Goal: Transaction & Acquisition: Purchase product/service

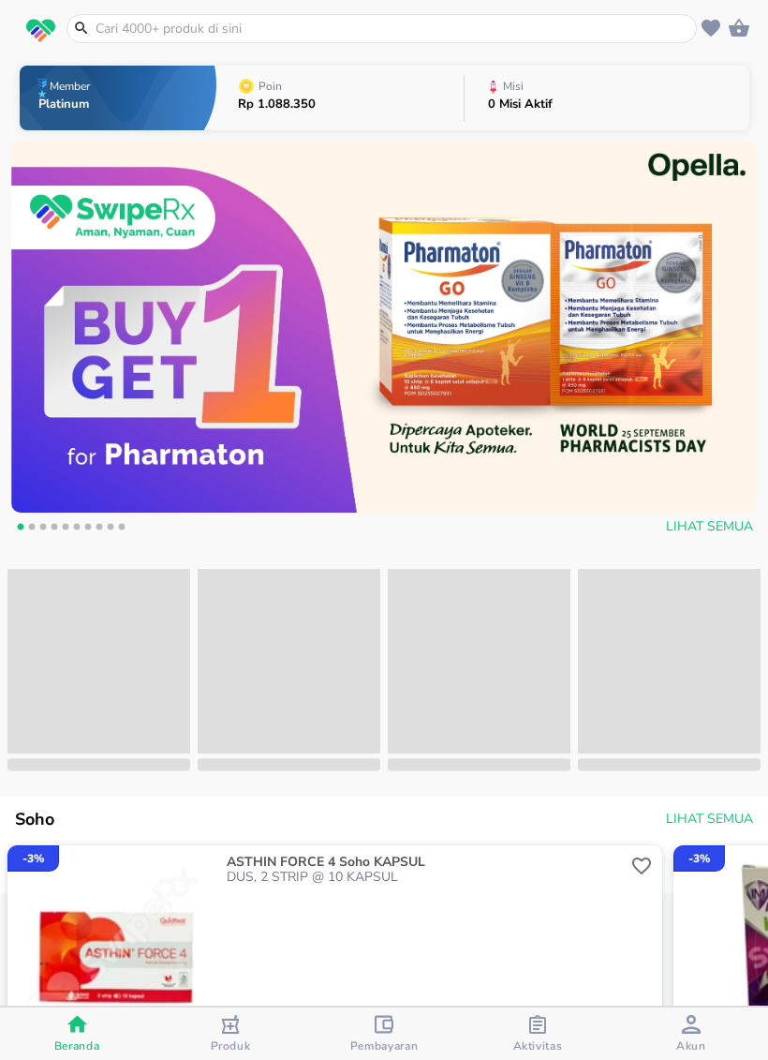
click at [135, 22] on input "text" at bounding box center [393, 29] width 599 height 20
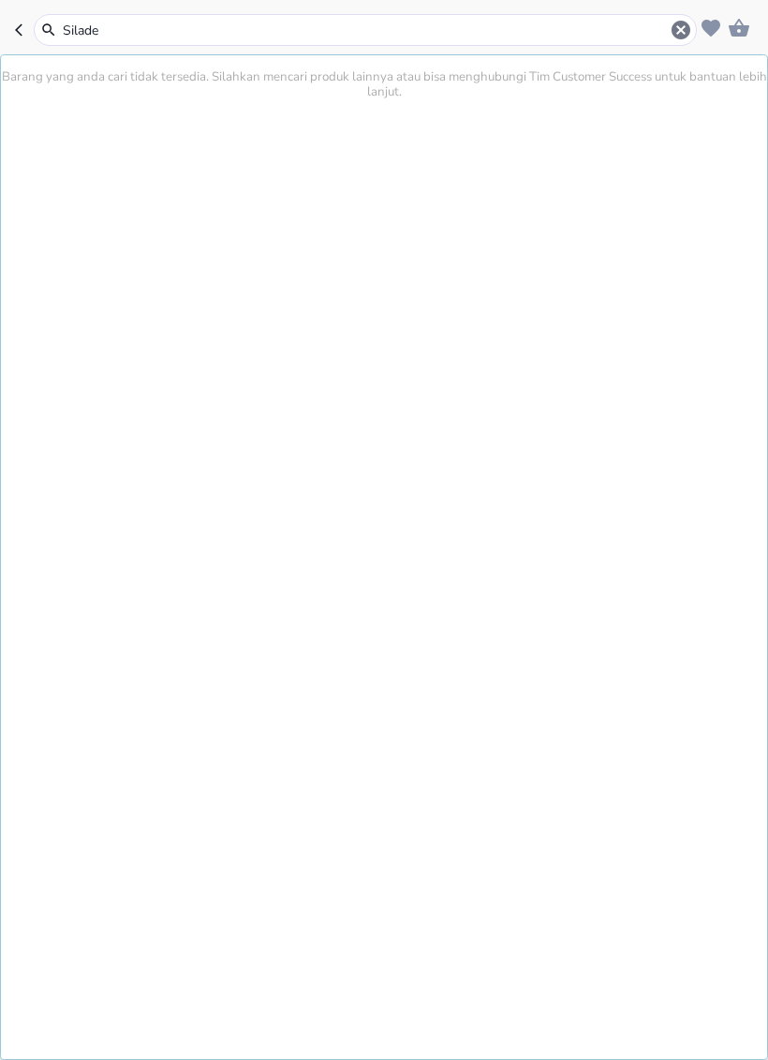
type input "Siladex"
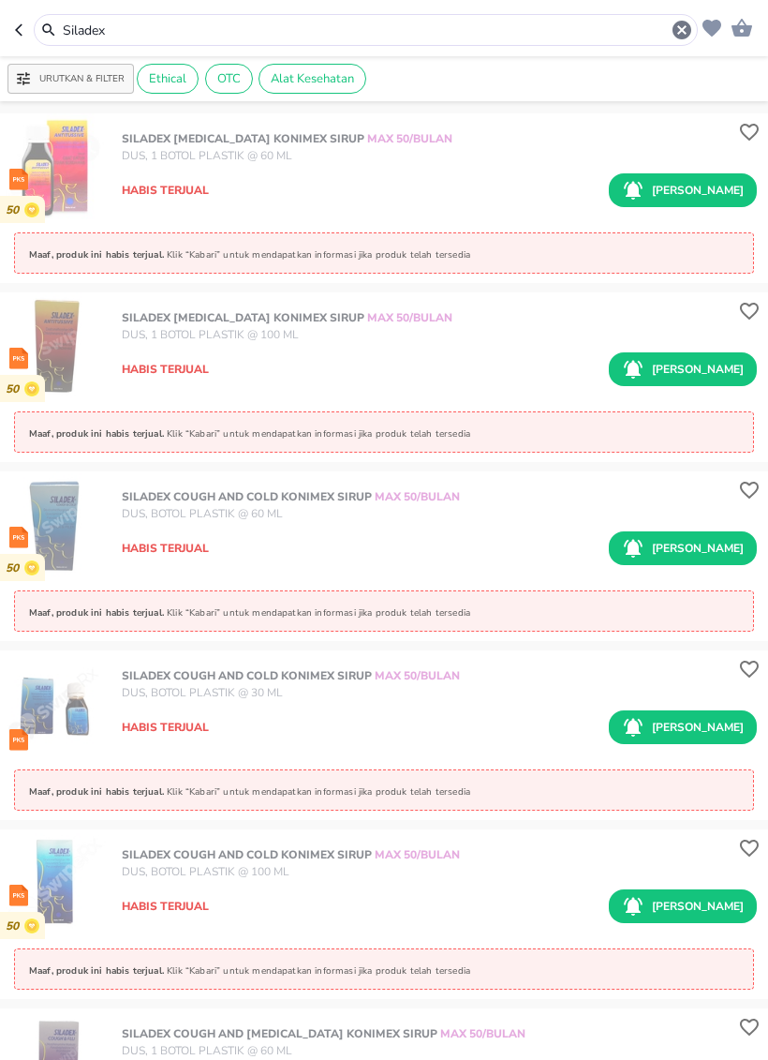
click at [10, 28] on header "Siladex" at bounding box center [384, 28] width 768 height 56
click at [676, 26] on icon "button" at bounding box center [682, 30] width 19 height 19
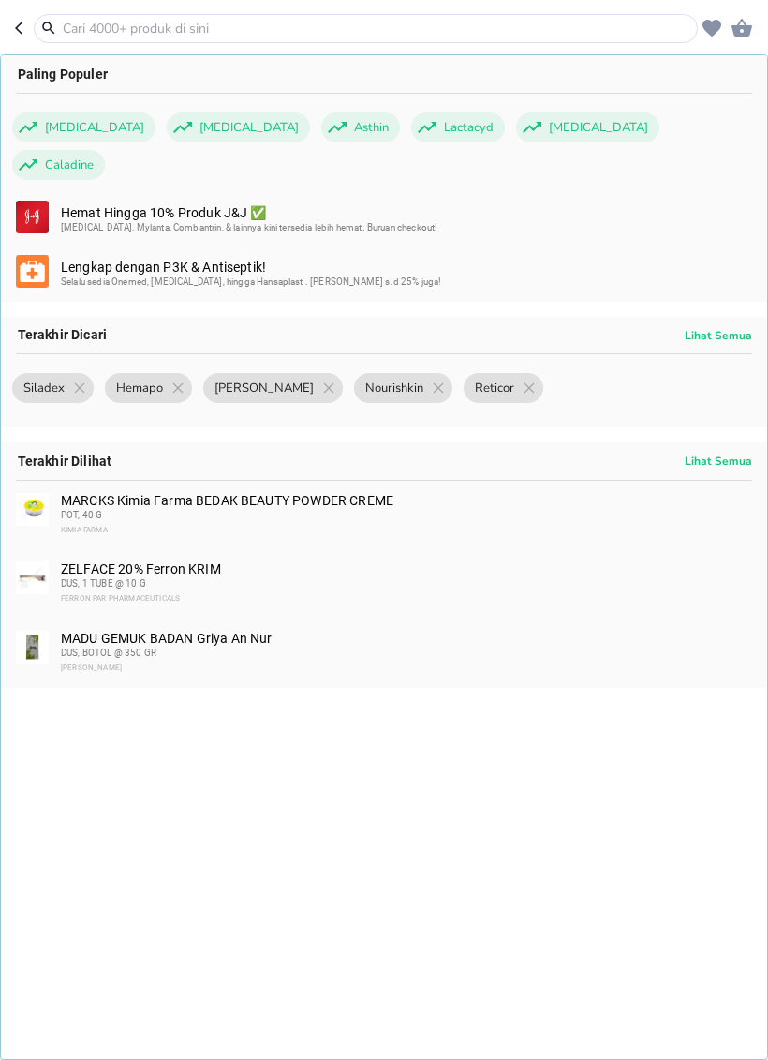
click at [350, 25] on input "text" at bounding box center [377, 29] width 633 height 20
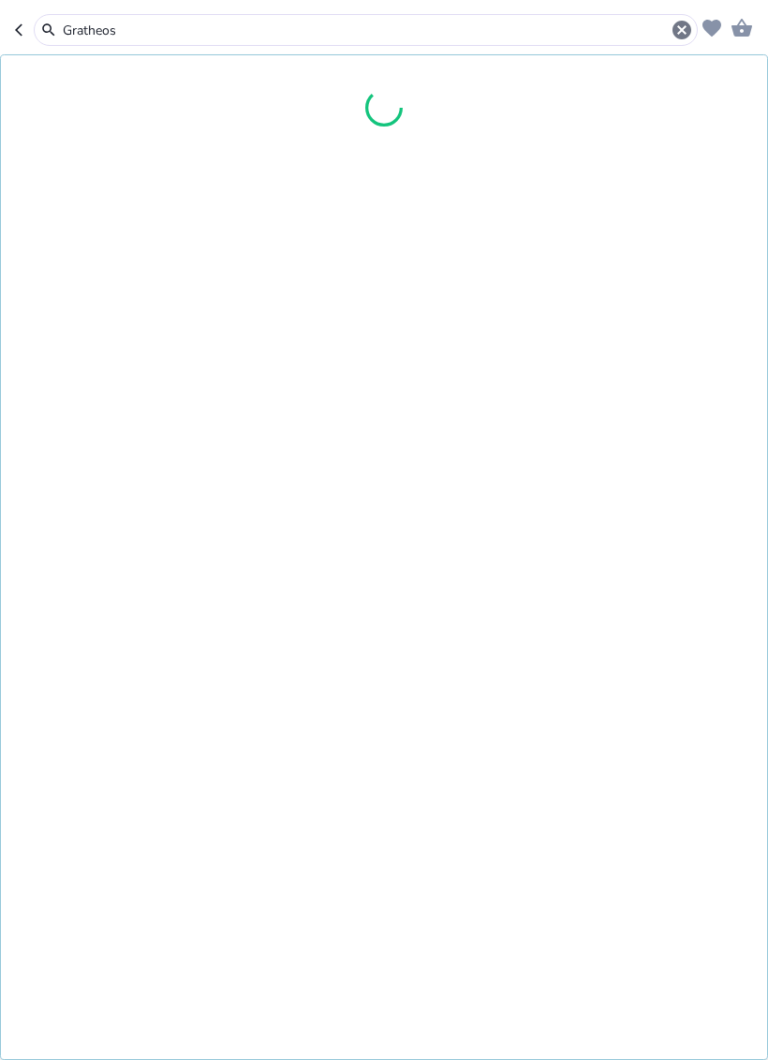
type input "Gratheos"
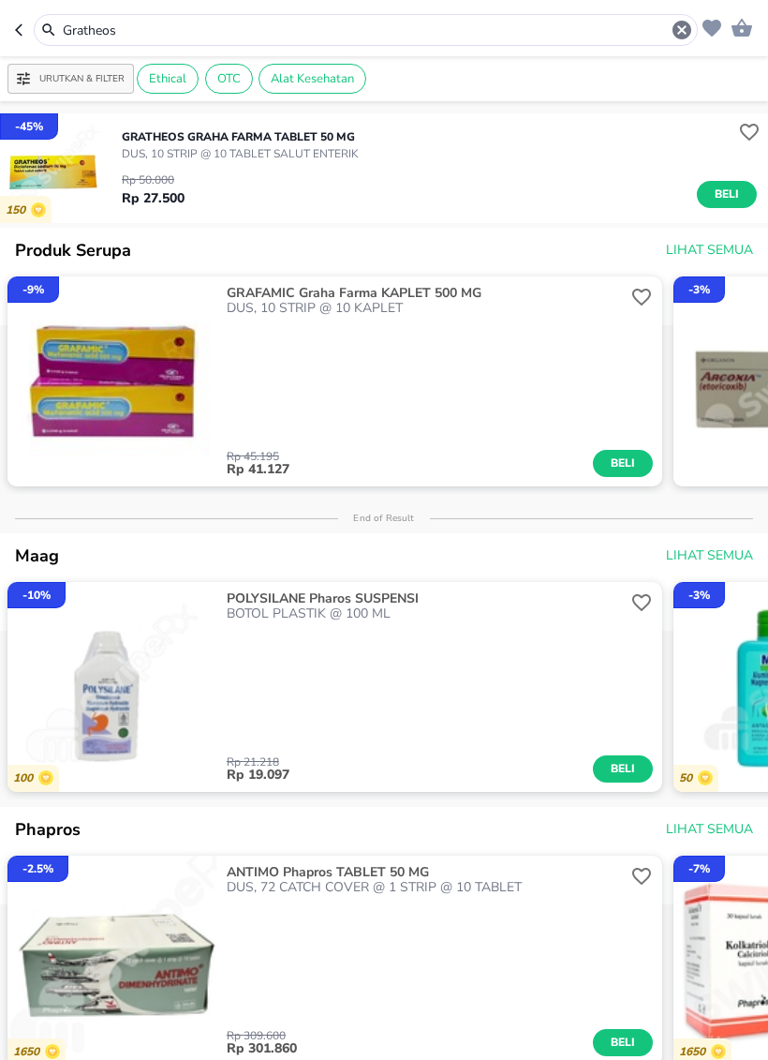
click at [683, 31] on icon "button" at bounding box center [682, 30] width 22 height 22
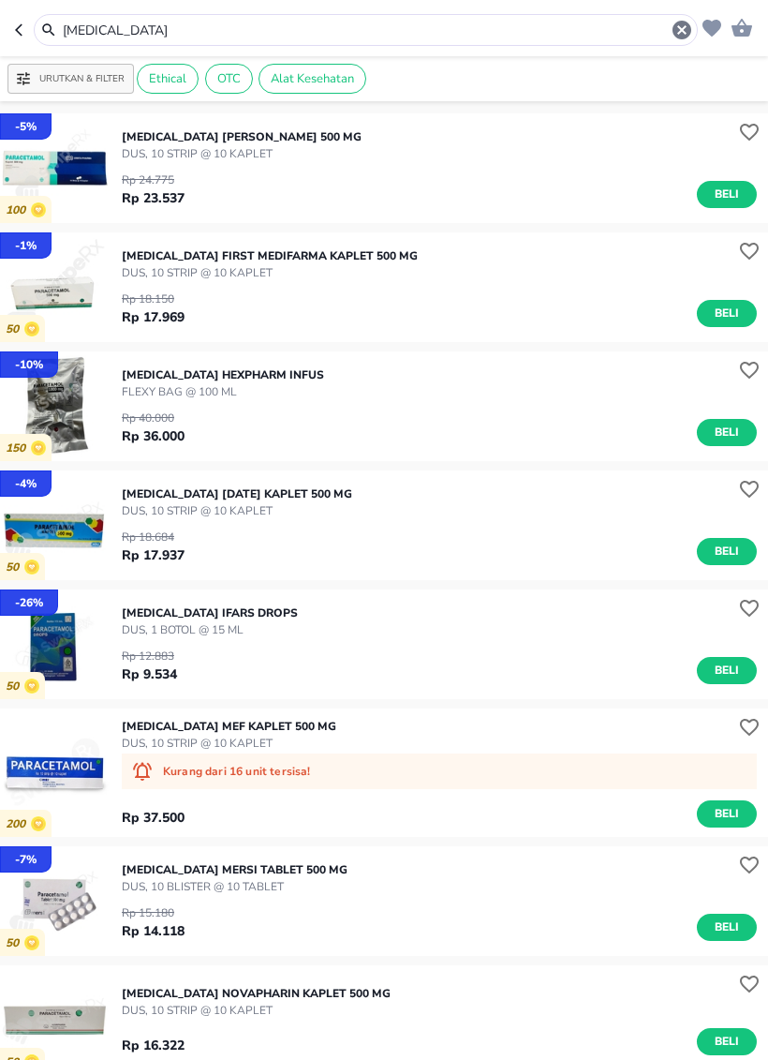
click at [236, 26] on input "[MEDICAL_DATA]" at bounding box center [366, 31] width 610 height 20
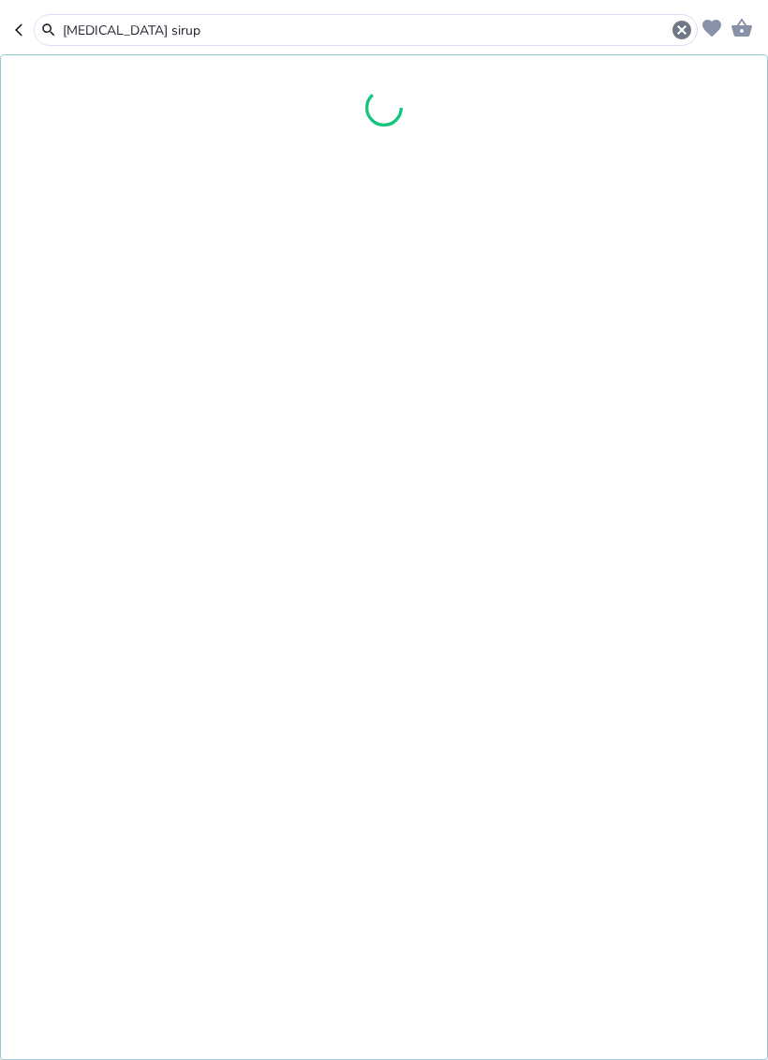
type input "[MEDICAL_DATA] sirup"
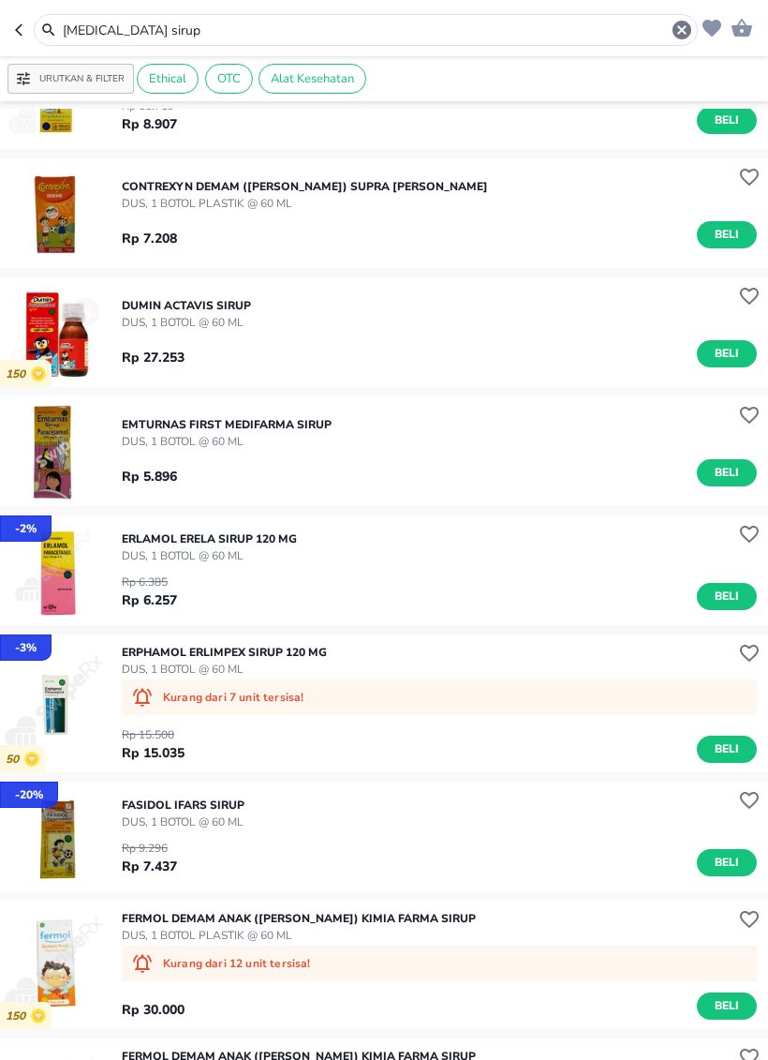
scroll to position [101, 0]
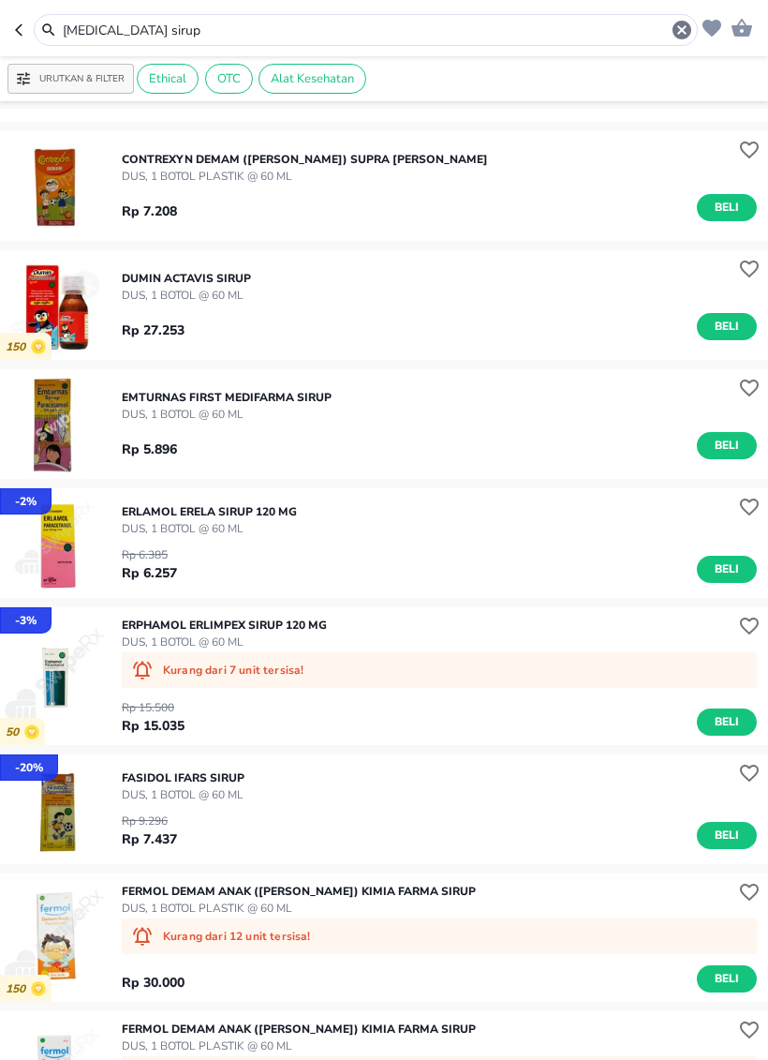
click at [674, 26] on icon "button" at bounding box center [682, 30] width 19 height 19
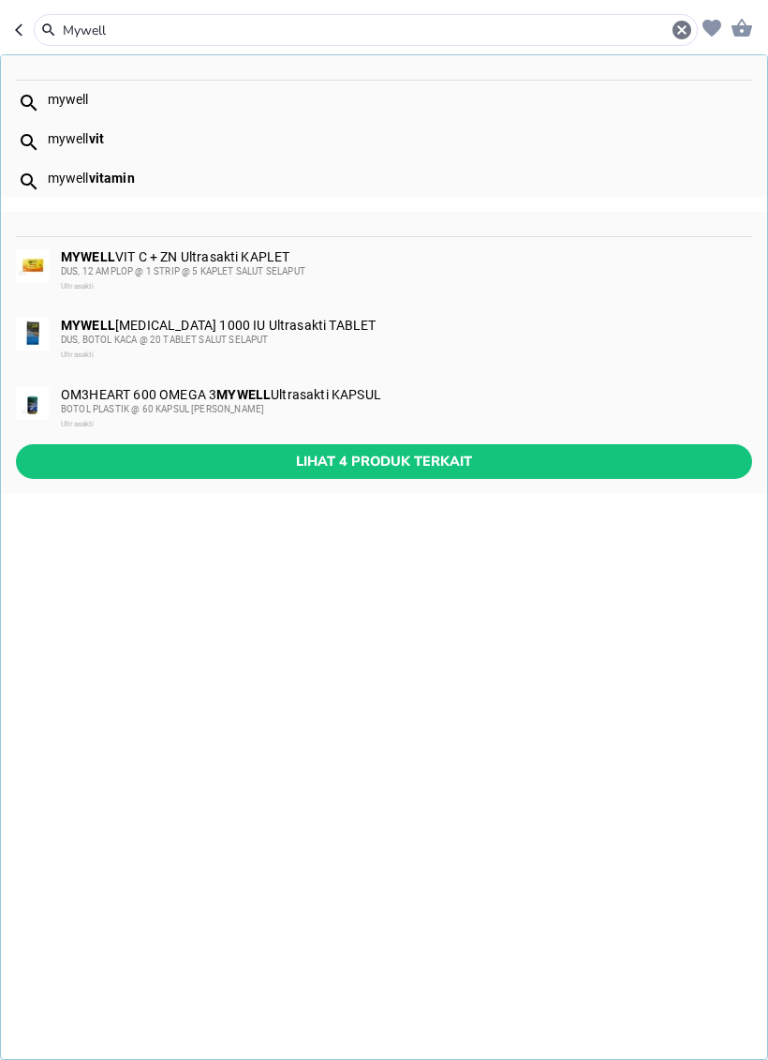
type input "Mywell"
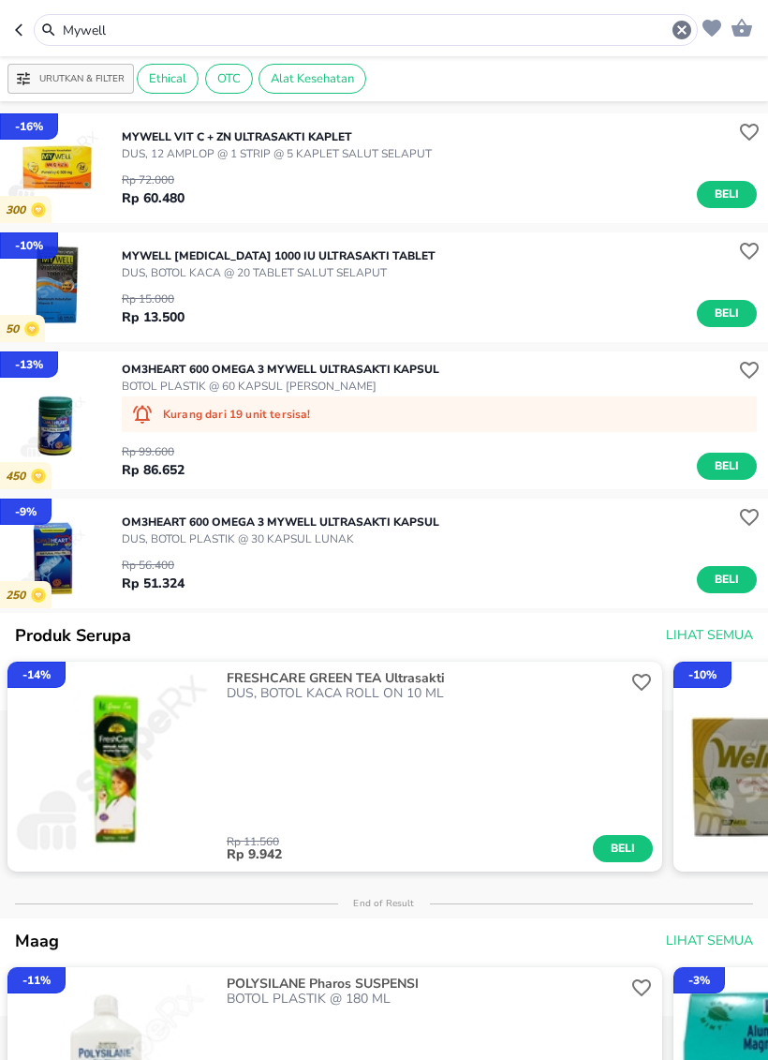
click at [680, 30] on icon "button" at bounding box center [682, 30] width 19 height 19
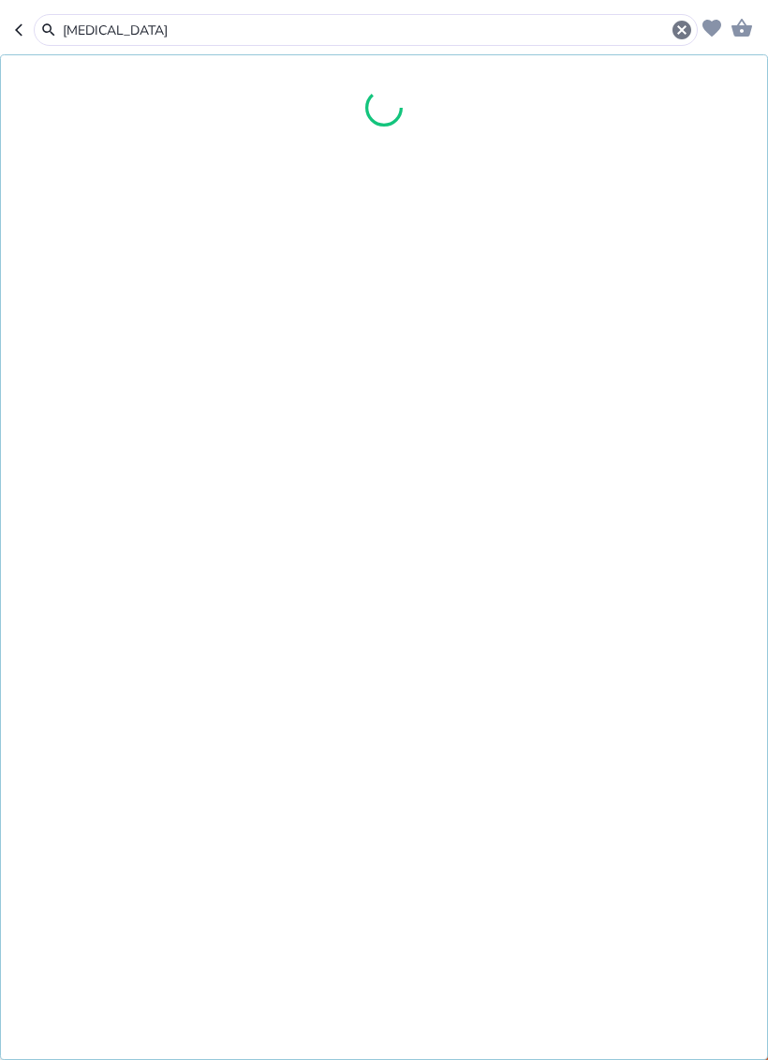
type input "[MEDICAL_DATA]"
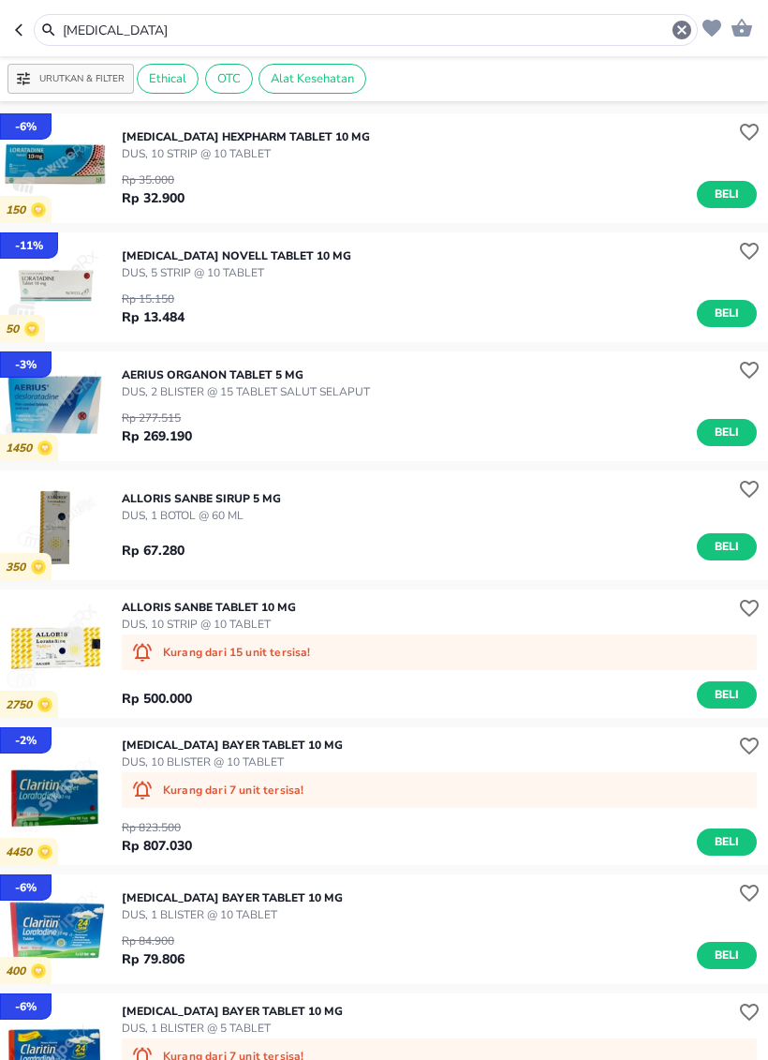
click at [673, 21] on icon "button" at bounding box center [682, 30] width 22 height 22
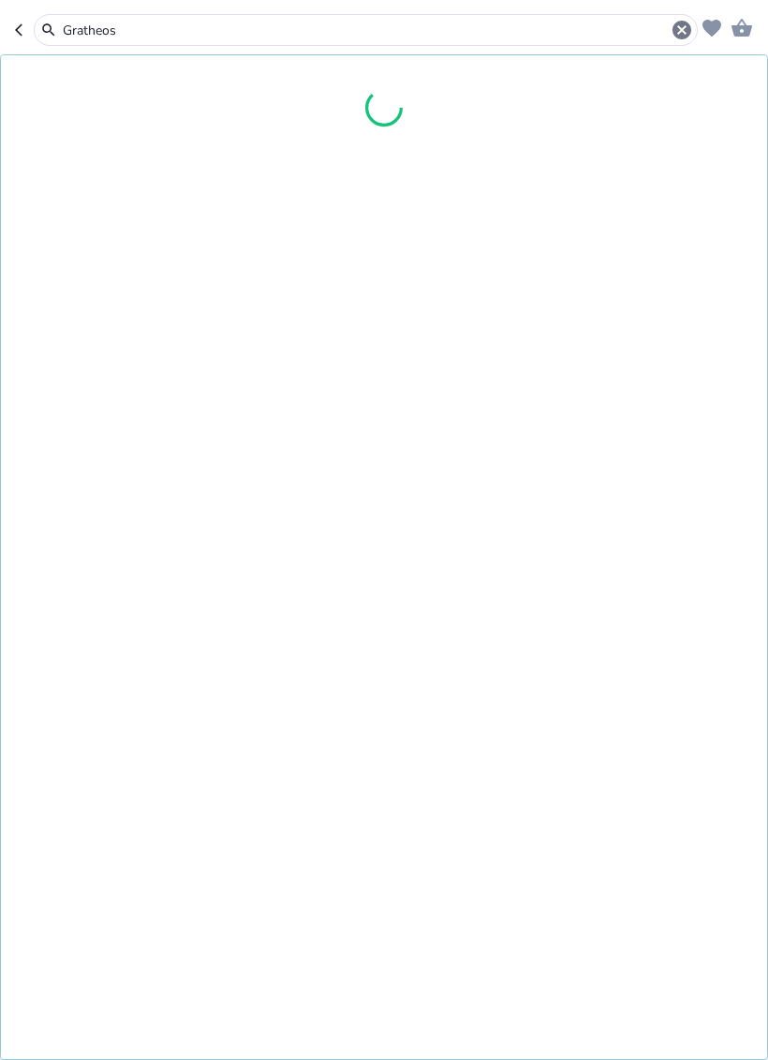
type input "Gratheos"
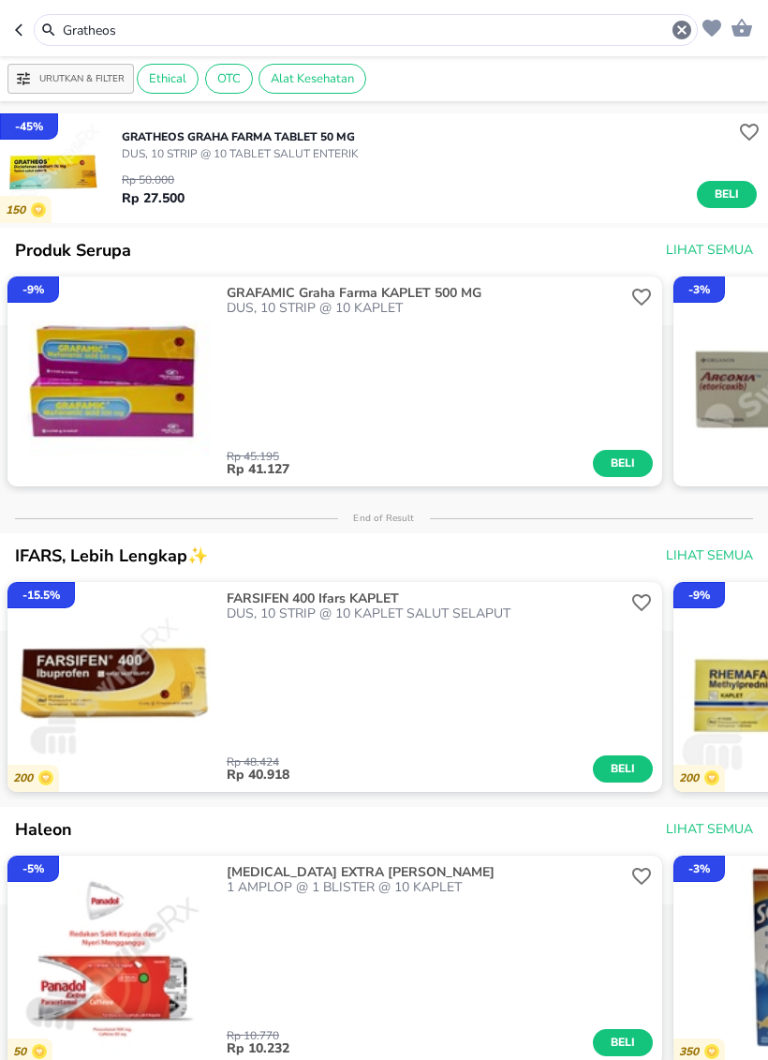
click at [713, 200] on span "Beli" at bounding box center [727, 195] width 32 height 20
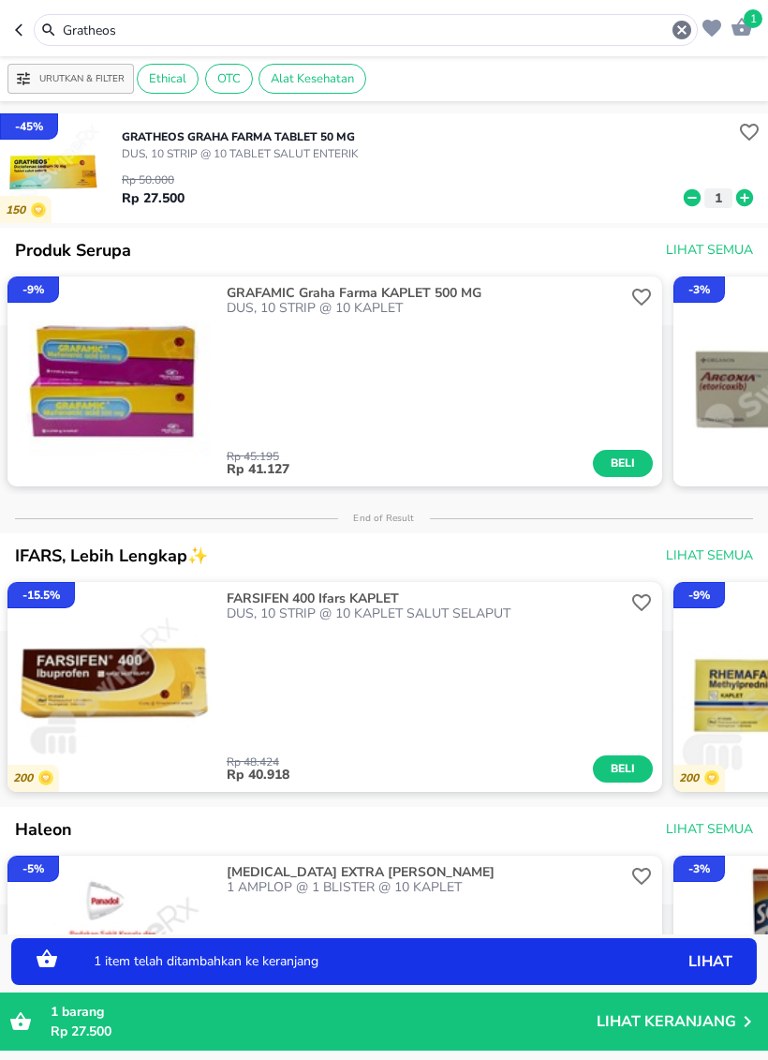
click at [686, 39] on icon "button" at bounding box center [682, 30] width 22 height 22
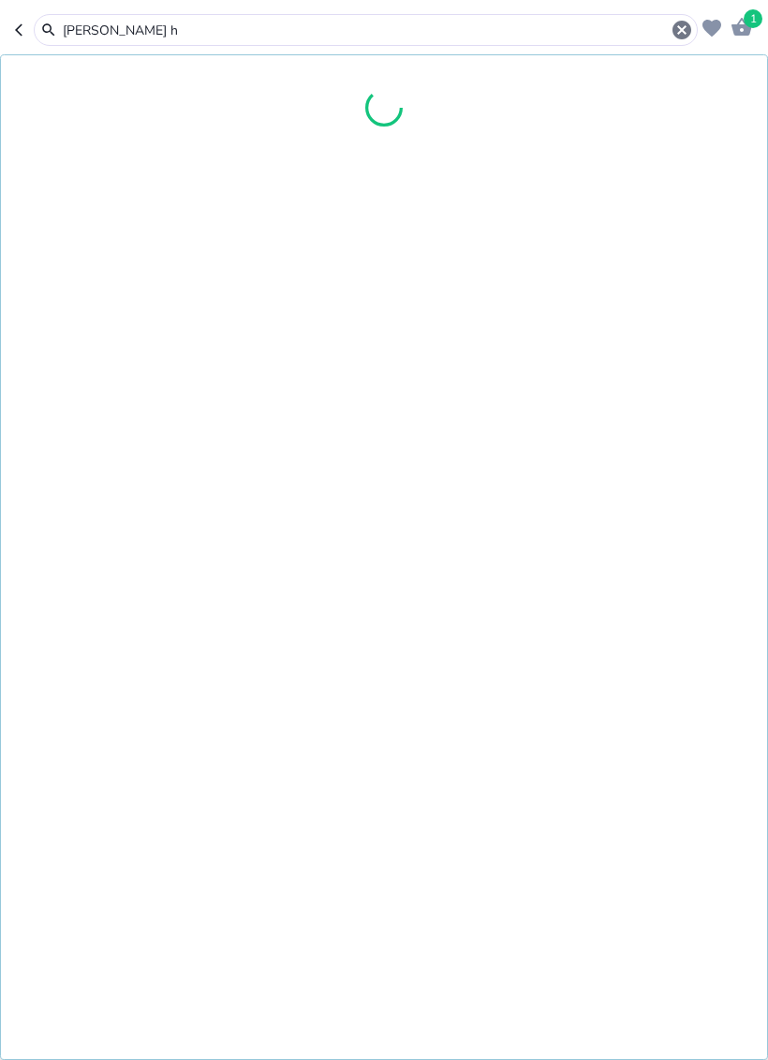
type input "[PERSON_NAME] h"
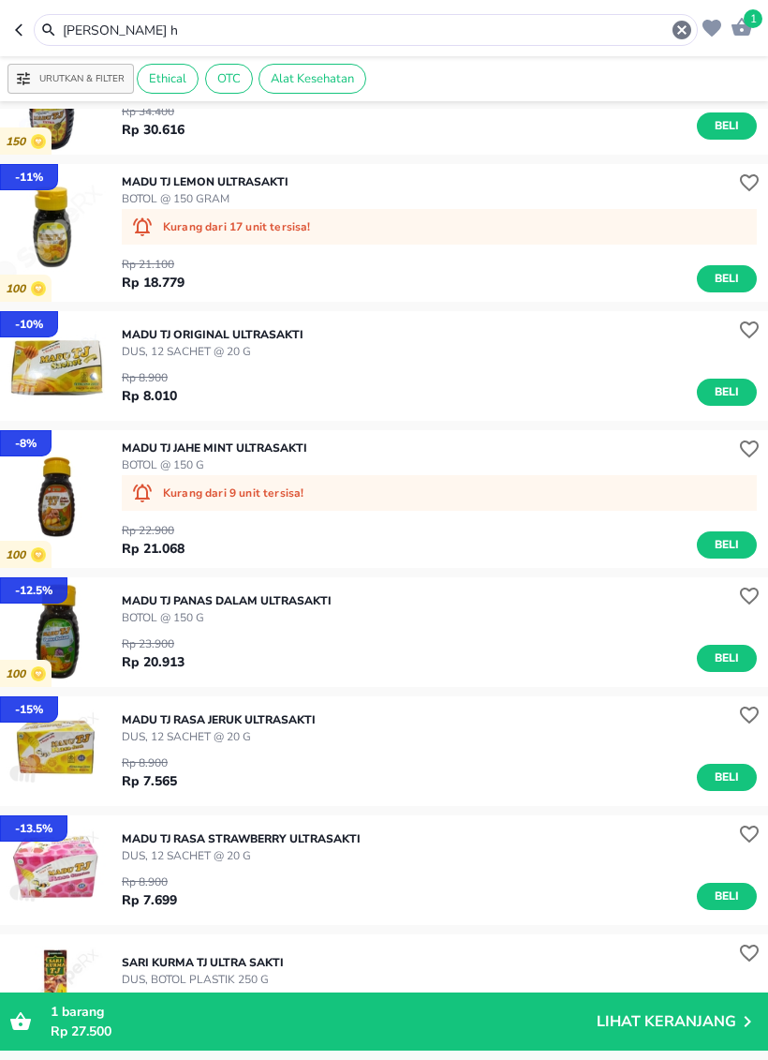
scroll to position [1021, 0]
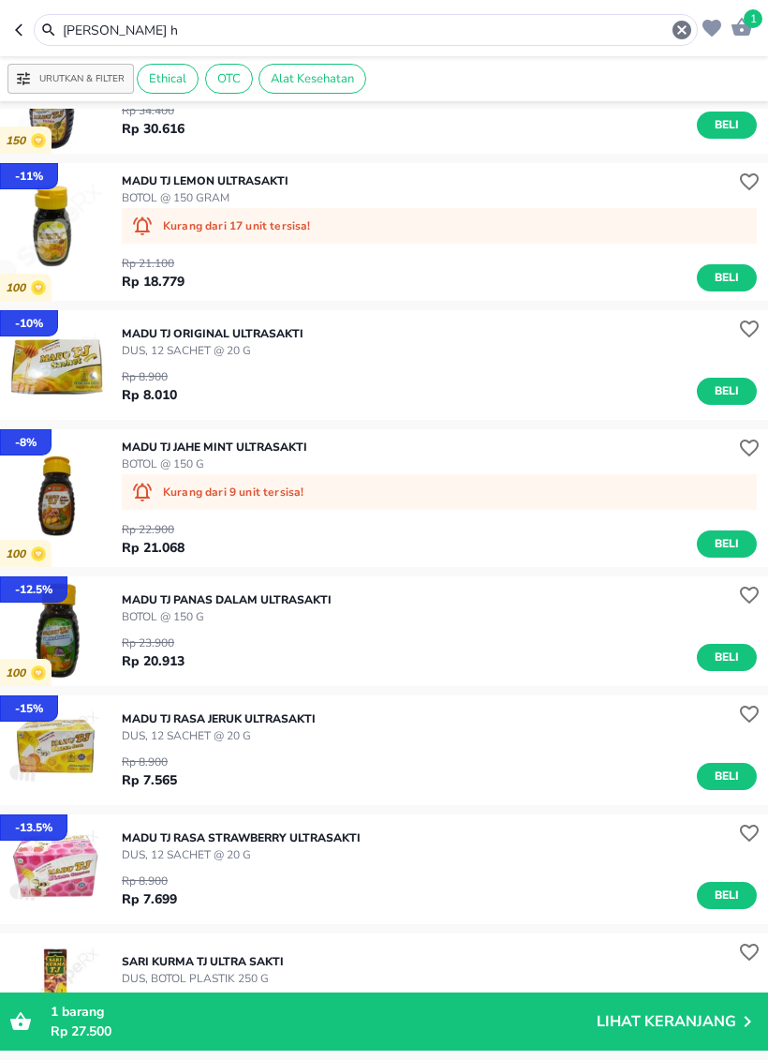
click at [726, 545] on span "Beli" at bounding box center [727, 544] width 32 height 20
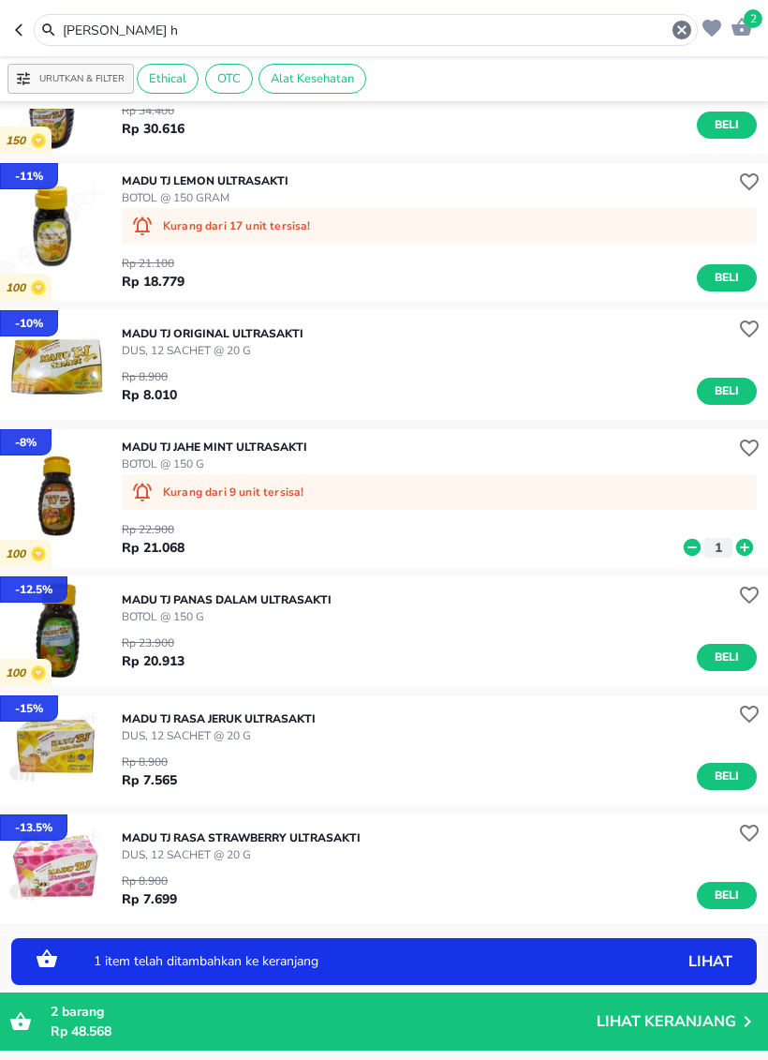
click at [678, 37] on icon "button" at bounding box center [682, 30] width 19 height 19
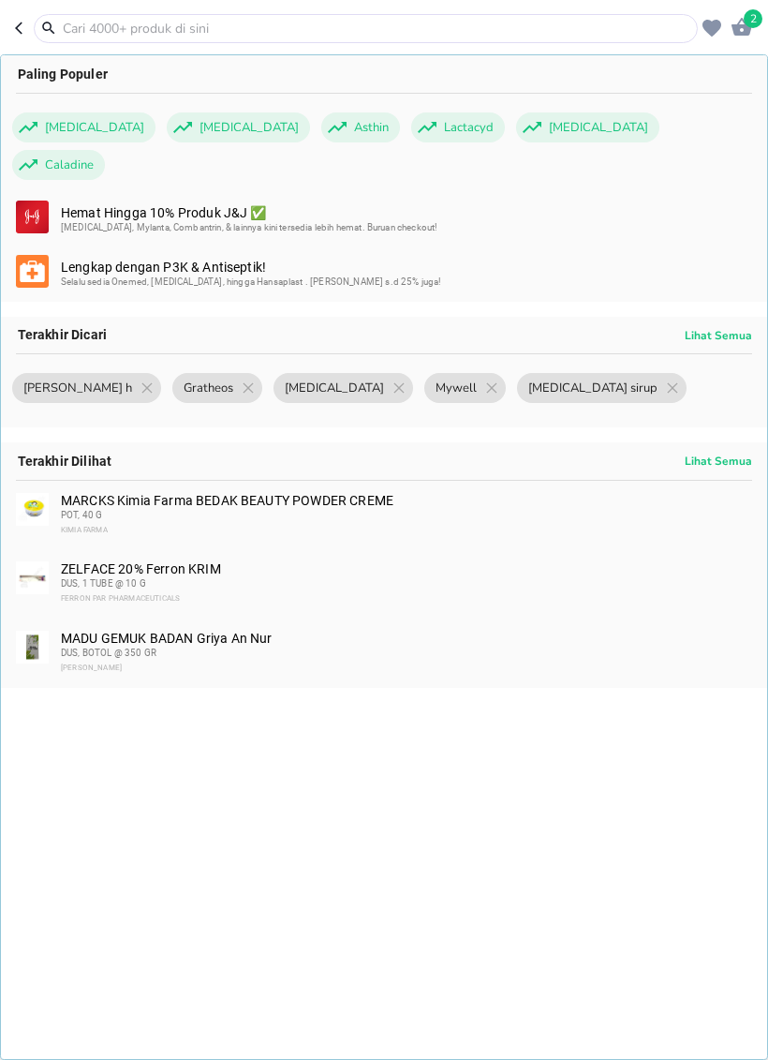
click at [616, 36] on input "text" at bounding box center [377, 29] width 633 height 20
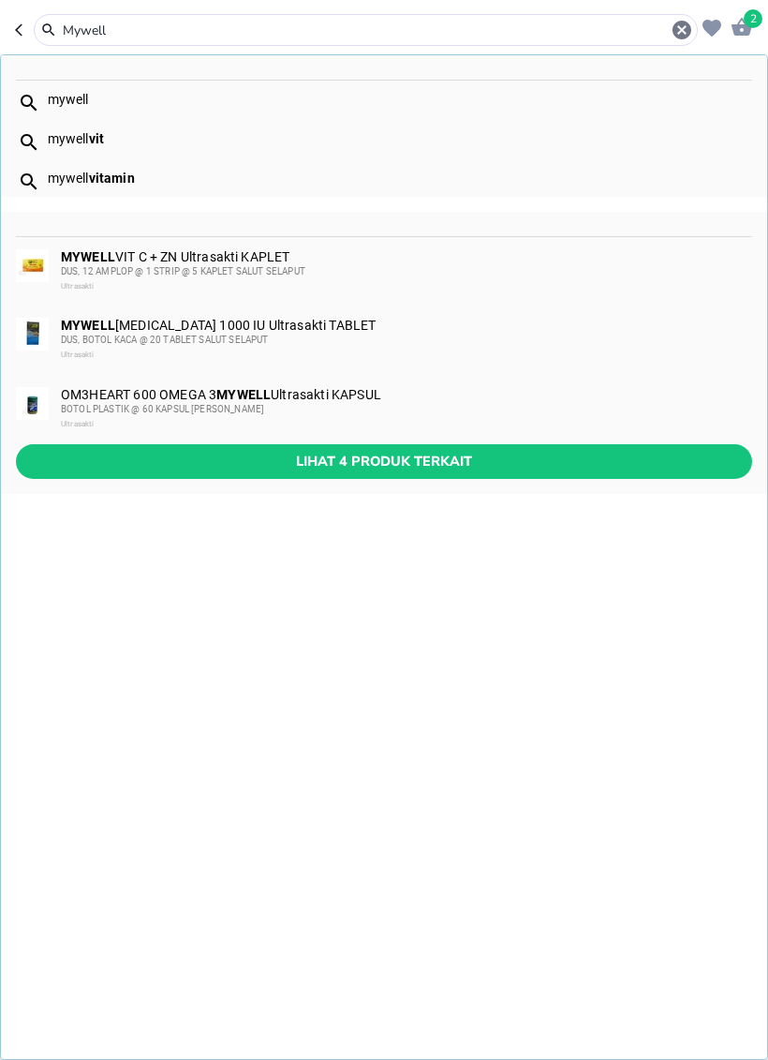
type input "Mywell"
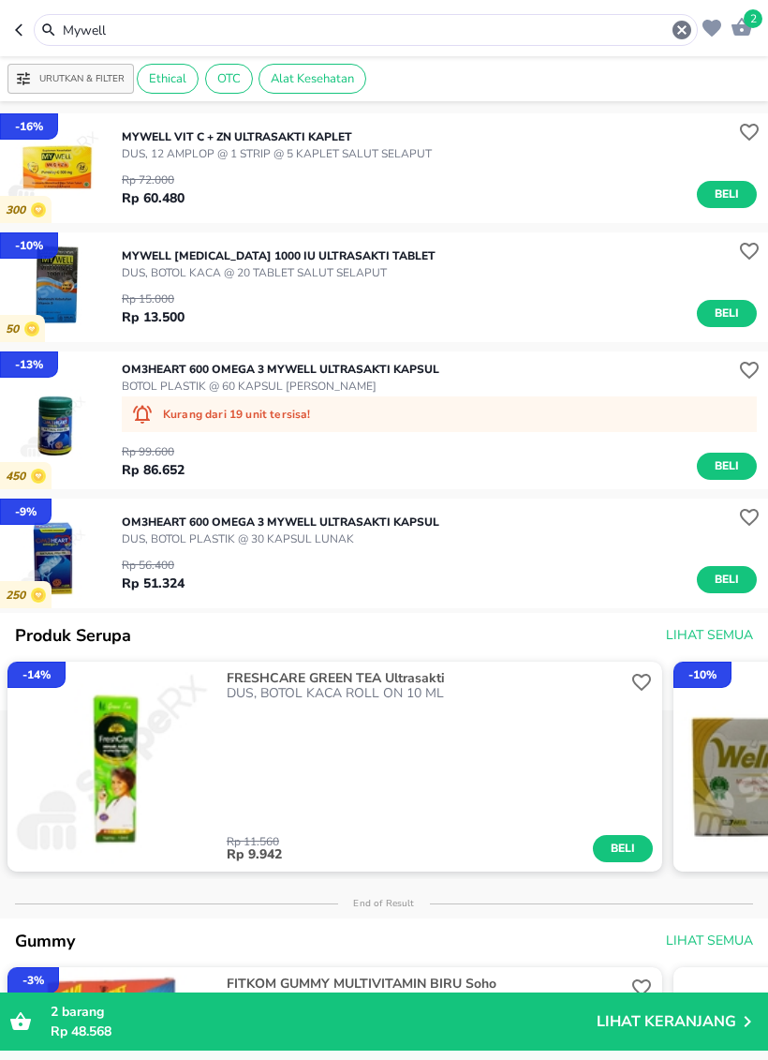
click at [726, 316] on span "Beli" at bounding box center [727, 314] width 32 height 20
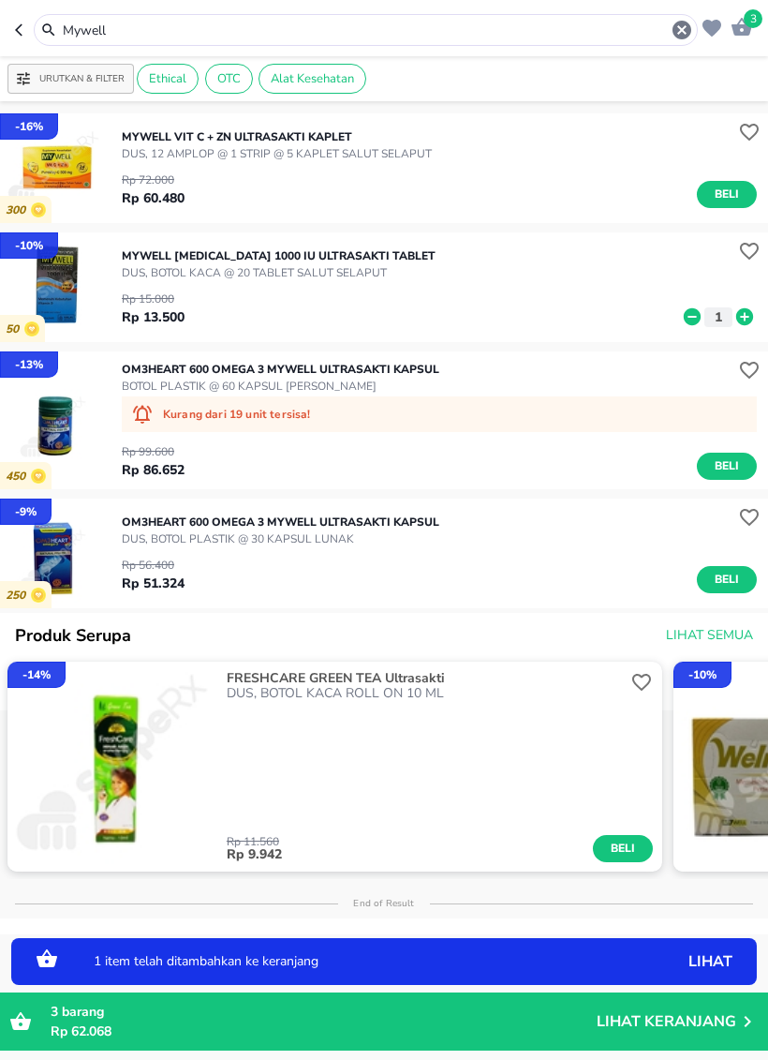
click at [740, 324] on icon at bounding box center [745, 316] width 24 height 21
click at [747, 317] on icon at bounding box center [745, 316] width 24 height 21
click at [674, 39] on icon "button" at bounding box center [682, 30] width 22 height 22
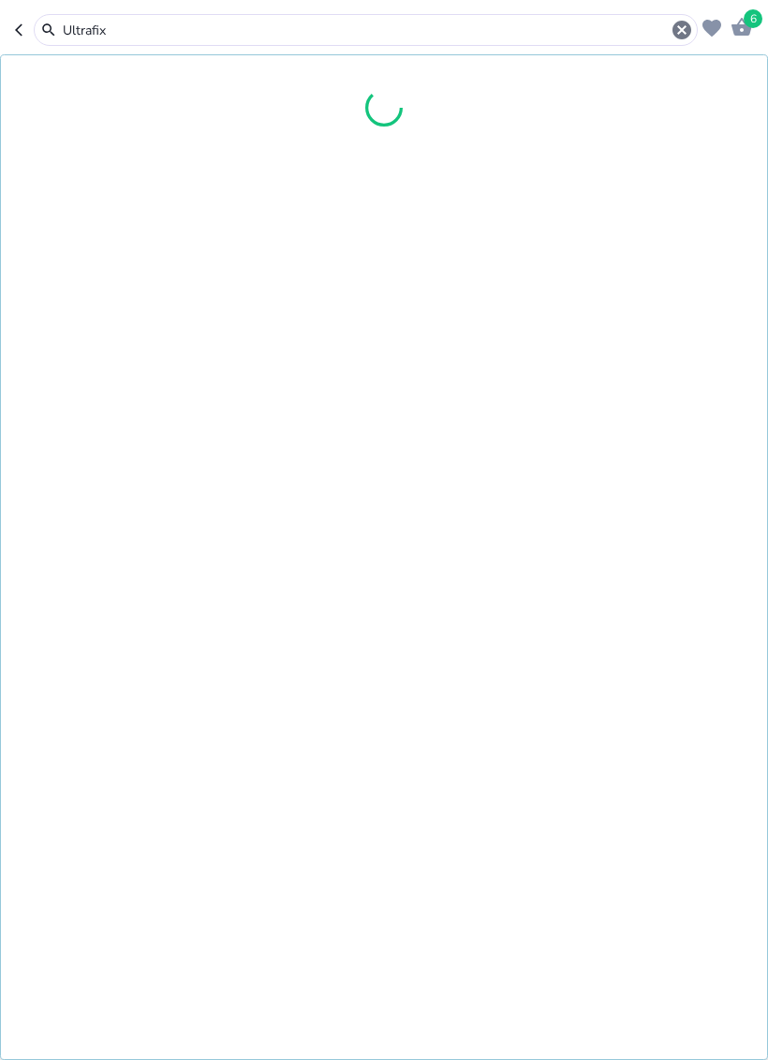
type input "Ultrafix"
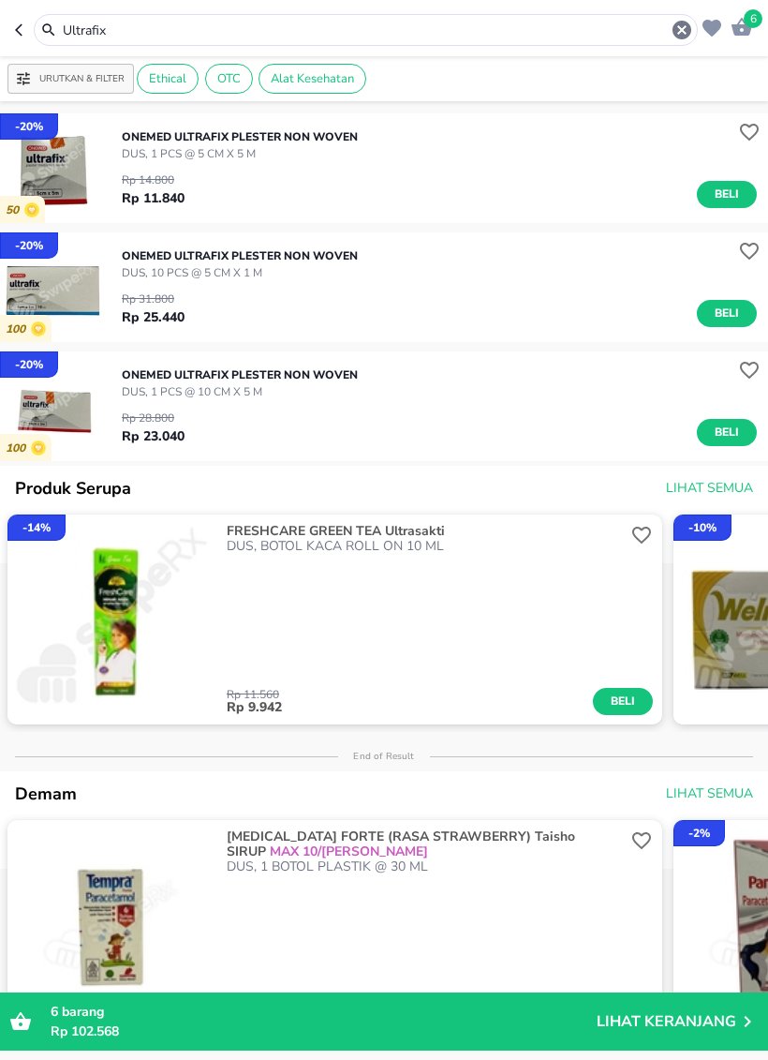
click at [31, 408] on img "button" at bounding box center [55, 406] width 110 height 110
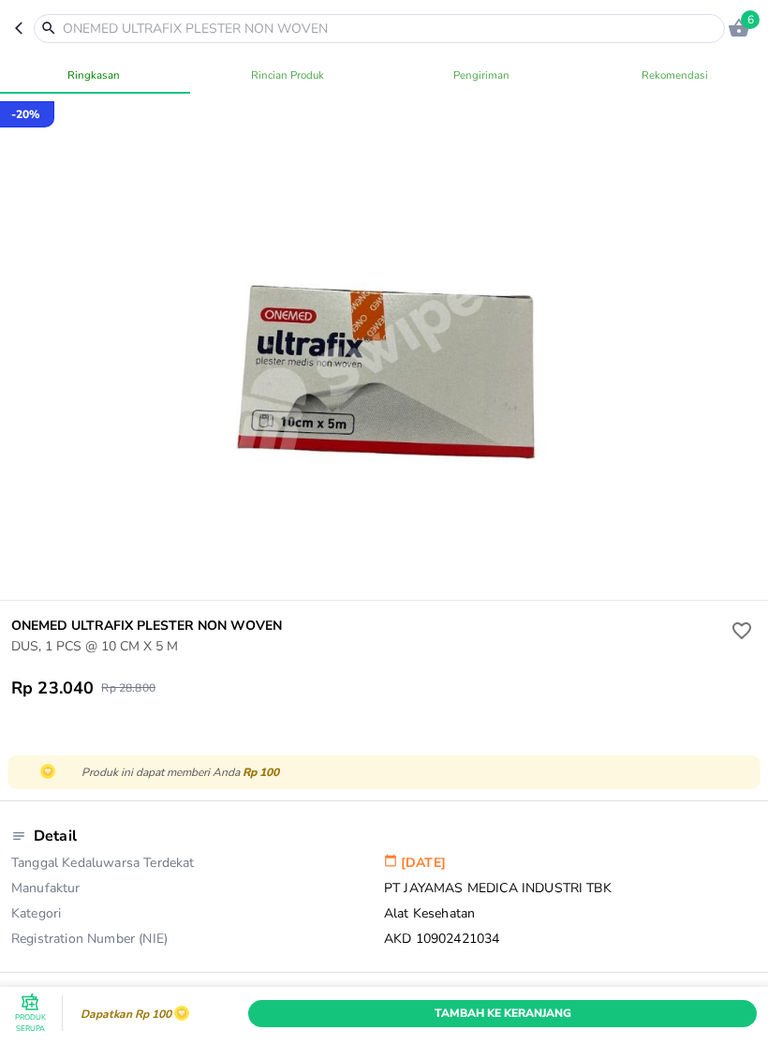
click at [16, 37] on button "button" at bounding box center [24, 28] width 19 height 29
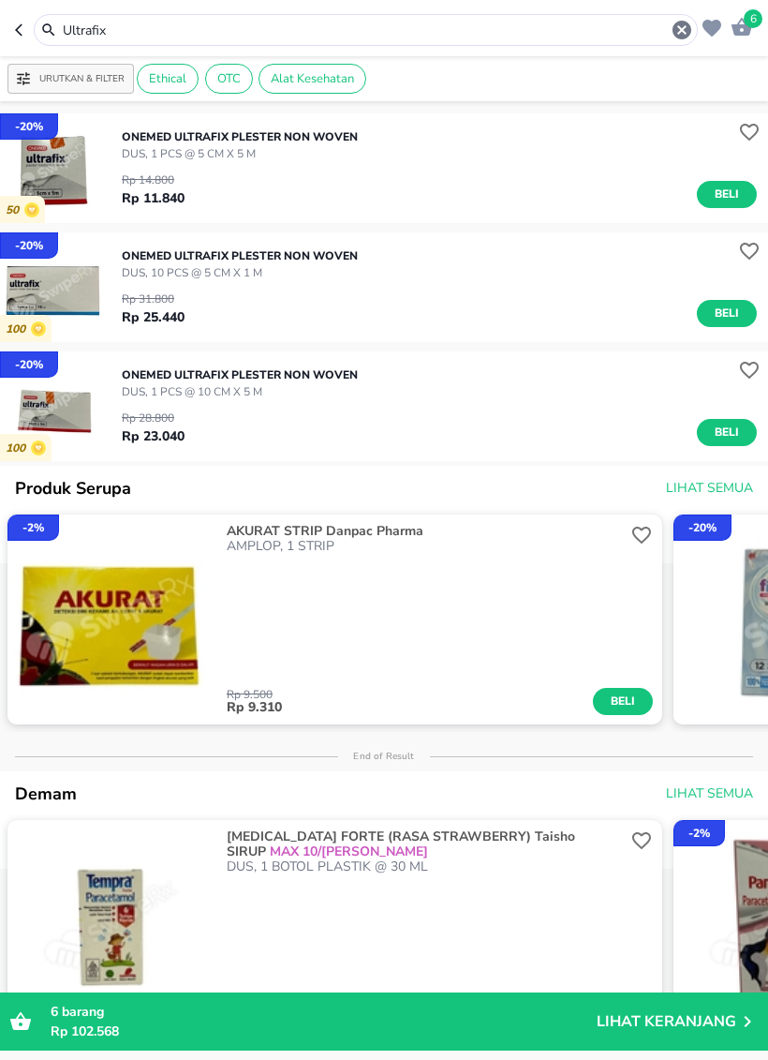
scroll to position [-10, 0]
click at [686, 30] on icon "button" at bounding box center [682, 30] width 19 height 19
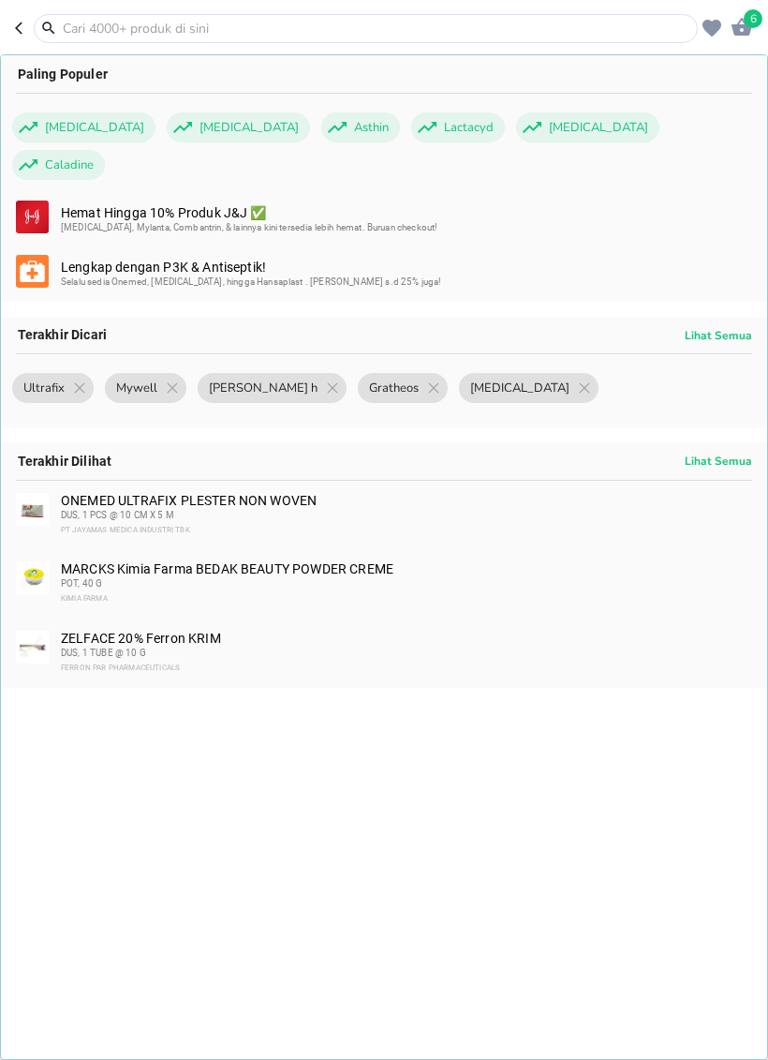
scroll to position [0, 0]
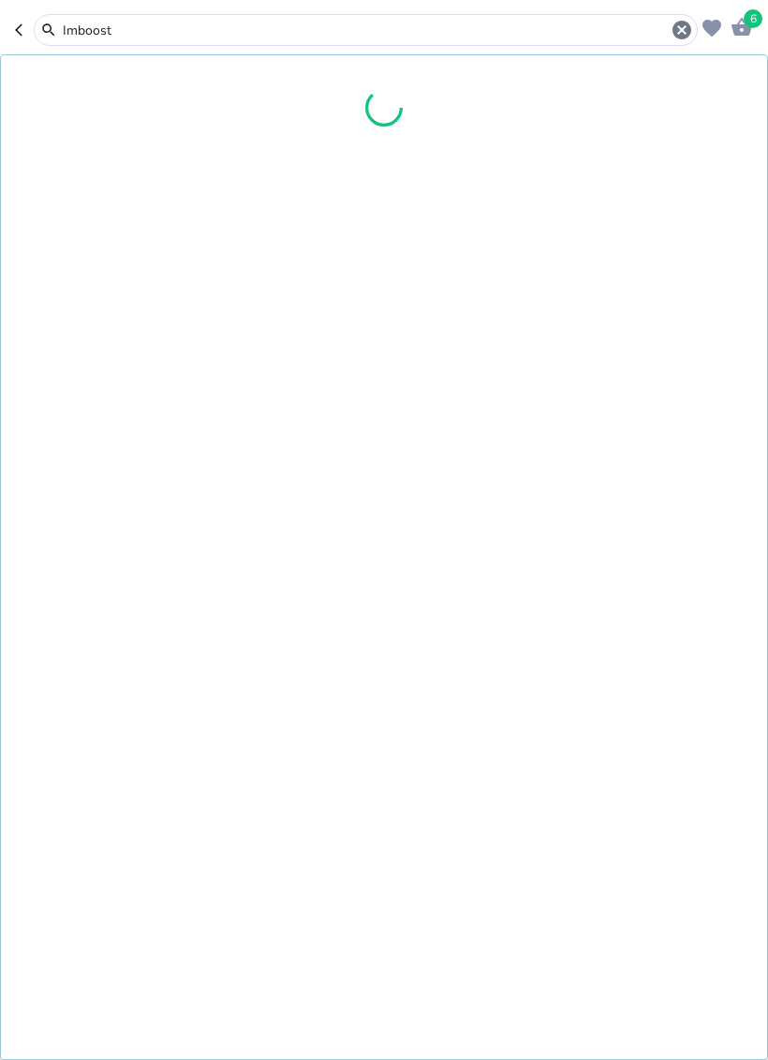
type input "Imboost"
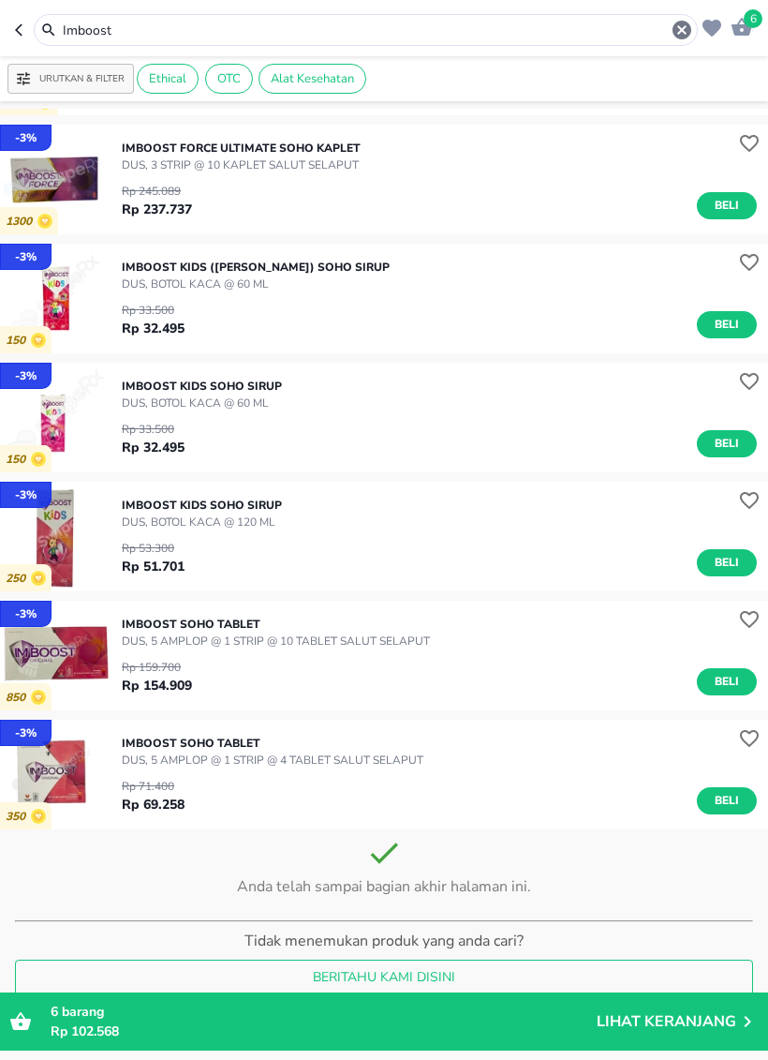
scroll to position [1773, 0]
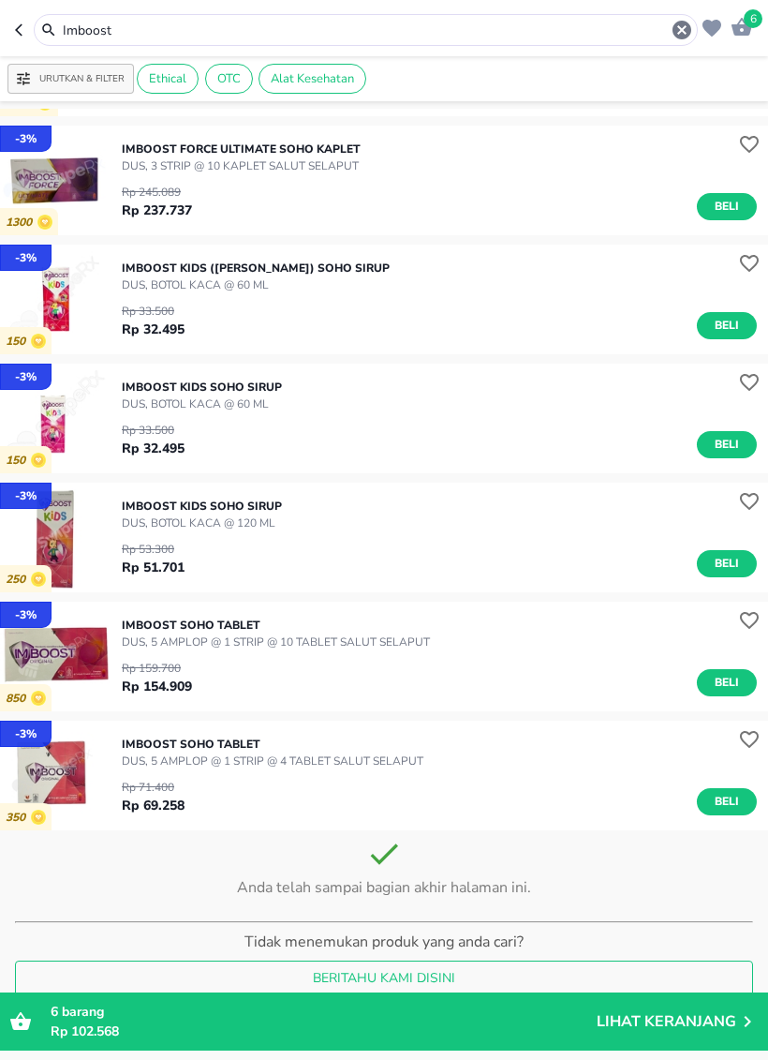
click at [711, 789] on button "Beli" at bounding box center [727, 801] width 60 height 27
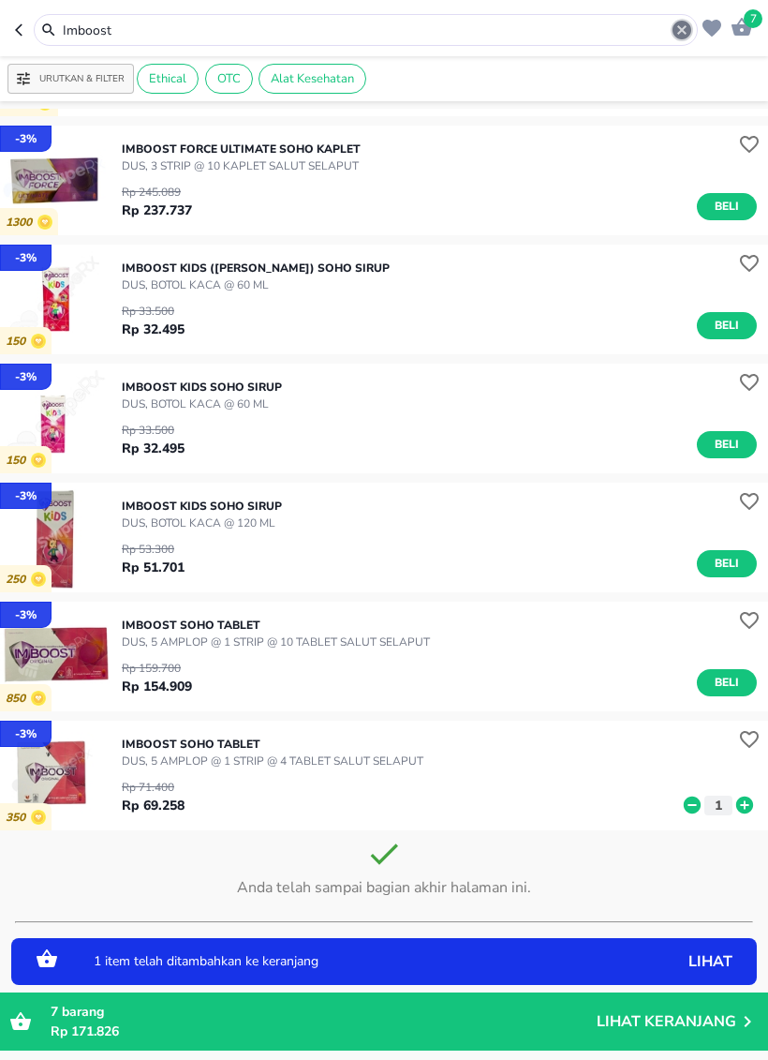
click at [680, 39] on icon "button" at bounding box center [682, 30] width 22 height 22
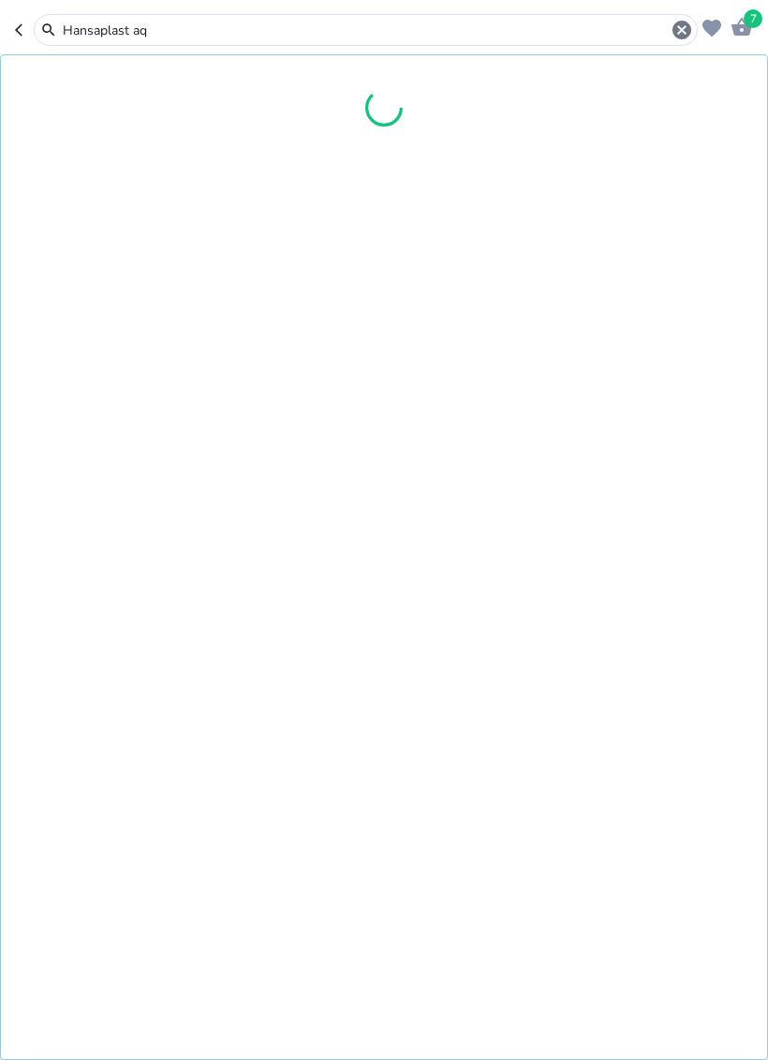
type input "Hansaplast aq"
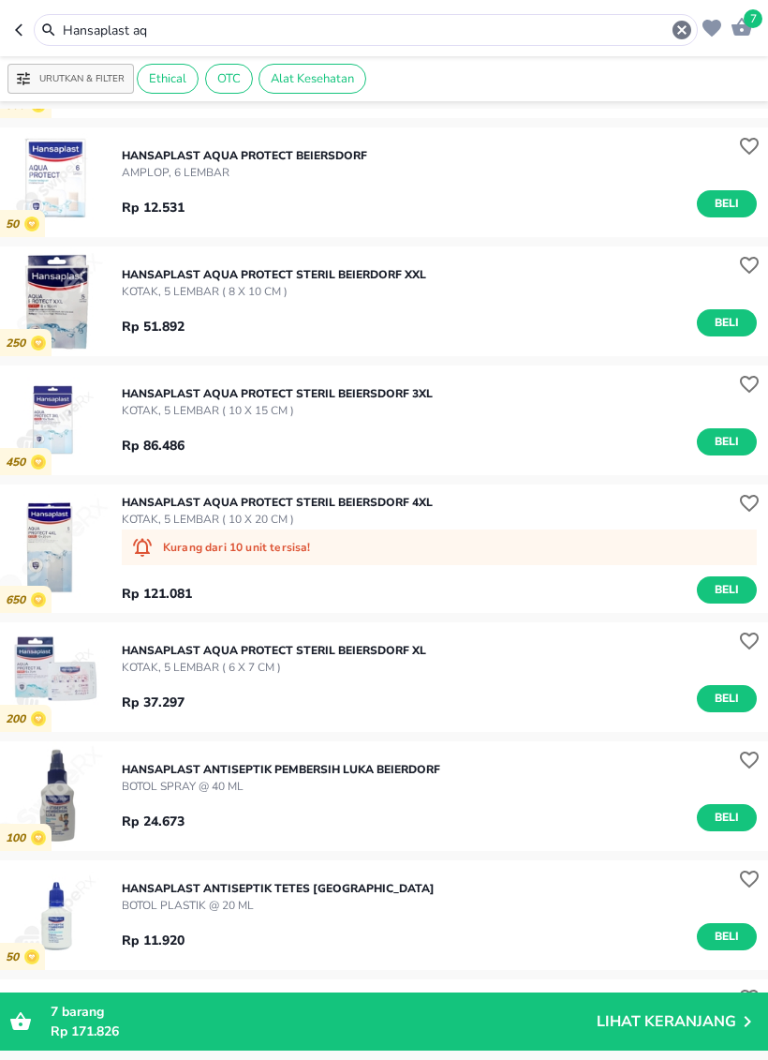
scroll to position [106, 0]
click at [731, 697] on span "Beli" at bounding box center [727, 698] width 32 height 20
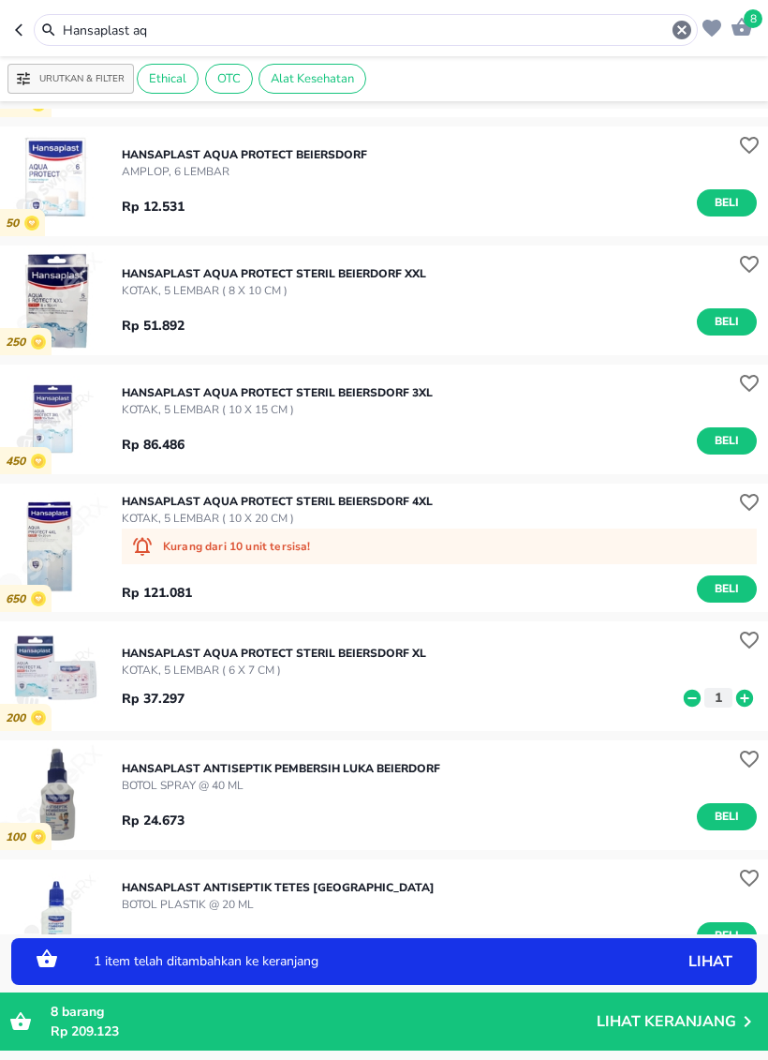
click at [745, 699] on icon at bounding box center [745, 698] width 24 height 21
click at [740, 702] on icon at bounding box center [745, 697] width 17 height 17
click at [678, 38] on icon "button" at bounding box center [682, 30] width 19 height 19
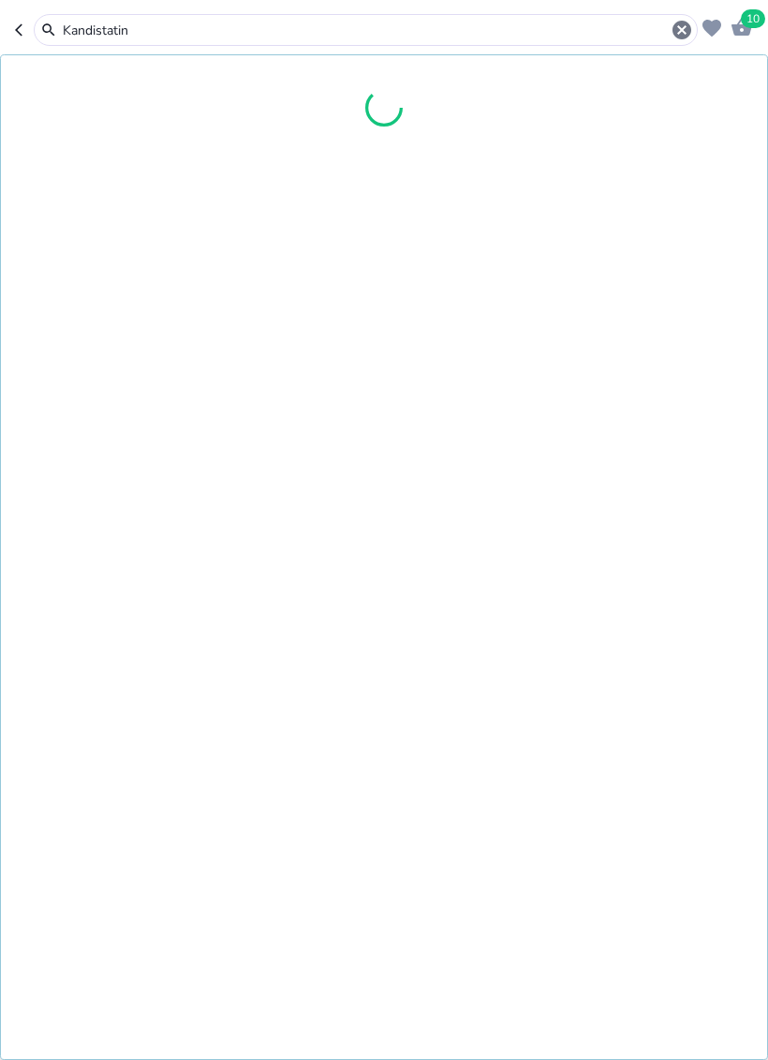
type input "Kandistatin"
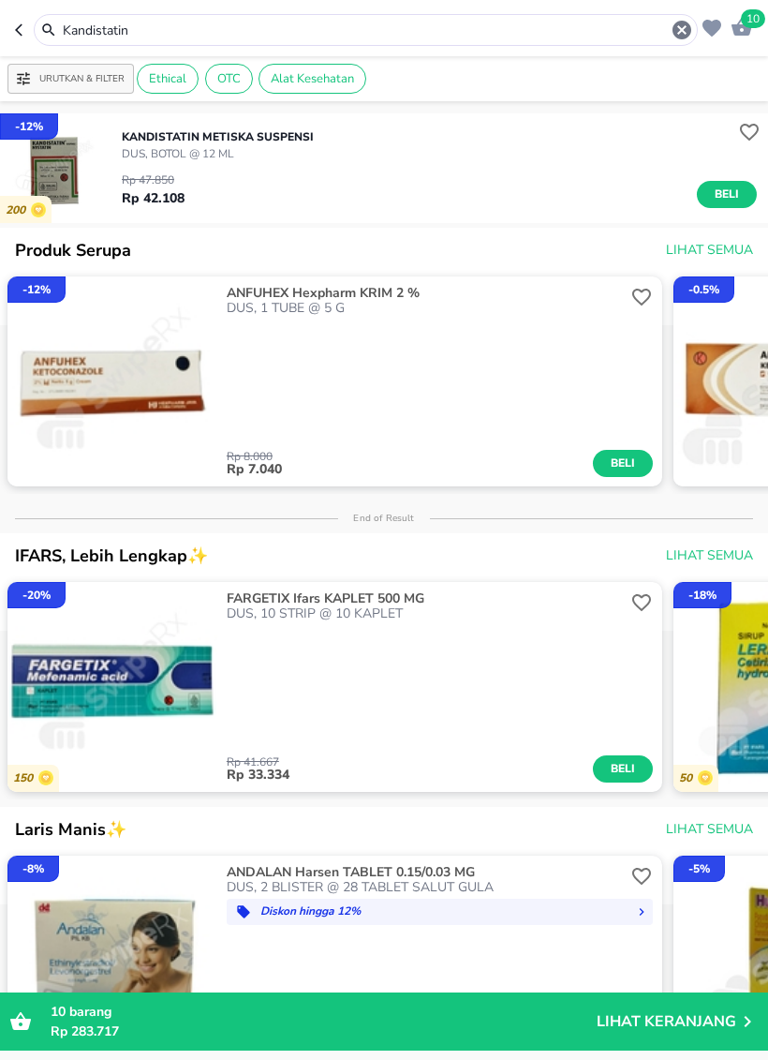
click at [724, 193] on span "Beli" at bounding box center [727, 195] width 32 height 20
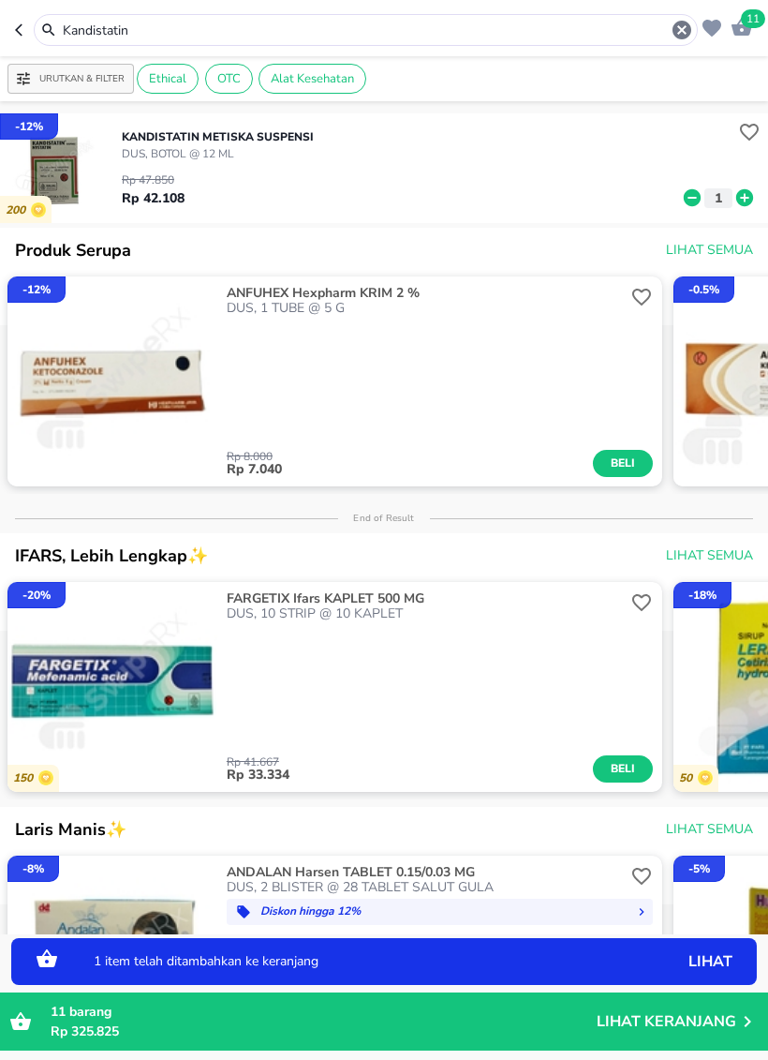
click at [745, 201] on icon at bounding box center [745, 197] width 24 height 21
click at [747, 202] on icon at bounding box center [745, 197] width 17 height 17
click at [744, 203] on icon at bounding box center [745, 197] width 17 height 17
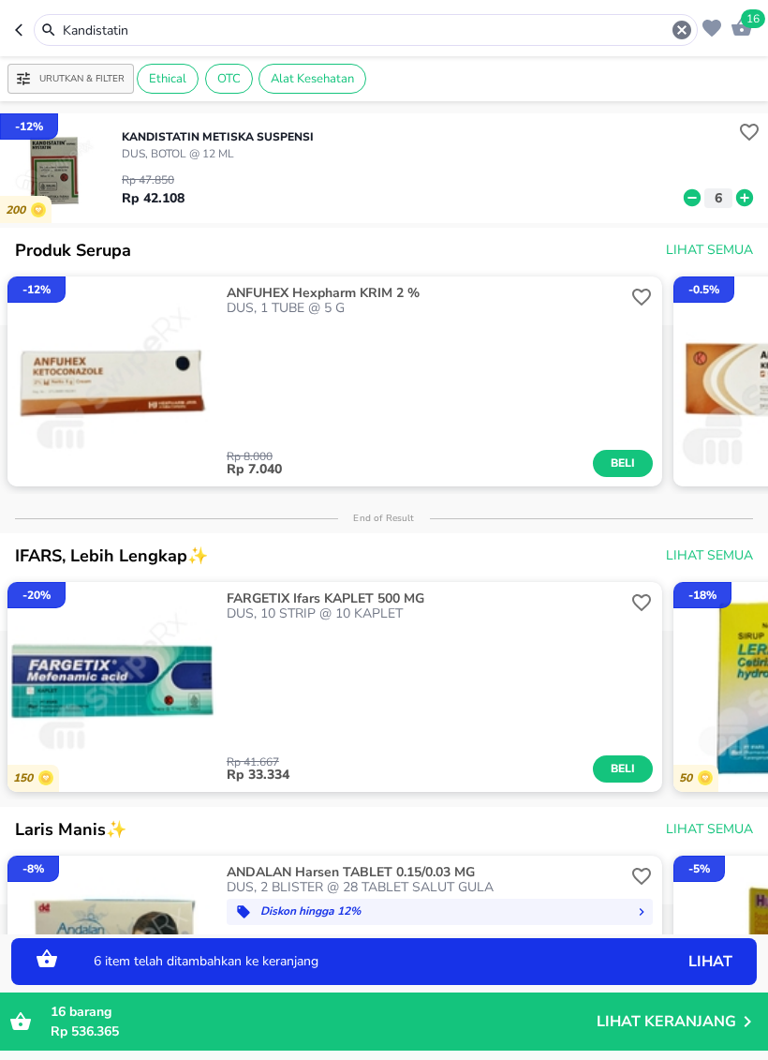
click at [678, 38] on icon "button" at bounding box center [682, 30] width 19 height 19
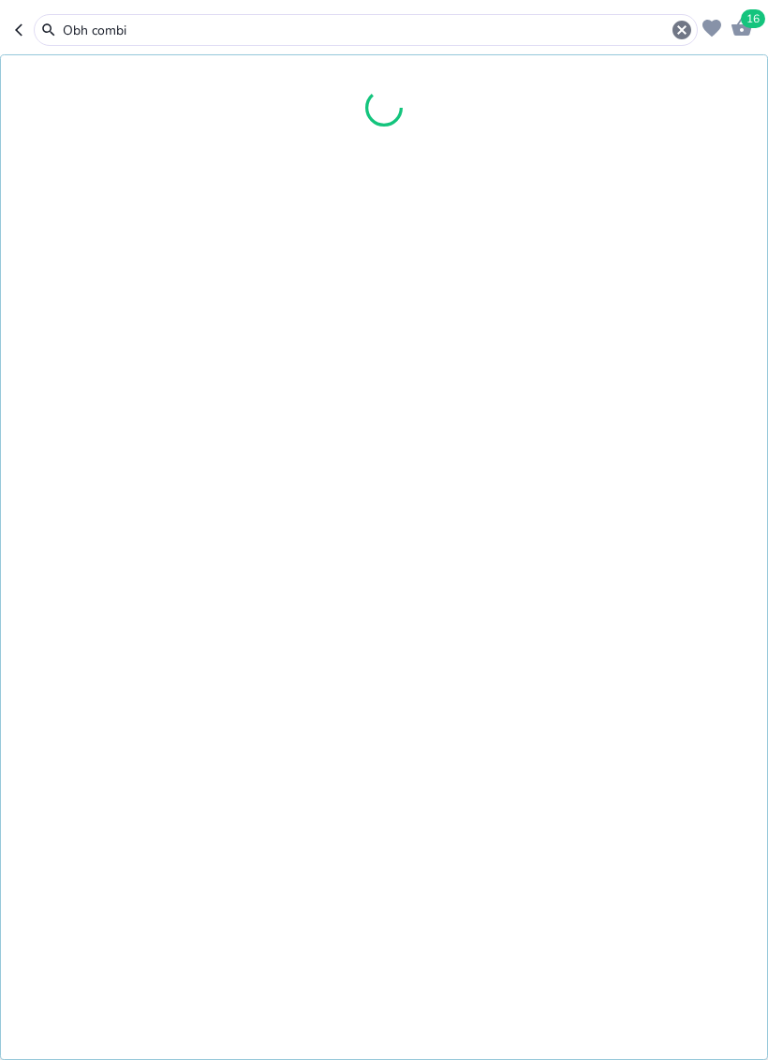
type input "Obh combi"
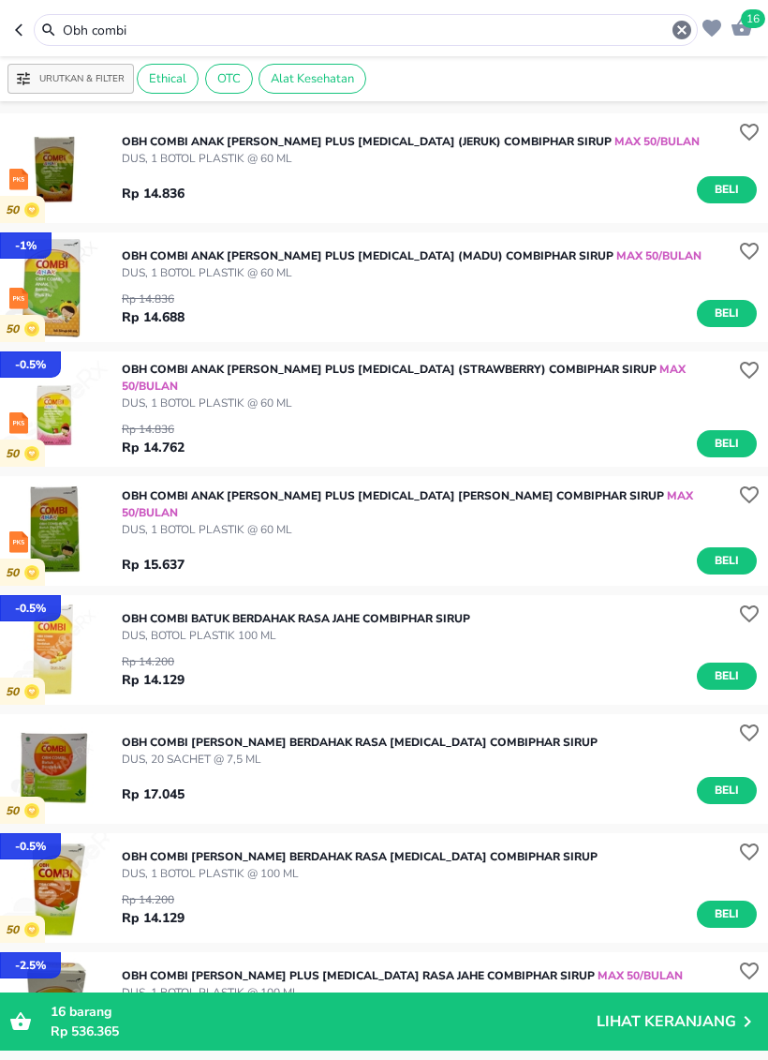
click at [675, 22] on icon "button" at bounding box center [682, 30] width 22 height 22
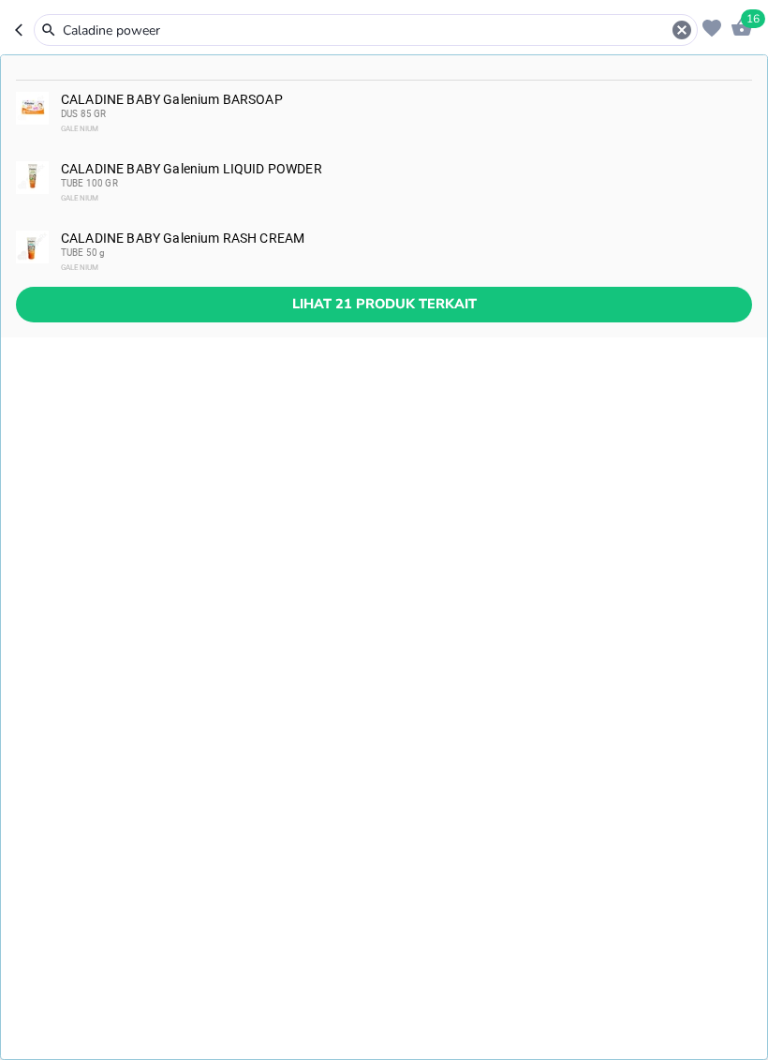
type input "Caladine poweer"
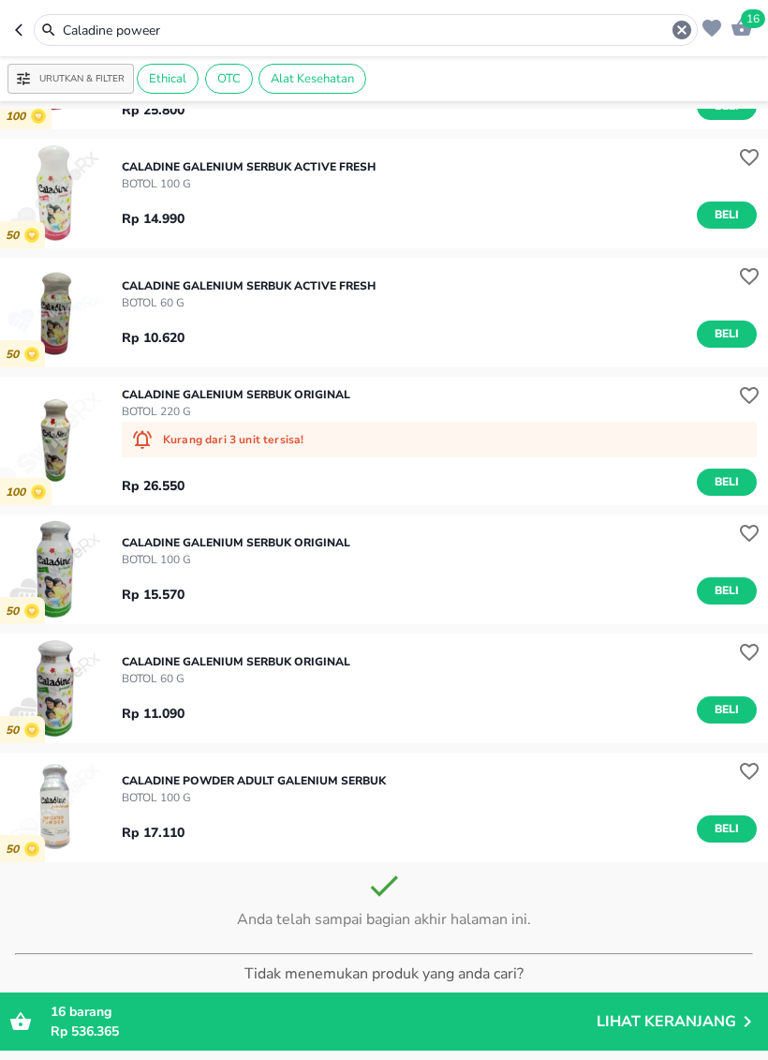
scroll to position [1818, 0]
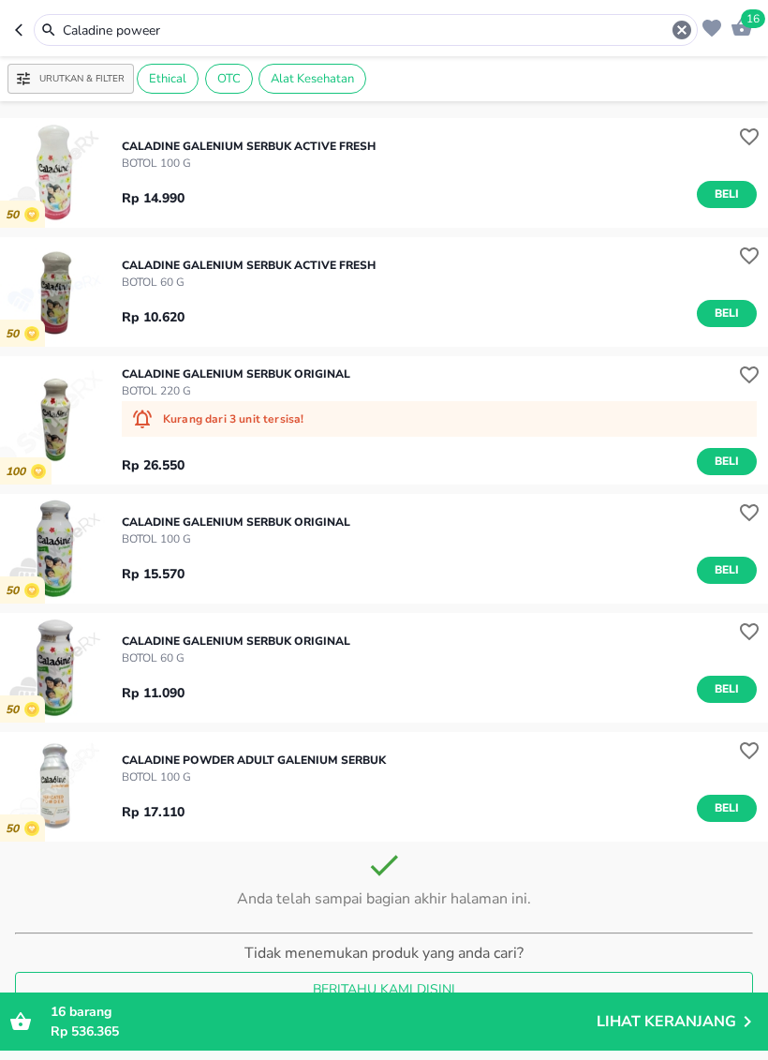
click at [734, 688] on span "Beli" at bounding box center [727, 689] width 32 height 20
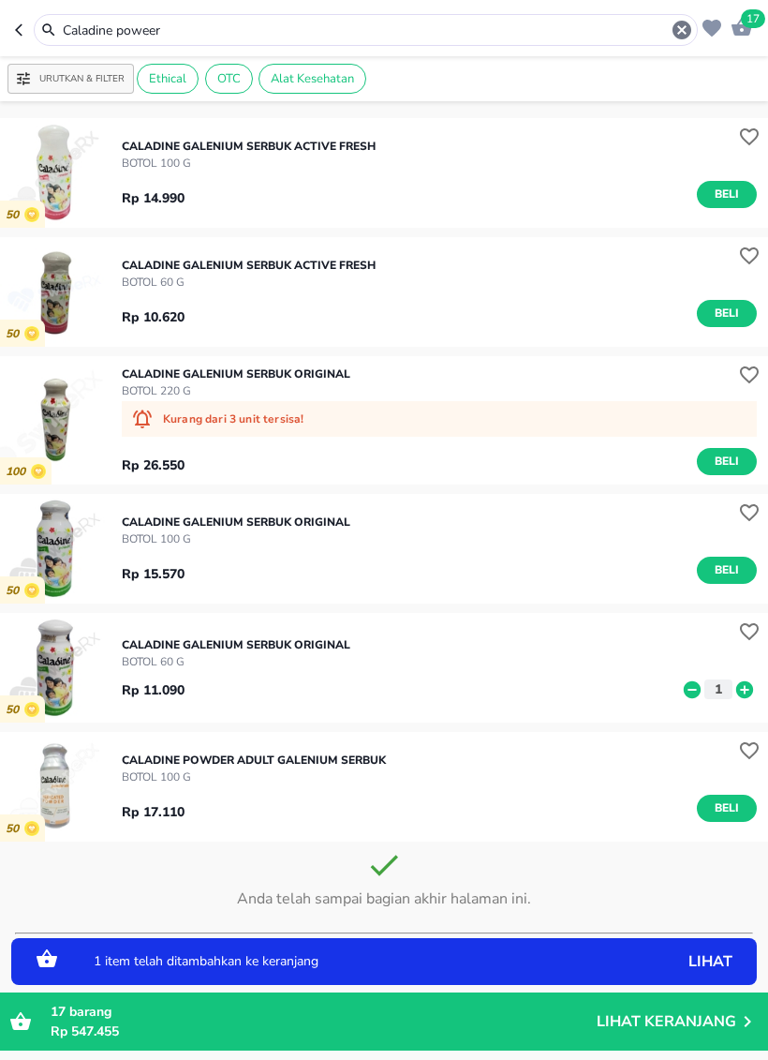
click at [733, 688] on icon at bounding box center [745, 689] width 24 height 21
click at [747, 688] on icon at bounding box center [745, 688] width 17 height 17
click at [683, 40] on icon "button" at bounding box center [682, 30] width 22 height 22
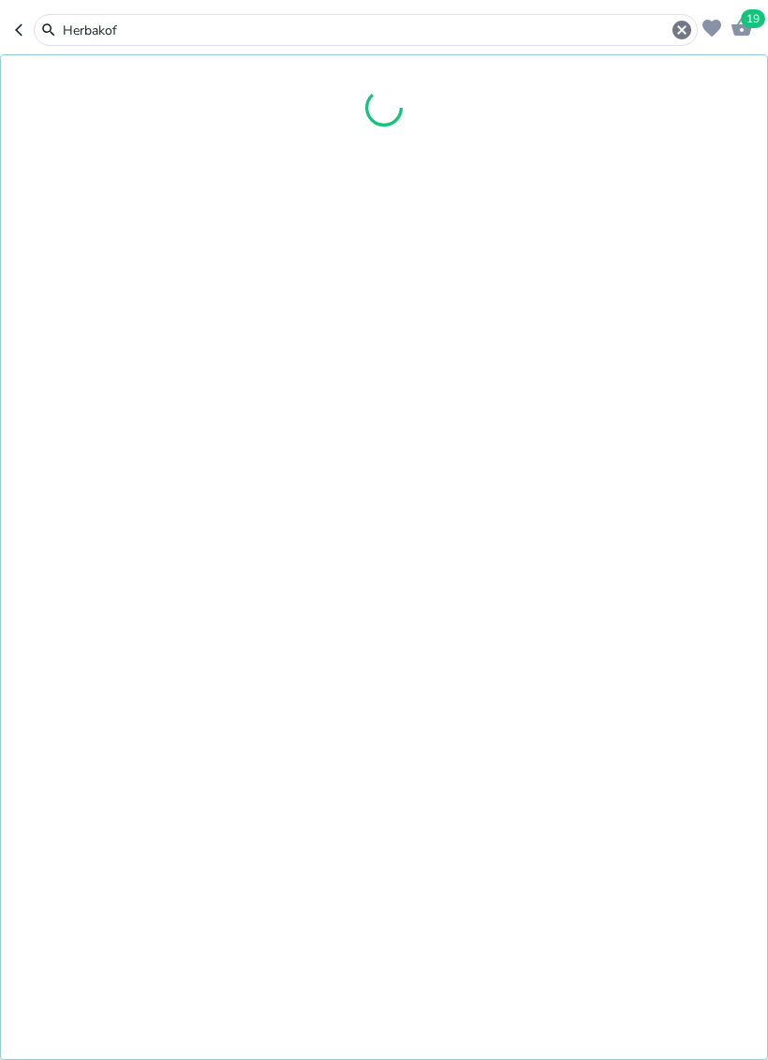
type input "Herbakof"
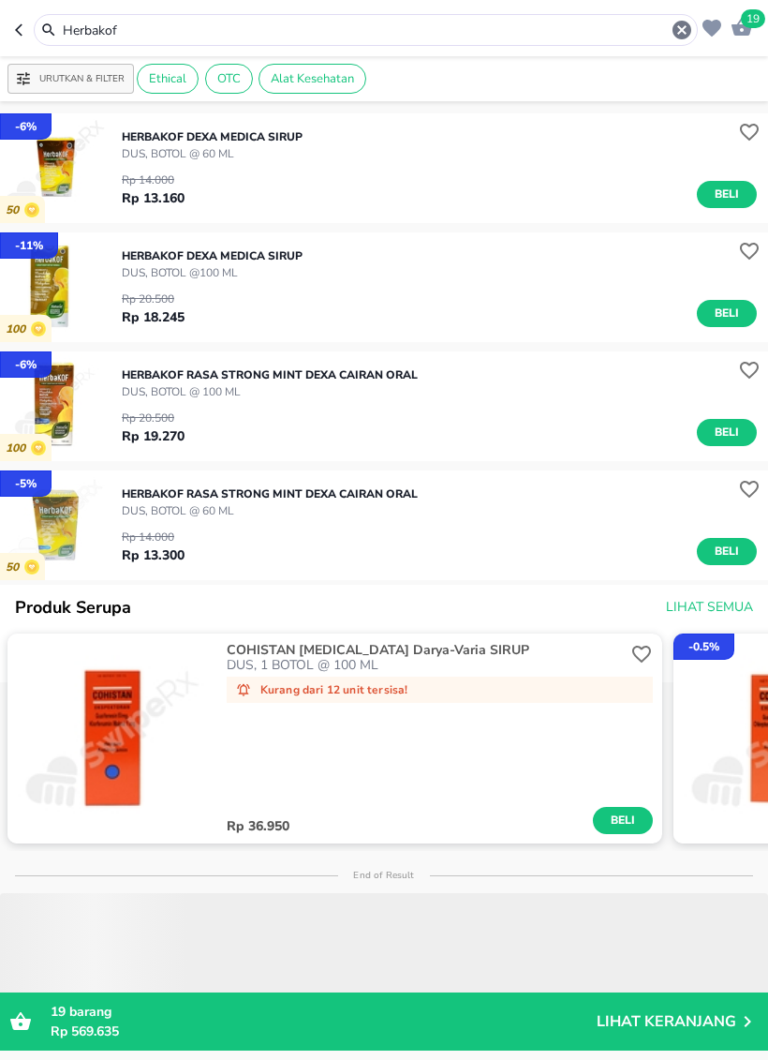
click at [717, 207] on button "Beli" at bounding box center [727, 194] width 60 height 27
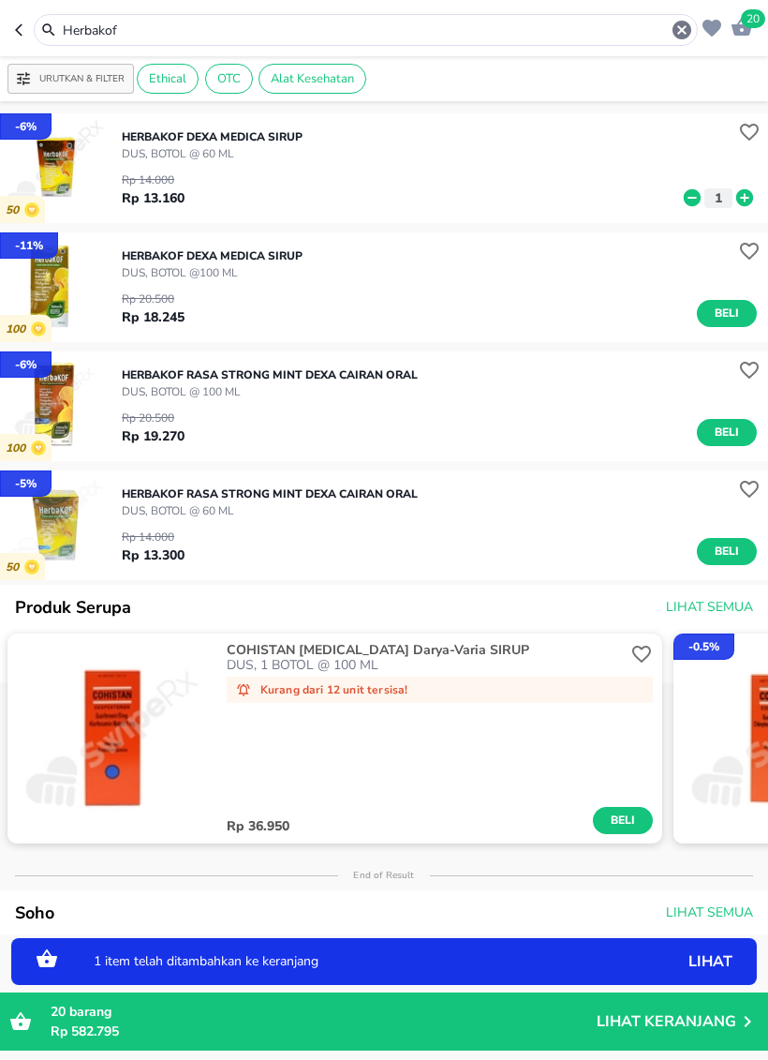
click at [740, 206] on icon at bounding box center [745, 197] width 24 height 21
click at [736, 313] on span "Beli" at bounding box center [727, 314] width 32 height 20
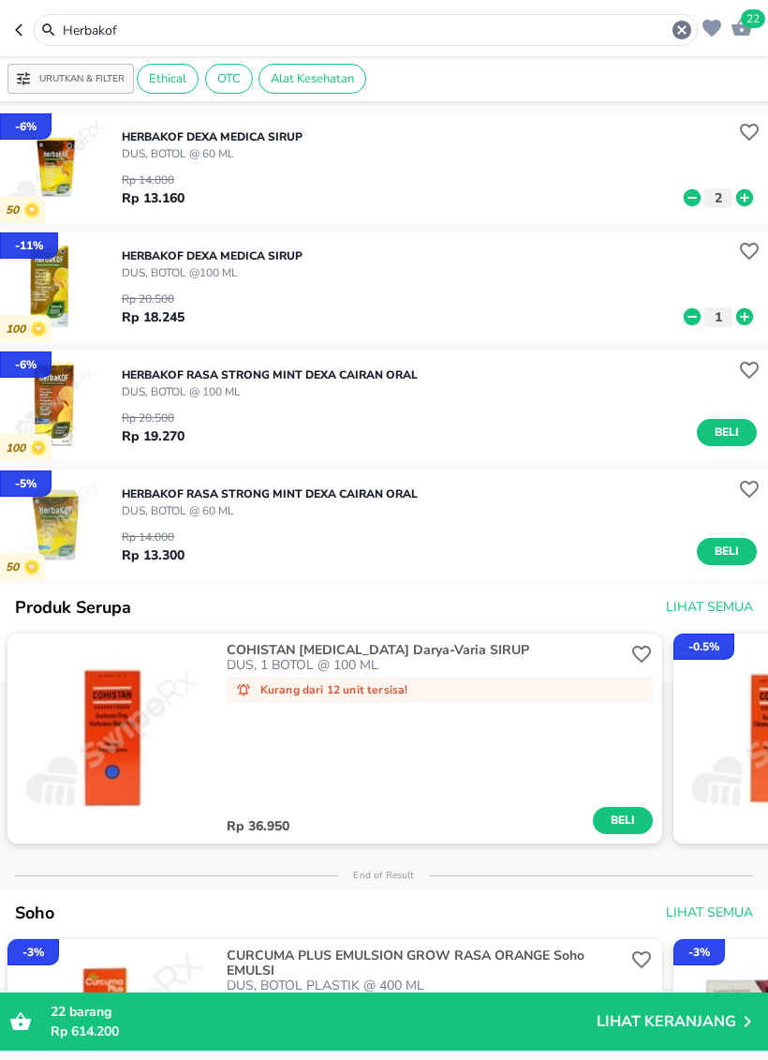
click at [692, 35] on icon "button" at bounding box center [682, 30] width 22 height 22
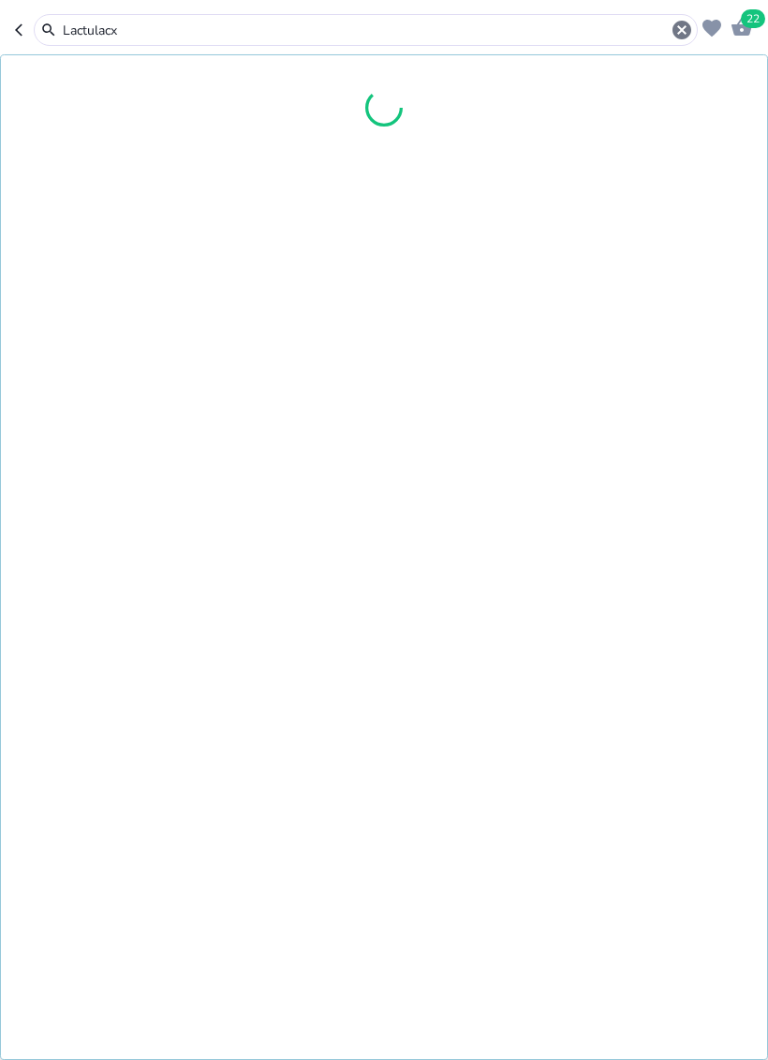
type input "Lactulacx"
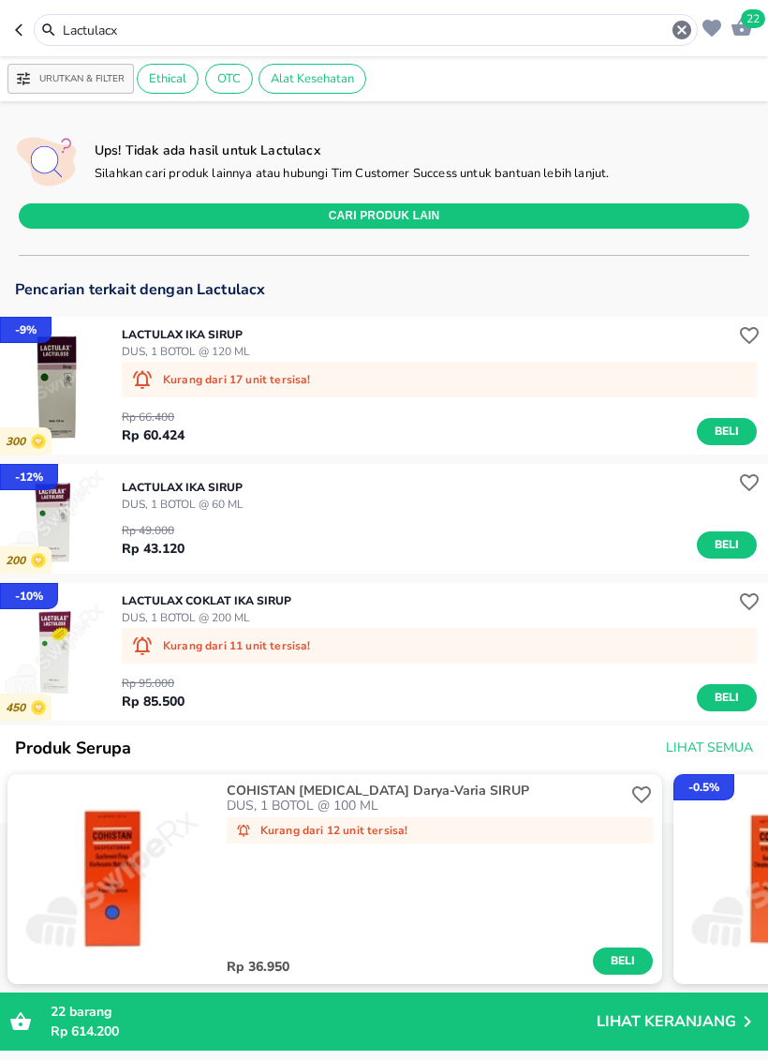
click at [724, 550] on span "Beli" at bounding box center [727, 545] width 32 height 20
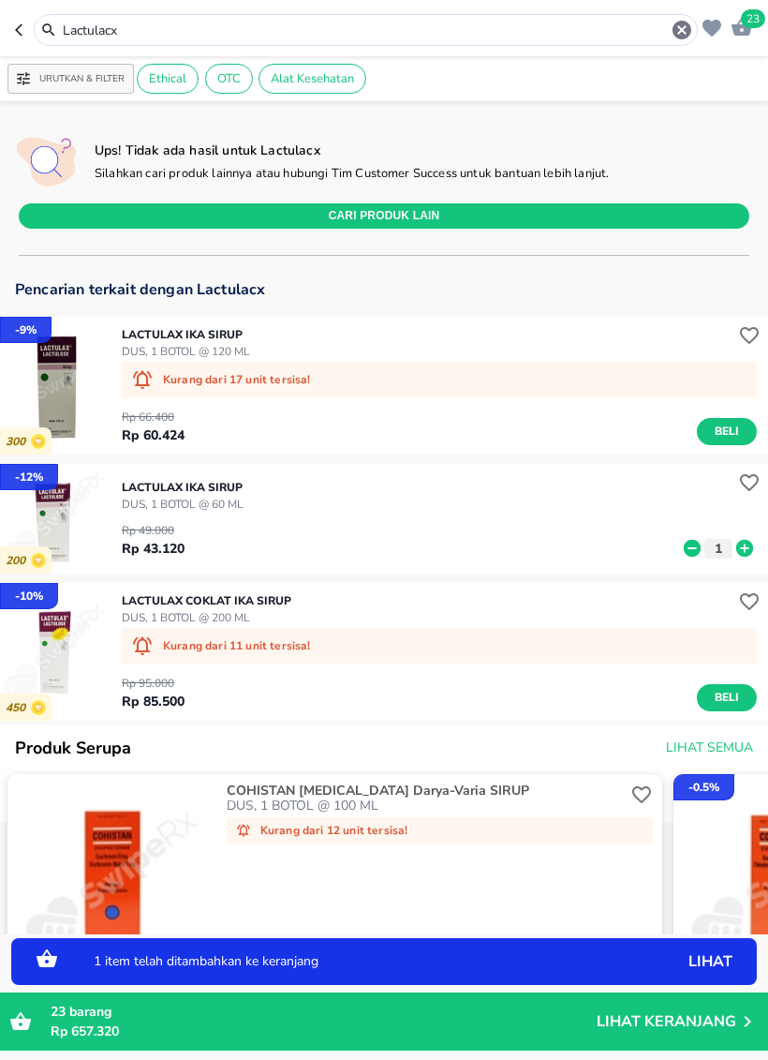
click at [744, 552] on icon at bounding box center [745, 548] width 24 height 21
click at [678, 30] on icon "button" at bounding box center [682, 30] width 19 height 19
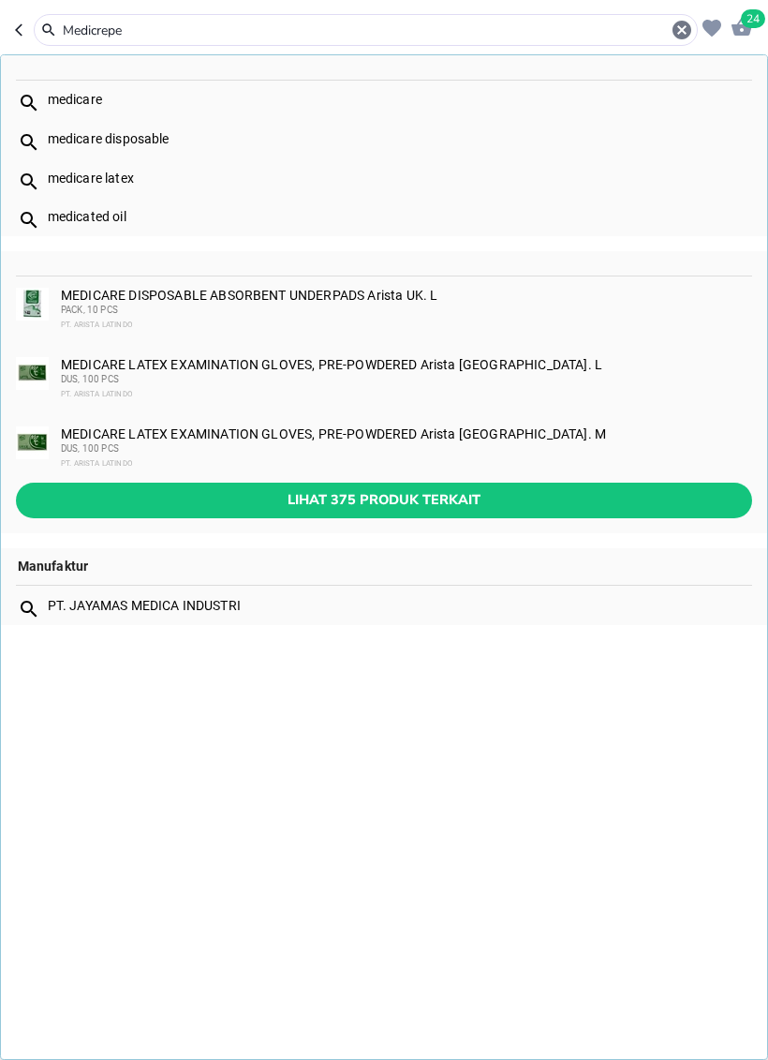
type input "Medicrepe"
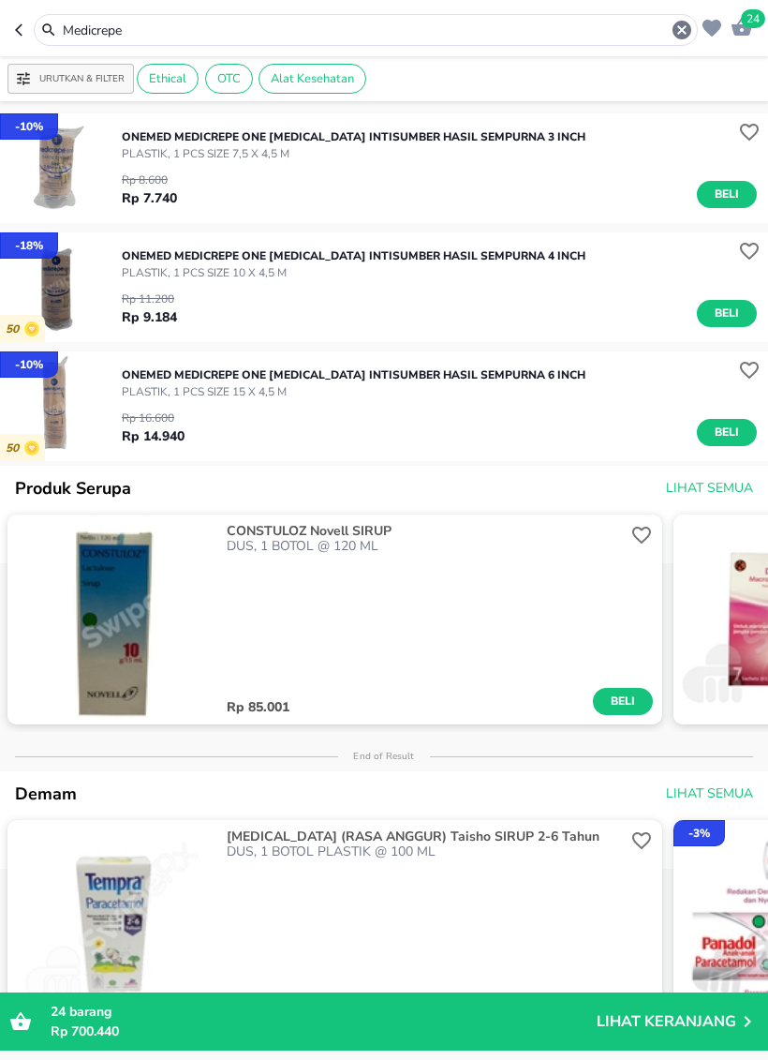
click at [723, 206] on button "Beli" at bounding box center [727, 194] width 60 height 27
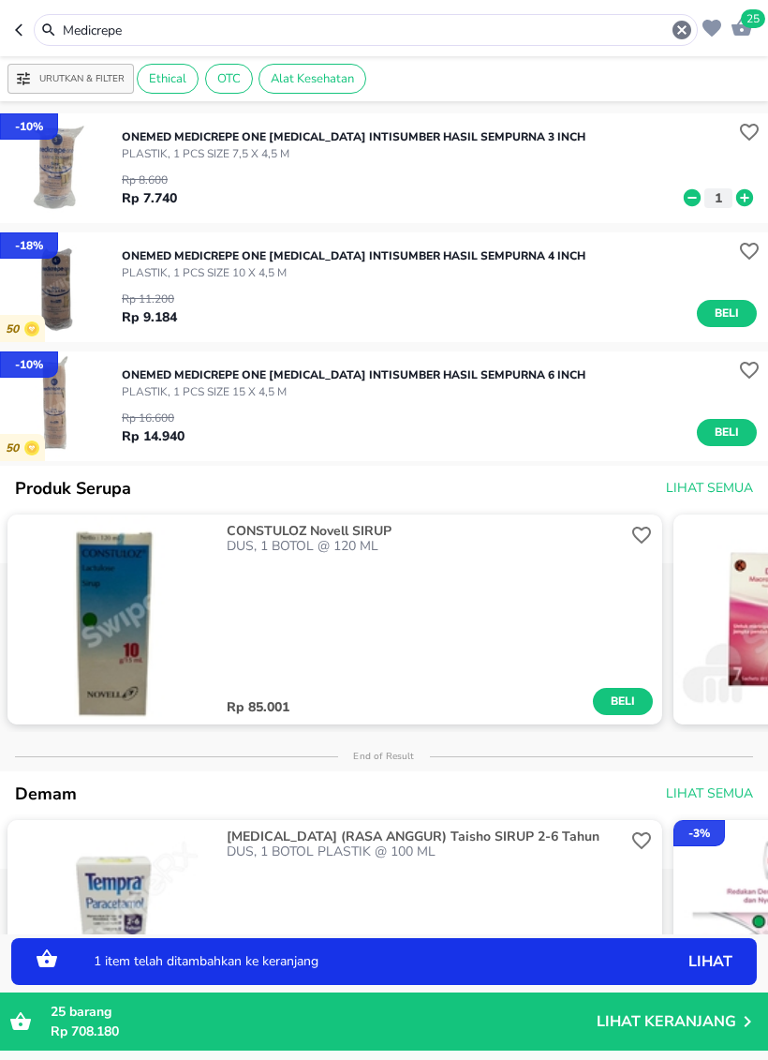
click at [747, 196] on icon at bounding box center [745, 197] width 17 height 17
click at [684, 35] on icon "button" at bounding box center [682, 30] width 19 height 19
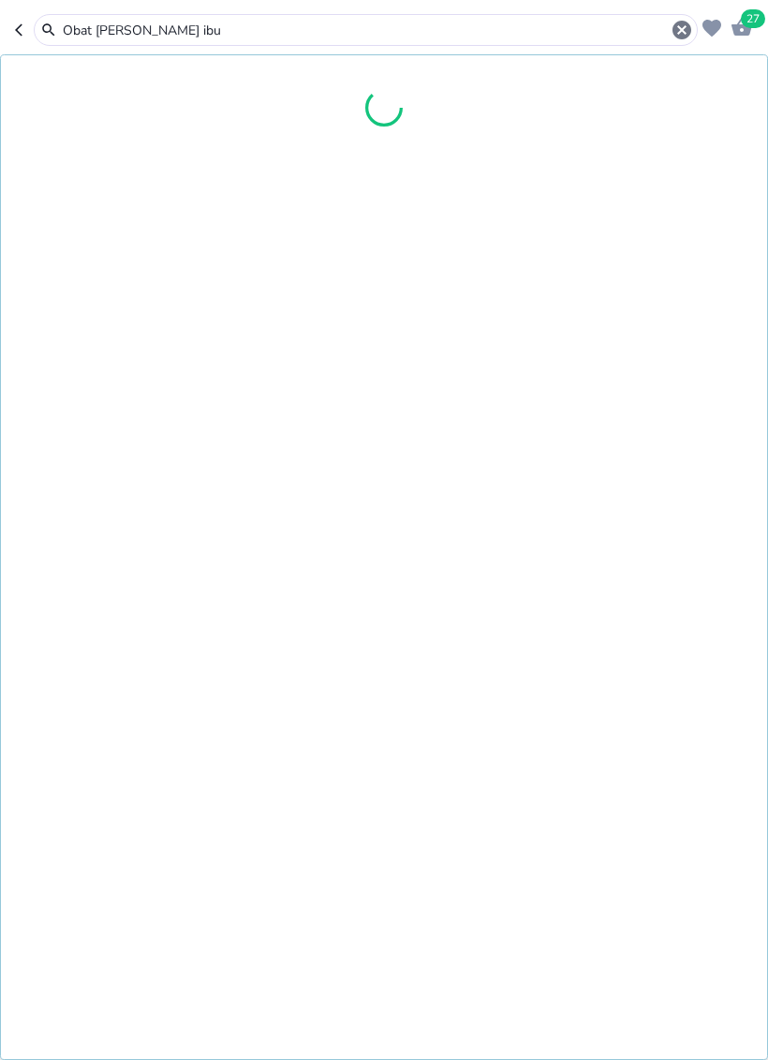
type input "Obat [PERSON_NAME] ibu"
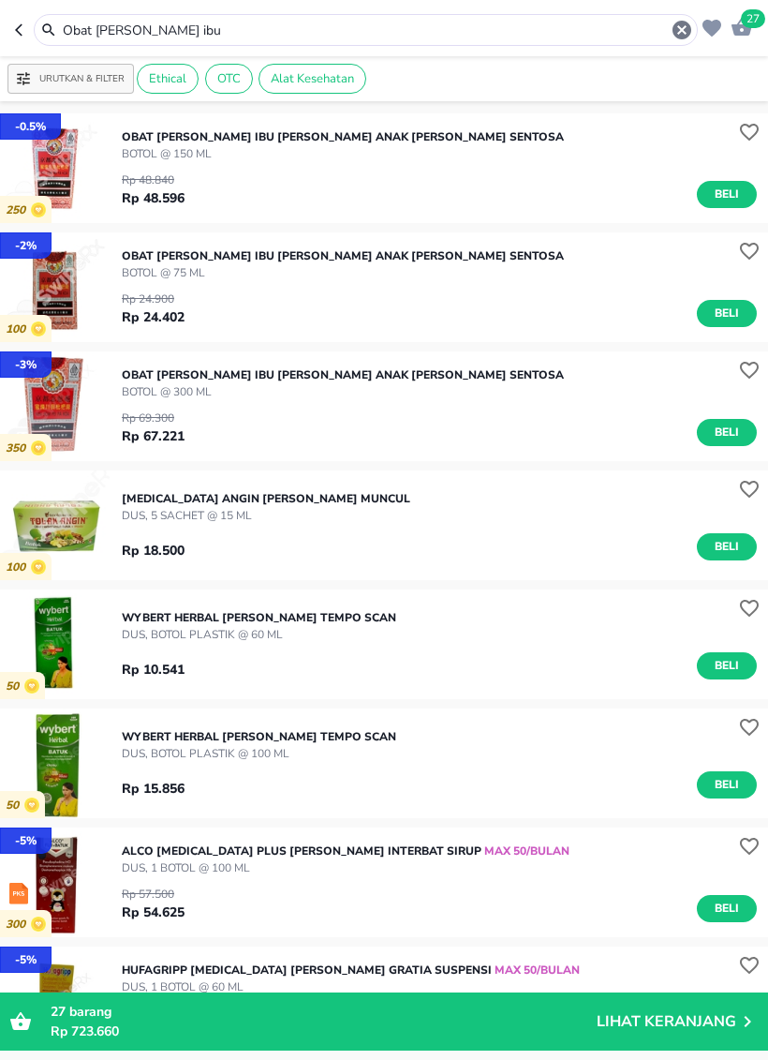
click at [729, 312] on span "Beli" at bounding box center [727, 314] width 32 height 20
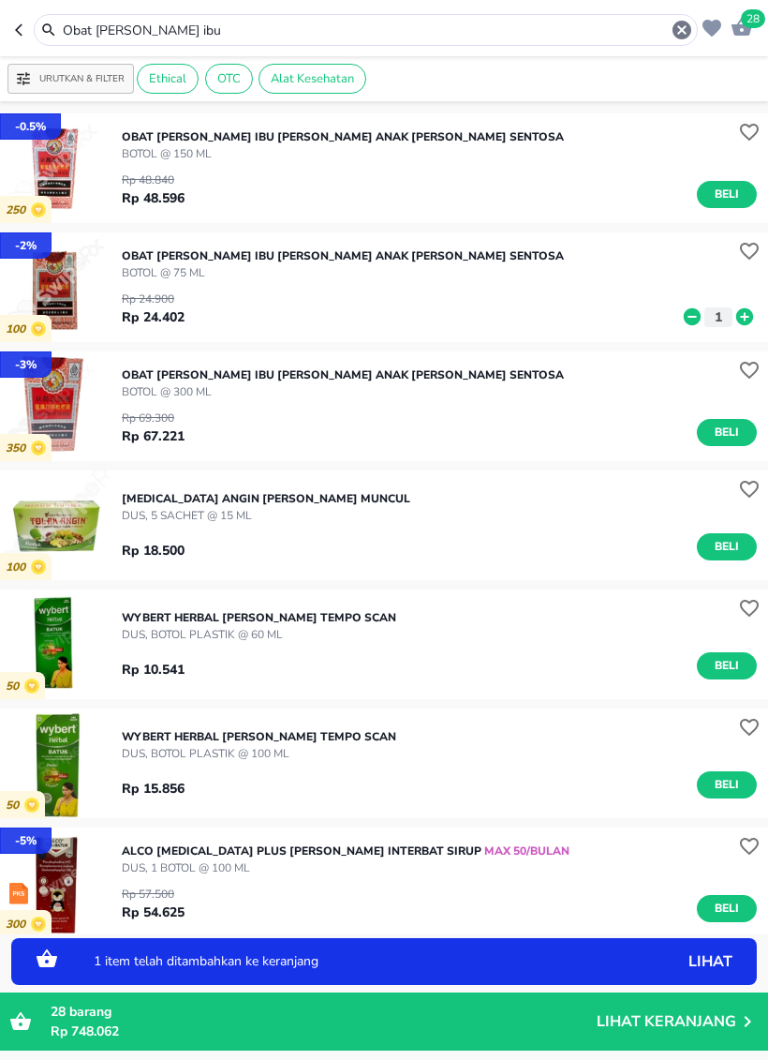
click at [743, 318] on icon at bounding box center [745, 316] width 17 height 17
click at [742, 317] on icon at bounding box center [745, 316] width 24 height 21
click at [678, 28] on icon "button" at bounding box center [682, 30] width 19 height 19
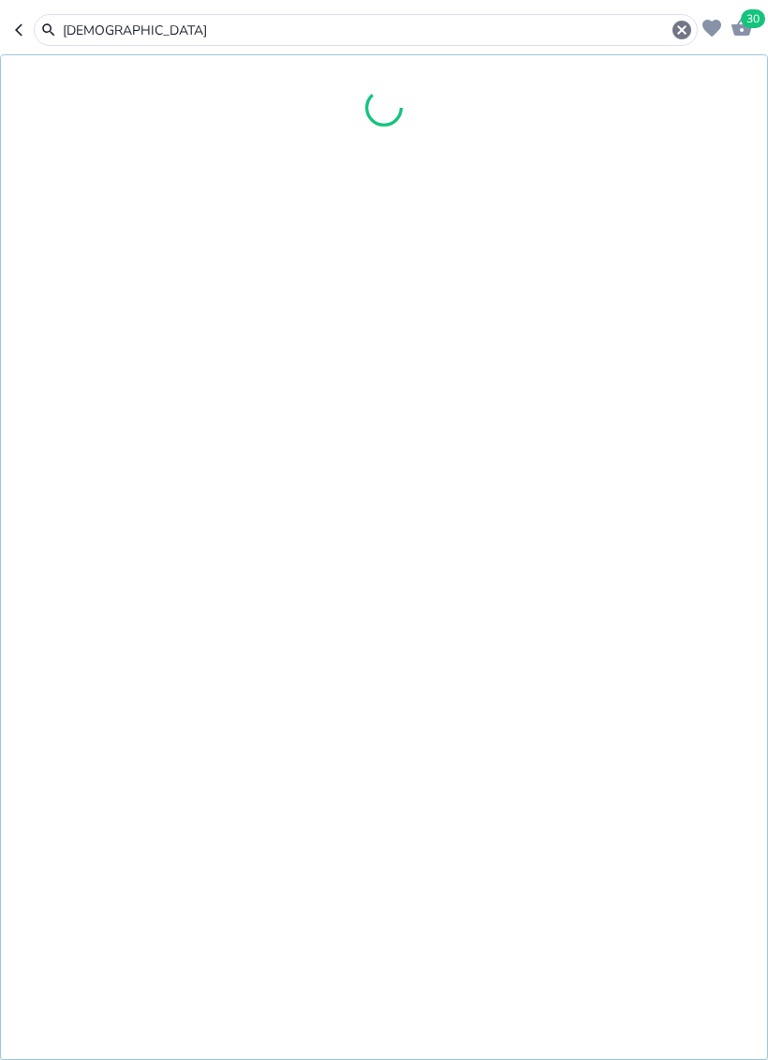
type input "[DEMOGRAPHIC_DATA]"
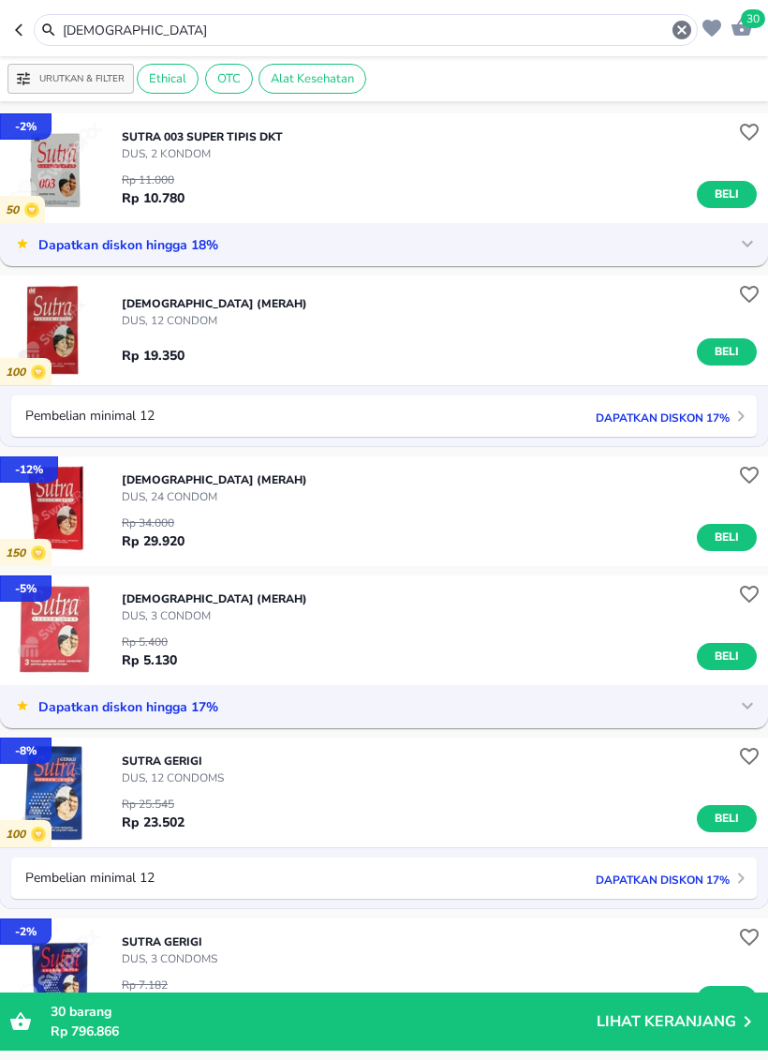
click at [736, 543] on span "Beli" at bounding box center [727, 538] width 32 height 20
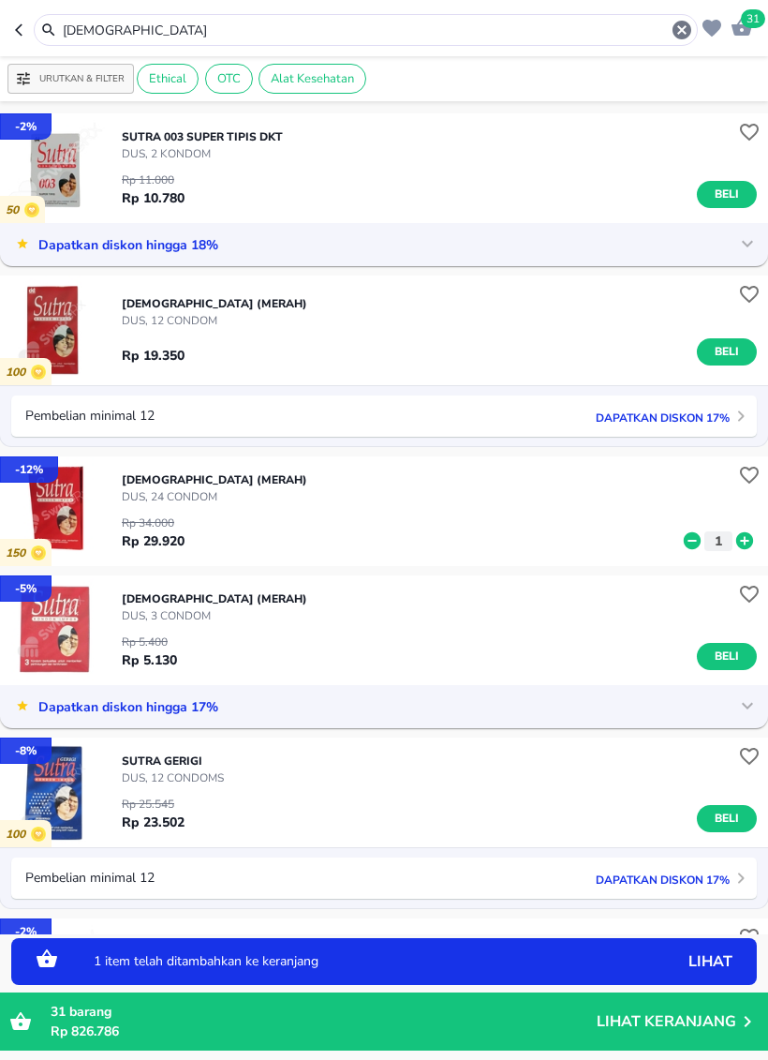
click at [741, 545] on icon at bounding box center [745, 540] width 17 height 17
click at [746, 547] on icon at bounding box center [745, 540] width 17 height 17
click at [681, 26] on icon "button" at bounding box center [682, 30] width 19 height 19
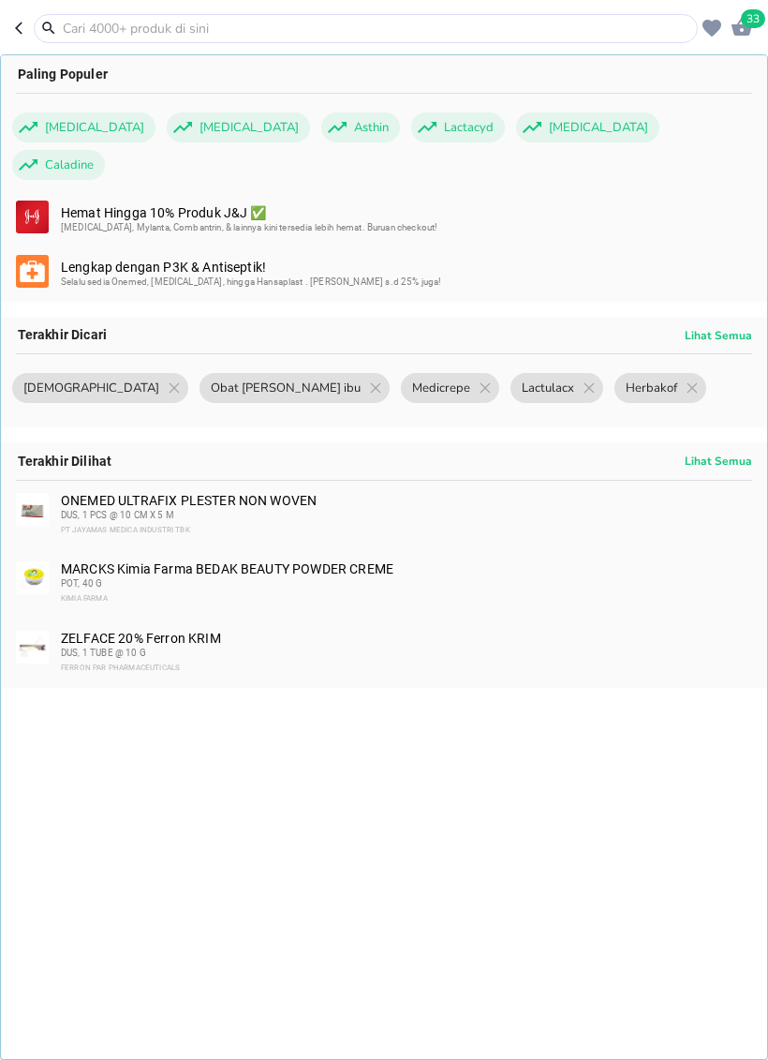
click at [622, 24] on input "text" at bounding box center [377, 29] width 633 height 20
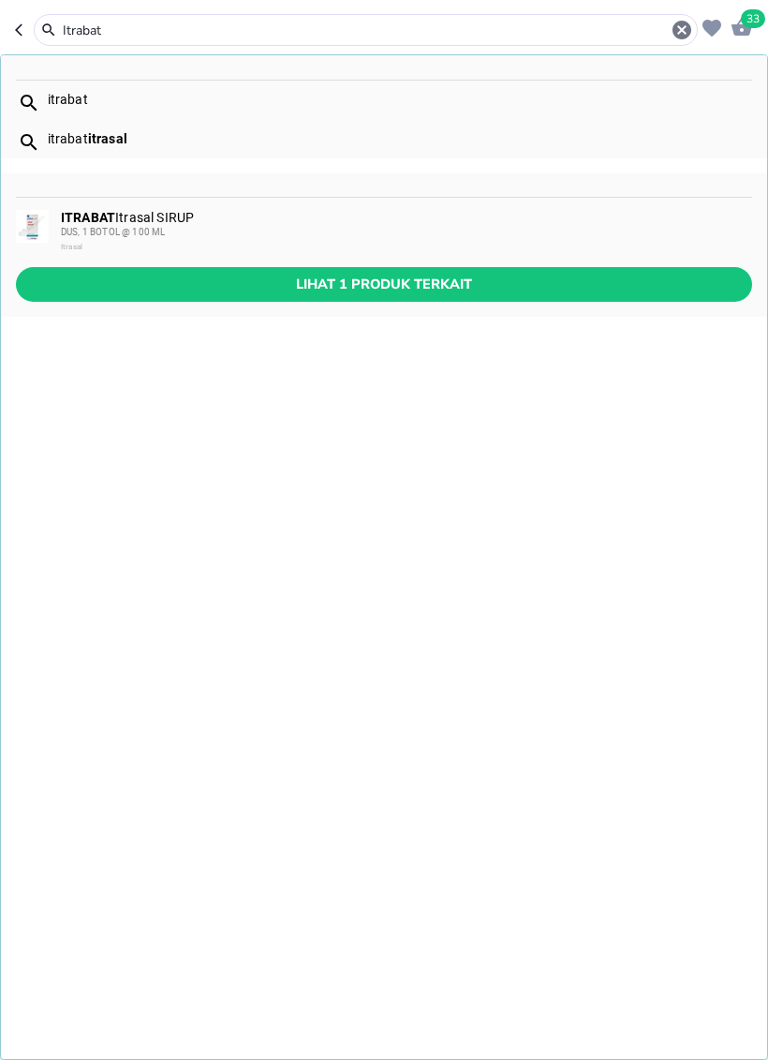
type input "Itrabat"
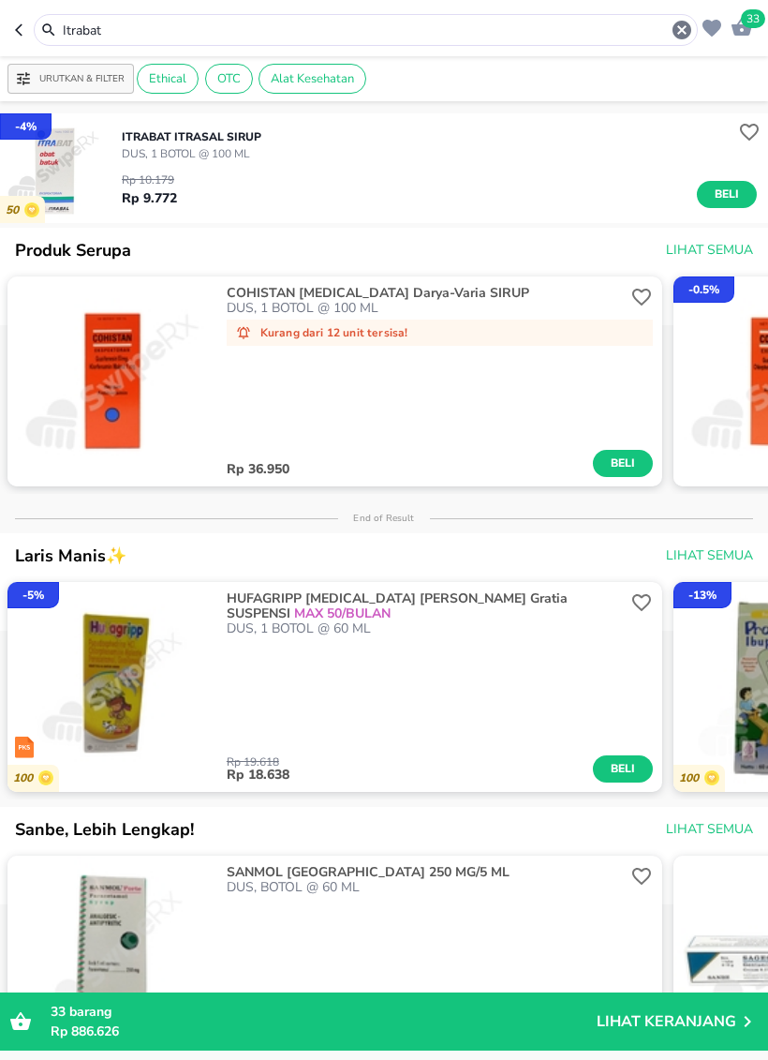
click at [740, 199] on span "Beli" at bounding box center [727, 195] width 32 height 20
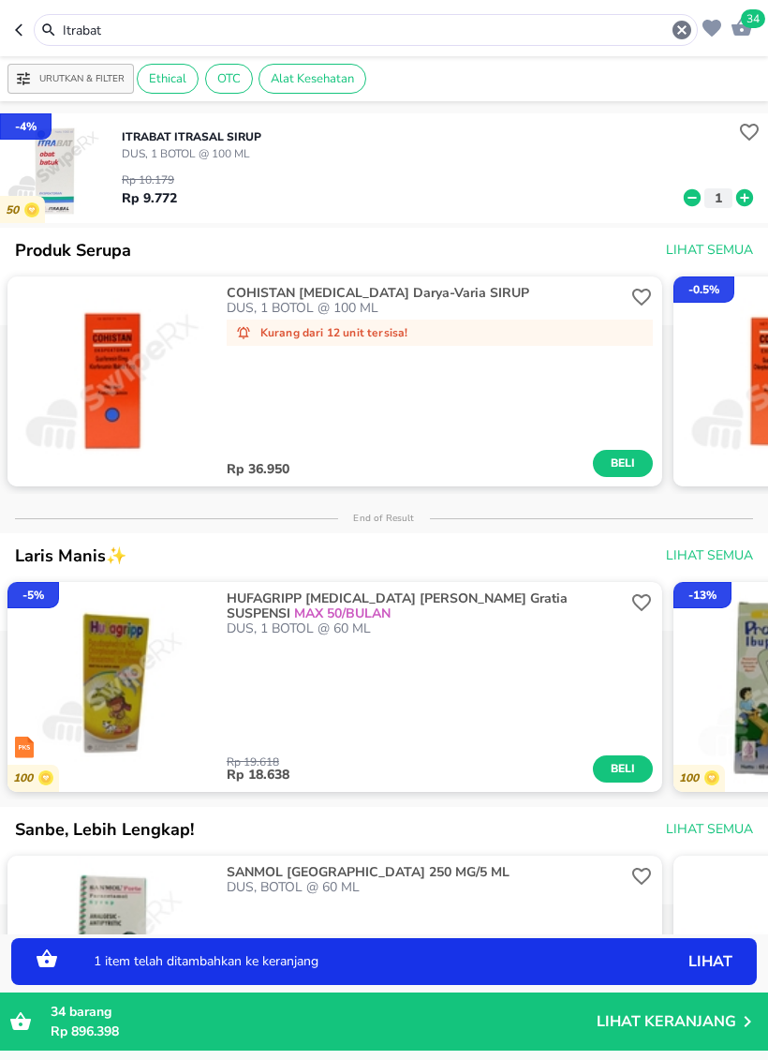
click at [745, 202] on icon at bounding box center [745, 197] width 17 height 17
click at [685, 35] on icon "button" at bounding box center [682, 30] width 19 height 19
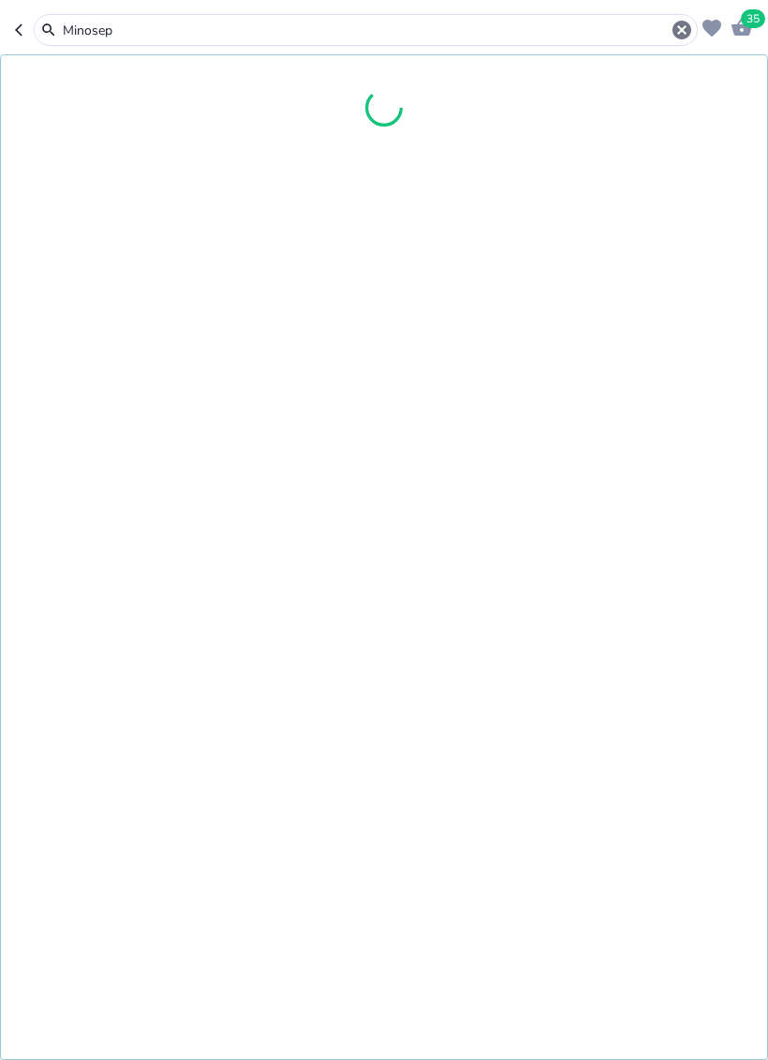
type input "Minosep"
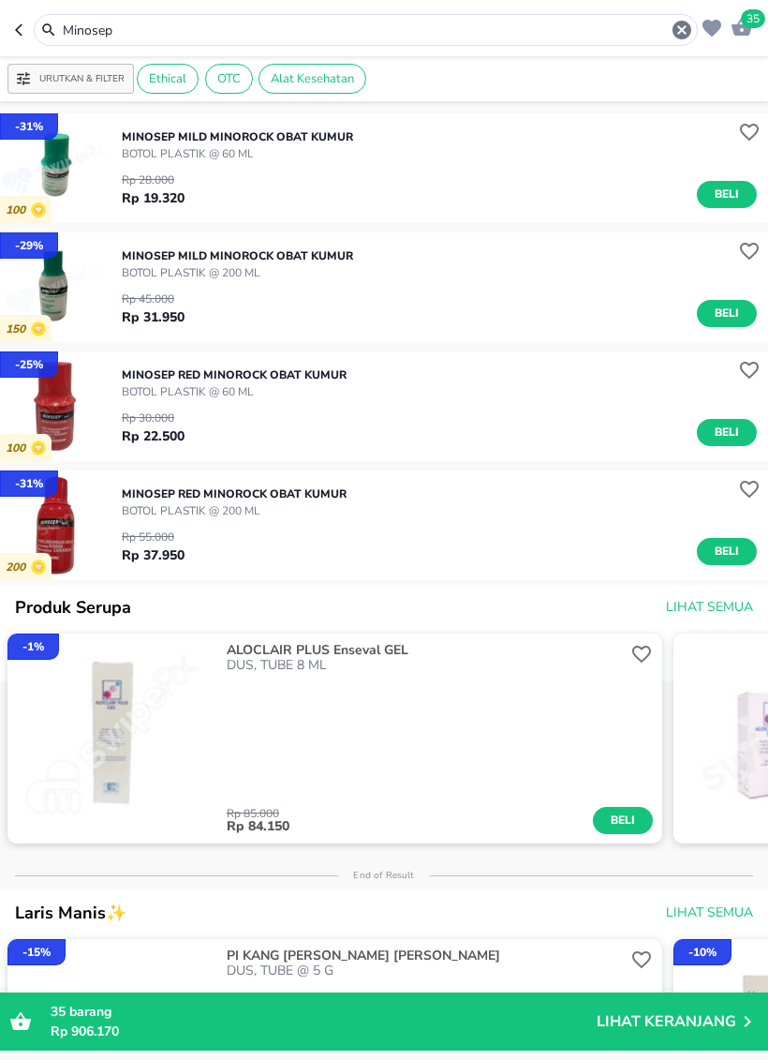
click at [736, 197] on span "Beli" at bounding box center [727, 195] width 32 height 20
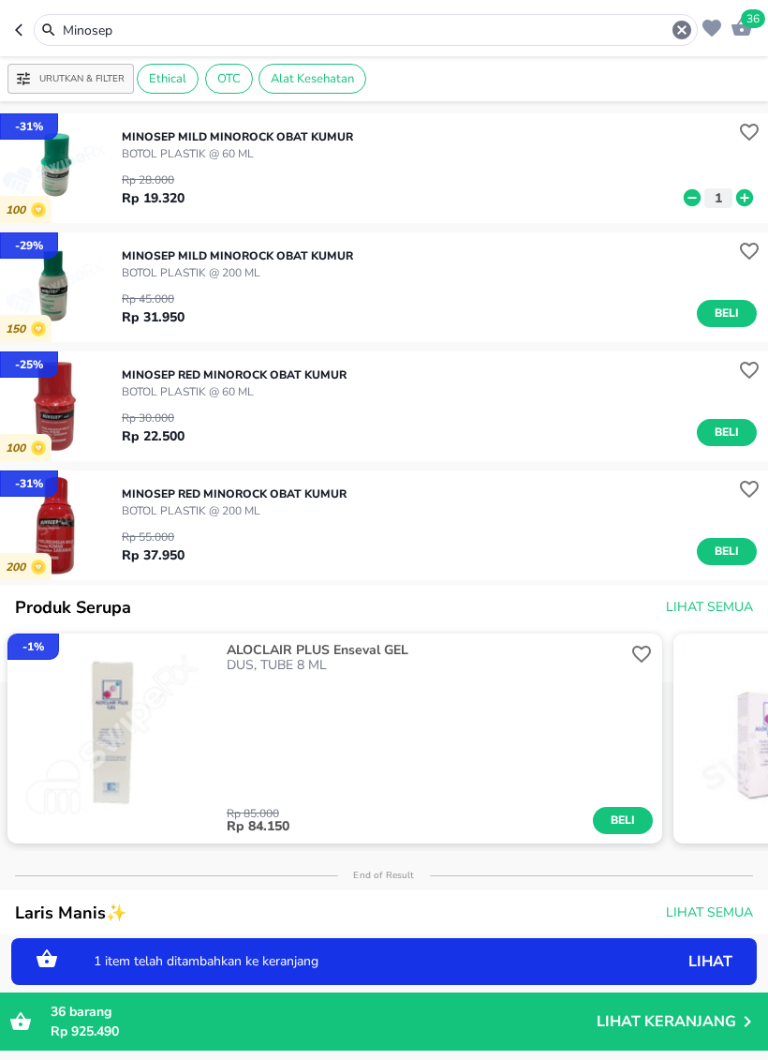
click at [680, 22] on icon "button" at bounding box center [682, 30] width 19 height 19
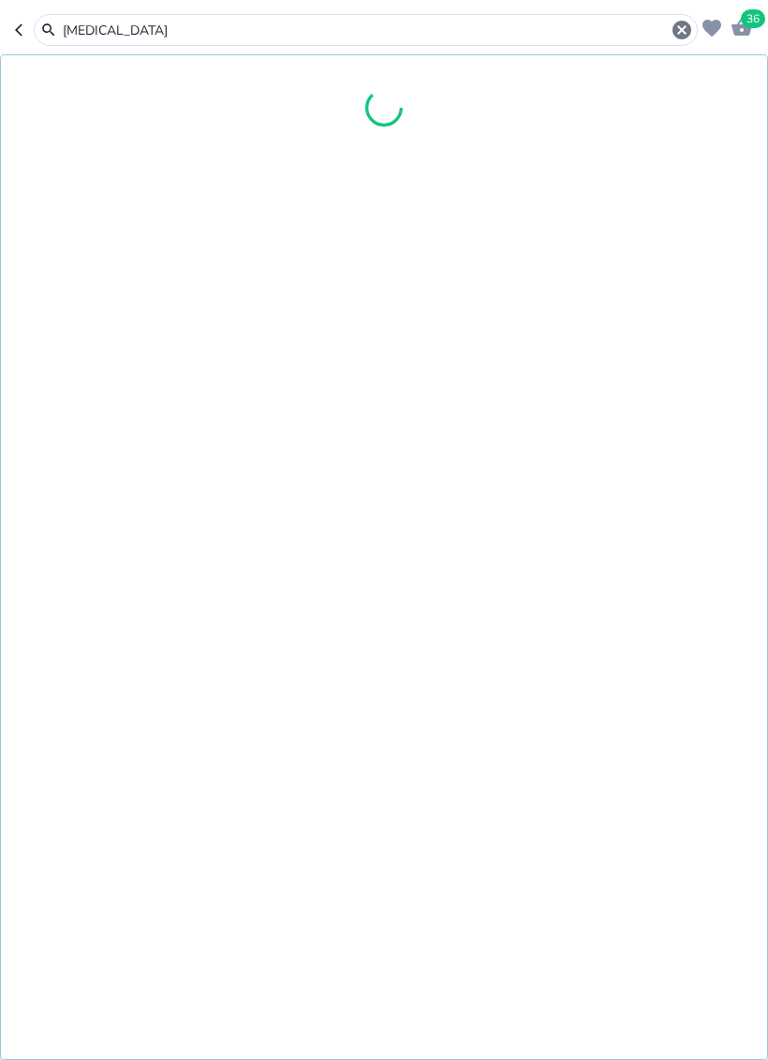
type input "[MEDICAL_DATA]"
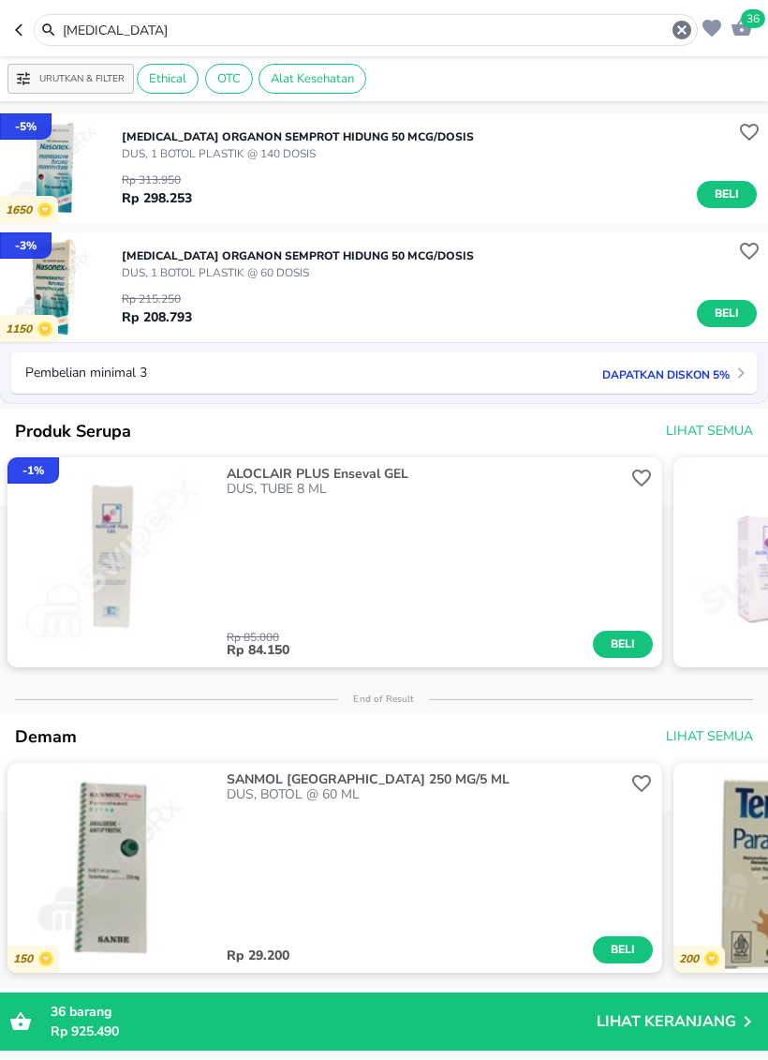
click at [722, 316] on span "Beli" at bounding box center [727, 314] width 32 height 20
click at [678, 37] on icon "button" at bounding box center [682, 30] width 19 height 19
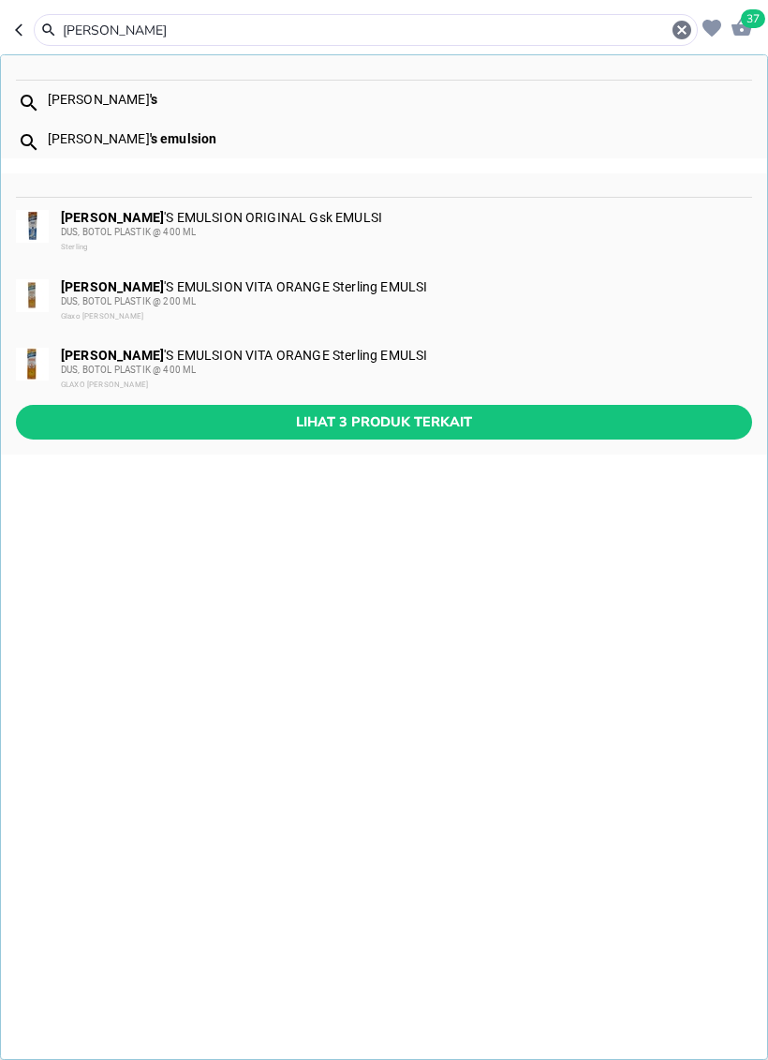
type input "[PERSON_NAME]"
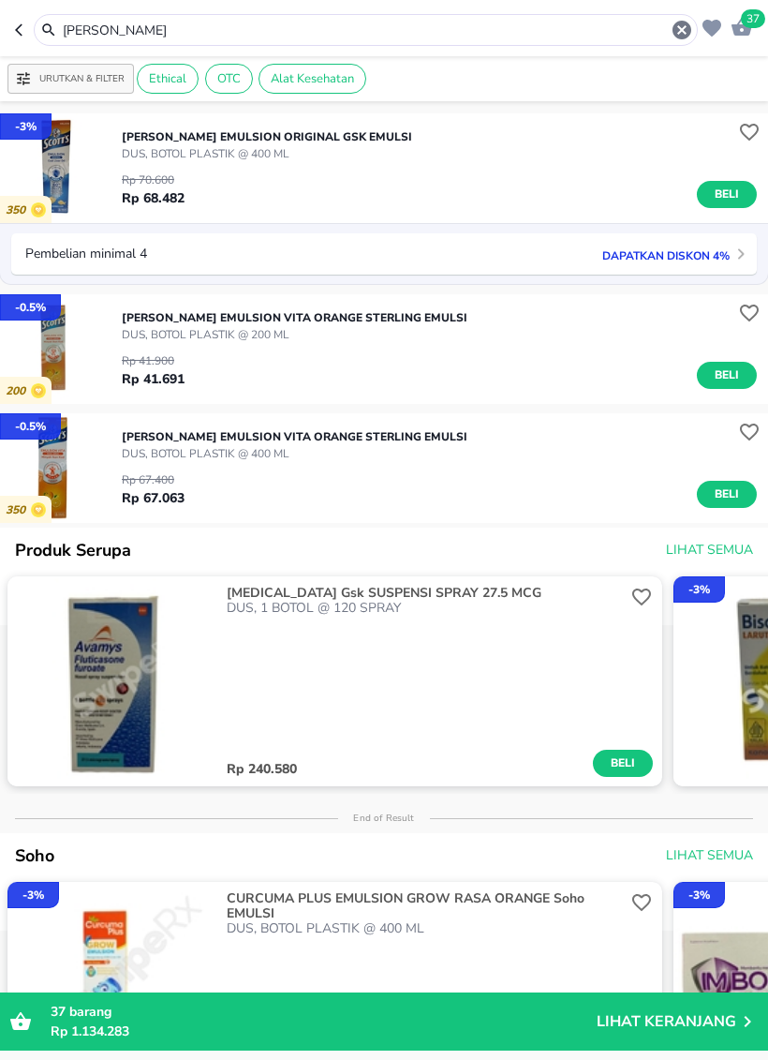
click at [59, 185] on img "button" at bounding box center [55, 168] width 110 height 110
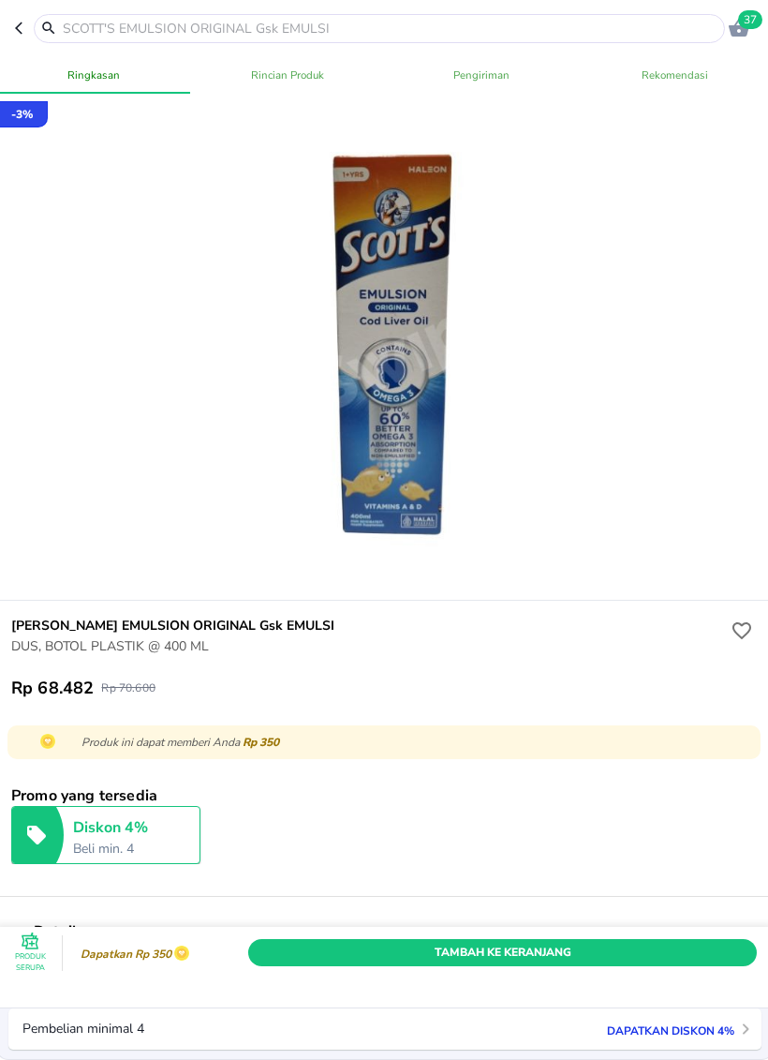
click at [22, 41] on button "button" at bounding box center [24, 28] width 19 height 29
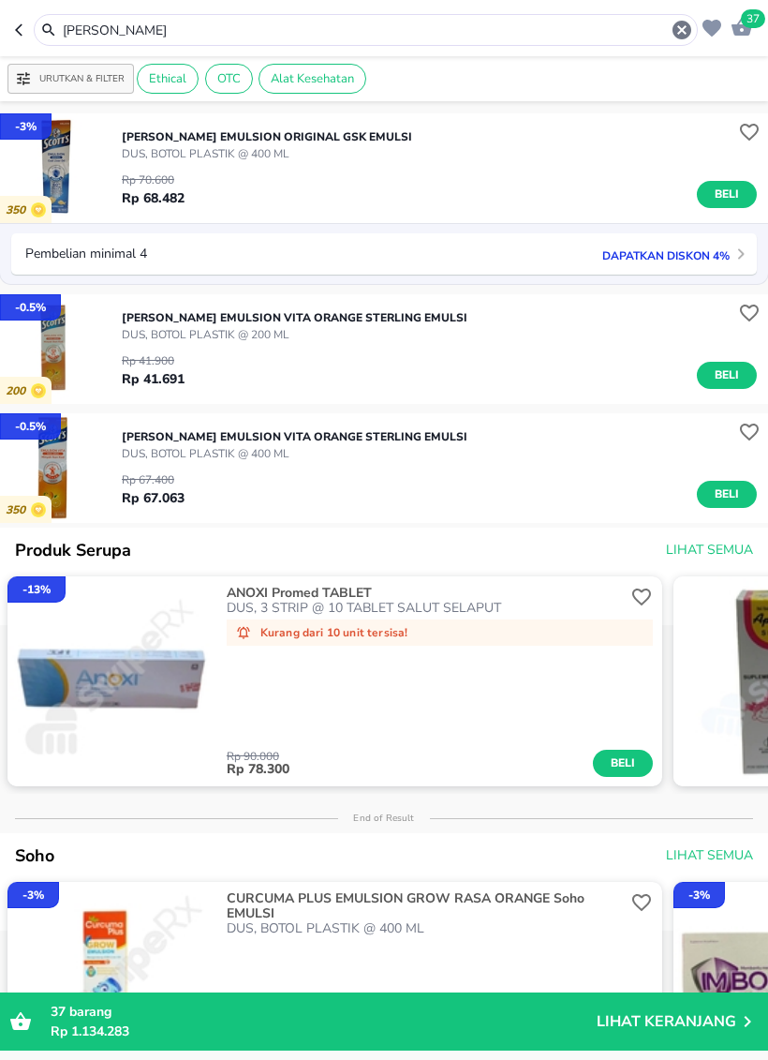
click at [42, 342] on img "button" at bounding box center [55, 349] width 110 height 110
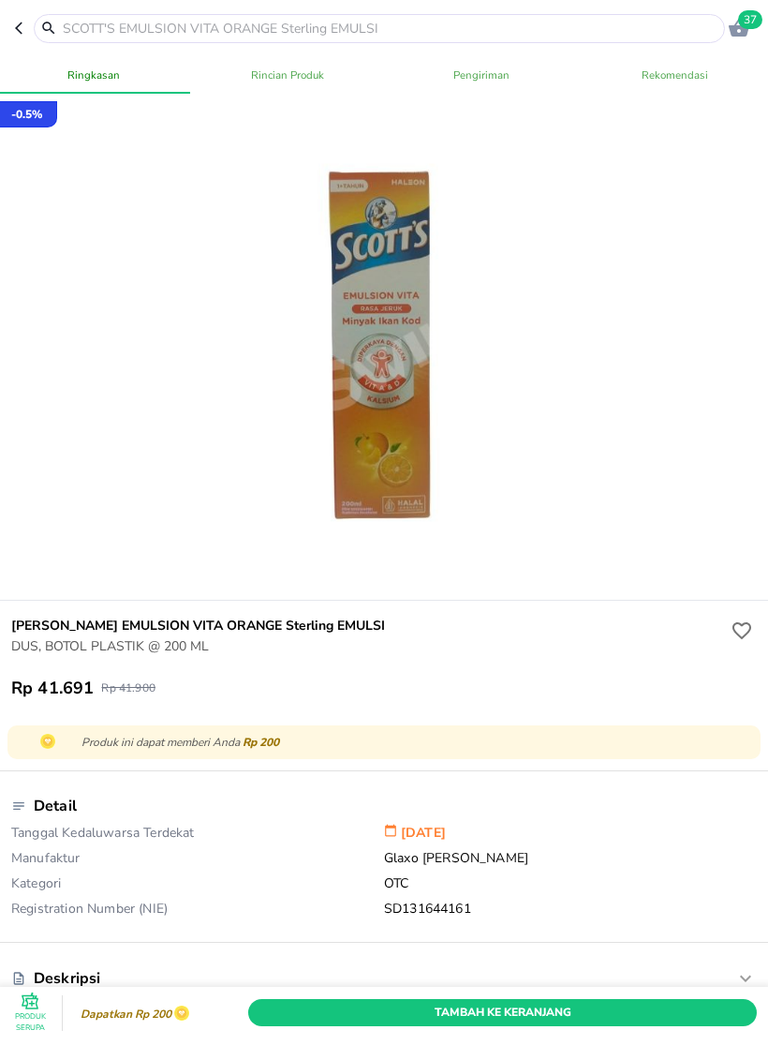
click at [514, 990] on span "Tambah Ke Keranjang" at bounding box center [502, 1013] width 481 height 20
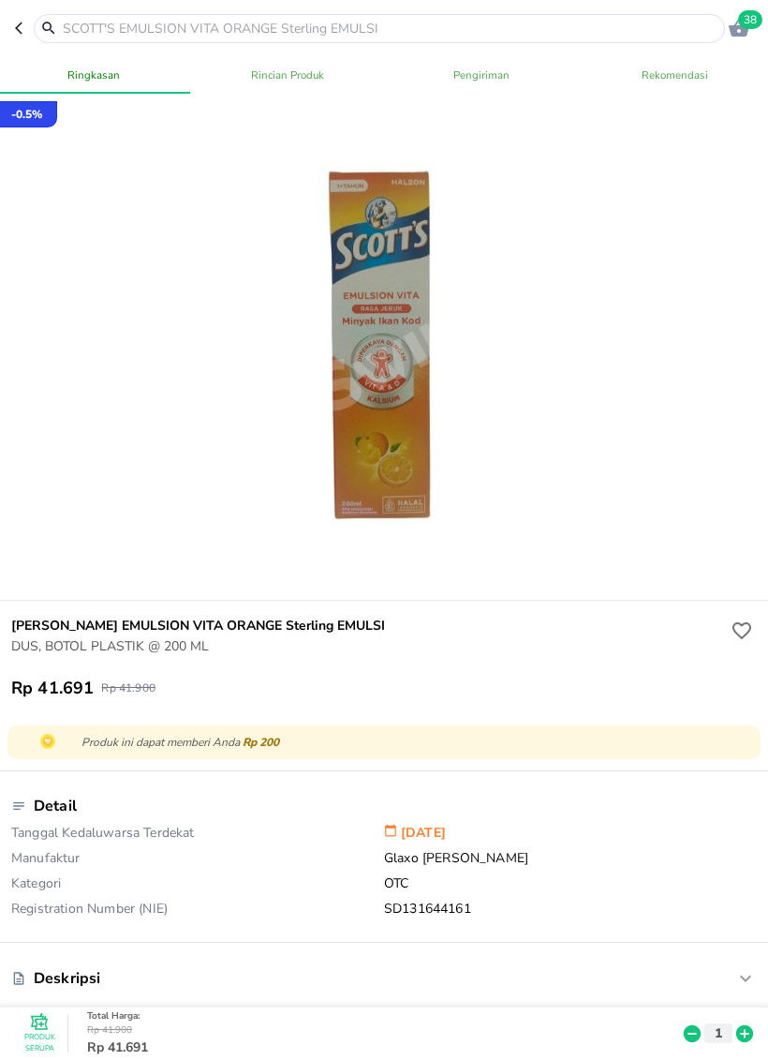
click at [21, 33] on icon "button" at bounding box center [18, 28] width 7 height 12
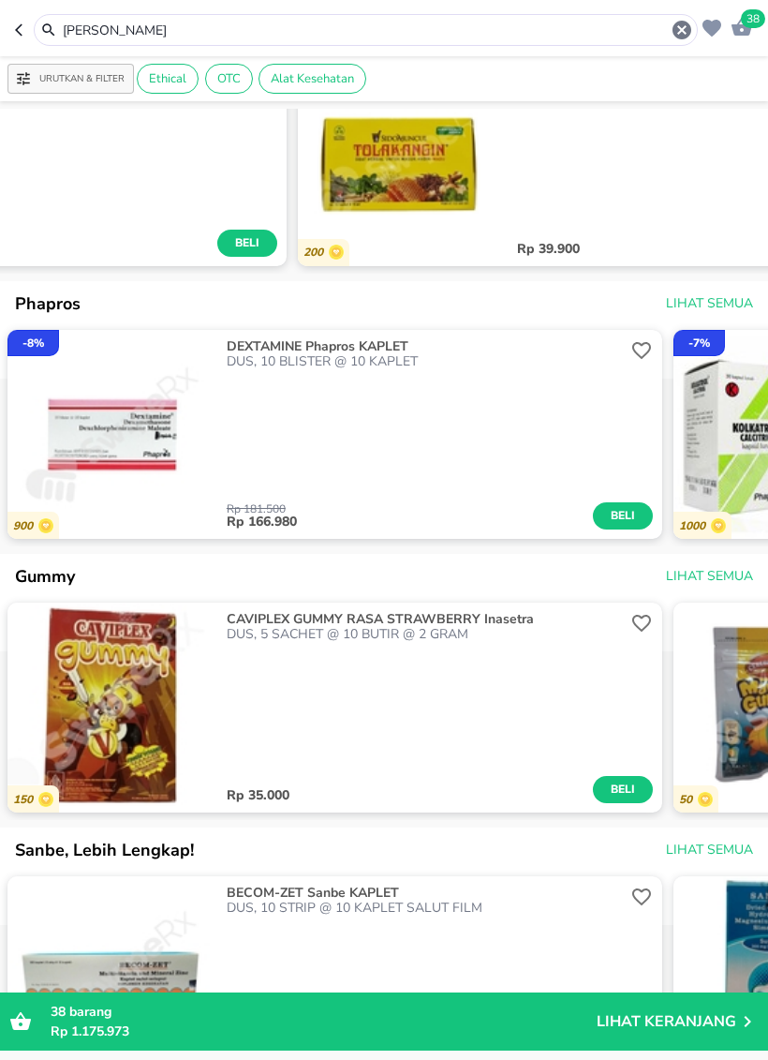
scroll to position [1054, 0]
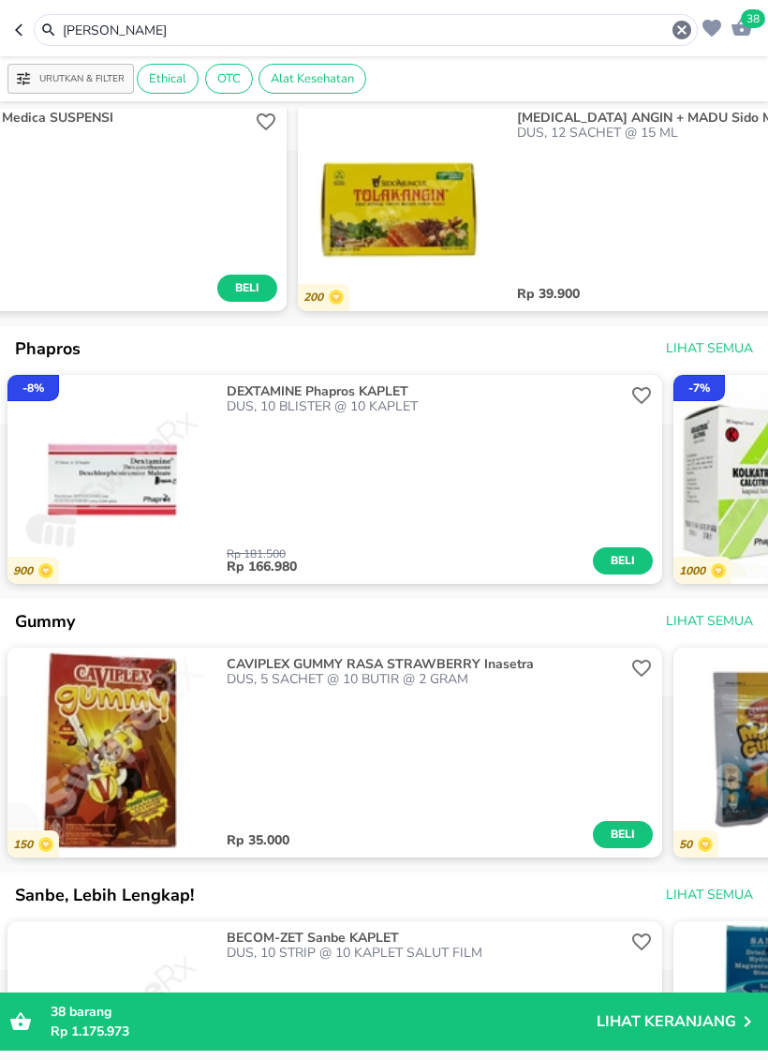
click at [748, 28] on span "38" at bounding box center [753, 18] width 24 height 19
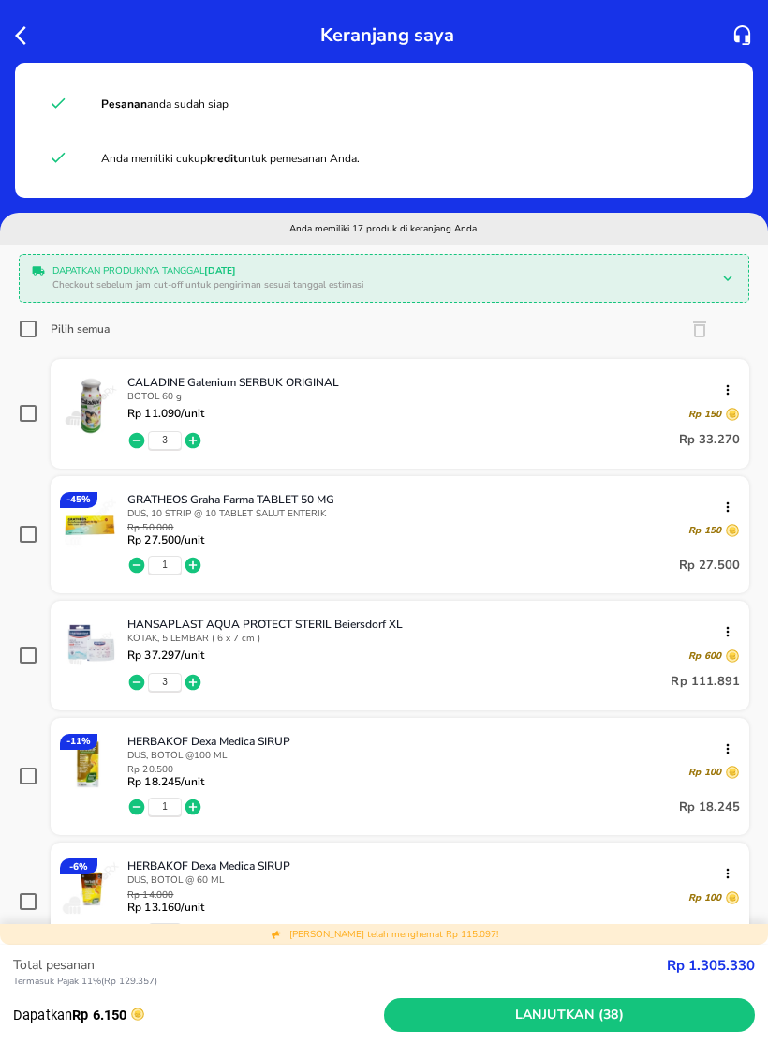
click at [28, 336] on input "Pilih semua" at bounding box center [28, 329] width 19 height 19
checkbox input "true"
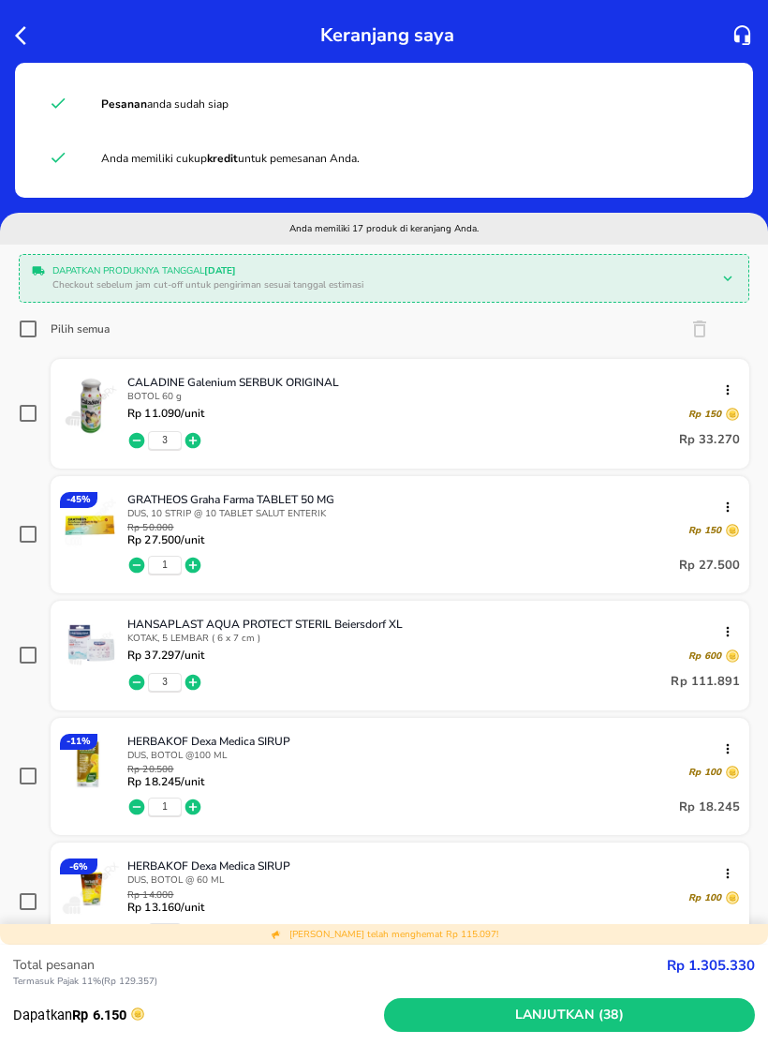
checkbox input "true"
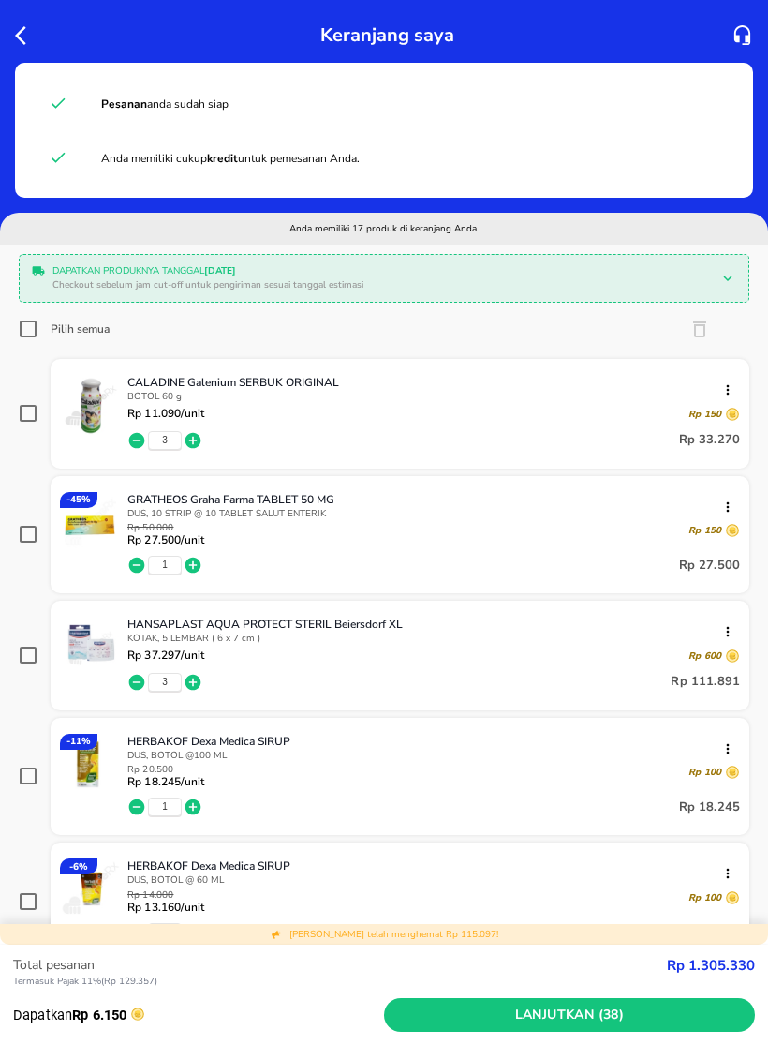
checkbox input "true"
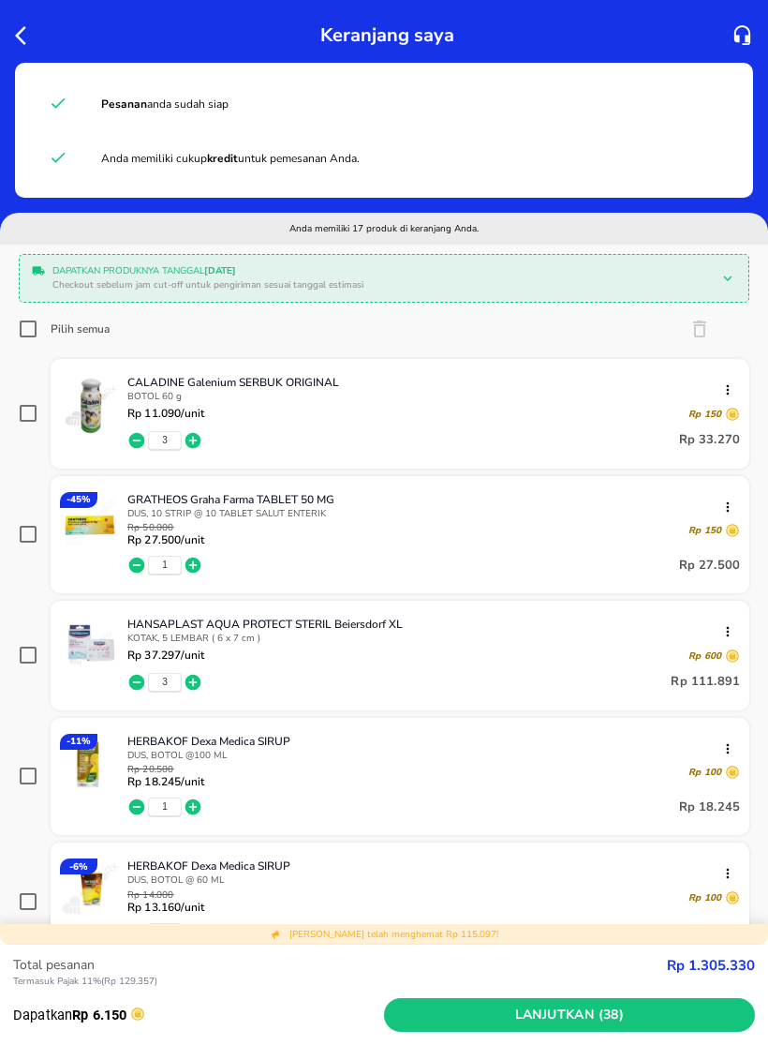
checkbox input "true"
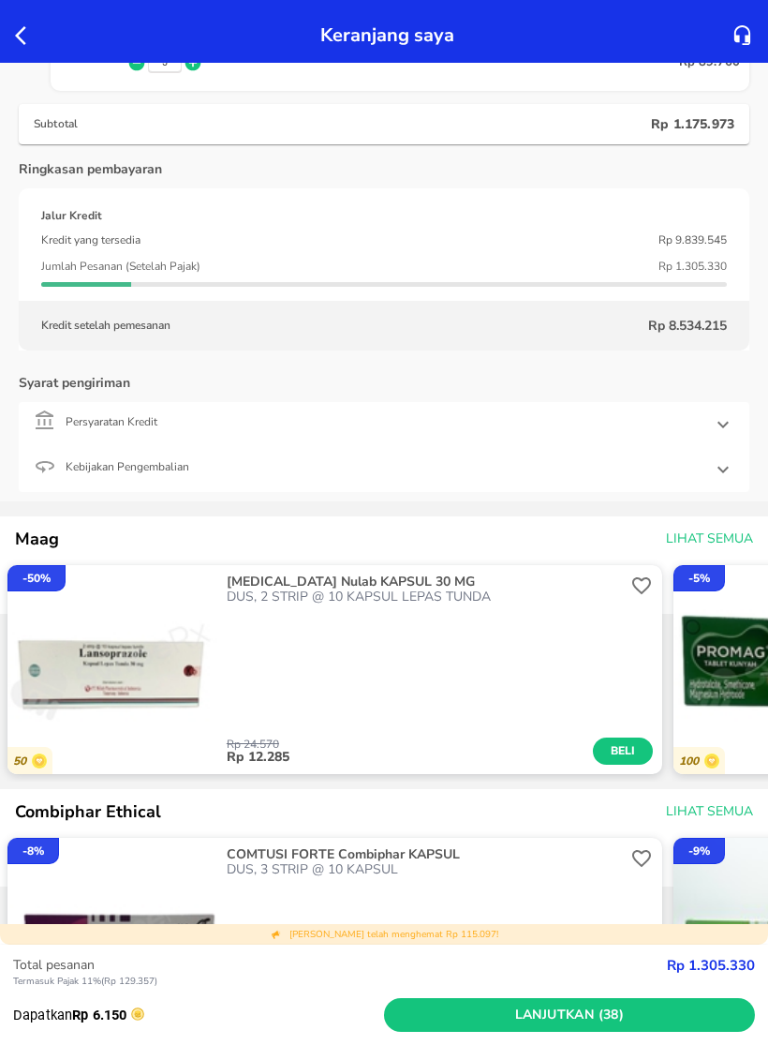
scroll to position [2408, 0]
click at [538, 781] on div "- 50 % 50 [MEDICAL_DATA] Nulab KAPSUL 30 MG DUS, 2 STRIP @ 10 KAPSUL LEPAS TUND…" at bounding box center [384, 670] width 768 height 225
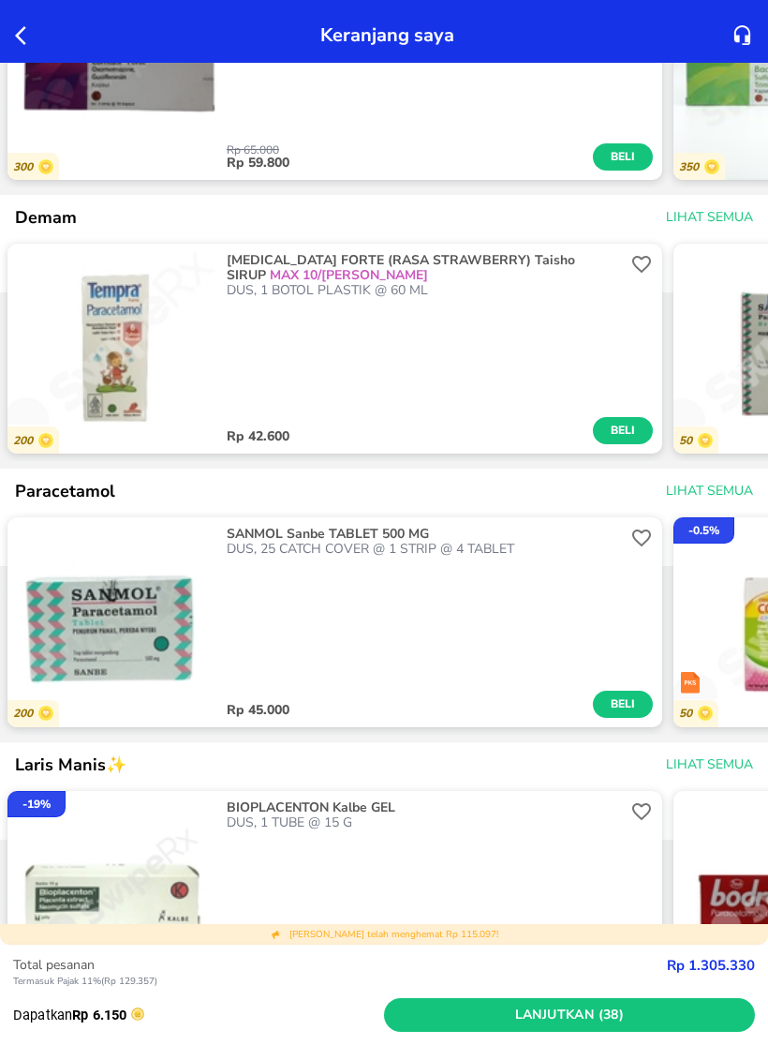
scroll to position [3277, 0]
click at [556, 990] on span "Lanjutkan (38)" at bounding box center [570, 1015] width 356 height 23
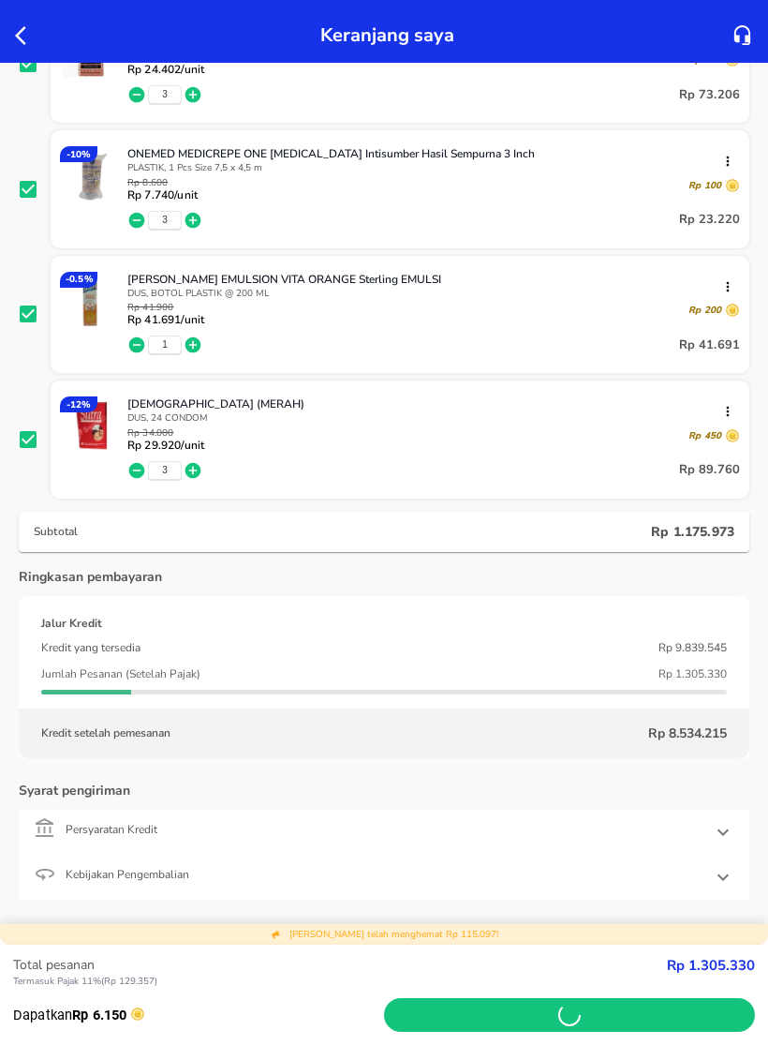
scroll to position [2005, 0]
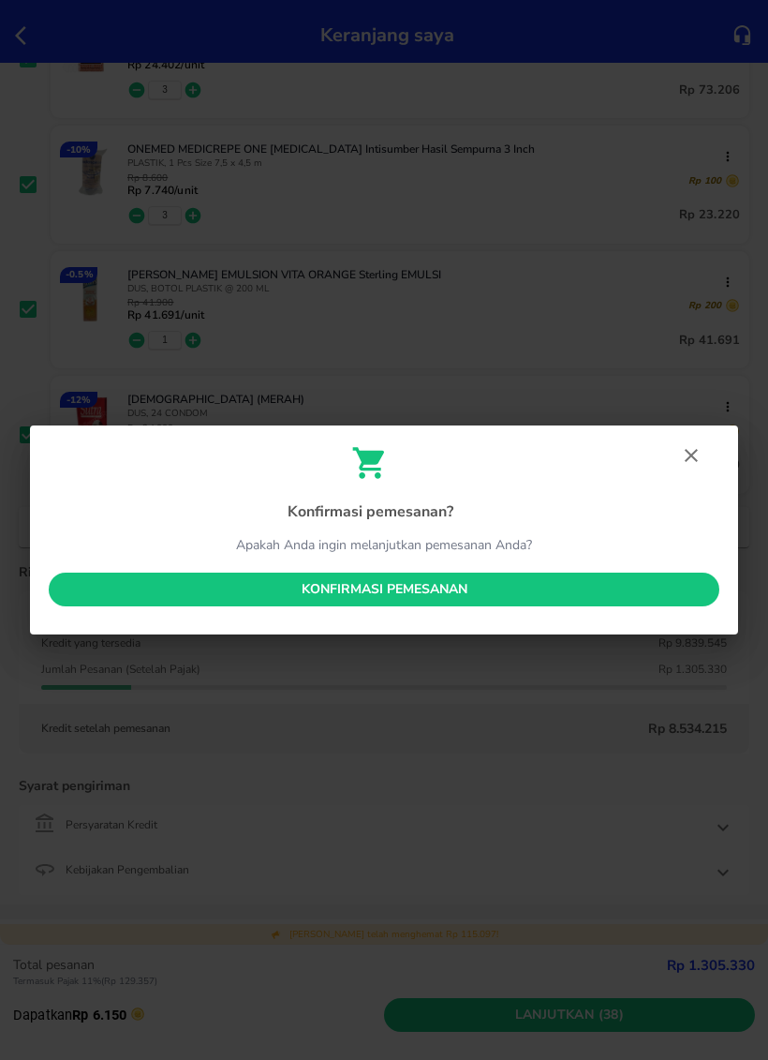
click at [565, 600] on span "Konfirmasi pemesanan" at bounding box center [384, 589] width 641 height 23
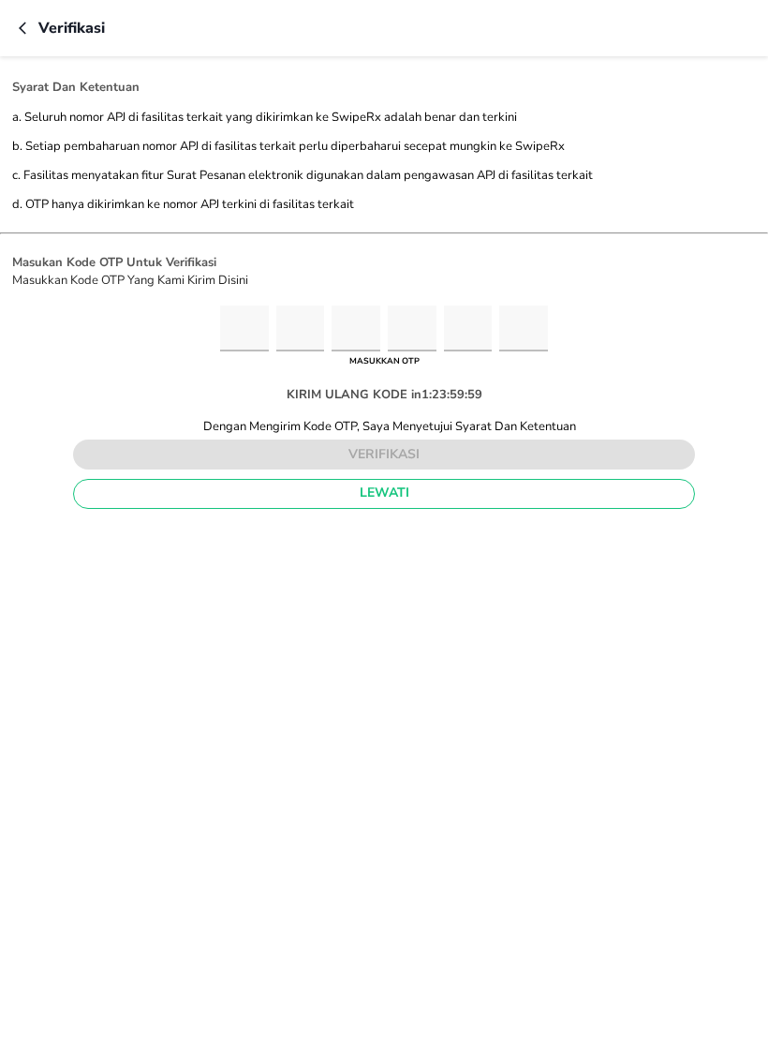
click at [227, 308] on input "Please enter OTP character 1" at bounding box center [244, 328] width 49 height 46
type input "6"
type input "4"
type input "8"
type input "1"
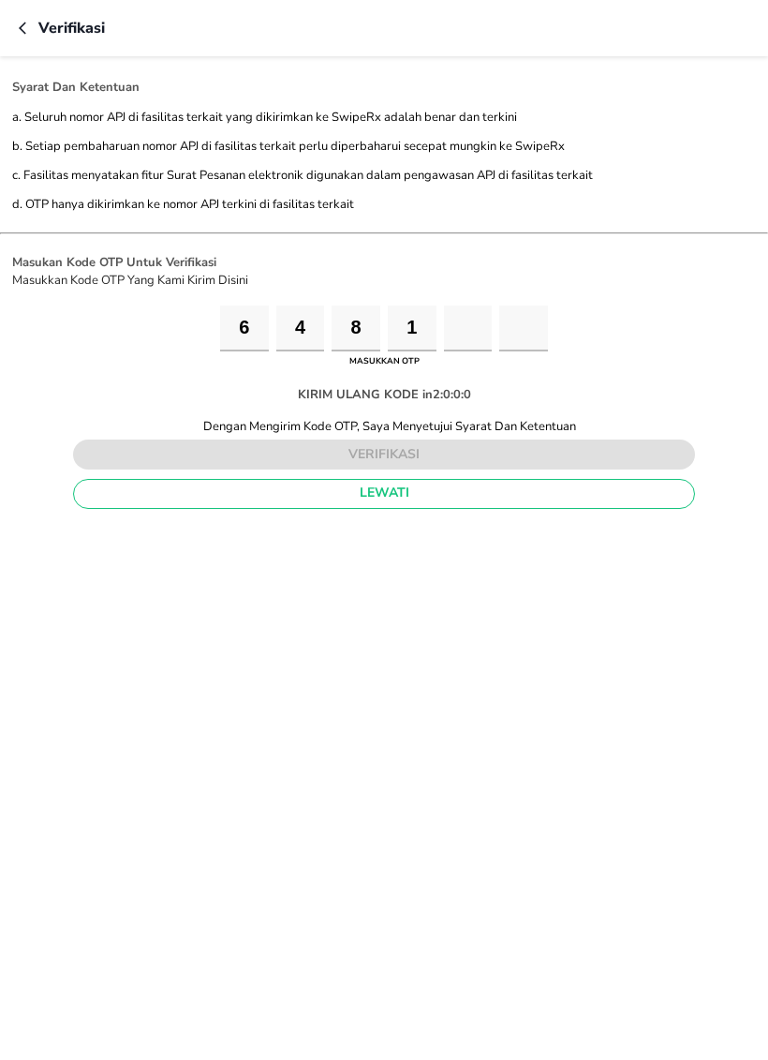
type input "6"
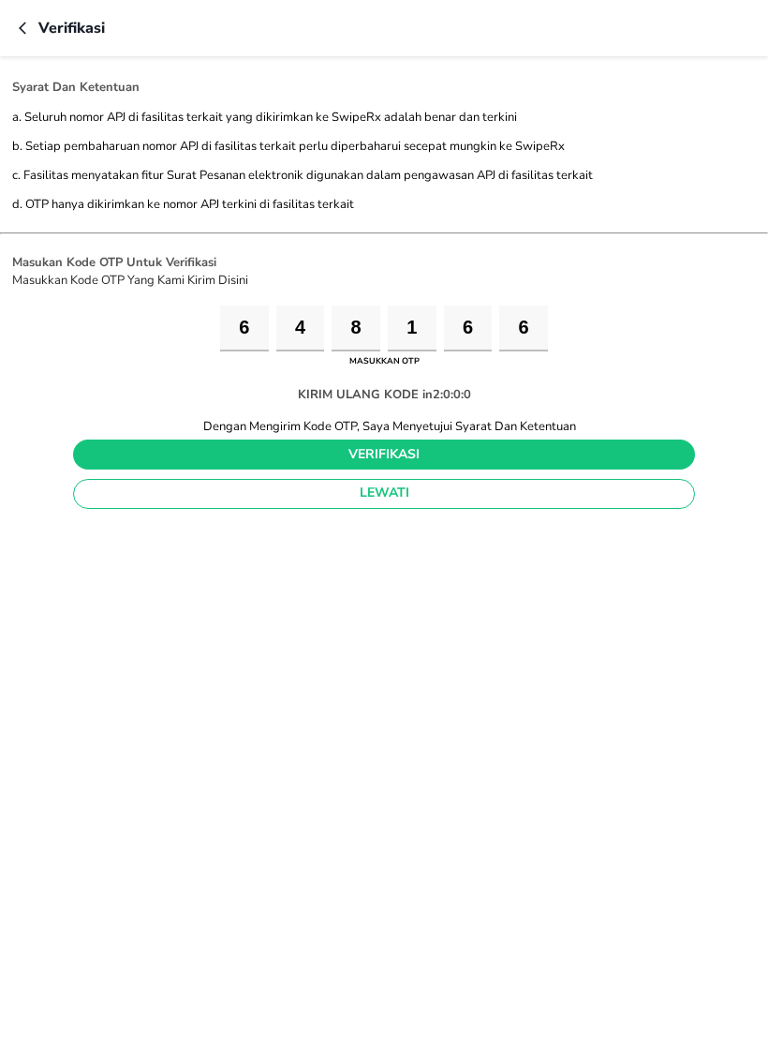
type input "6"
click at [513, 460] on span "verifikasi" at bounding box center [384, 454] width 592 height 23
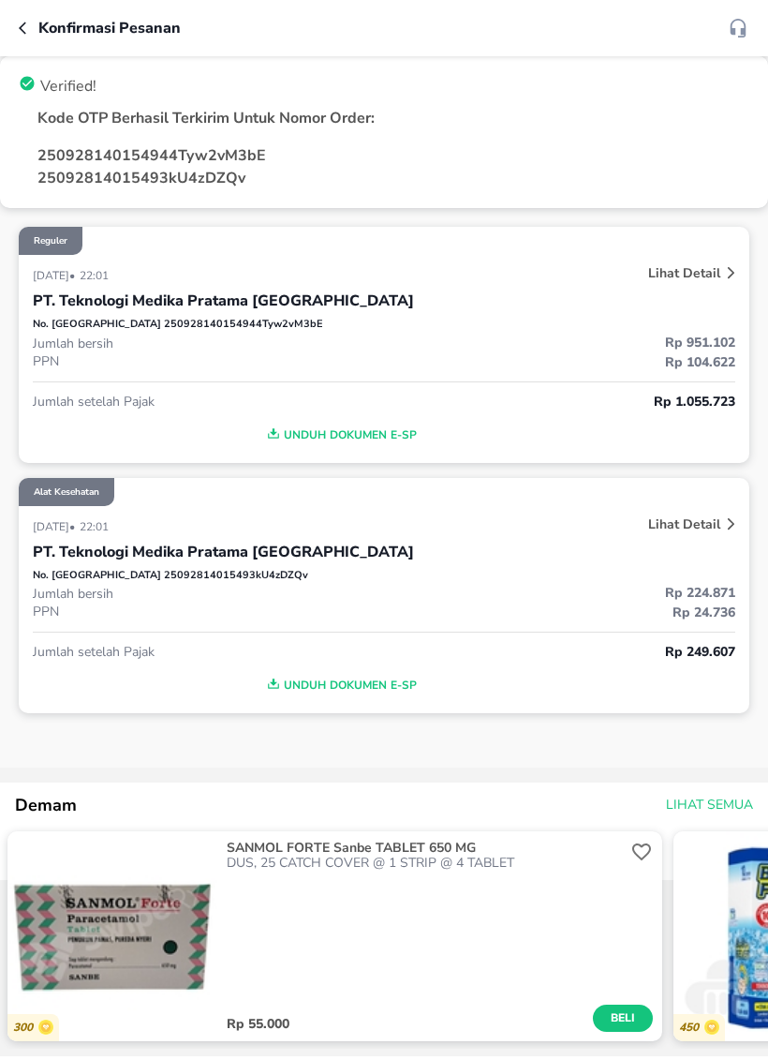
click at [33, 19] on button "button" at bounding box center [29, 28] width 20 height 22
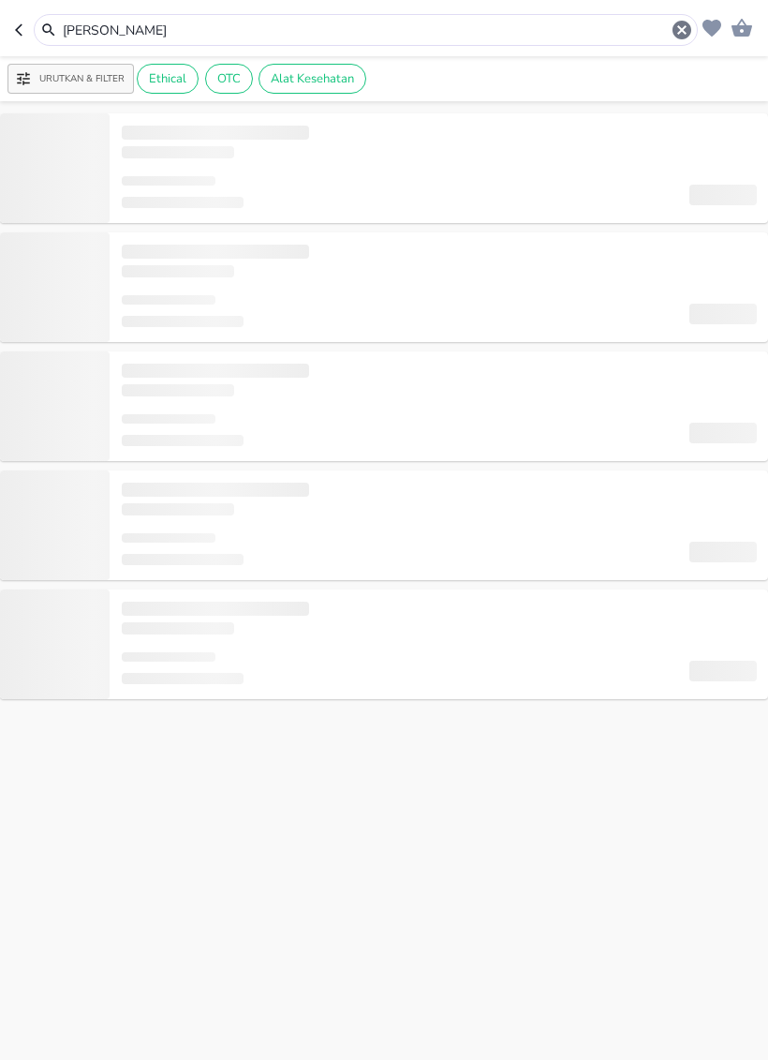
click at [678, 20] on icon "button" at bounding box center [682, 30] width 22 height 22
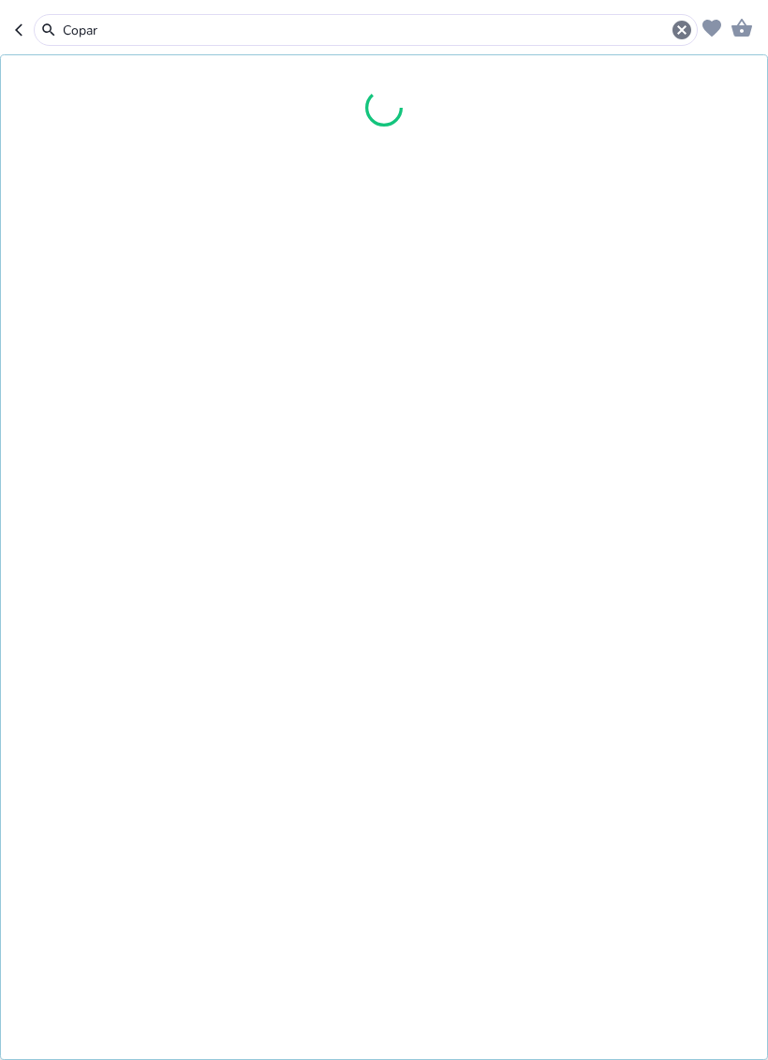
type input "Copar"
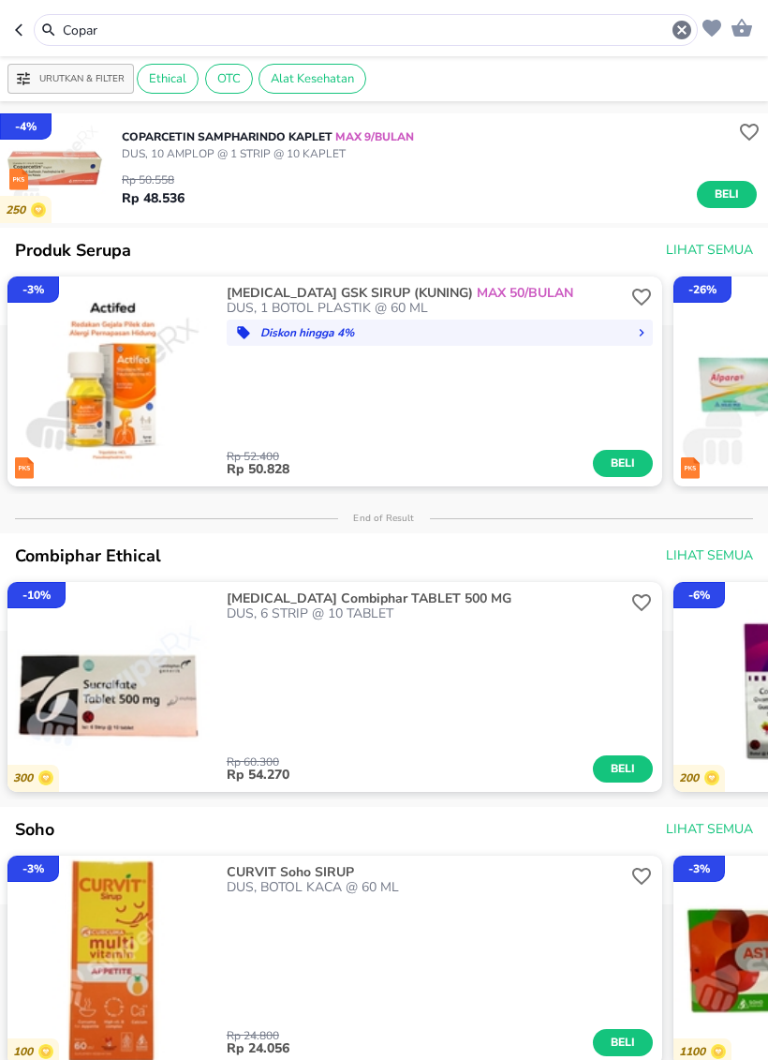
click at [679, 31] on icon "button" at bounding box center [682, 30] width 19 height 19
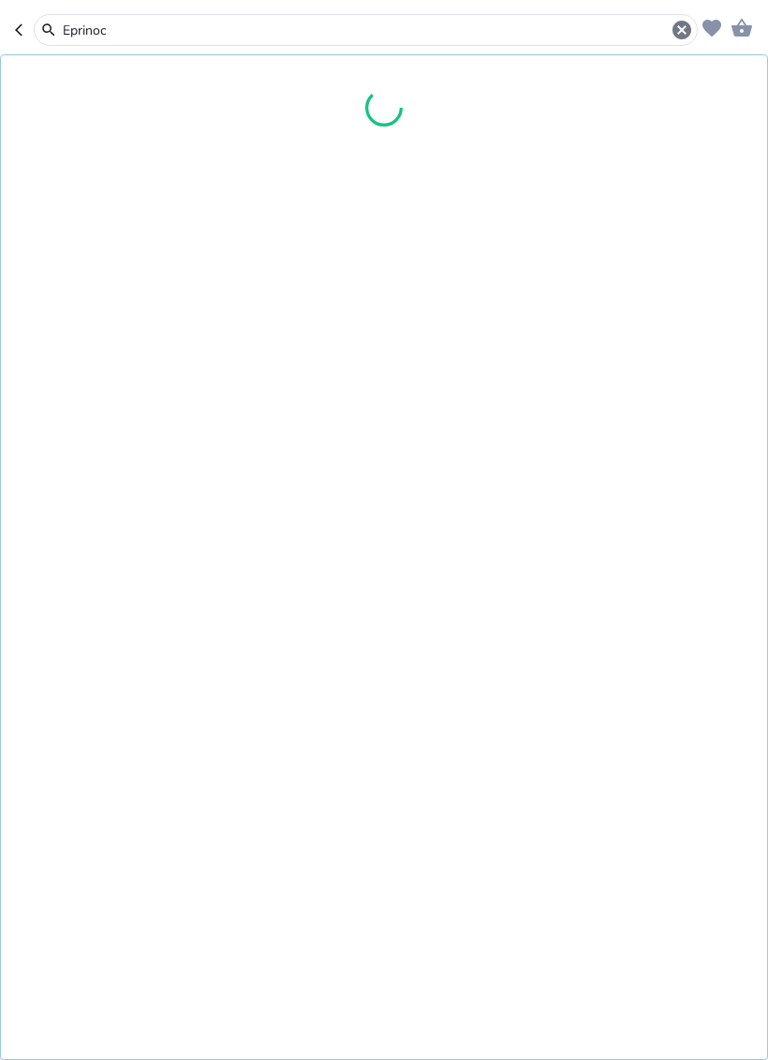
type input "Eprinoc"
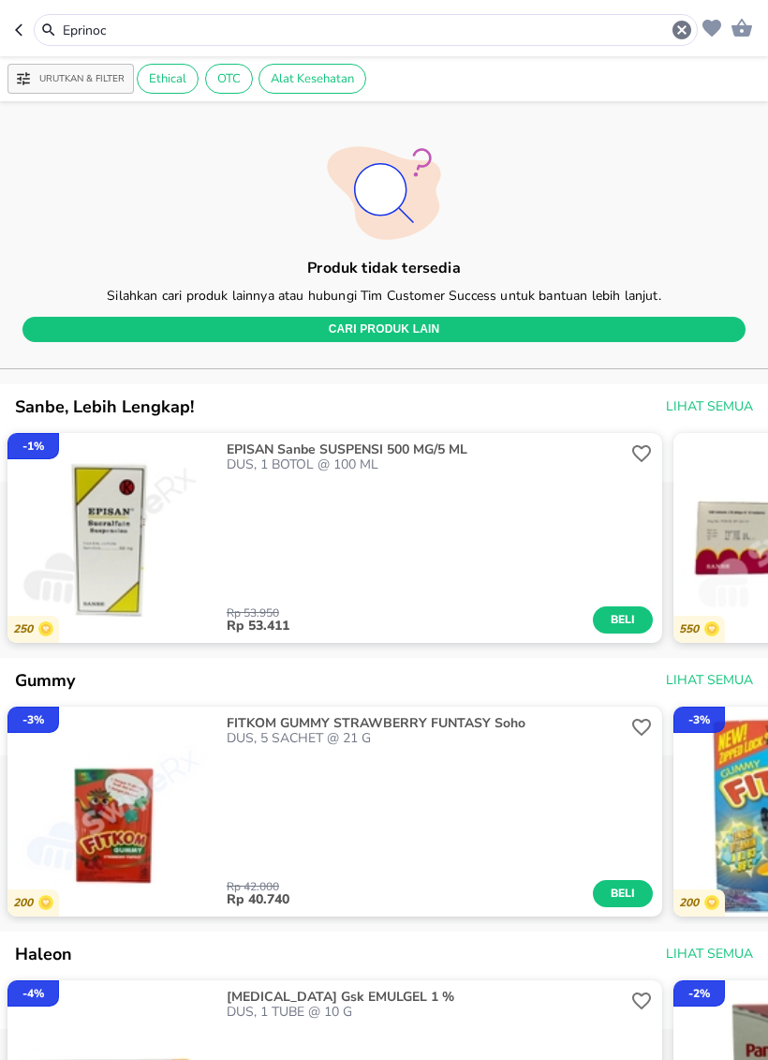
click at [692, 25] on icon "button" at bounding box center [682, 30] width 22 height 22
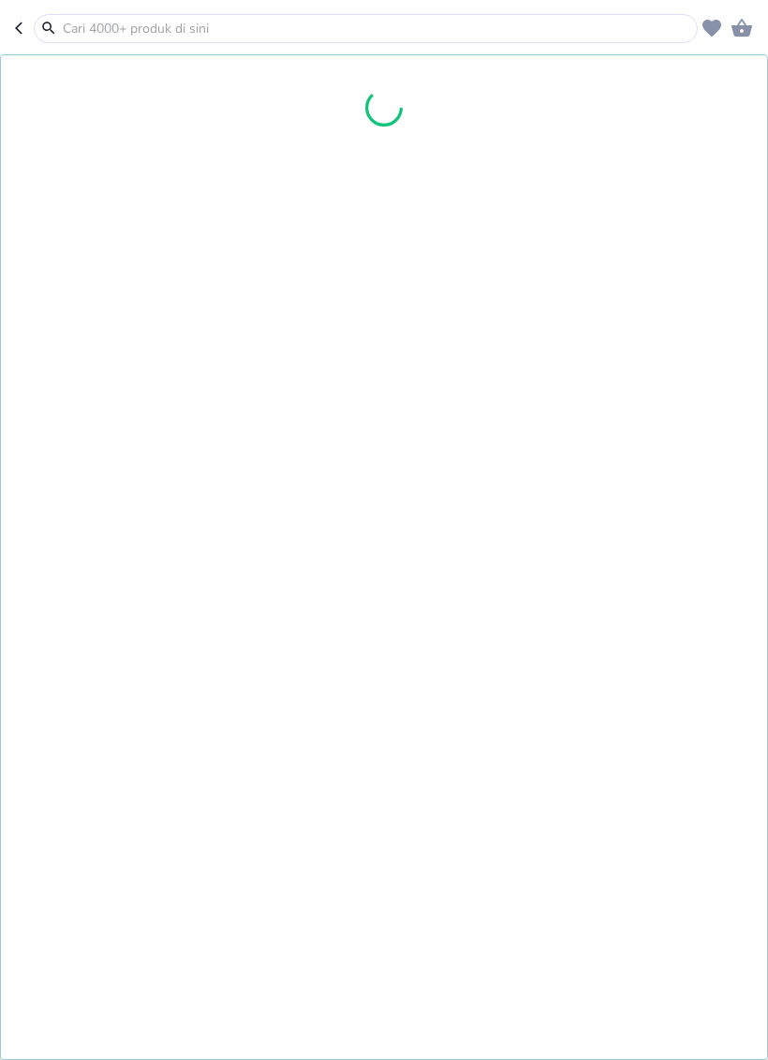
click at [617, 26] on input "text" at bounding box center [377, 29] width 633 height 20
type input "Amoxsan syr"
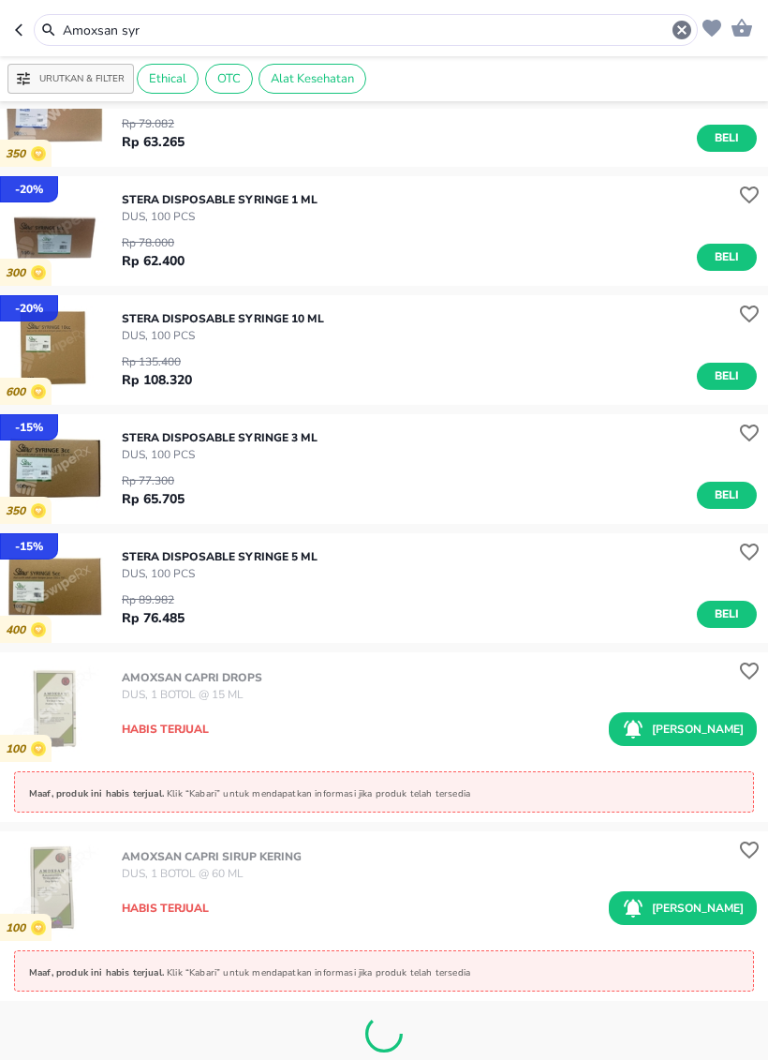
scroll to position [1199, 0]
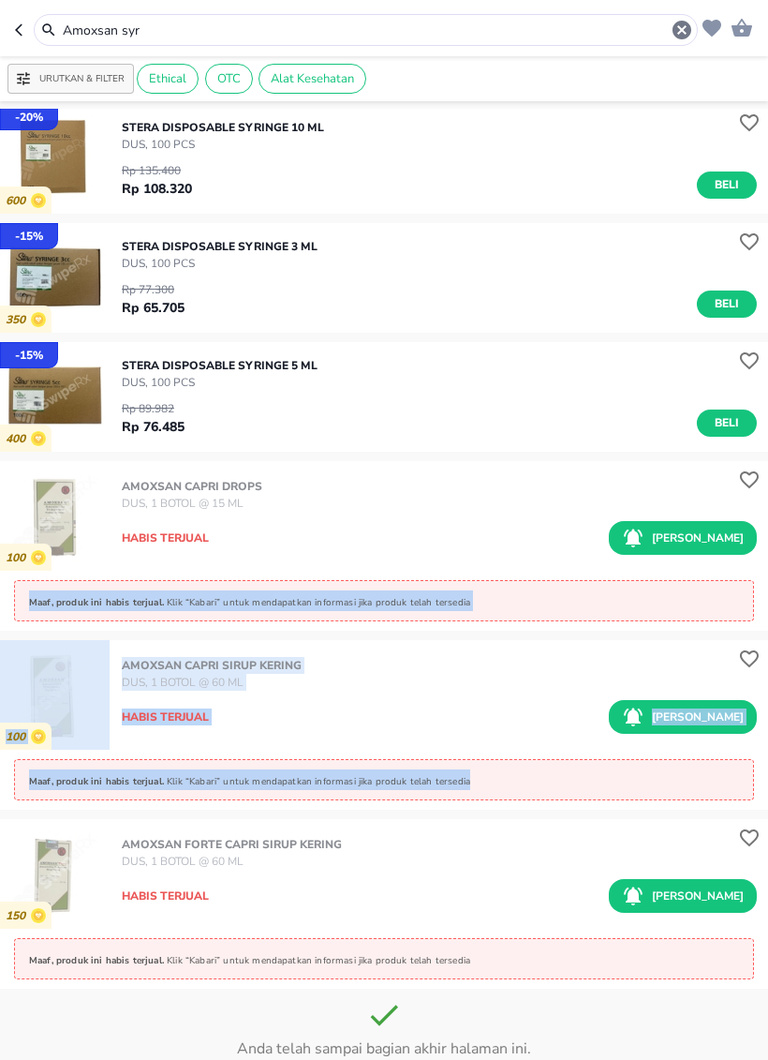
click at [678, 29] on icon "button" at bounding box center [682, 30] width 19 height 19
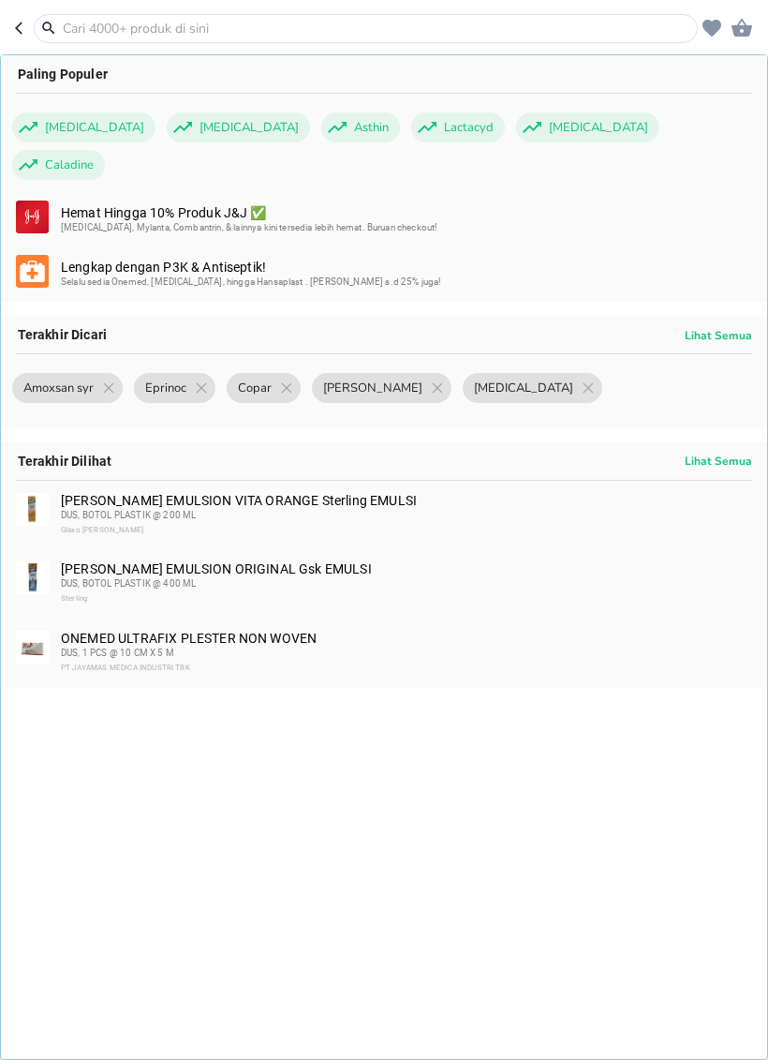
click at [682, 27] on input "text" at bounding box center [377, 29] width 633 height 20
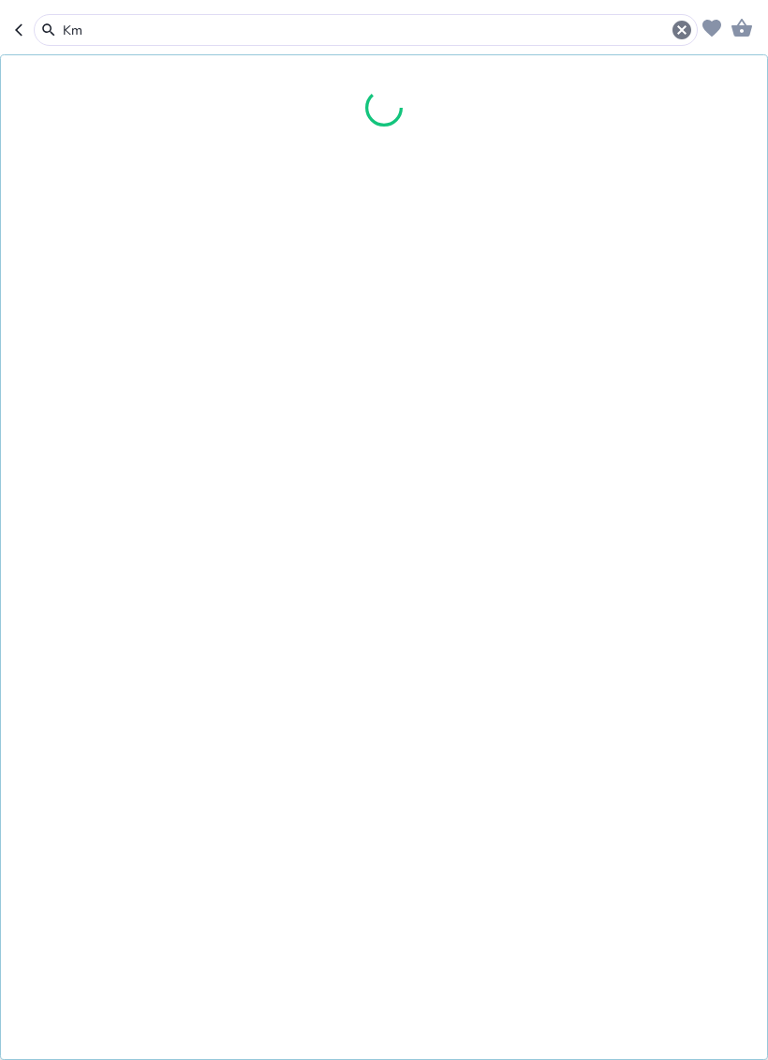
type input "K"
type input "Imunped"
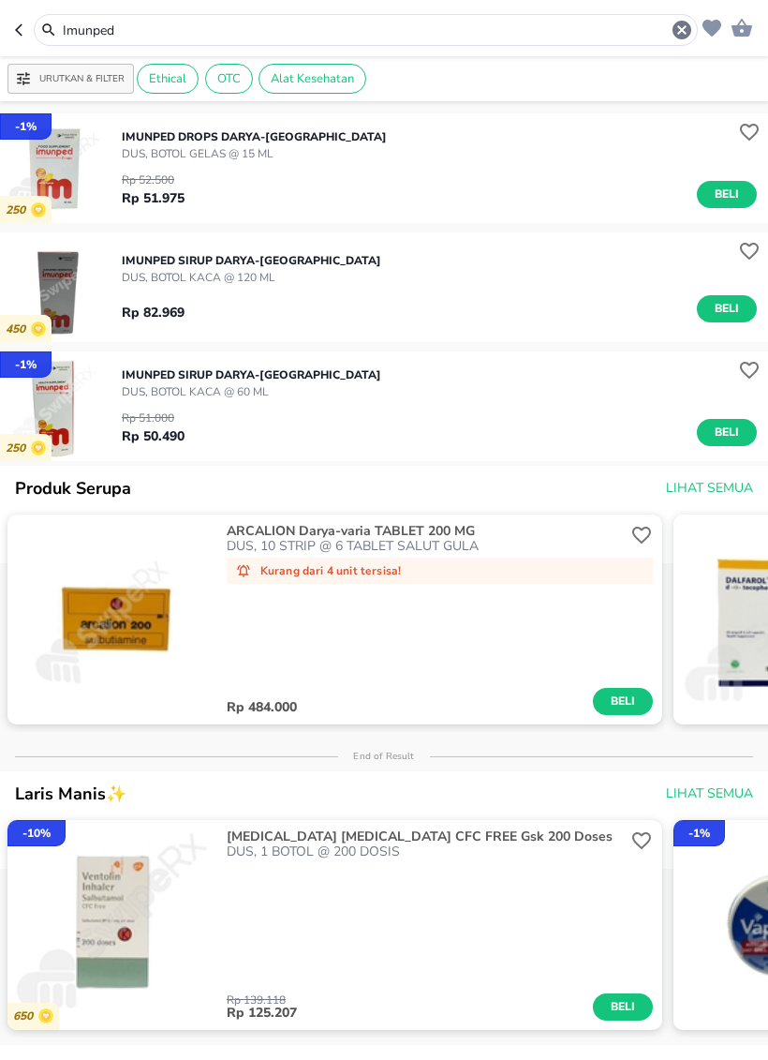
click at [724, 183] on button "Beli" at bounding box center [727, 194] width 60 height 27
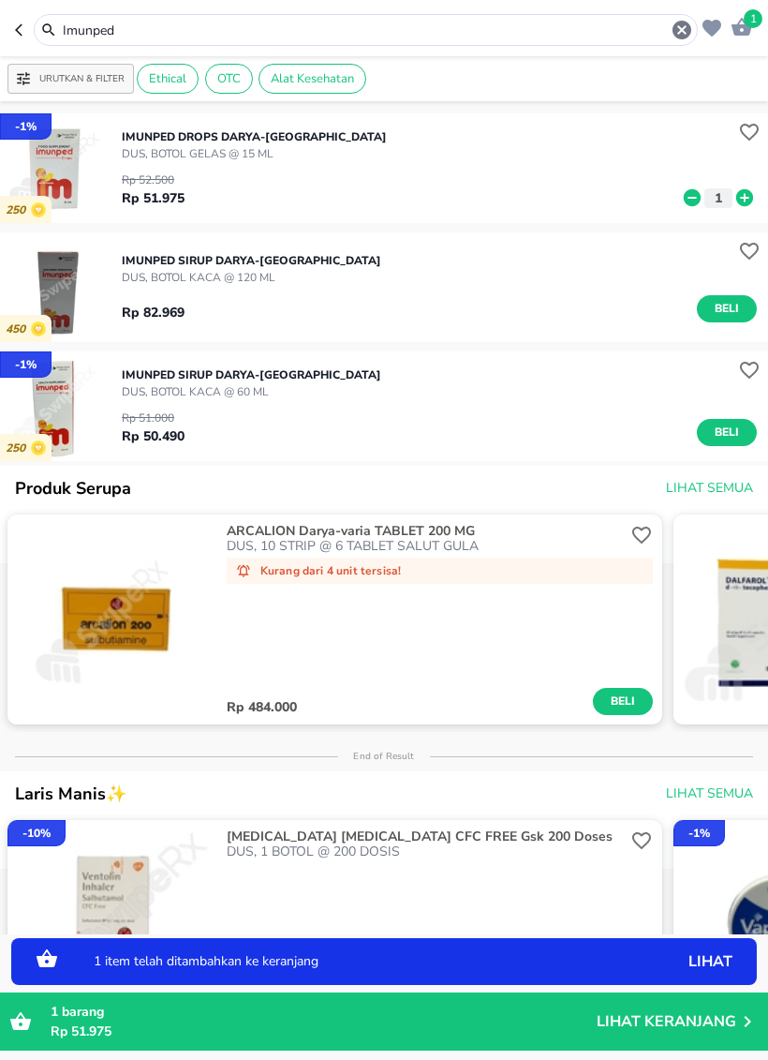
click at [737, 198] on icon at bounding box center [745, 197] width 17 height 17
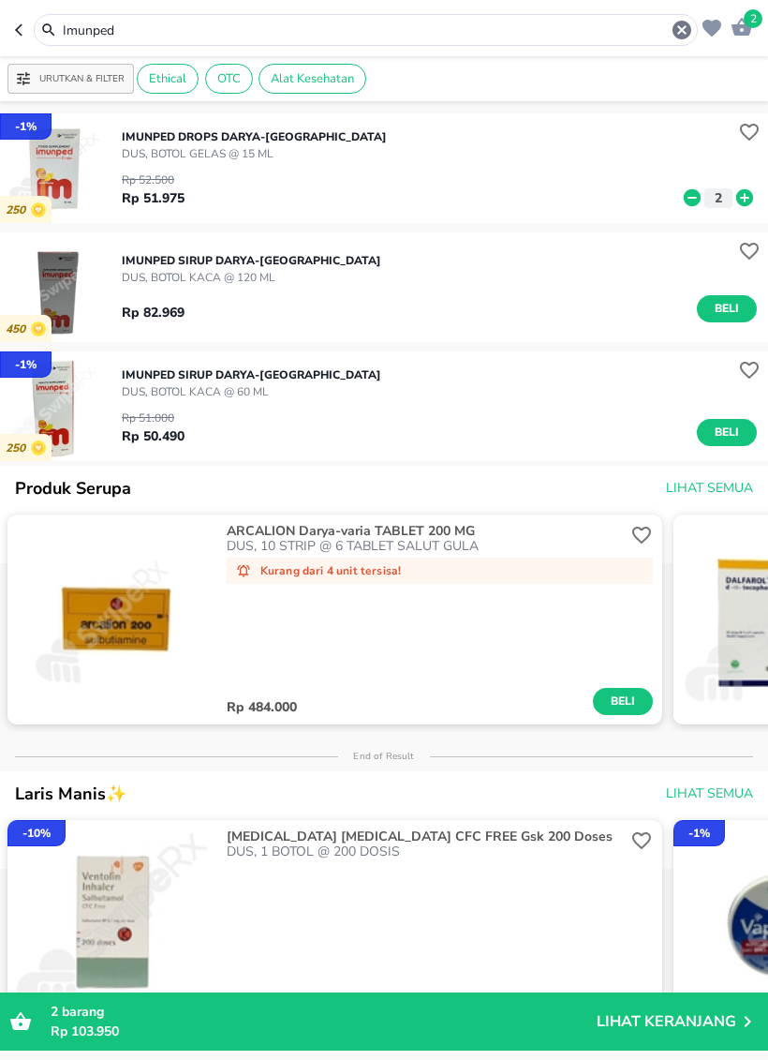
click at [672, 35] on icon "button" at bounding box center [682, 30] width 22 height 22
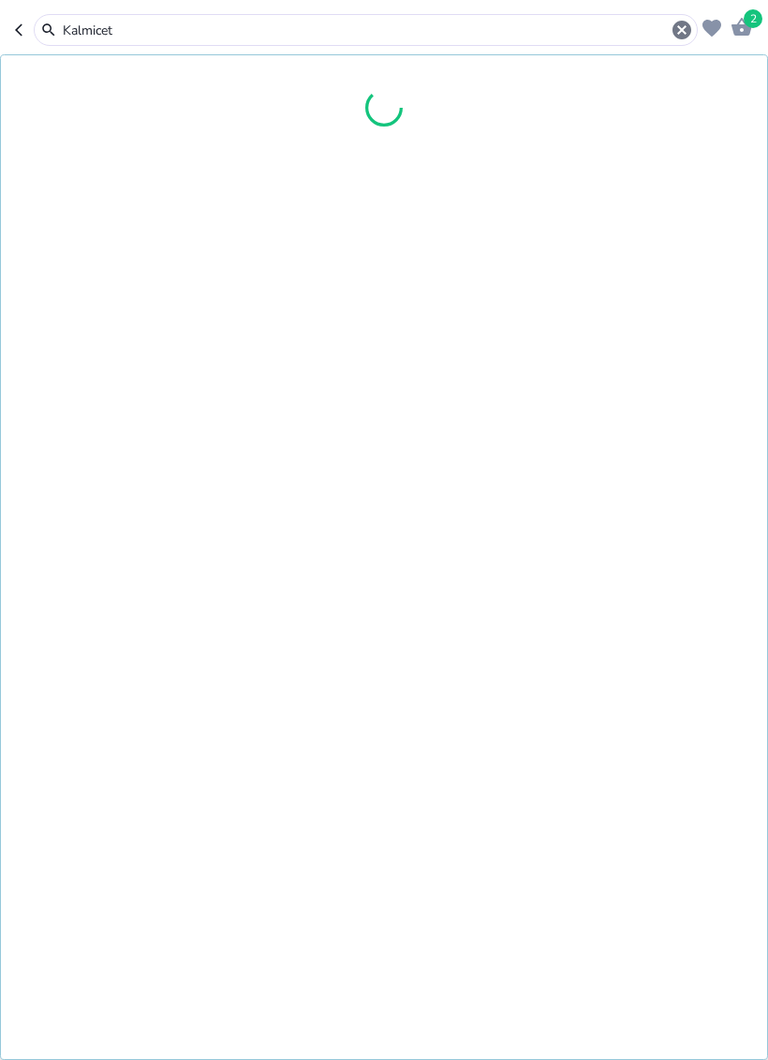
type input "Kalmicet"
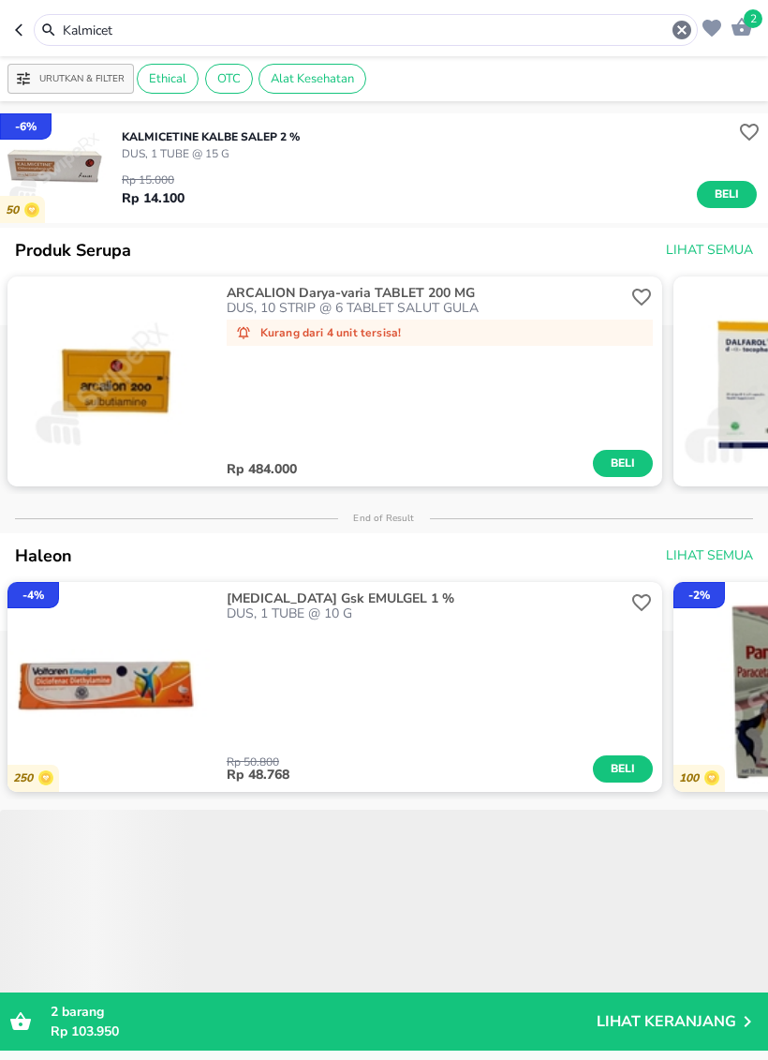
click at [733, 195] on span "Beli" at bounding box center [727, 195] width 32 height 20
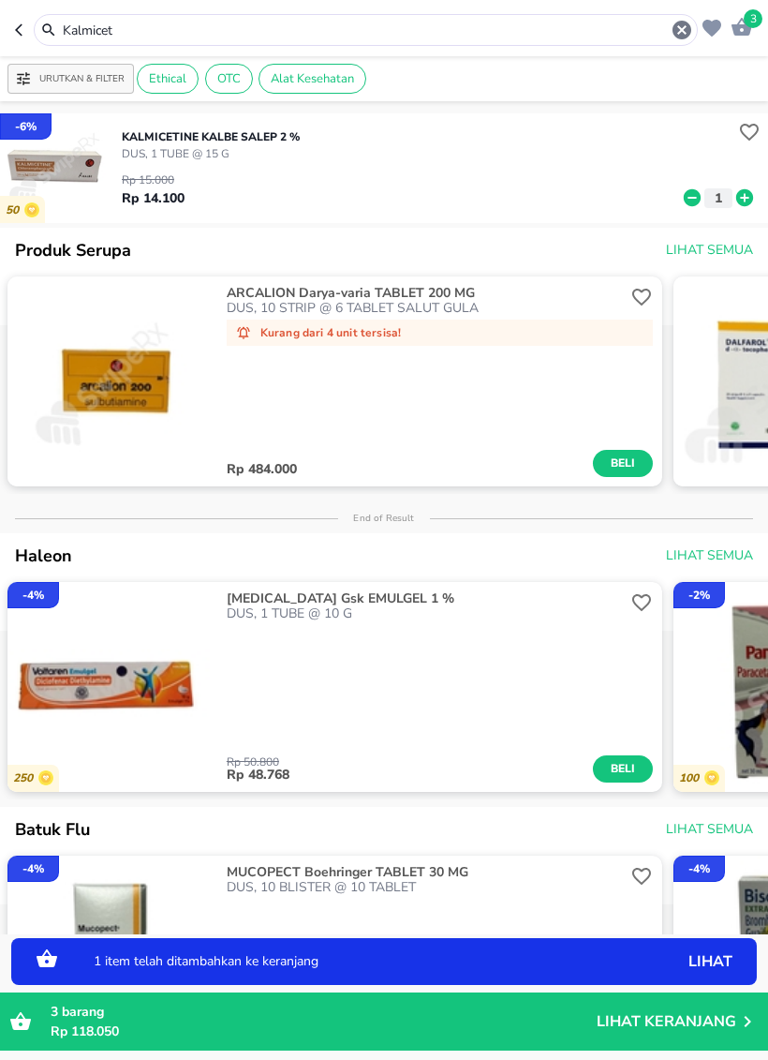
click at [746, 190] on icon at bounding box center [745, 197] width 17 height 17
click at [745, 189] on icon at bounding box center [745, 197] width 17 height 17
click at [748, 202] on icon at bounding box center [745, 197] width 17 height 17
click at [681, 38] on icon "button" at bounding box center [682, 30] width 19 height 19
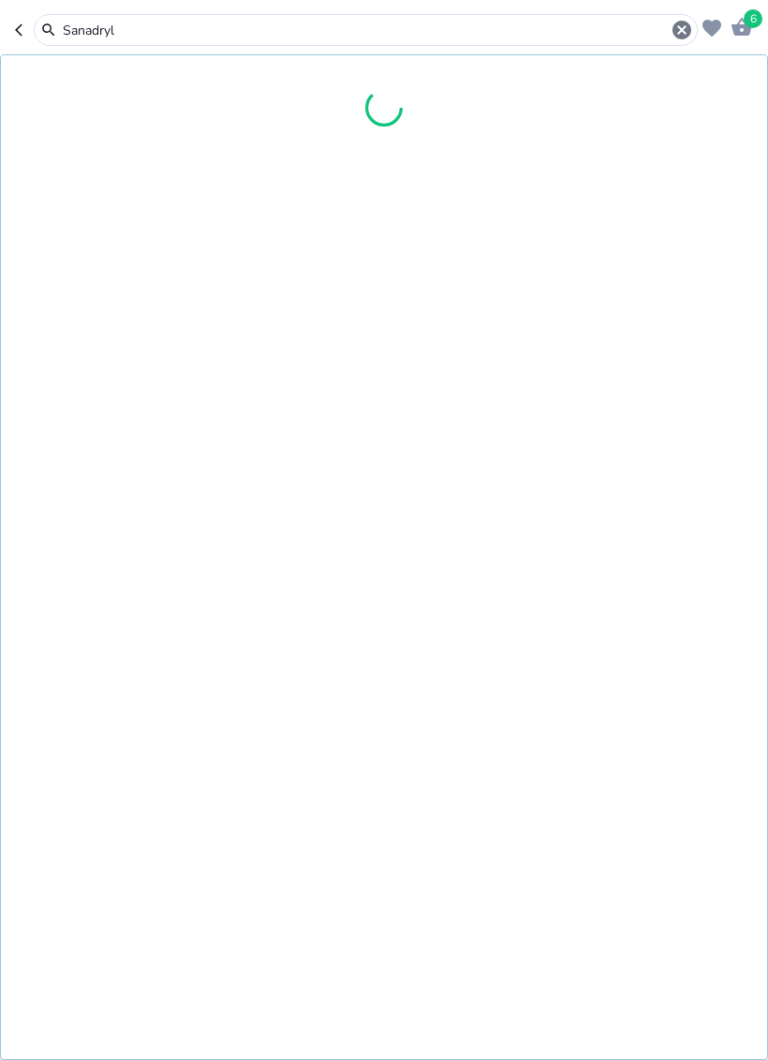
type input "Sanadryl"
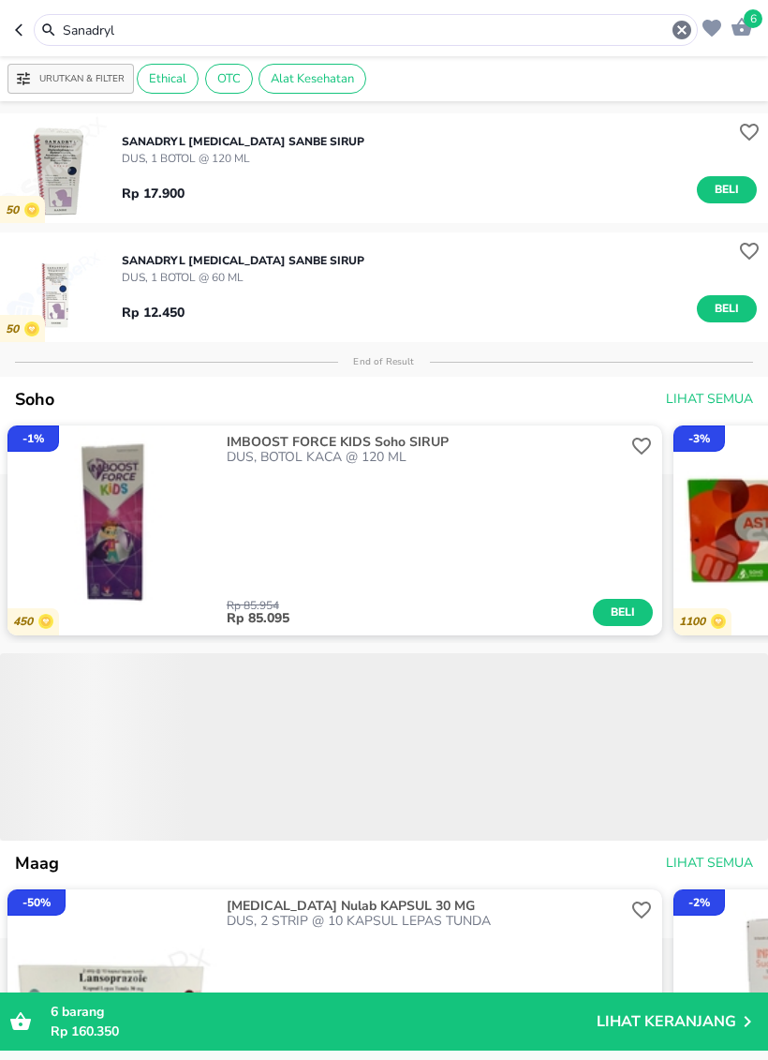
click at [724, 196] on span "Beli" at bounding box center [727, 190] width 32 height 20
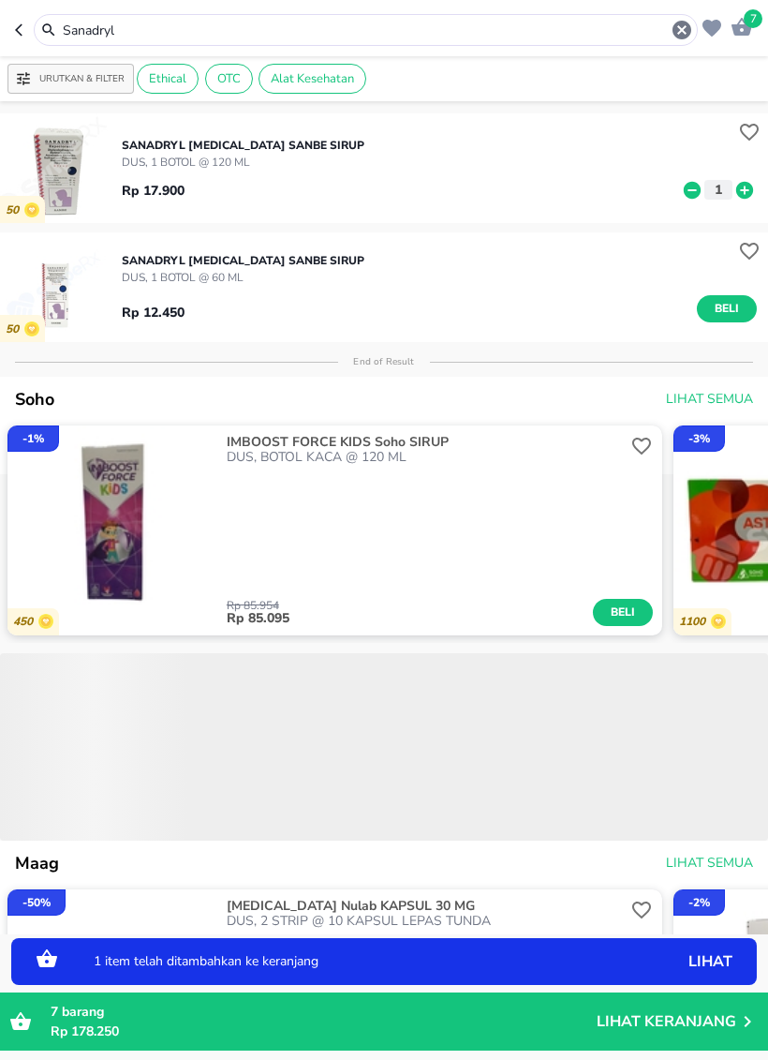
click at [747, 191] on icon at bounding box center [745, 189] width 17 height 17
click at [747, 190] on icon at bounding box center [745, 190] width 24 height 21
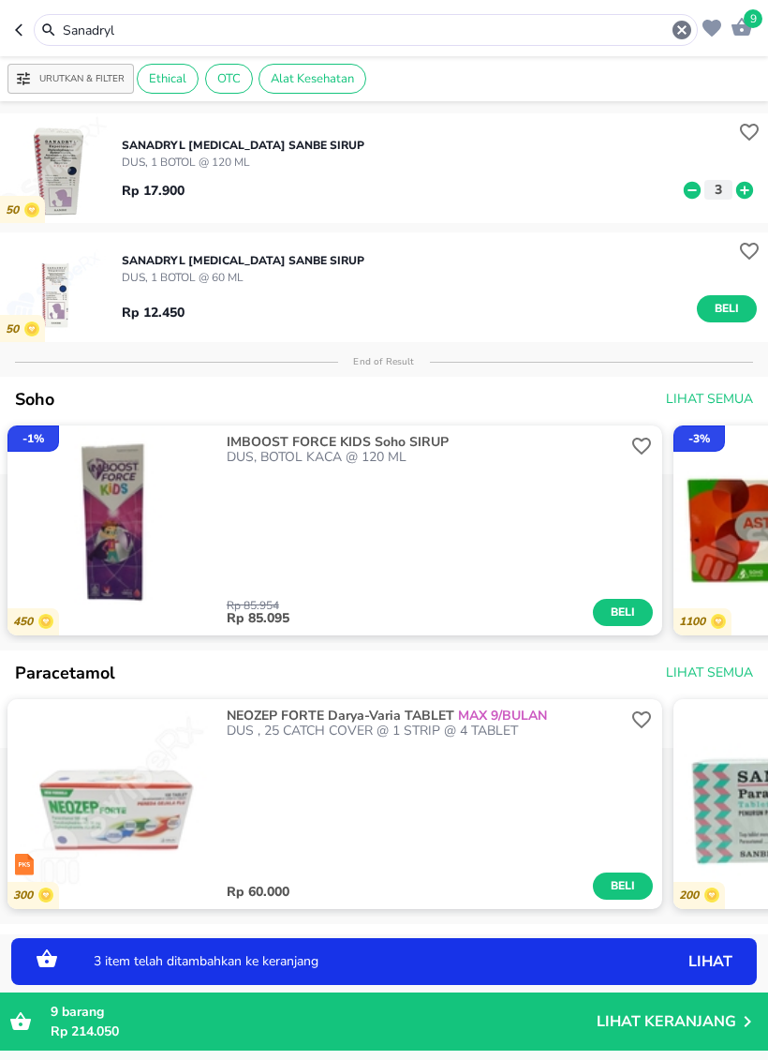
click at [672, 36] on icon "button" at bounding box center [682, 30] width 22 height 22
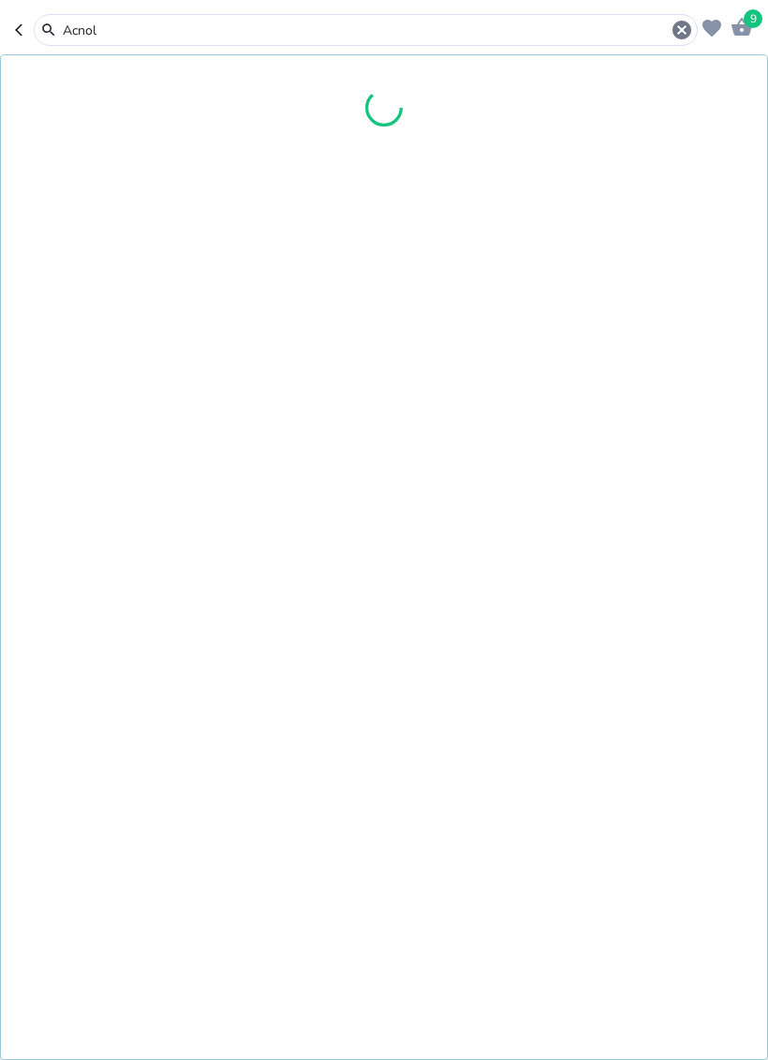
type input "Acnol"
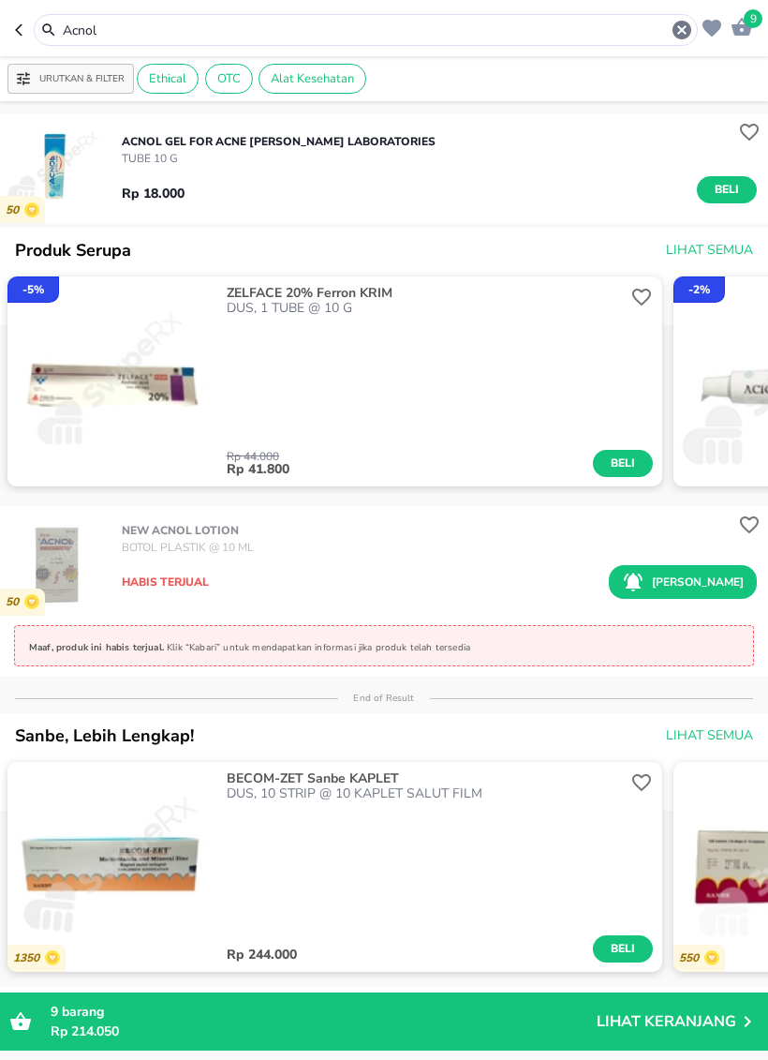
click at [675, 38] on icon "button" at bounding box center [682, 30] width 22 height 22
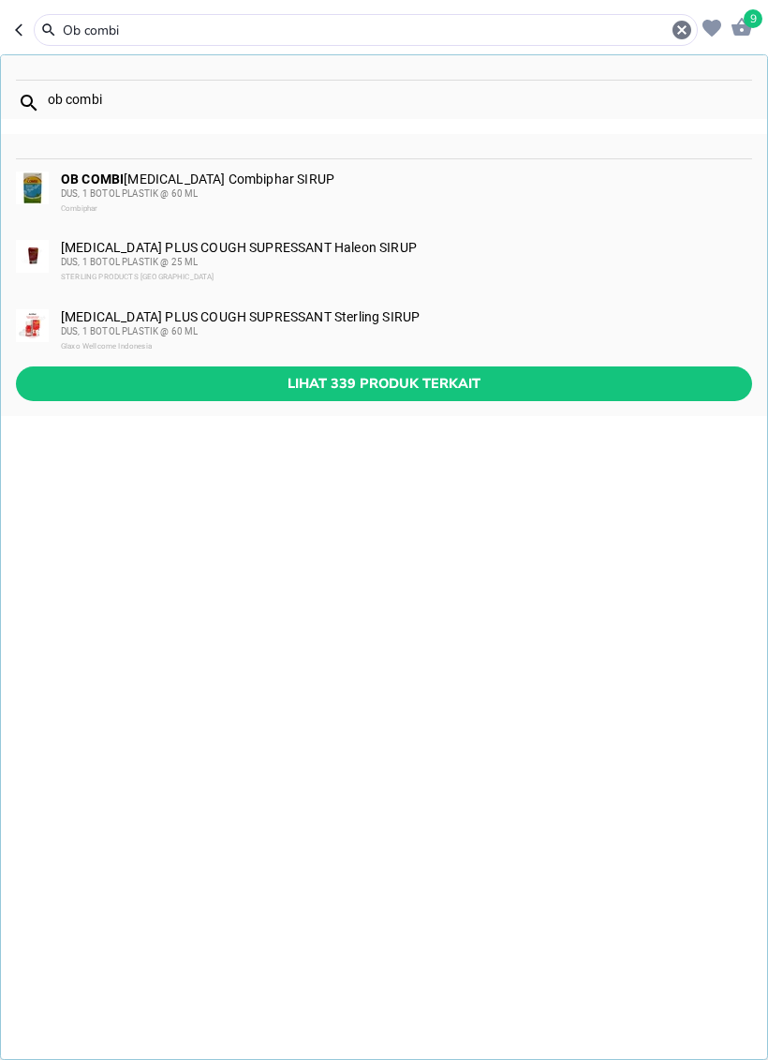
type input "Ob combi"
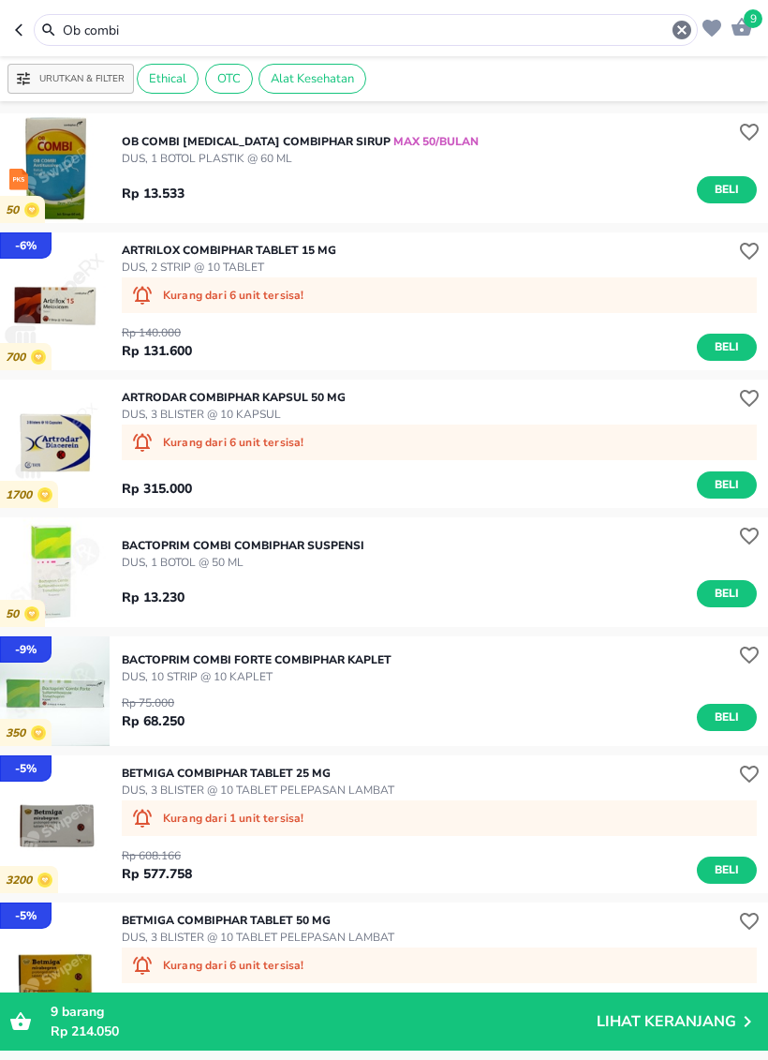
click at [736, 180] on span "Beli" at bounding box center [727, 190] width 32 height 20
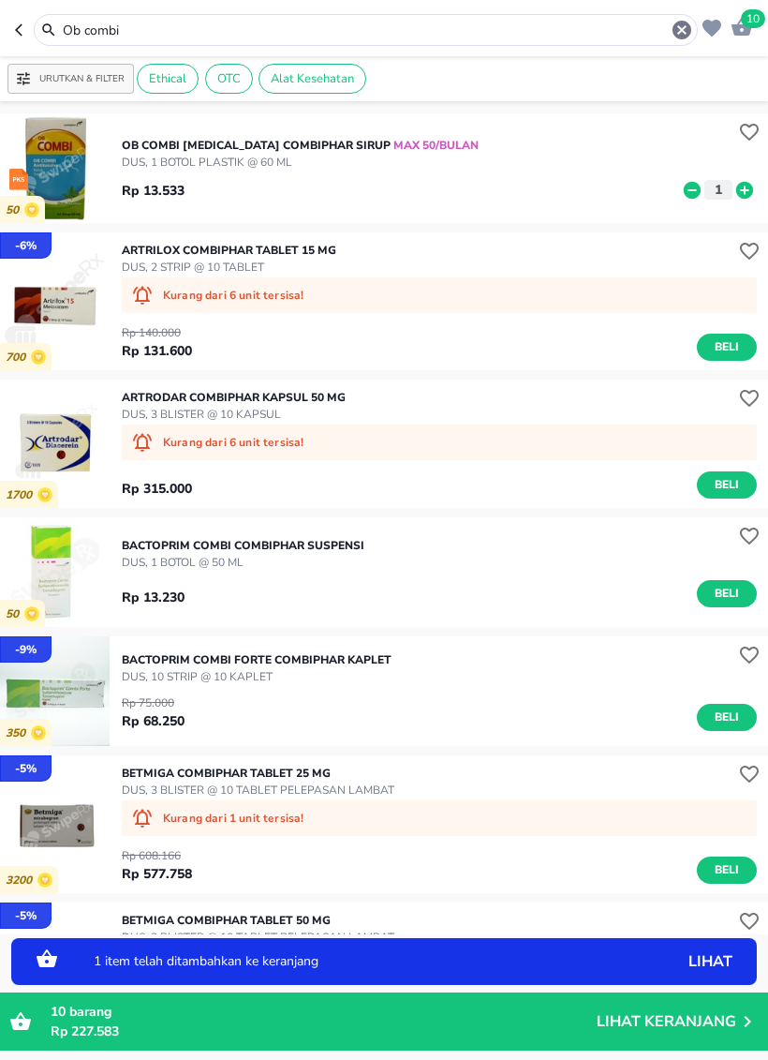
click at [756, 197] on icon at bounding box center [745, 190] width 24 height 21
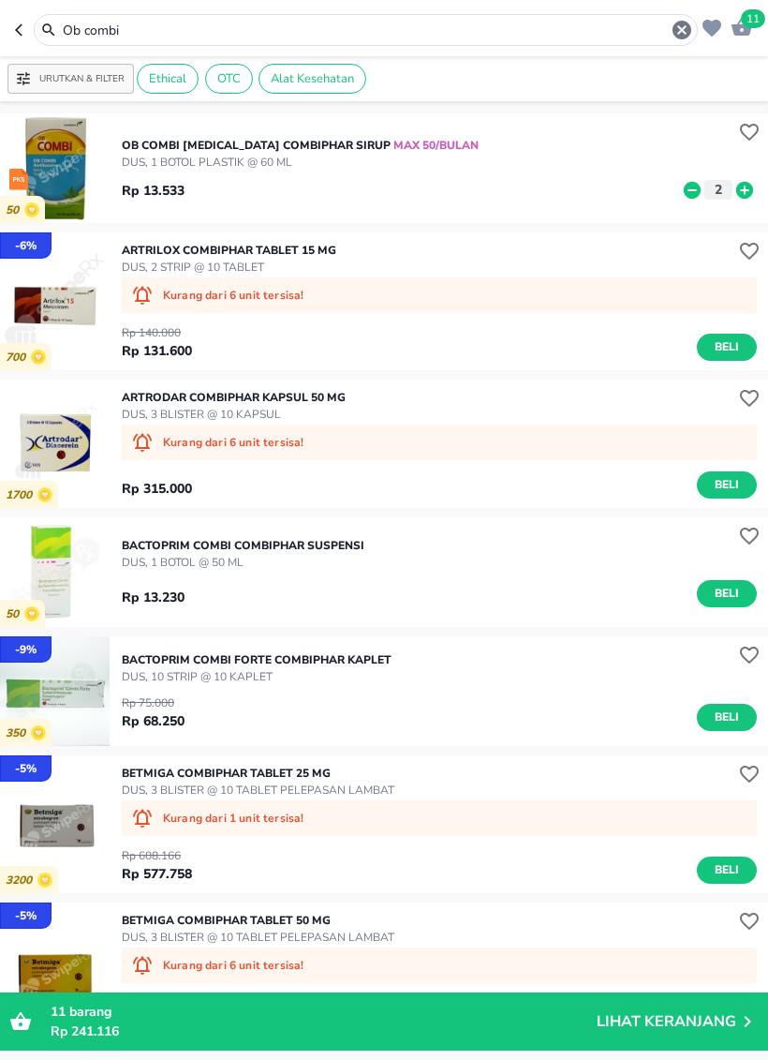
click at [670, 990] on p "Lihat Keranjang" at bounding box center [667, 1021] width 140 height 0
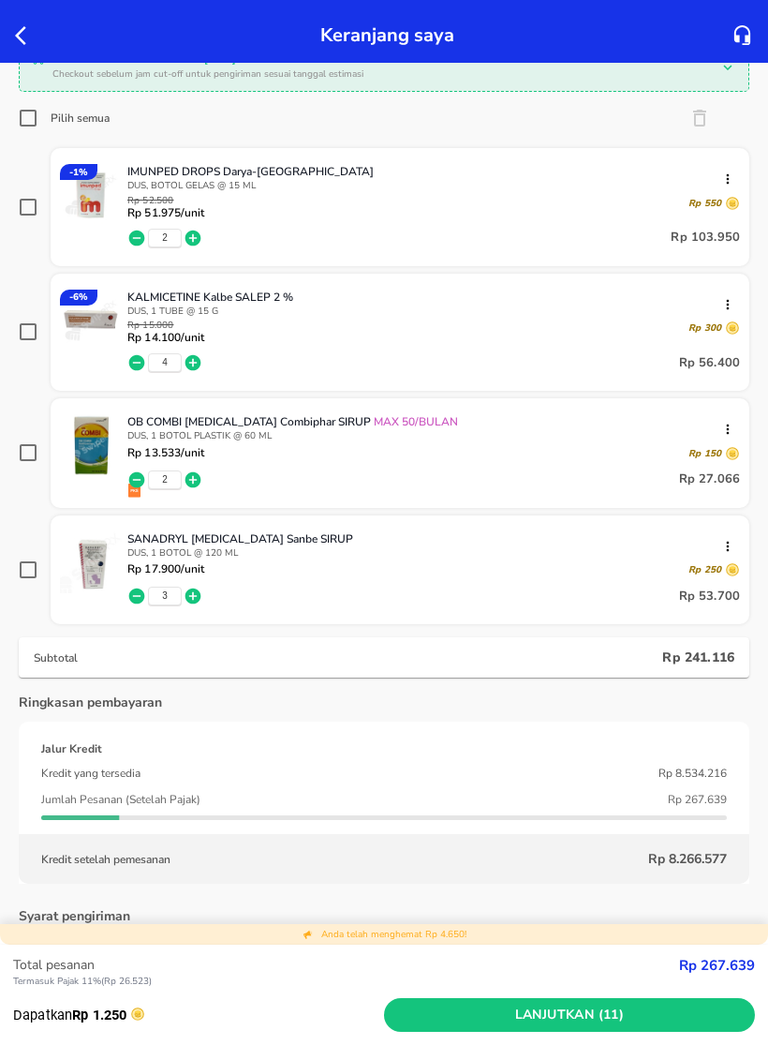
scroll to position [112, 0]
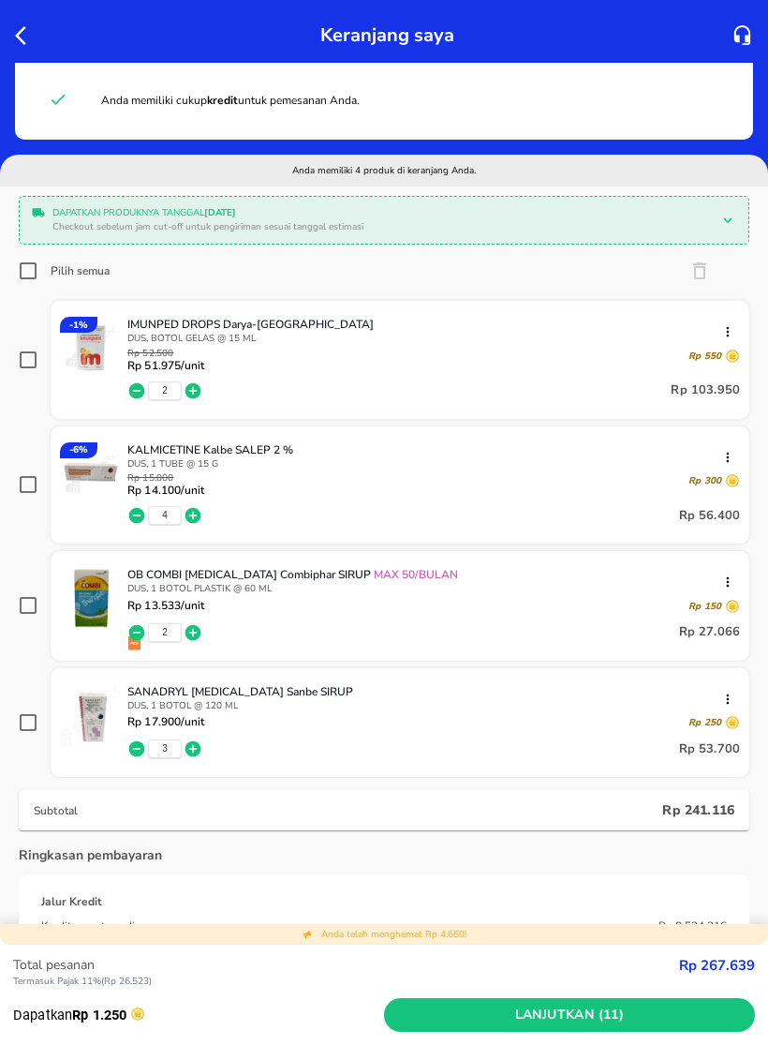
click at [19, 277] on input "Pilih semua" at bounding box center [28, 270] width 19 height 19
checkbox input "true"
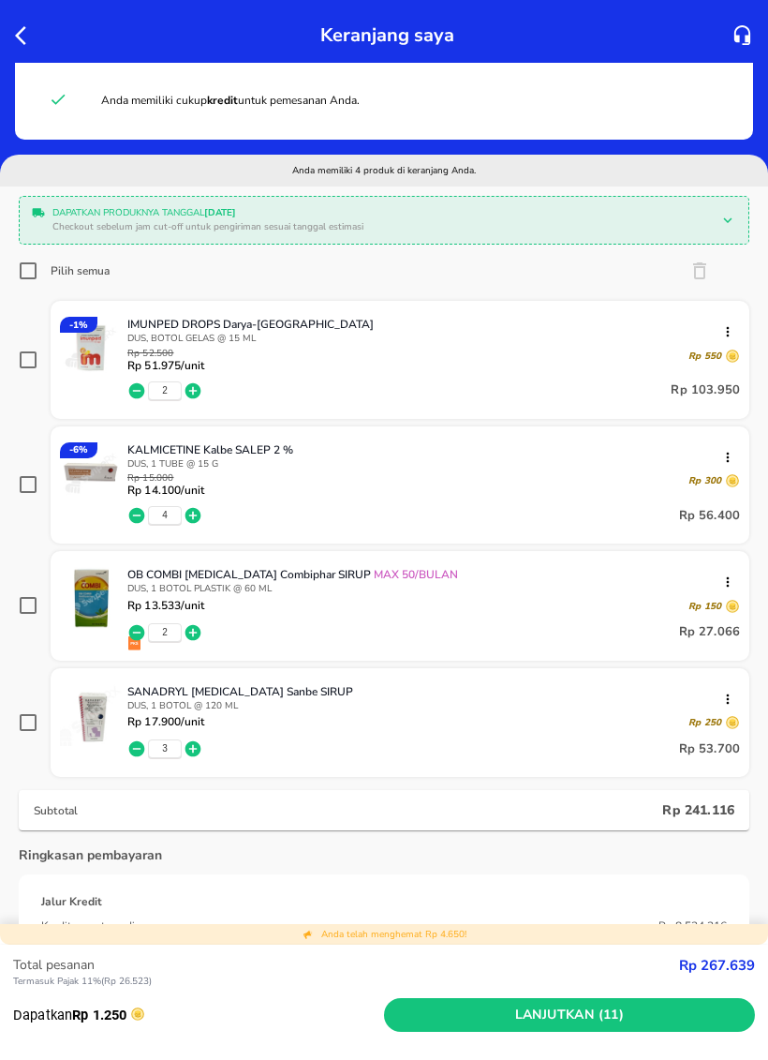
checkbox input "true"
click at [26, 45] on icon "button" at bounding box center [26, 35] width 22 height 22
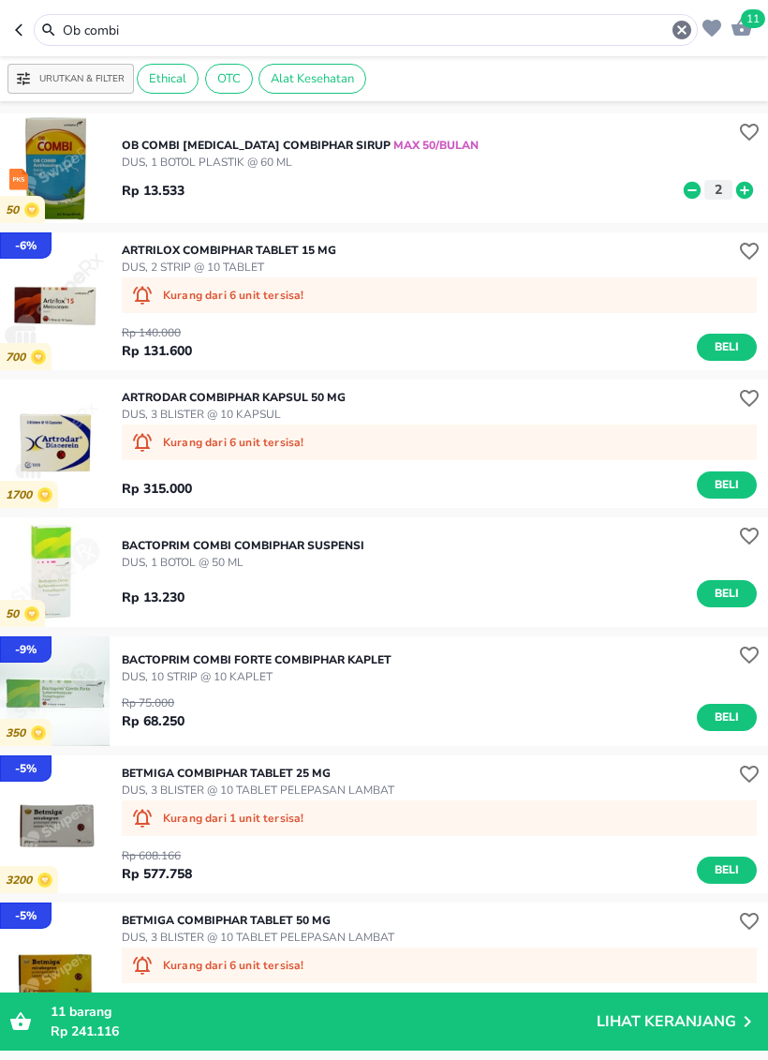
click at [681, 32] on icon "button" at bounding box center [682, 30] width 22 height 22
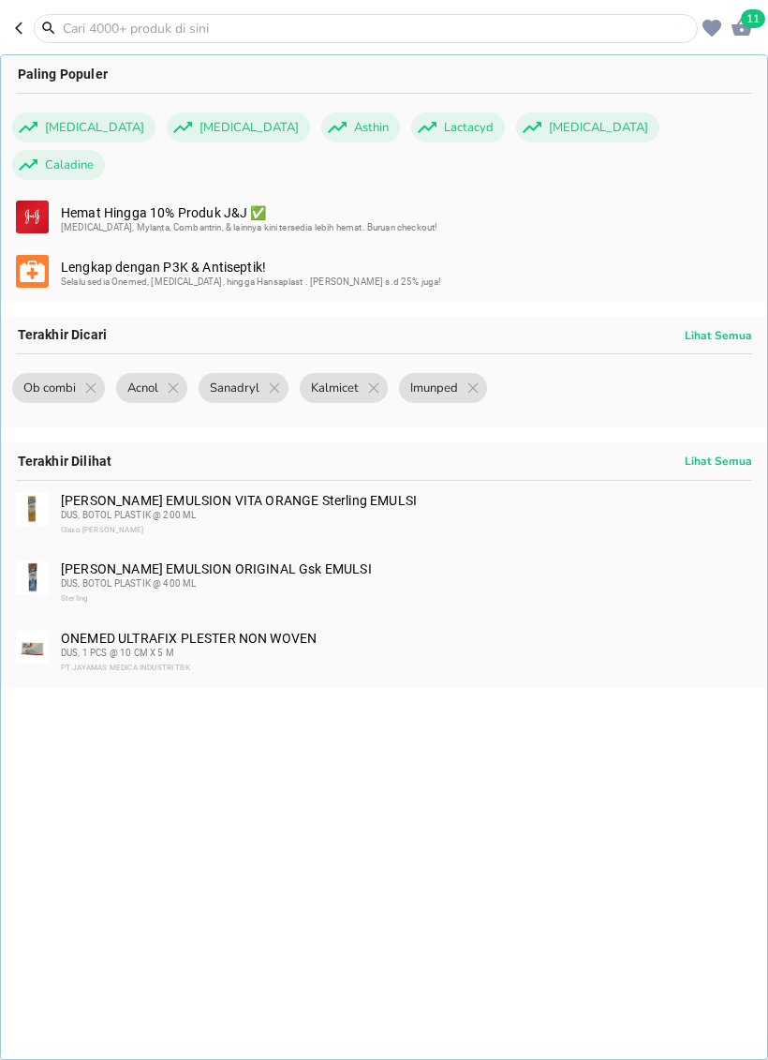
click at [575, 26] on input "text" at bounding box center [377, 29] width 633 height 20
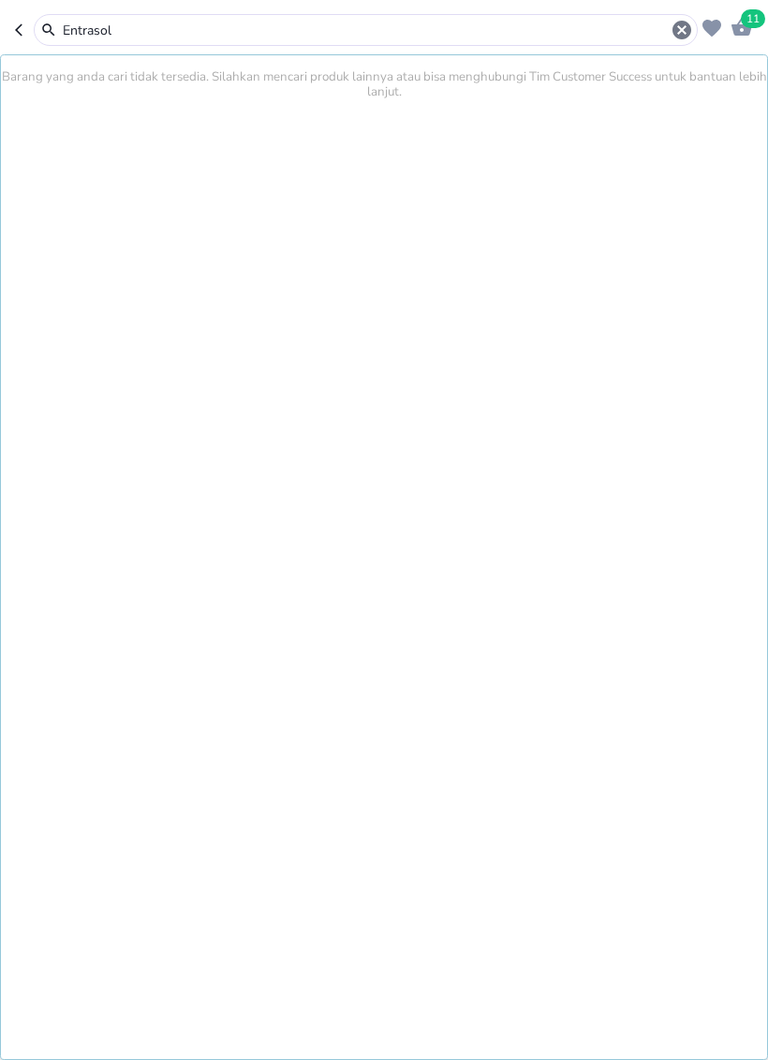
type input "Entrasol"
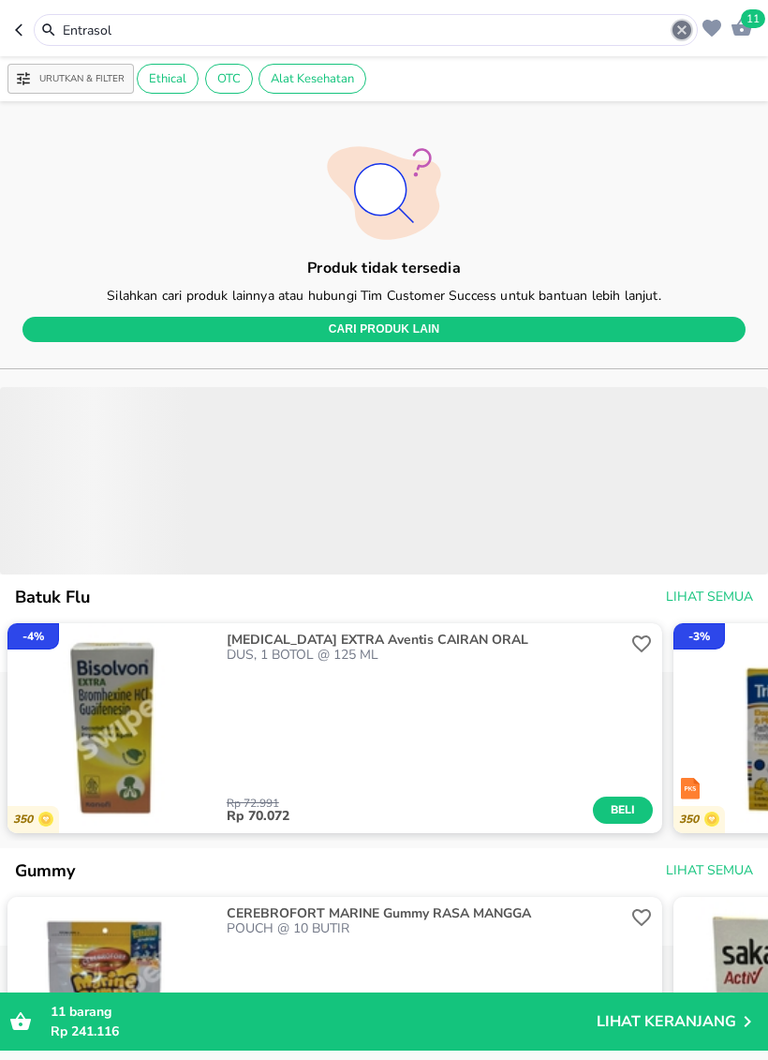
click at [677, 29] on icon "button" at bounding box center [682, 30] width 19 height 19
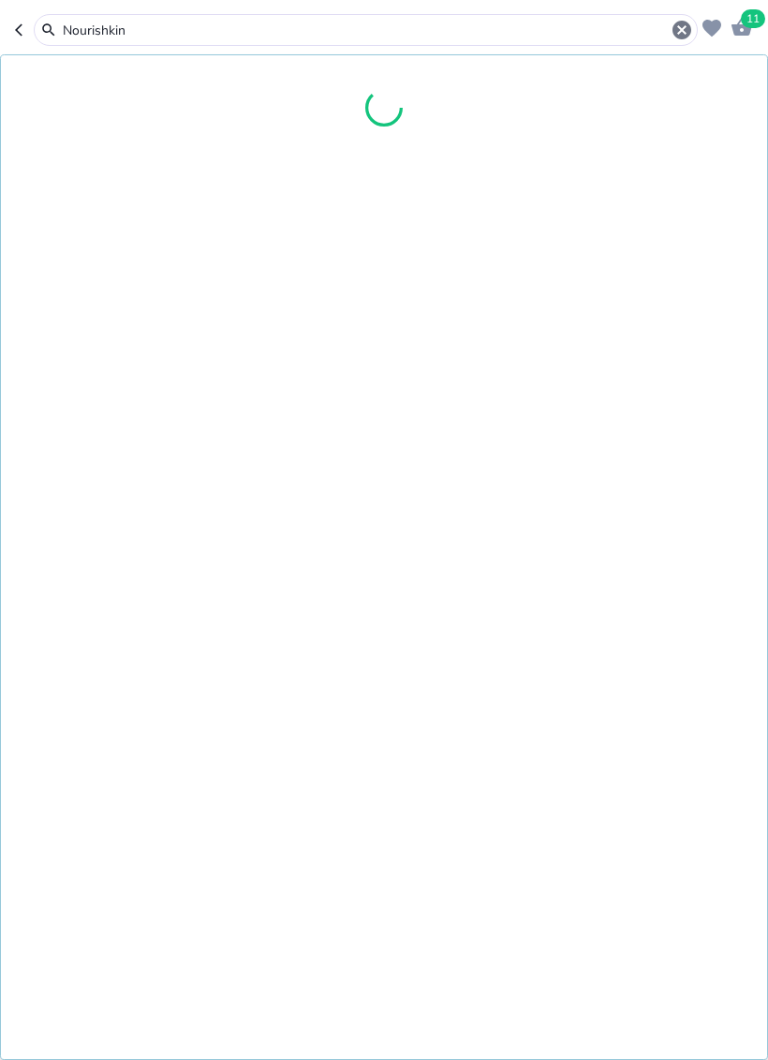
type input "Nourishkin"
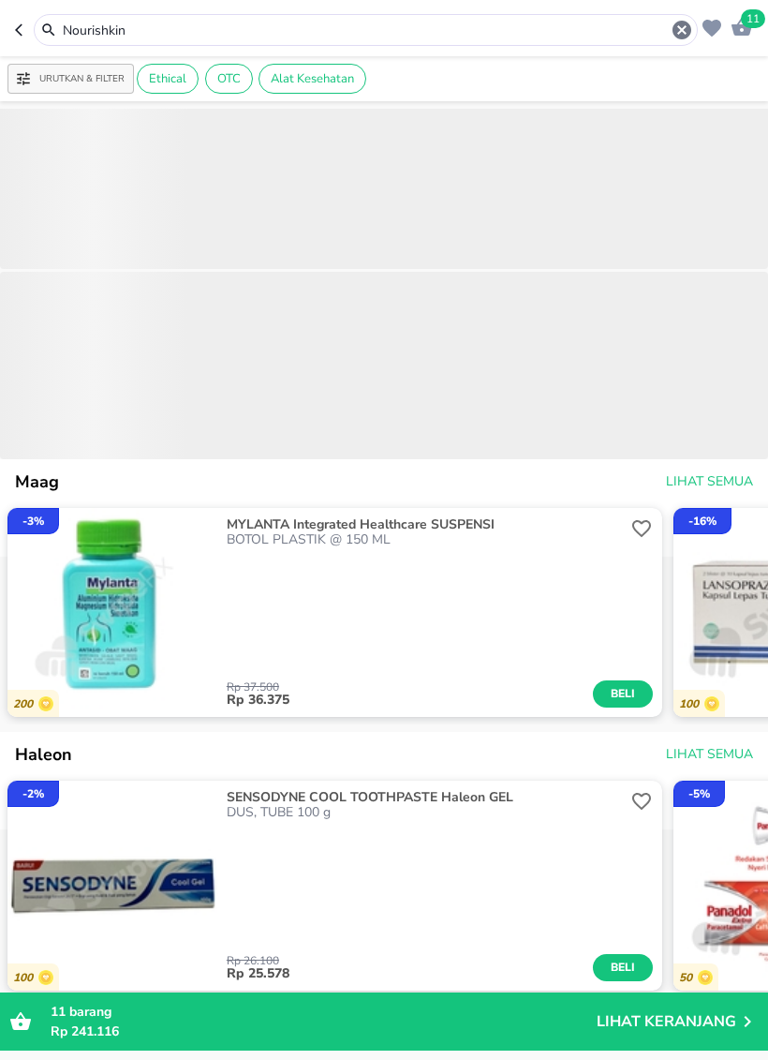
scroll to position [1478, 0]
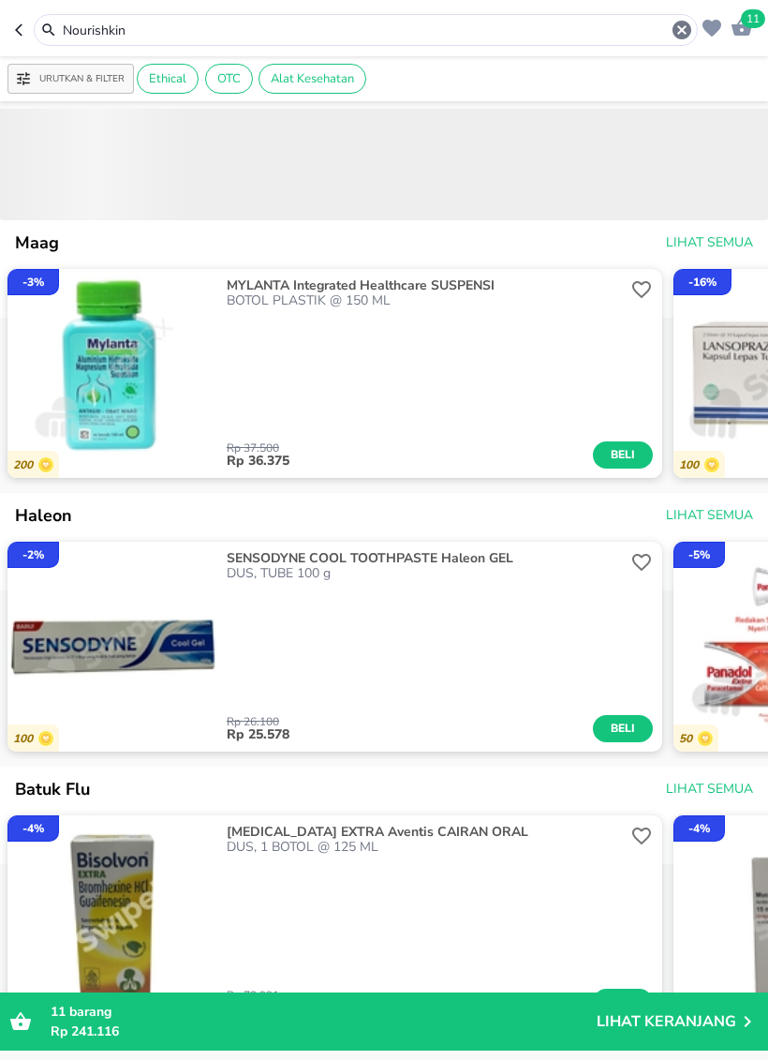
click at [429, 665] on div "Rp 26.100 Rp 25.578 Beli" at bounding box center [440, 661] width 427 height 161
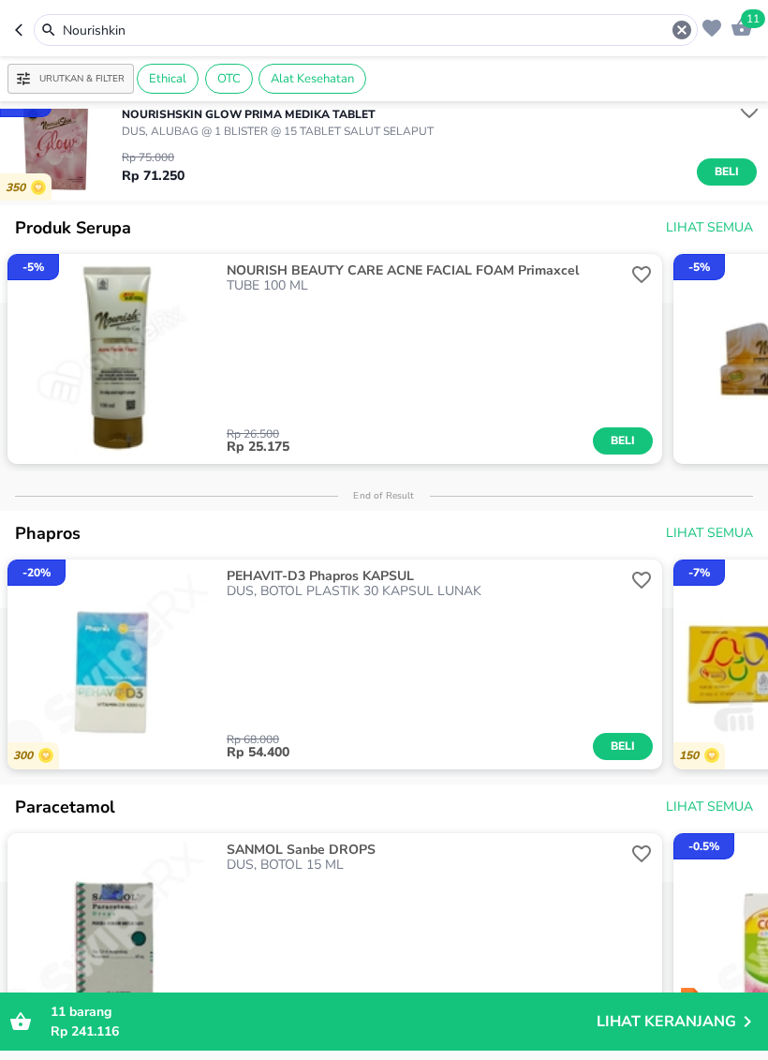
scroll to position [190, 0]
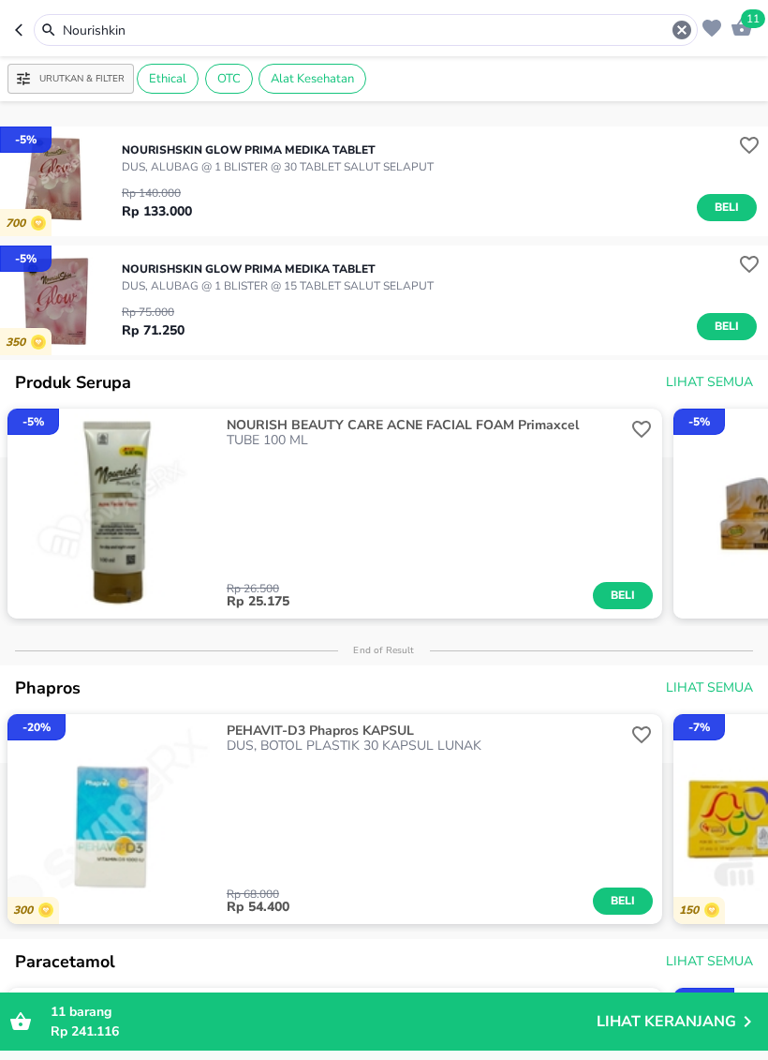
click at [629, 772] on div "Rp 68.000 Rp 54.400 Beli" at bounding box center [440, 833] width 427 height 161
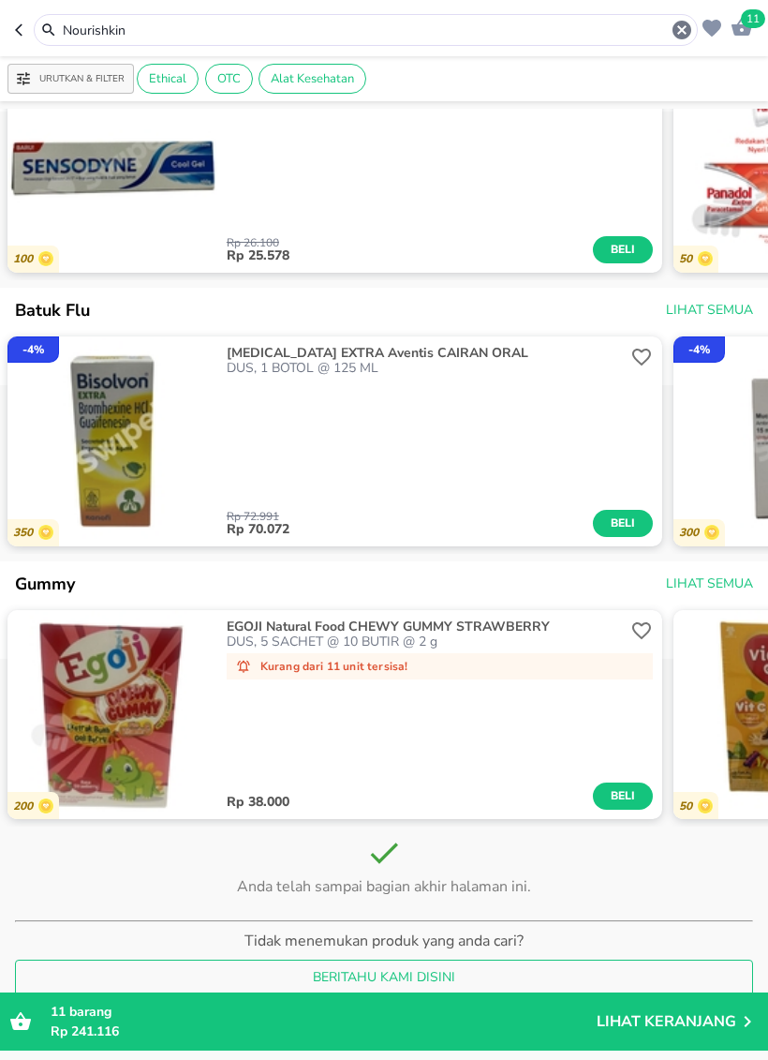
scroll to position [2498, 0]
click at [669, 32] on input "Nourishkin" at bounding box center [366, 31] width 610 height 20
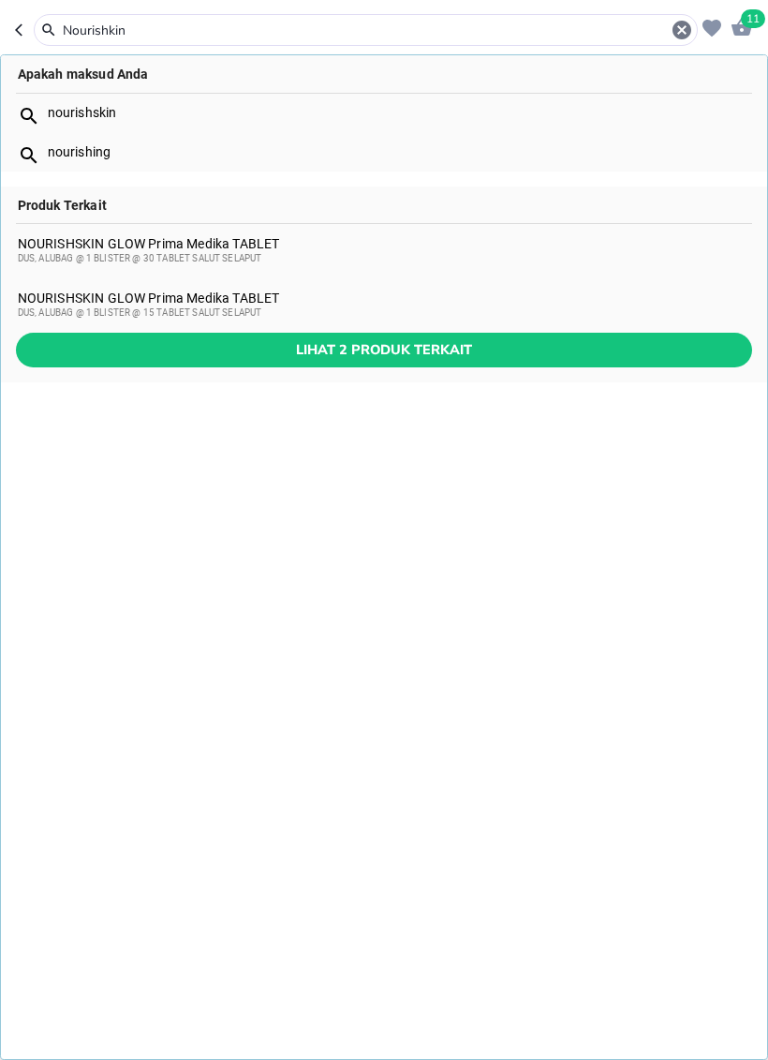
click at [680, 22] on icon "button" at bounding box center [682, 30] width 19 height 19
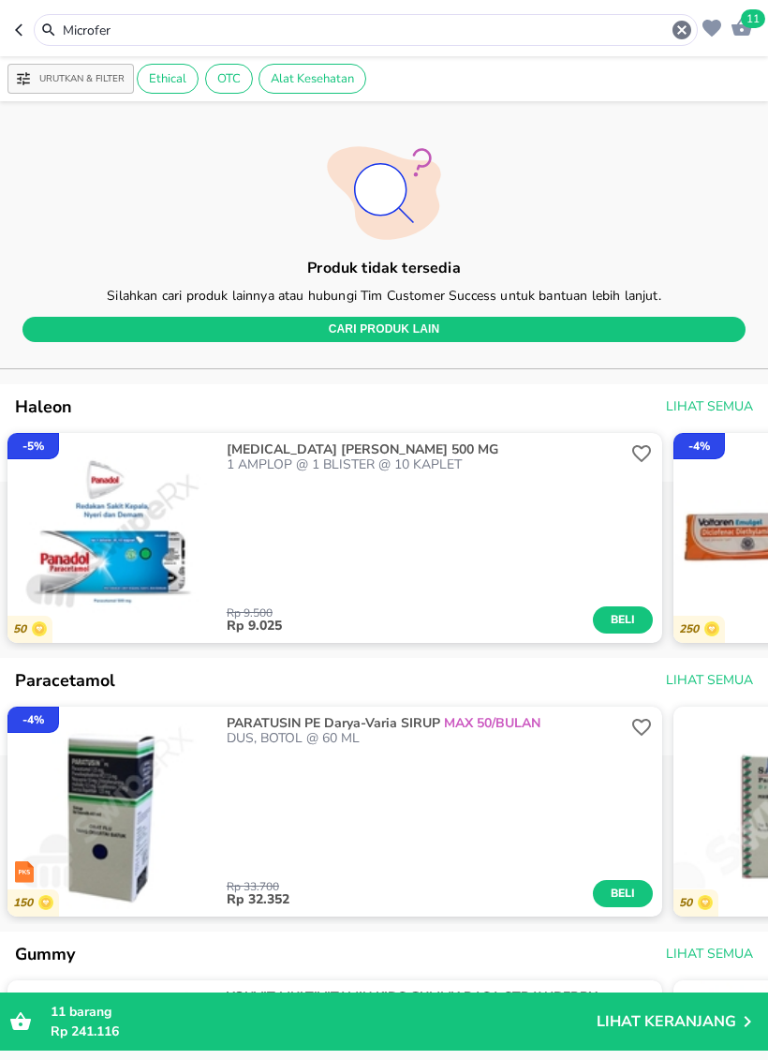
click at [667, 25] on input "Microfer" at bounding box center [366, 31] width 610 height 20
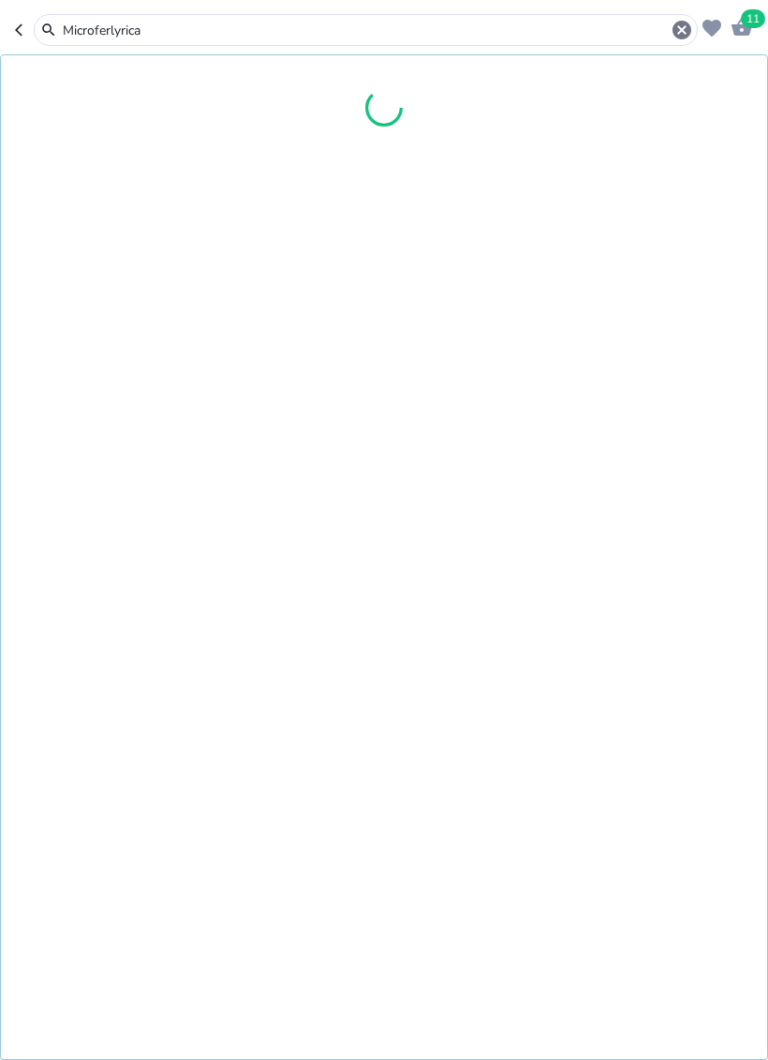
type input "Microferlyrica"
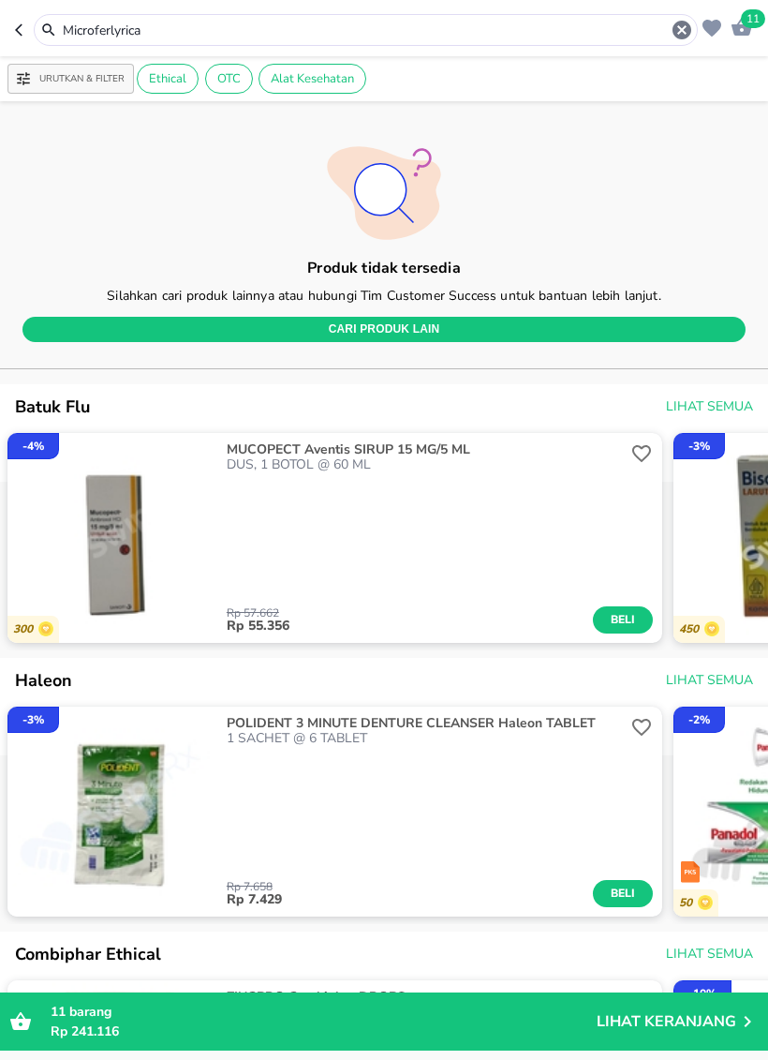
click at [684, 22] on icon "button" at bounding box center [682, 30] width 19 height 19
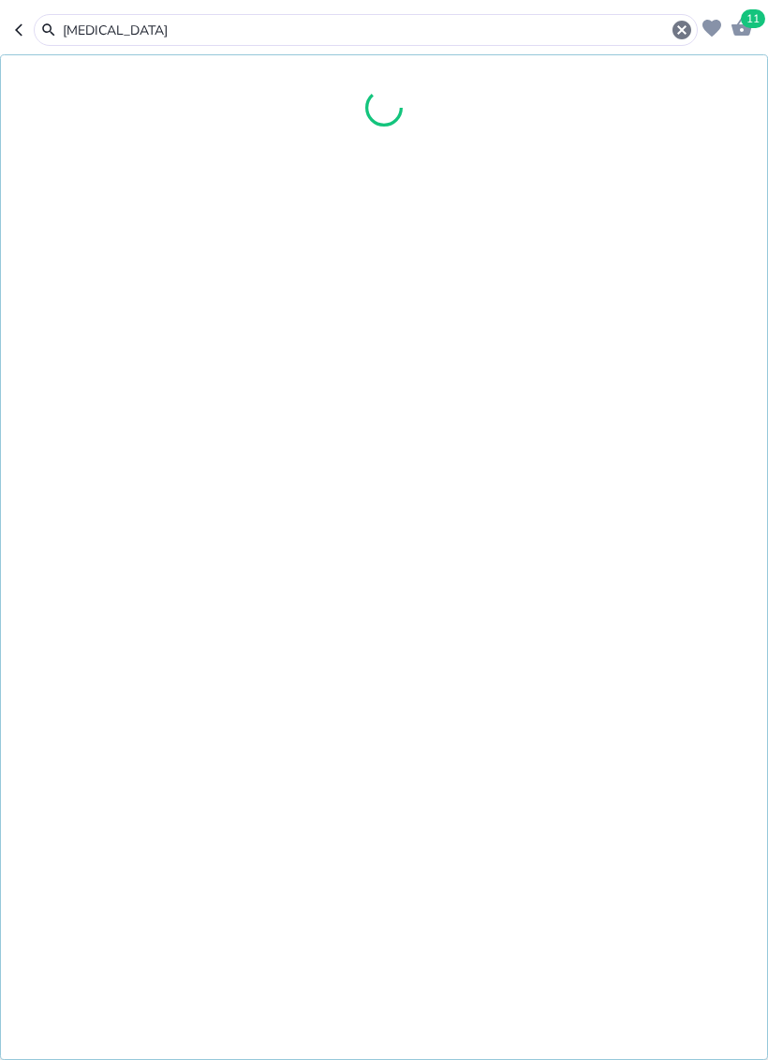
type input "[MEDICAL_DATA]"
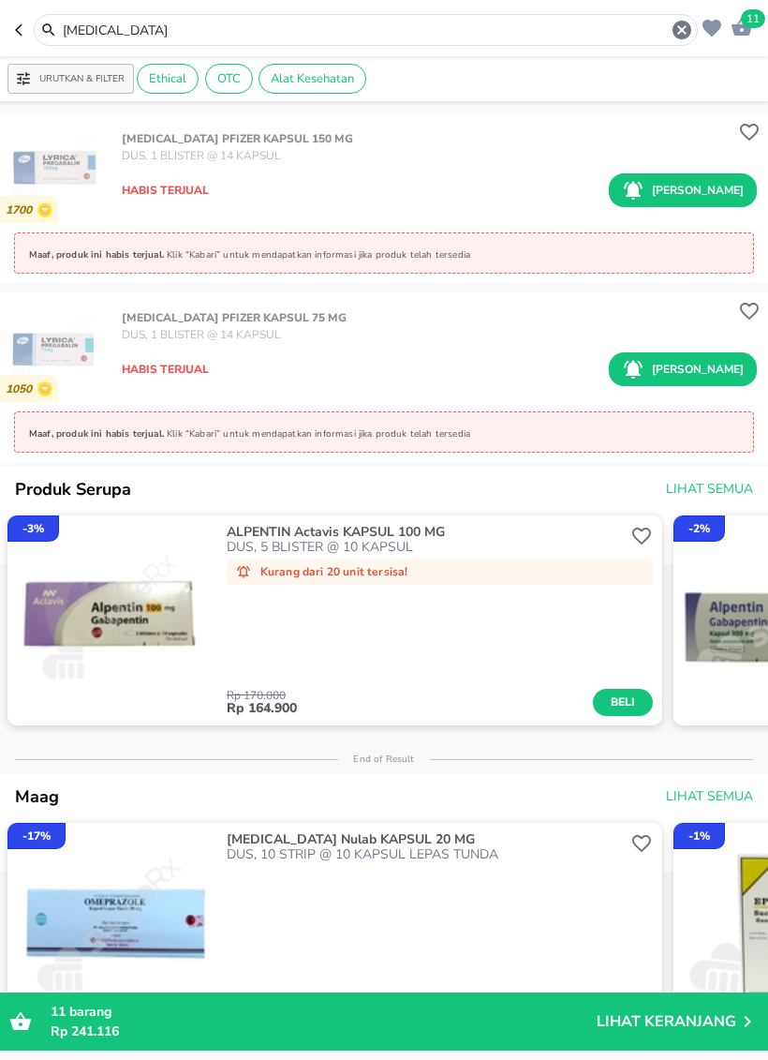
click at [679, 37] on icon "button" at bounding box center [682, 30] width 19 height 19
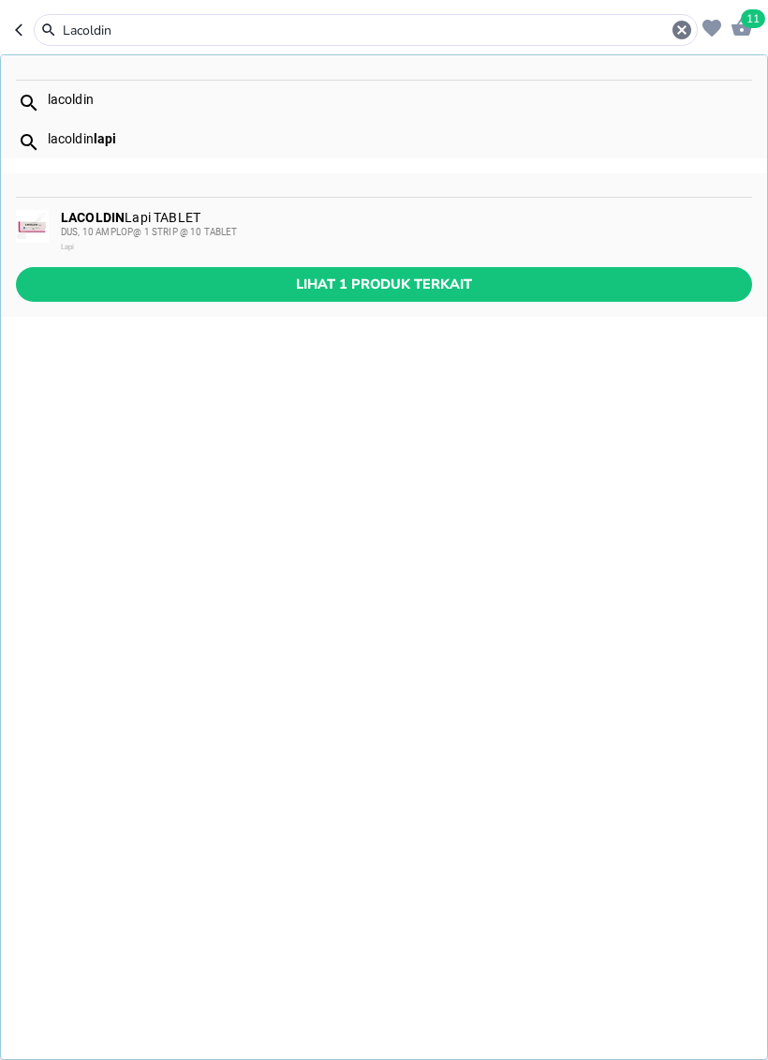
type input "Lacoldin"
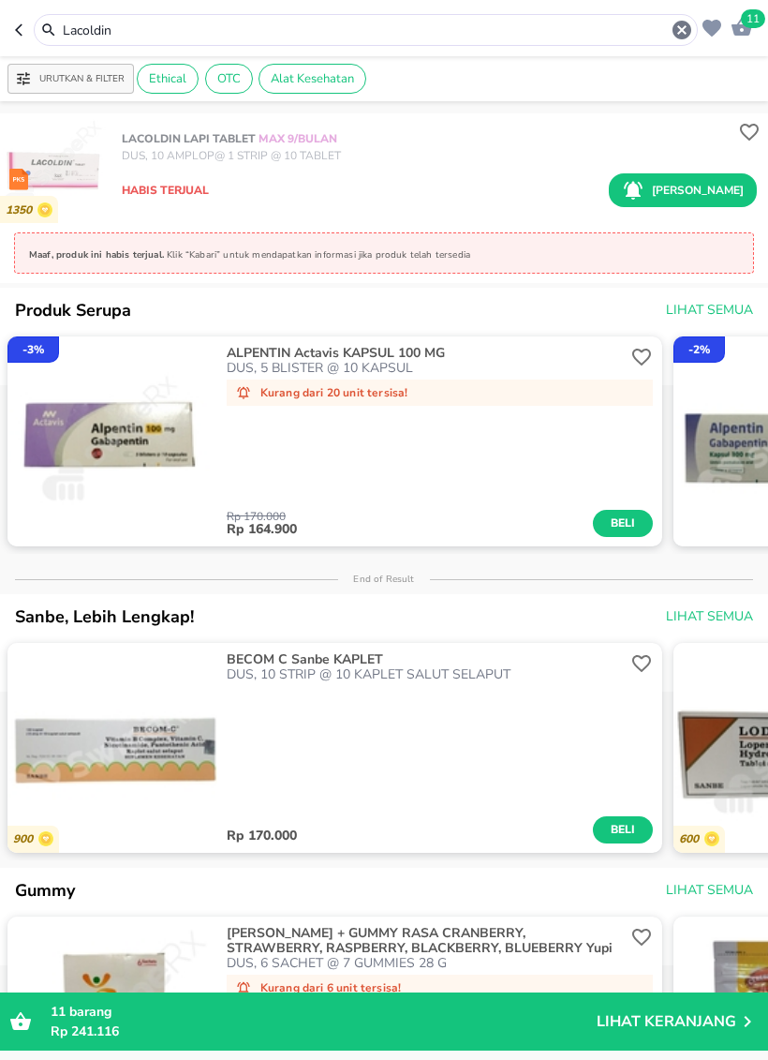
click at [667, 25] on input "Lacoldin" at bounding box center [366, 31] width 610 height 20
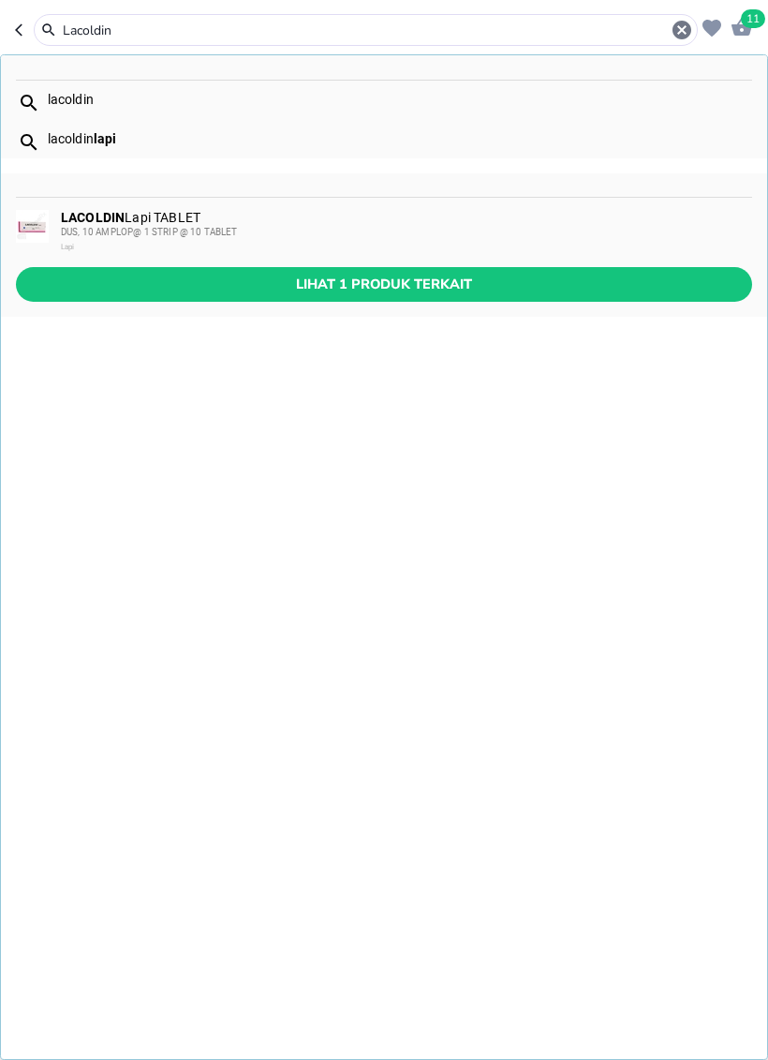
click at [678, 26] on icon "button" at bounding box center [682, 30] width 19 height 19
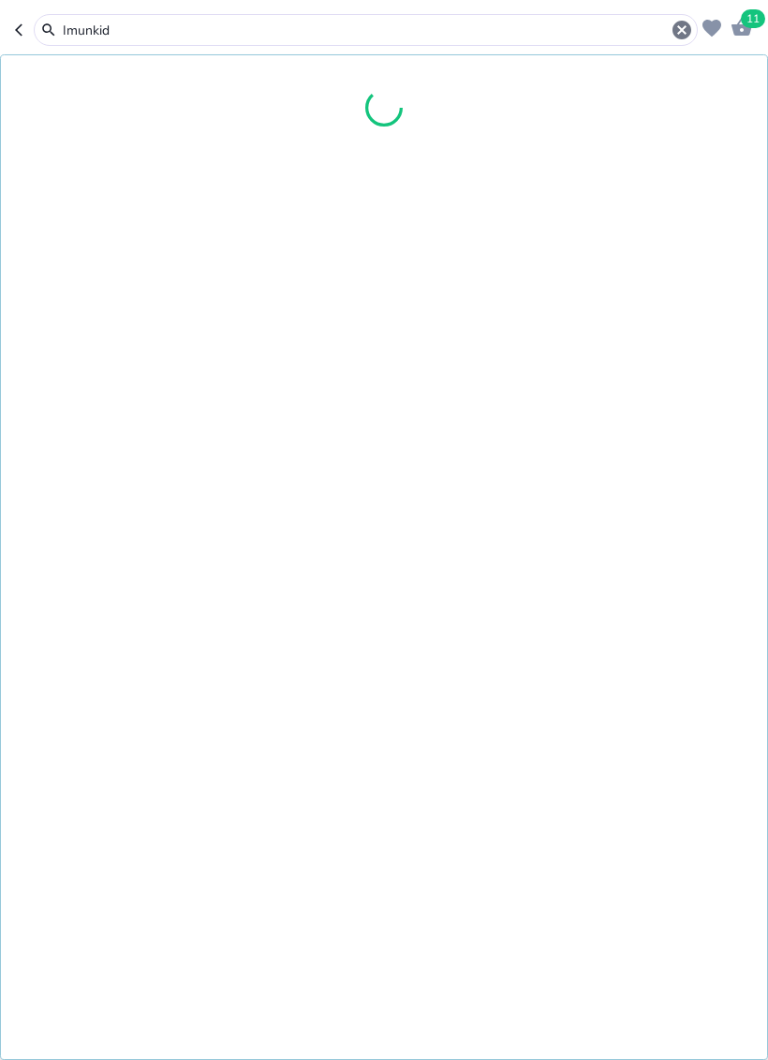
type input "Imunkid"
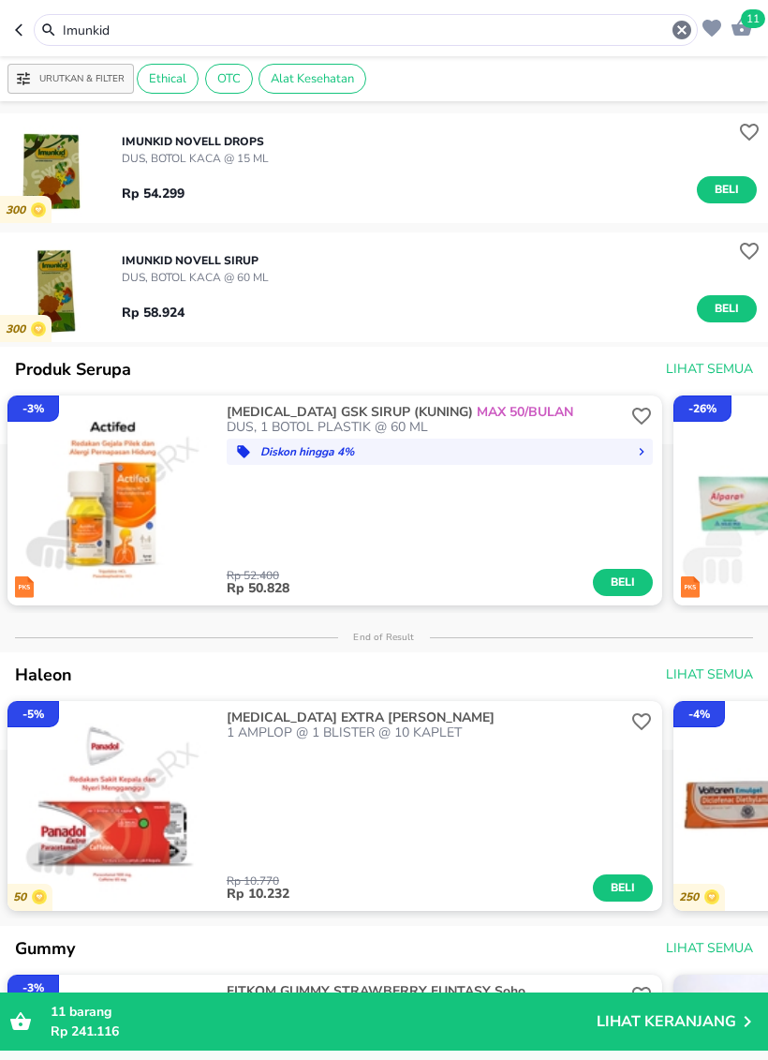
click at [682, 29] on icon "button" at bounding box center [682, 30] width 22 height 22
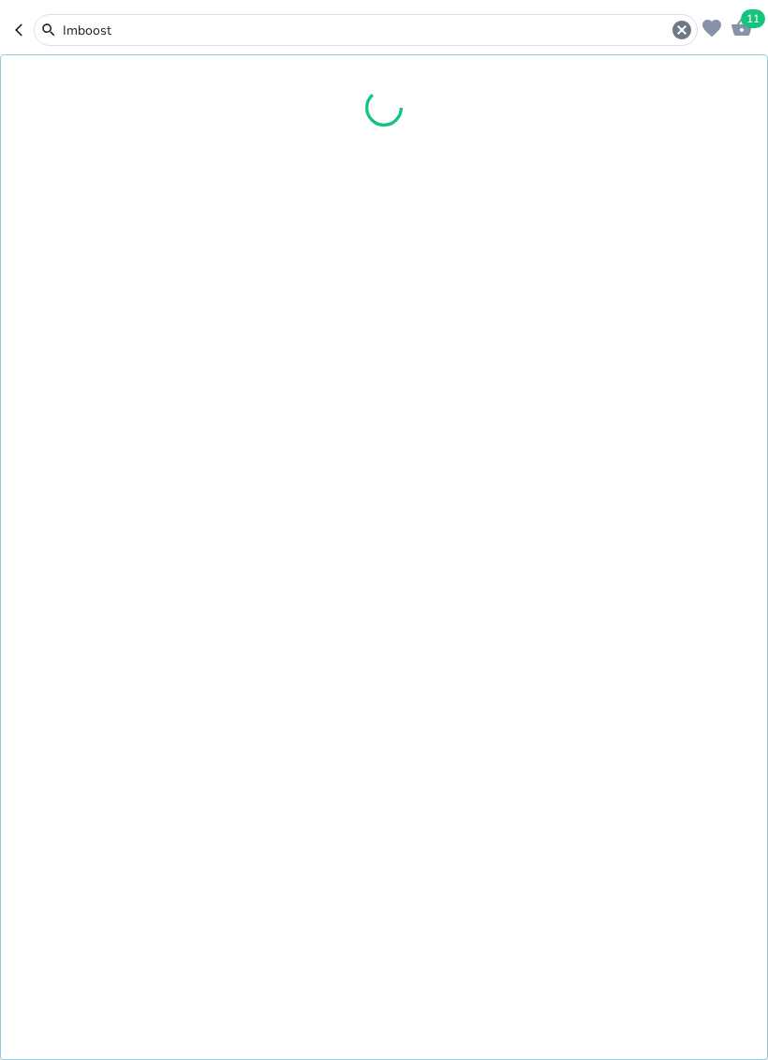
type input "Imboost"
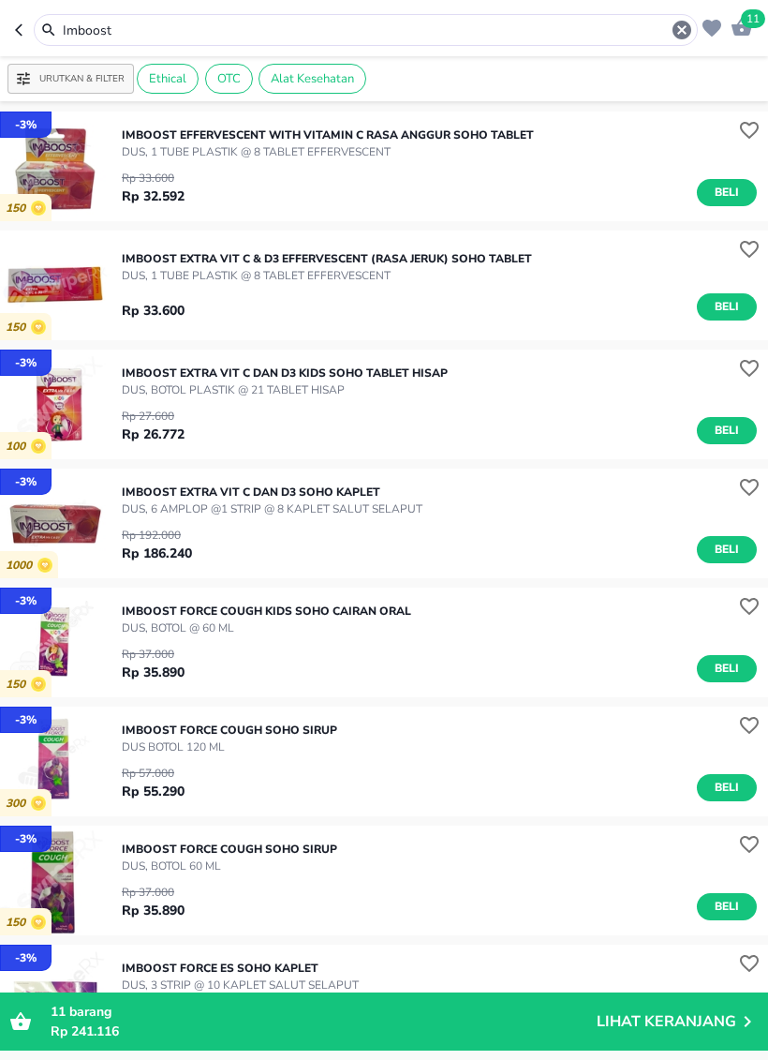
scroll to position [360, 0]
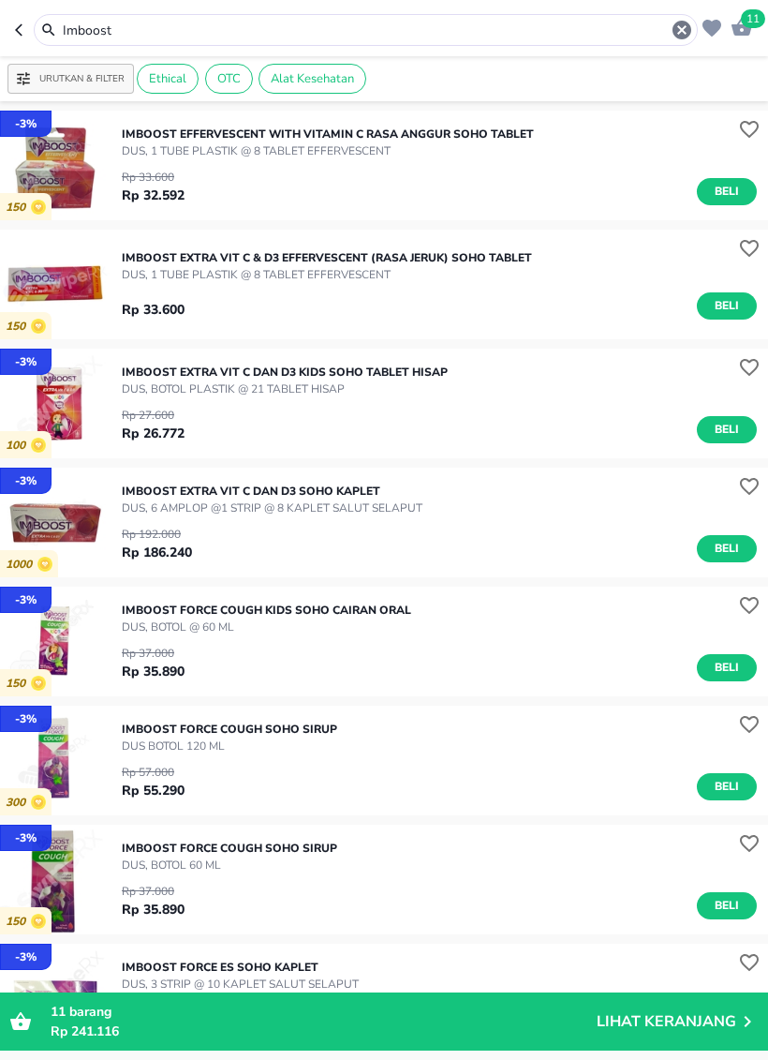
click at [726, 782] on span "Beli" at bounding box center [727, 787] width 32 height 20
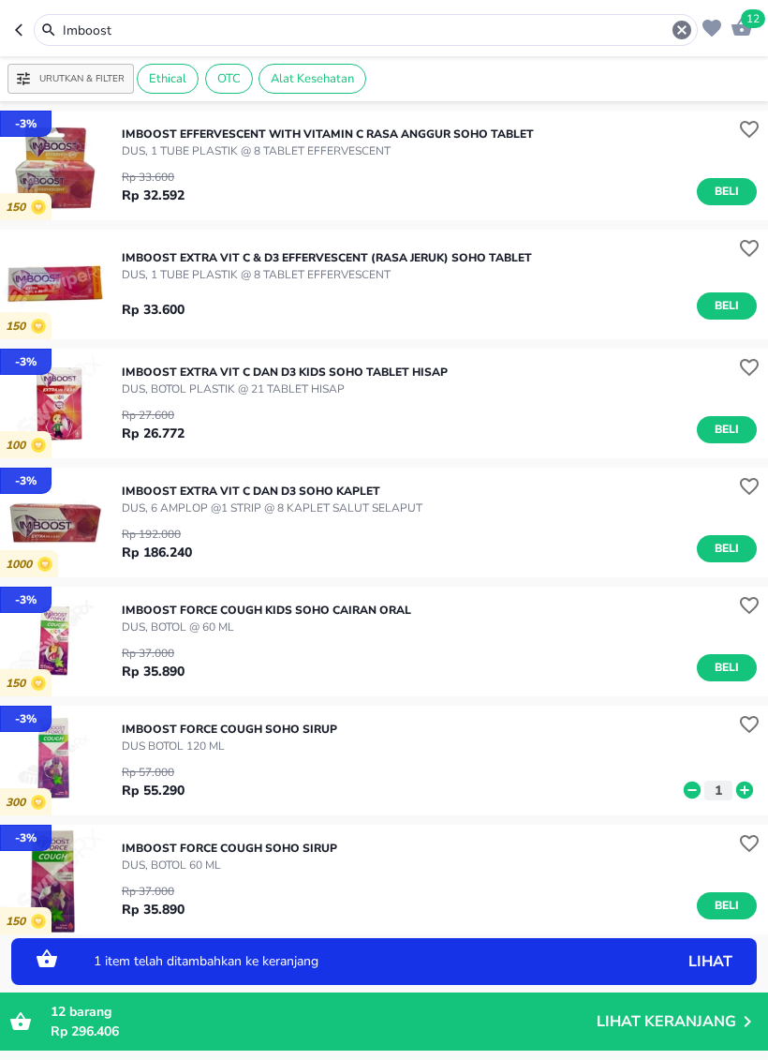
click at [697, 792] on icon at bounding box center [692, 790] width 17 height 17
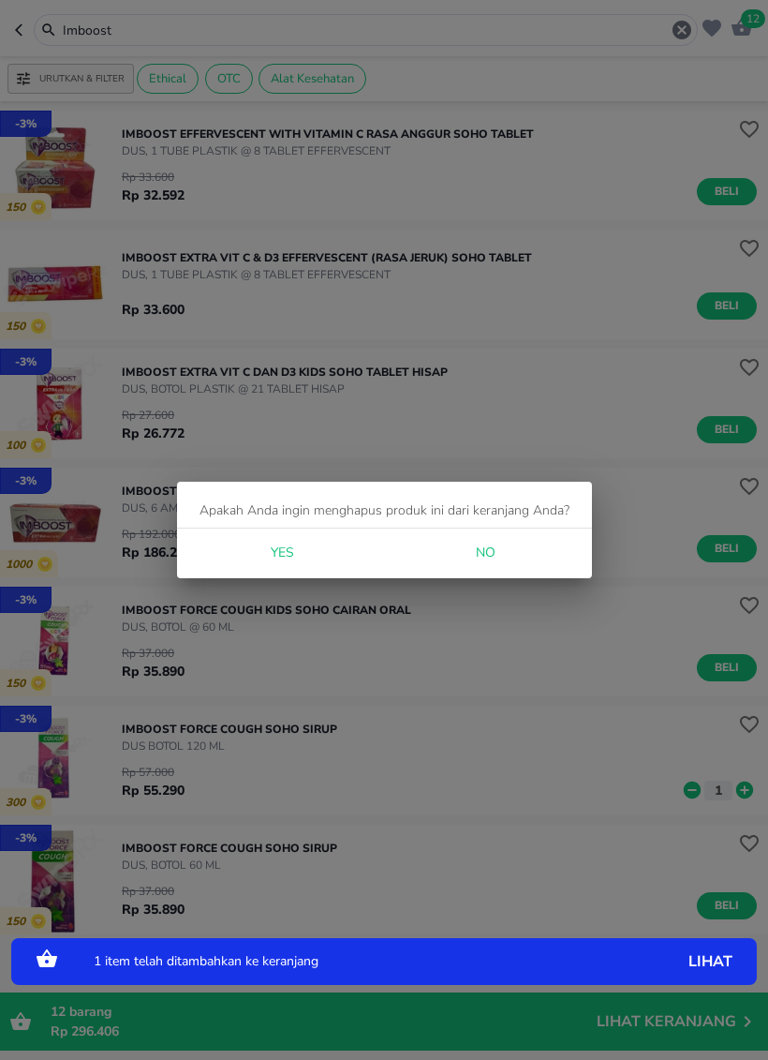
click at [305, 538] on button "Yes" at bounding box center [282, 553] width 60 height 35
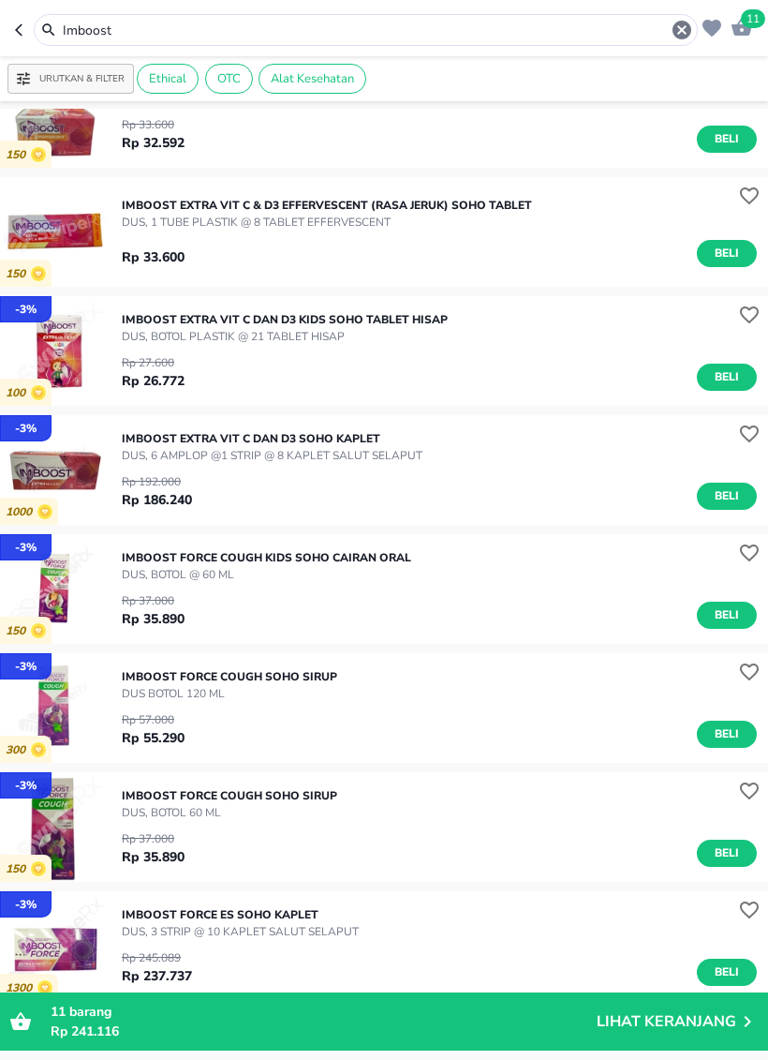
scroll to position [415, 0]
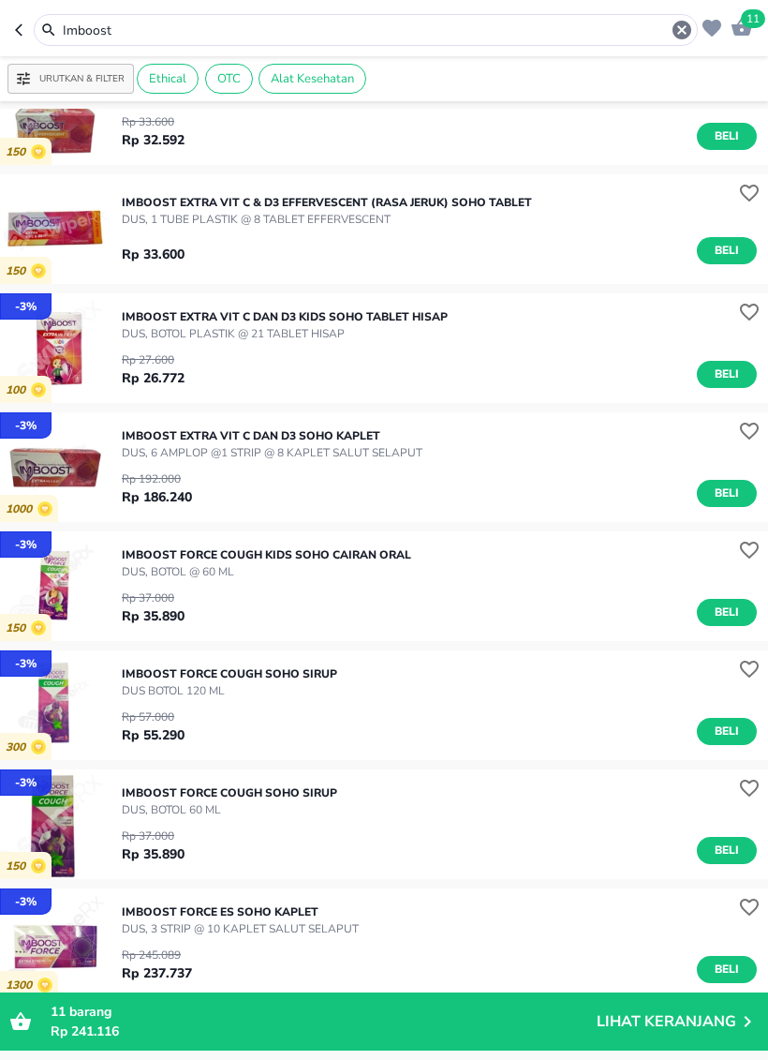
click at [734, 842] on span "Beli" at bounding box center [727, 851] width 32 height 20
click at [675, 37] on icon "button" at bounding box center [682, 30] width 22 height 22
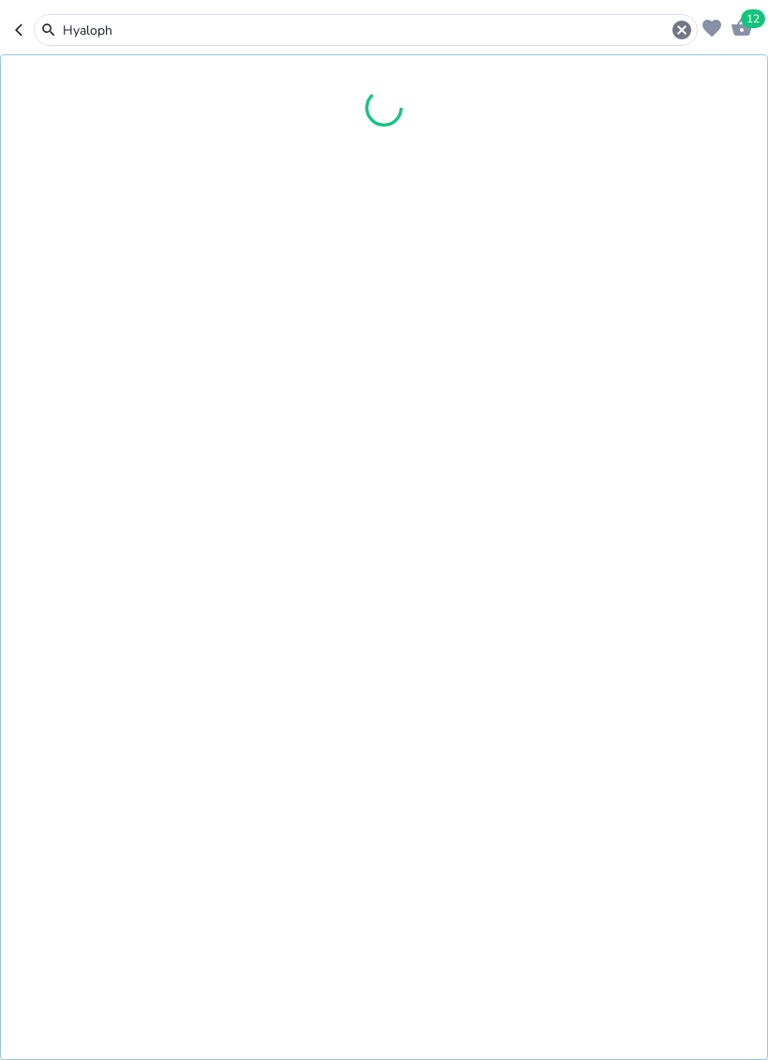
type input "Hyaloph"
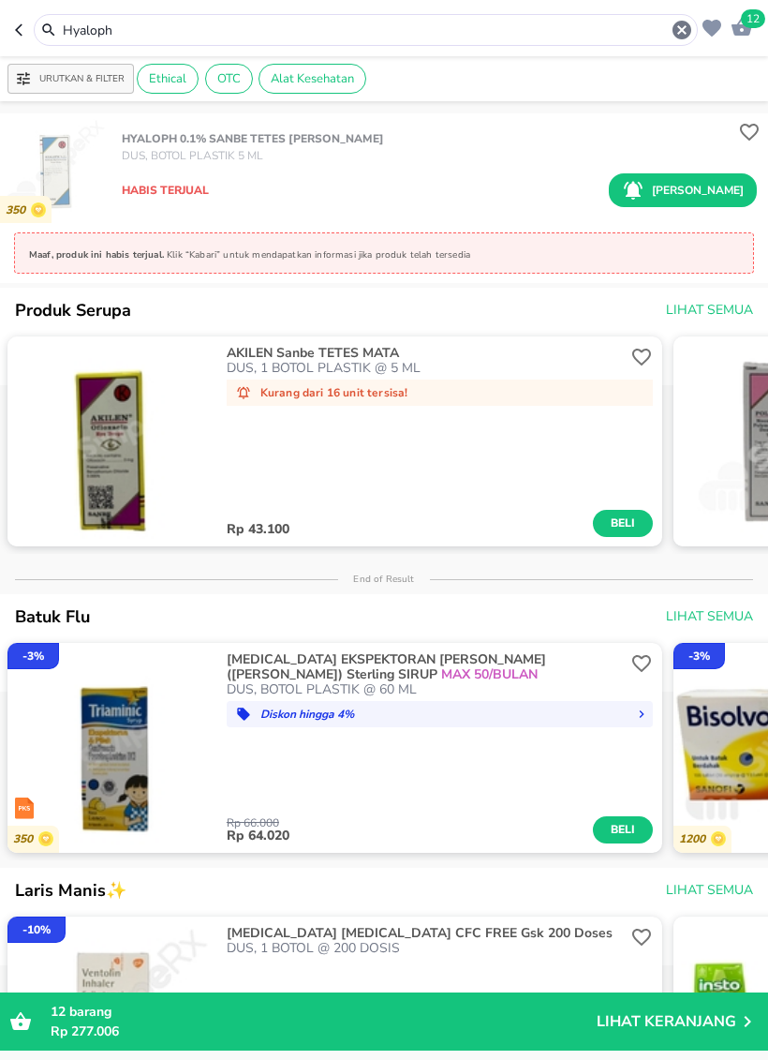
click at [689, 19] on icon "button" at bounding box center [682, 30] width 22 height 22
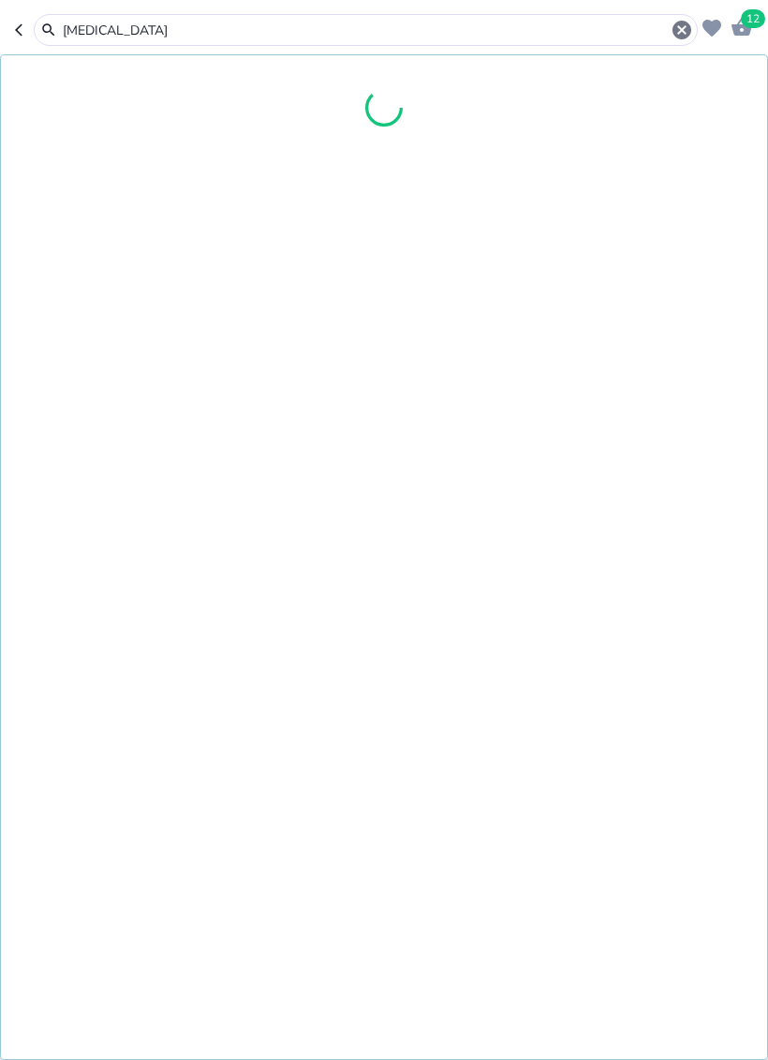
type input "[MEDICAL_DATA]"
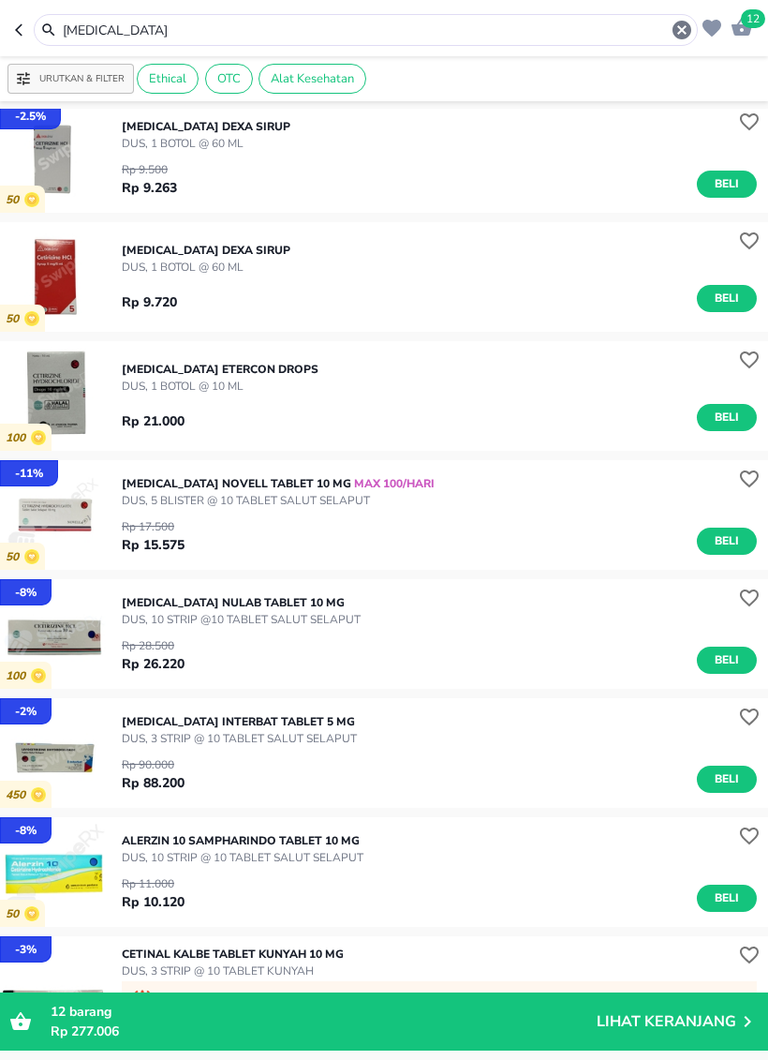
scroll to position [275, 0]
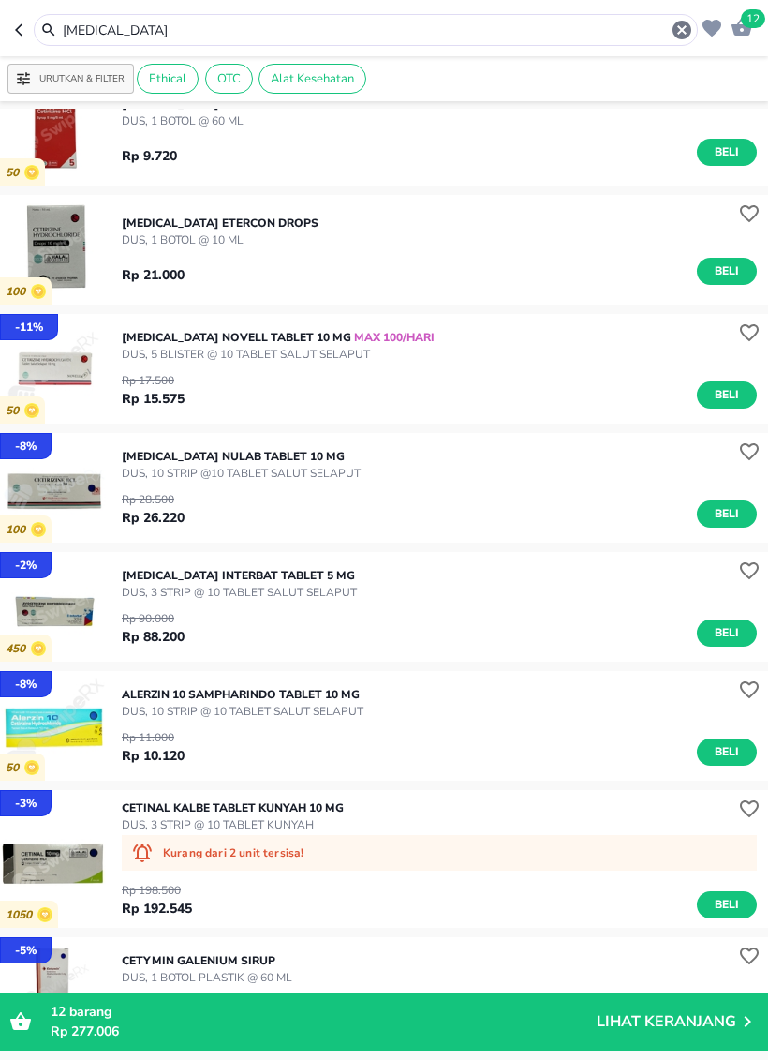
click at [681, 22] on icon "button" at bounding box center [682, 30] width 19 height 19
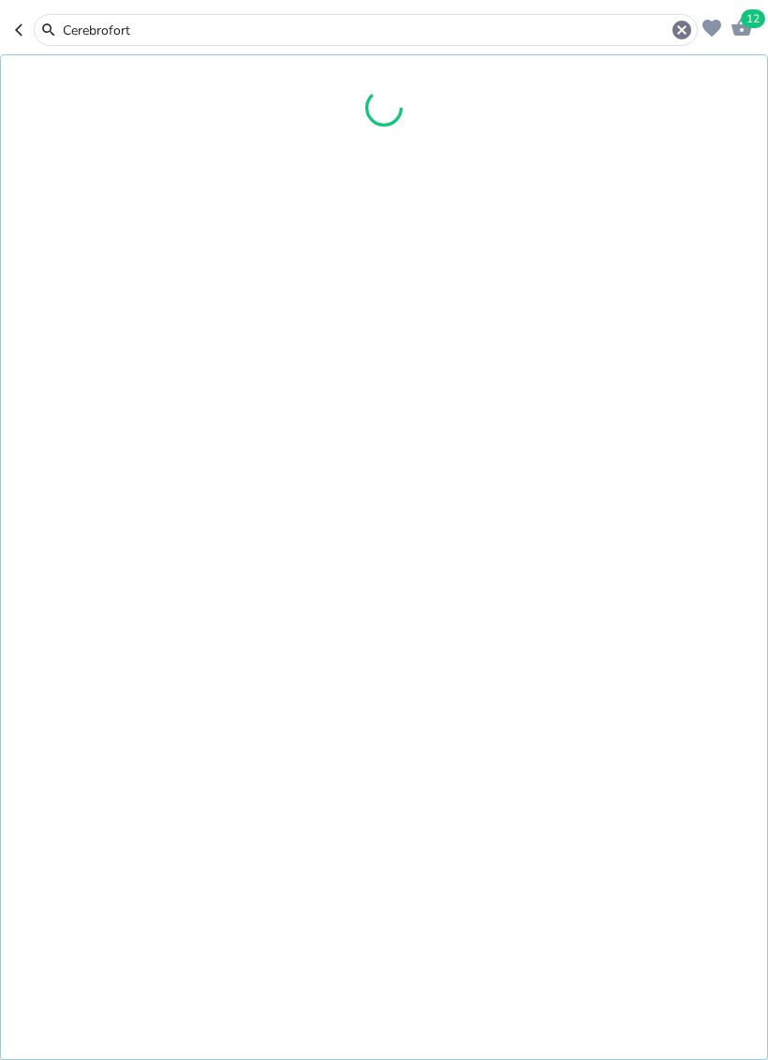
type input "Cerebrofort"
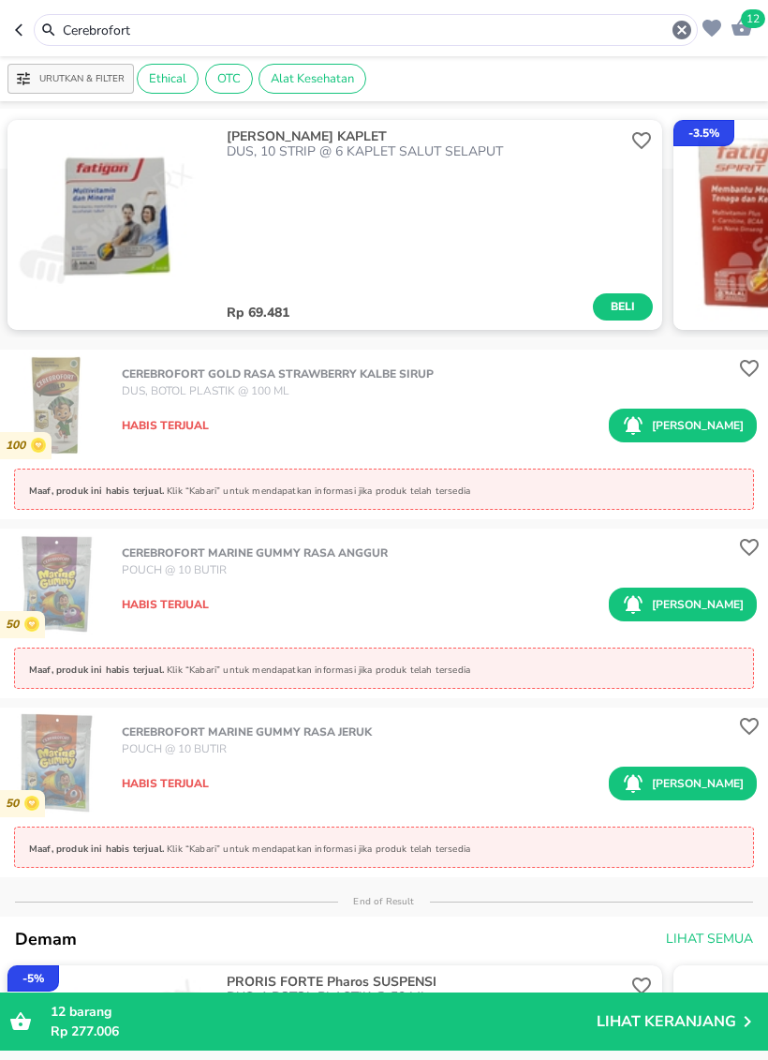
scroll to position [519, 0]
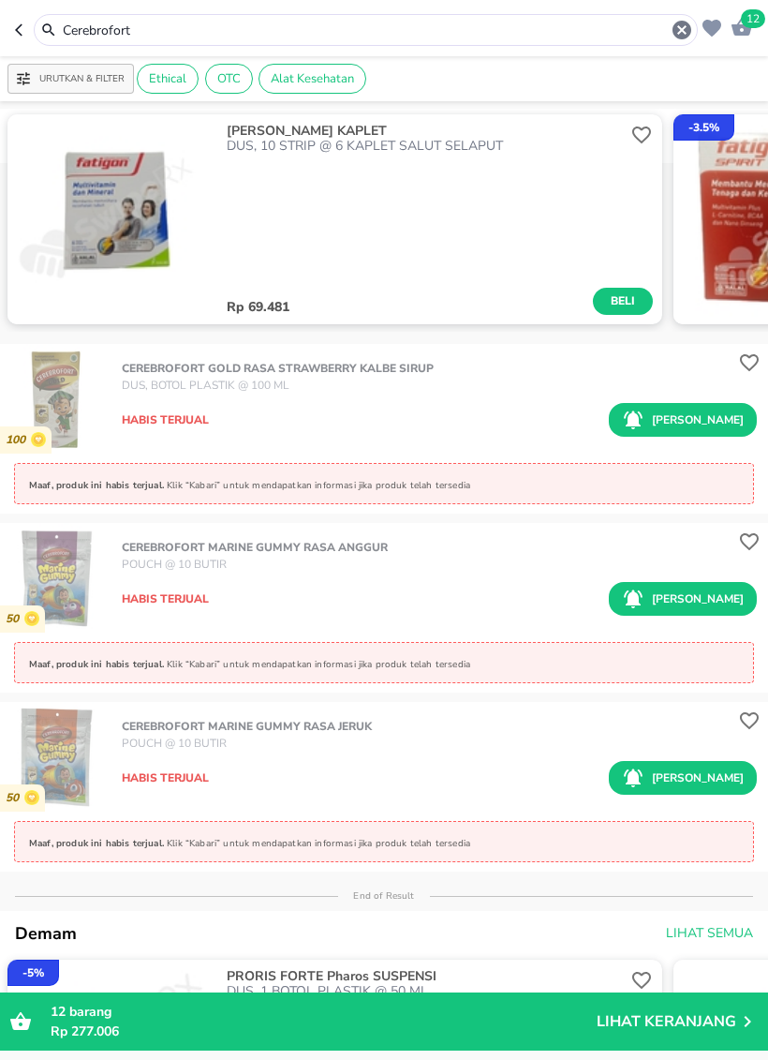
click at [672, 24] on icon "button" at bounding box center [682, 30] width 22 height 22
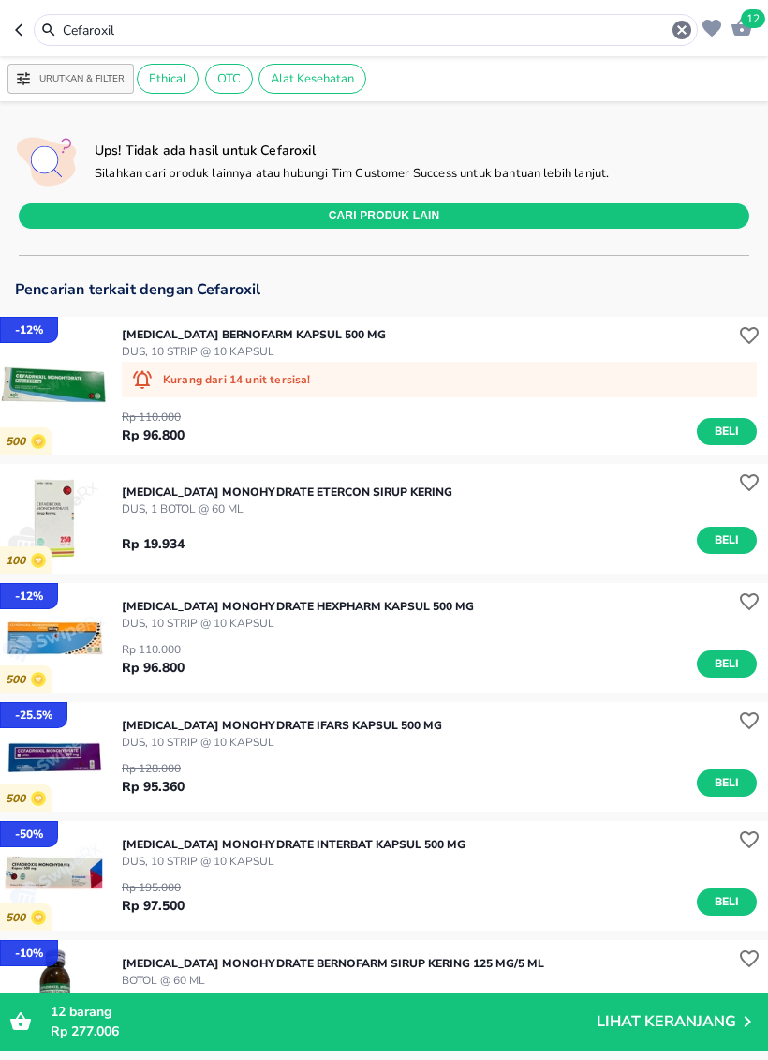
click at [448, 27] on input "Cefaroxil" at bounding box center [366, 31] width 610 height 20
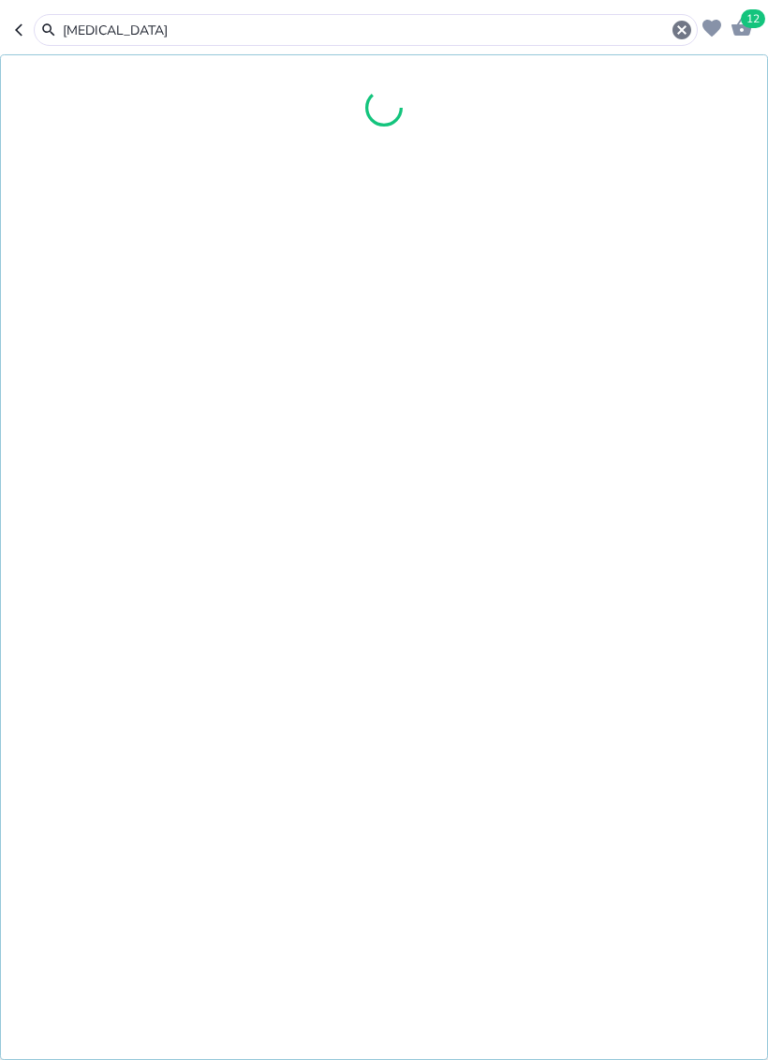
type input "[MEDICAL_DATA]"
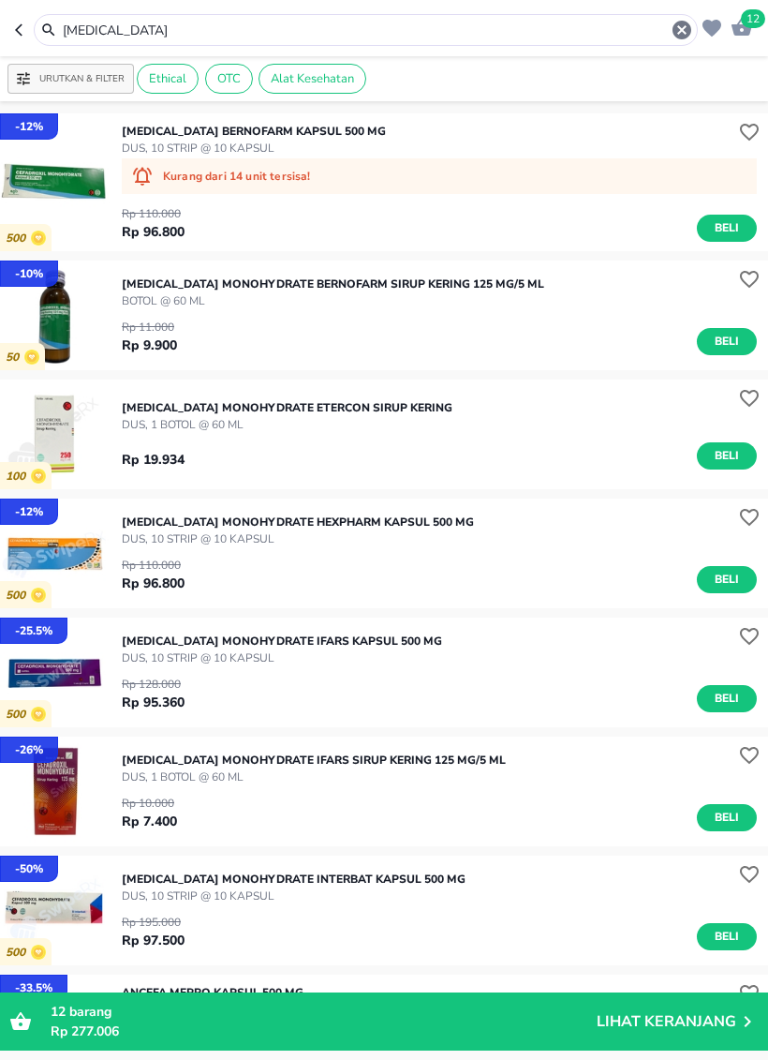
click at [724, 350] on span "Beli" at bounding box center [727, 342] width 32 height 20
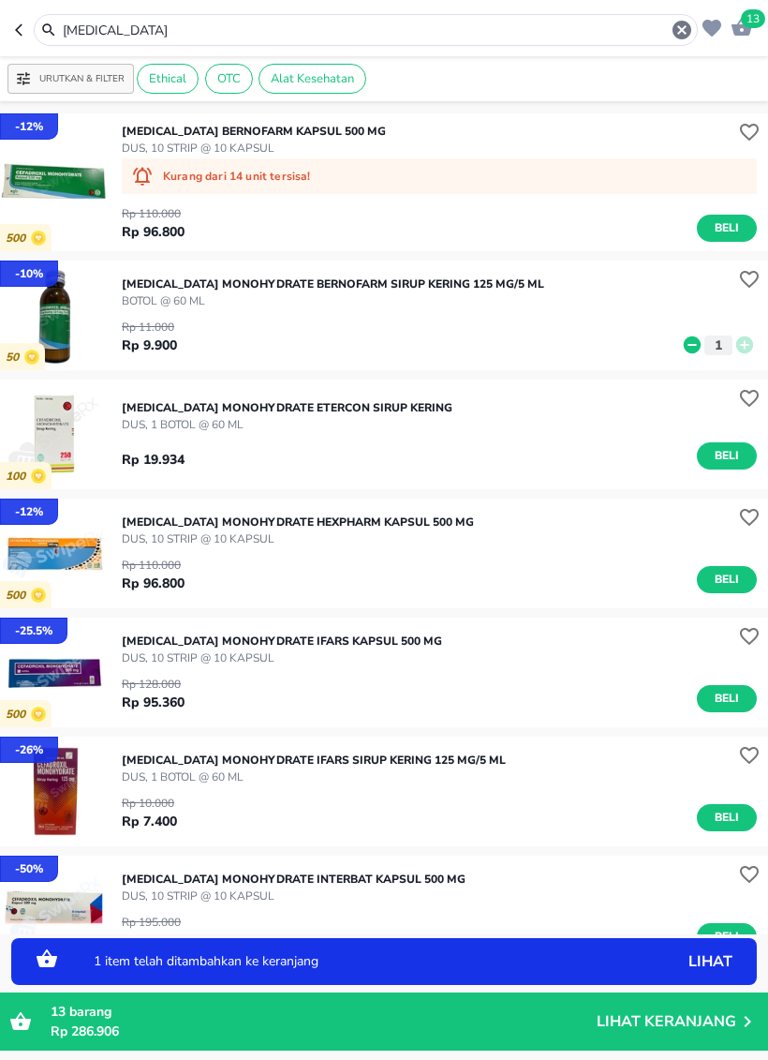
click at [741, 348] on icon at bounding box center [745, 344] width 17 height 17
click at [747, 344] on icon at bounding box center [745, 344] width 17 height 17
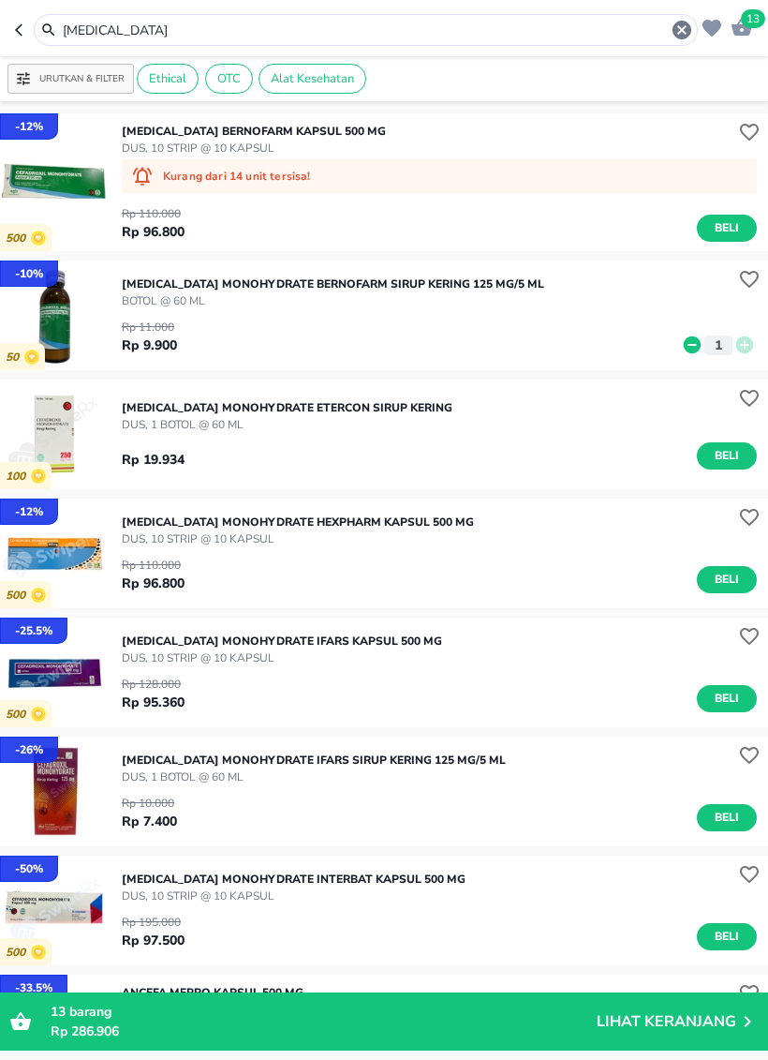
click at [693, 349] on icon at bounding box center [692, 344] width 17 height 17
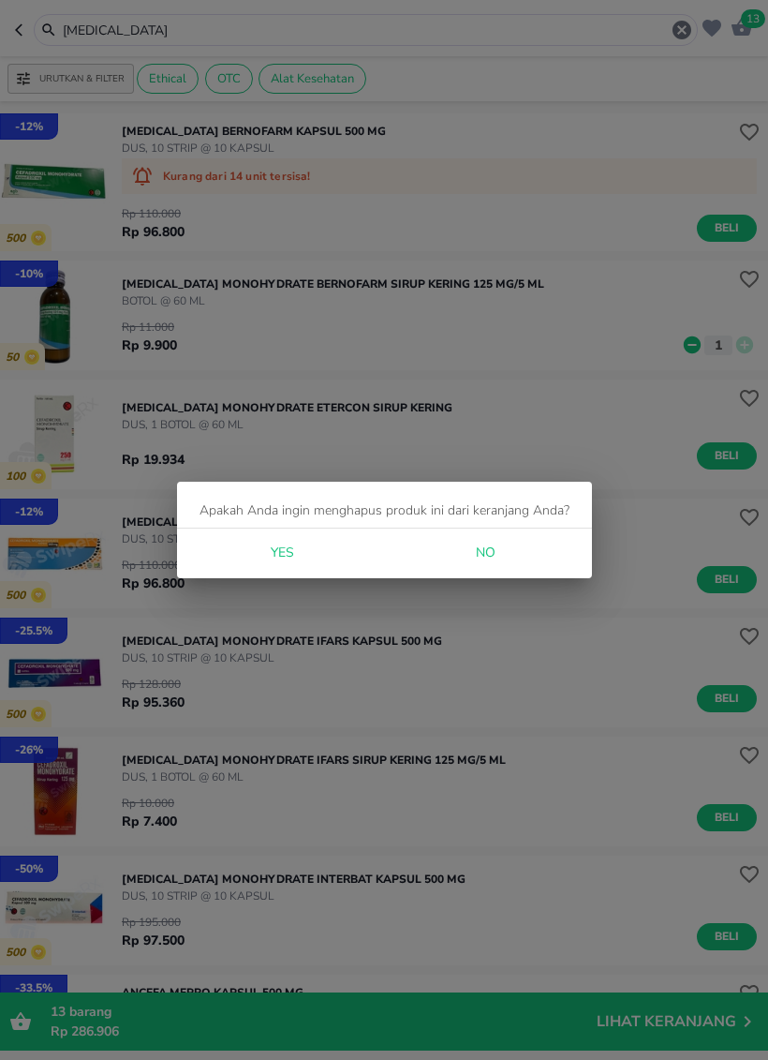
click at [331, 549] on div "Yes No" at bounding box center [384, 554] width 415 height 50
click at [295, 545] on span "Yes" at bounding box center [282, 553] width 45 height 23
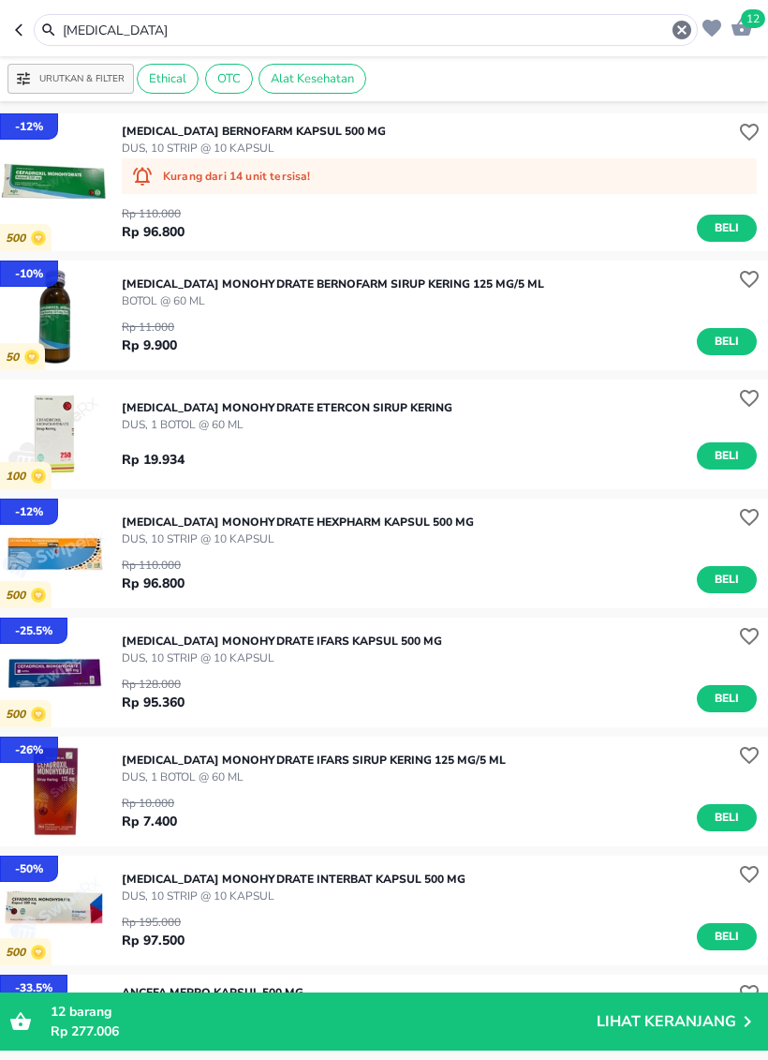
click at [737, 820] on span "Beli" at bounding box center [727, 818] width 32 height 20
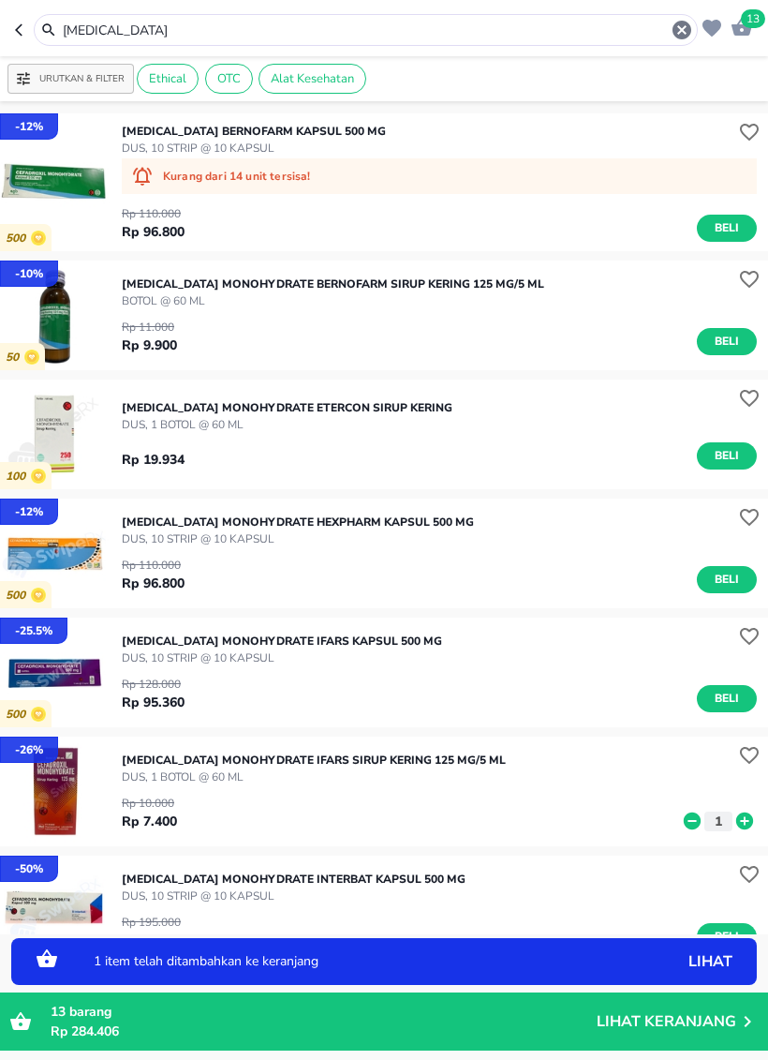
click at [747, 812] on icon at bounding box center [745, 821] width 24 height 21
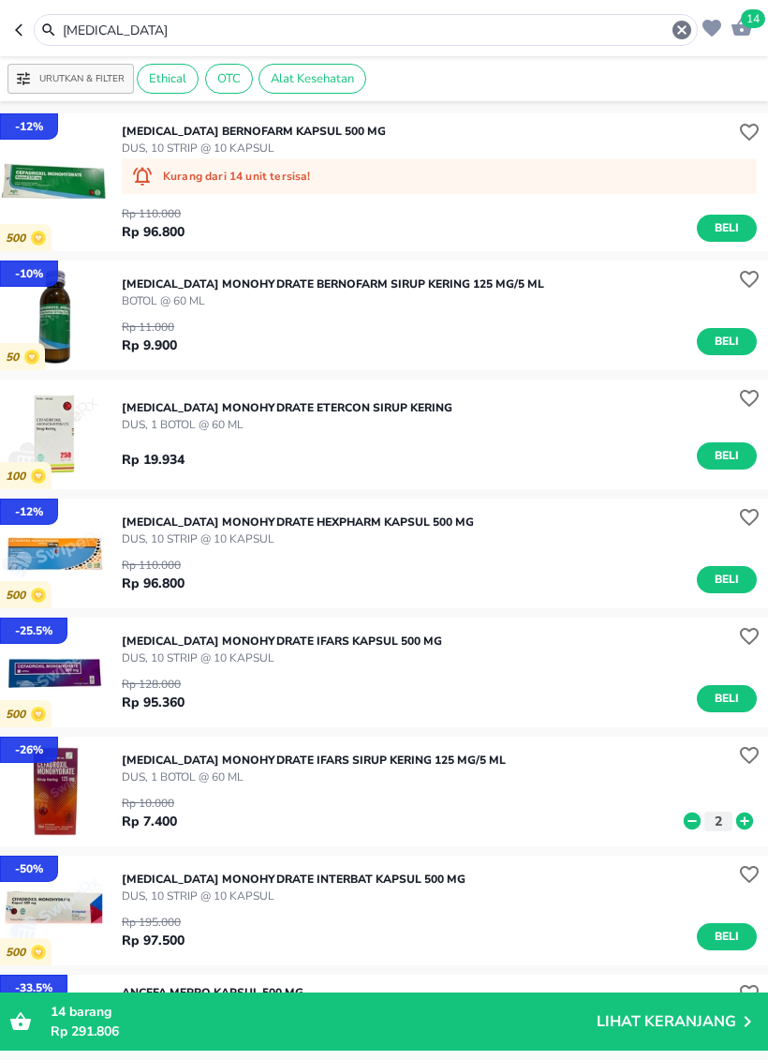
click at [683, 36] on icon "button" at bounding box center [682, 30] width 19 height 19
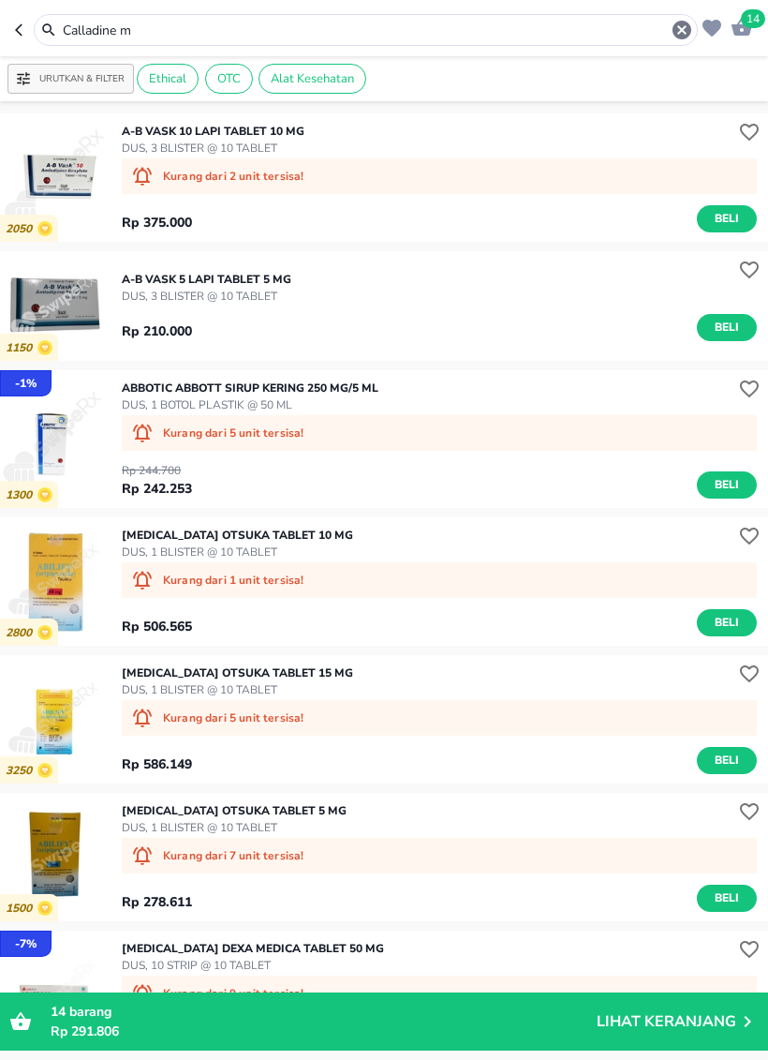
click at [407, 25] on input "Calladine m" at bounding box center [366, 31] width 610 height 20
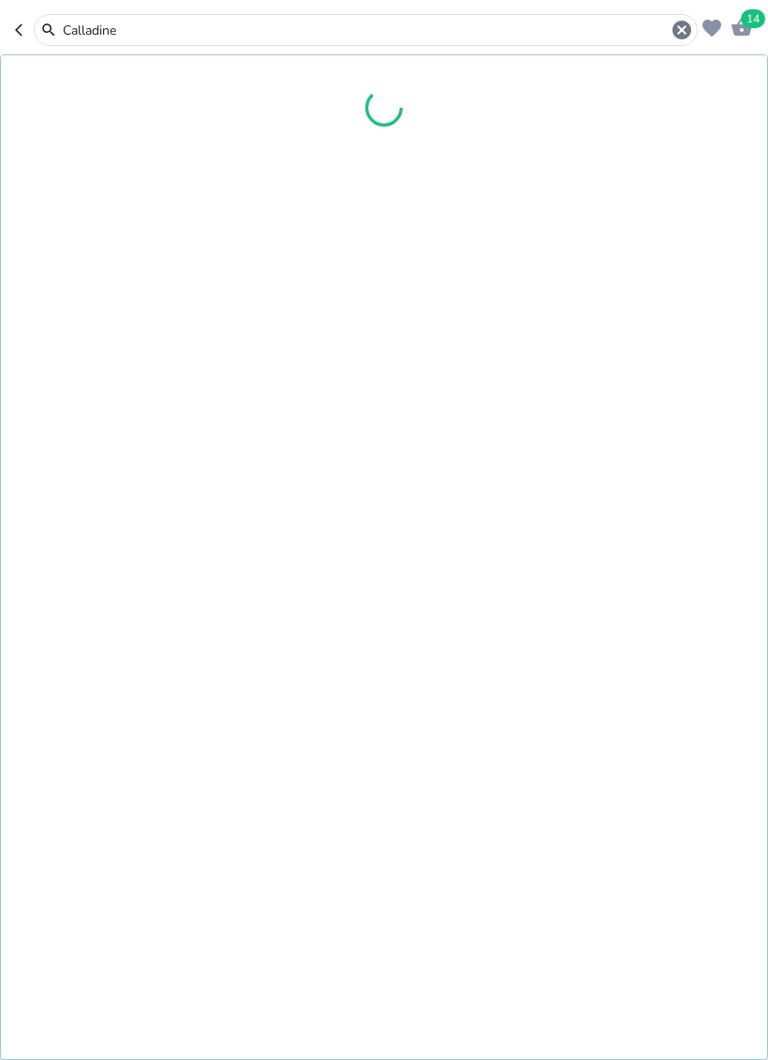
type input "Calladine"
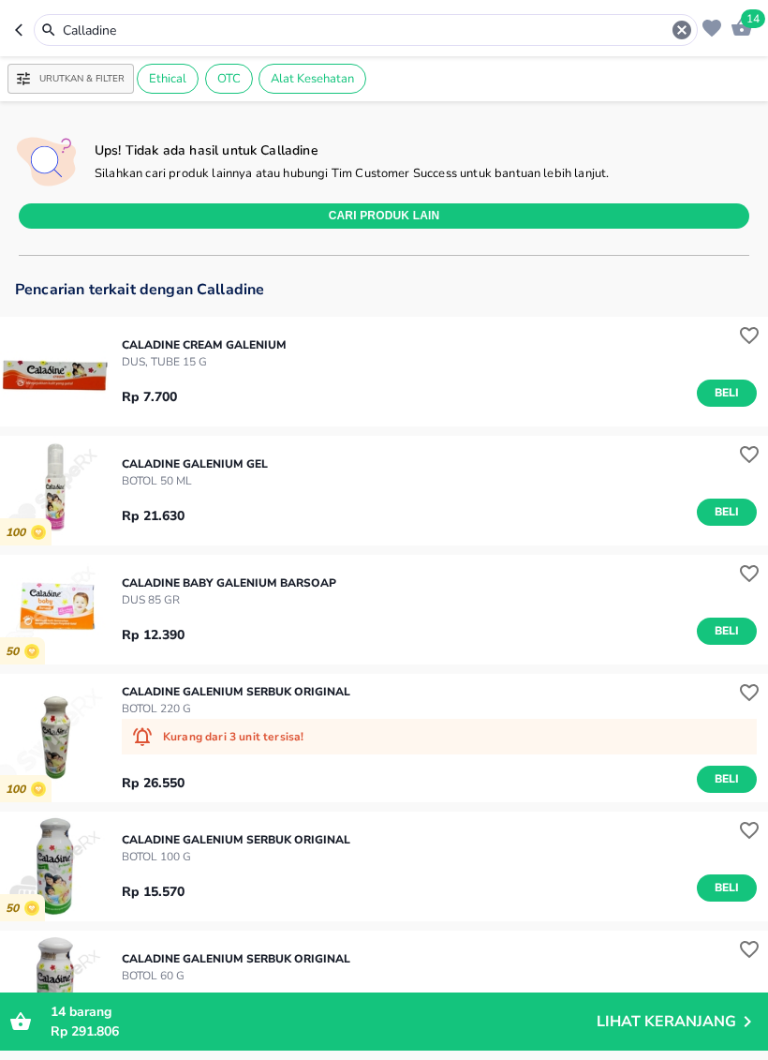
click at [686, 28] on icon "button" at bounding box center [682, 30] width 19 height 19
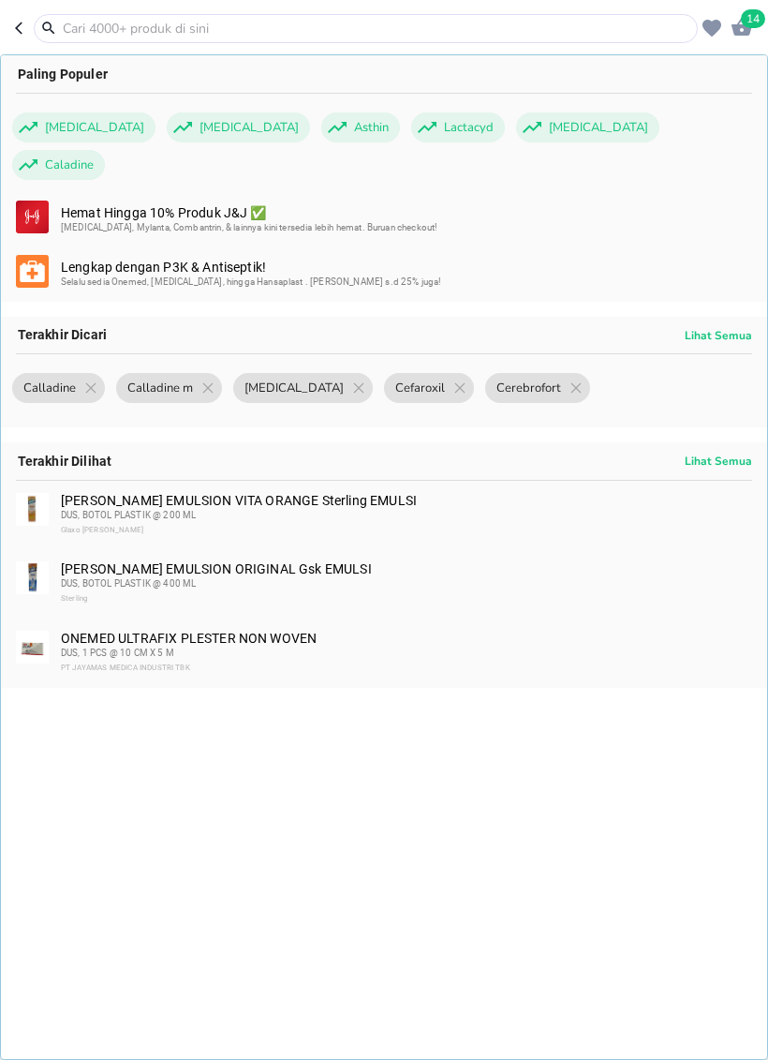
type input "C"
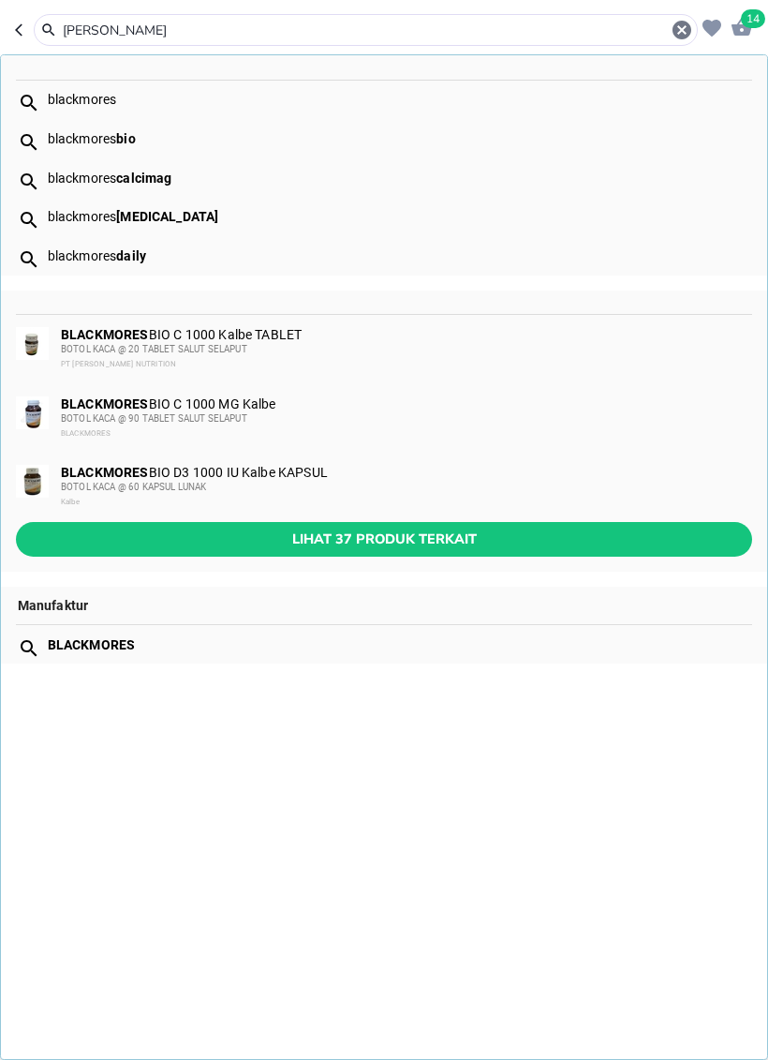
type input "[PERSON_NAME]"
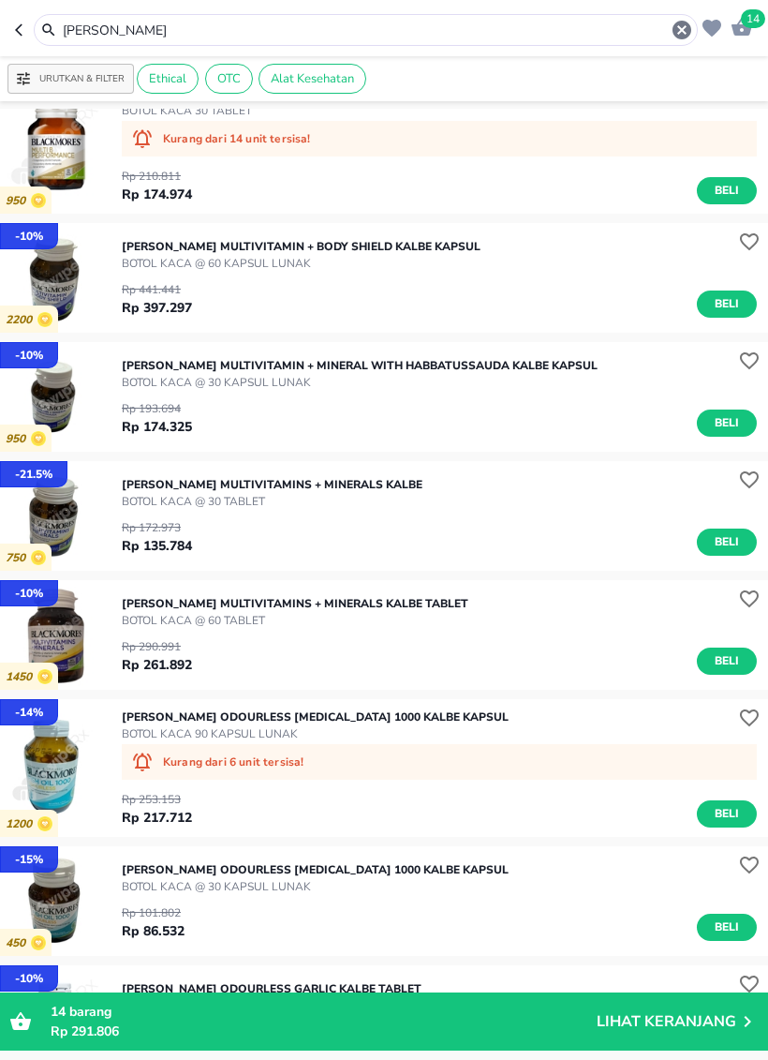
scroll to position [2349, 0]
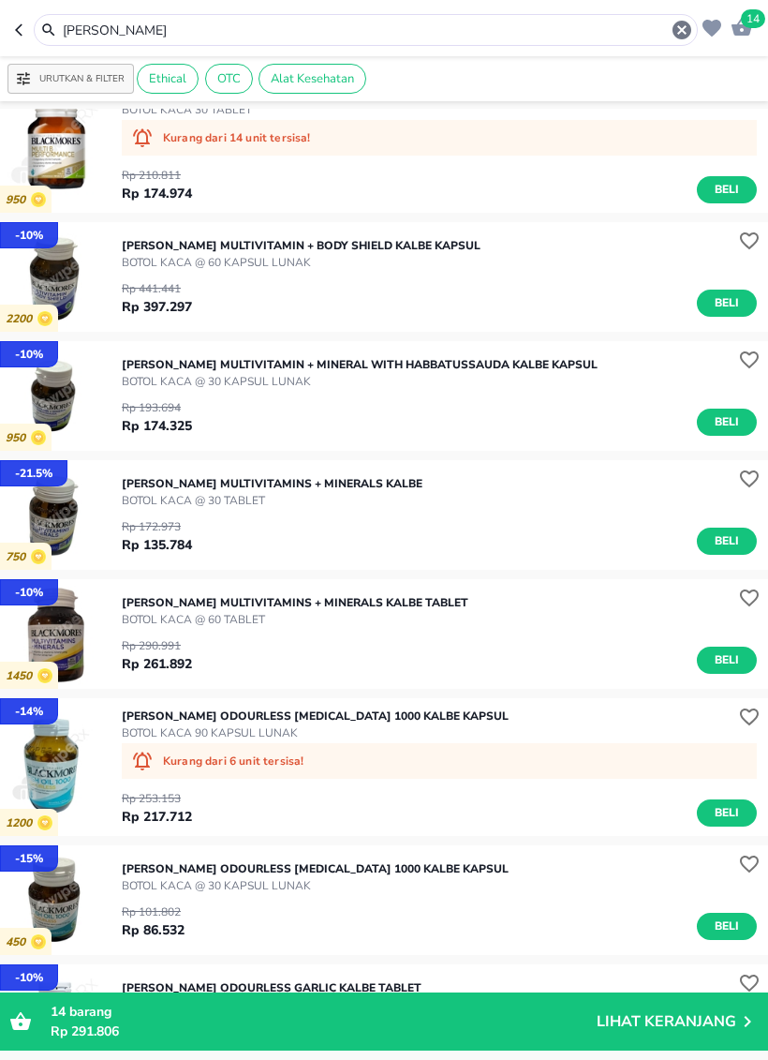
click at [723, 817] on span "Beli" at bounding box center [727, 813] width 32 height 20
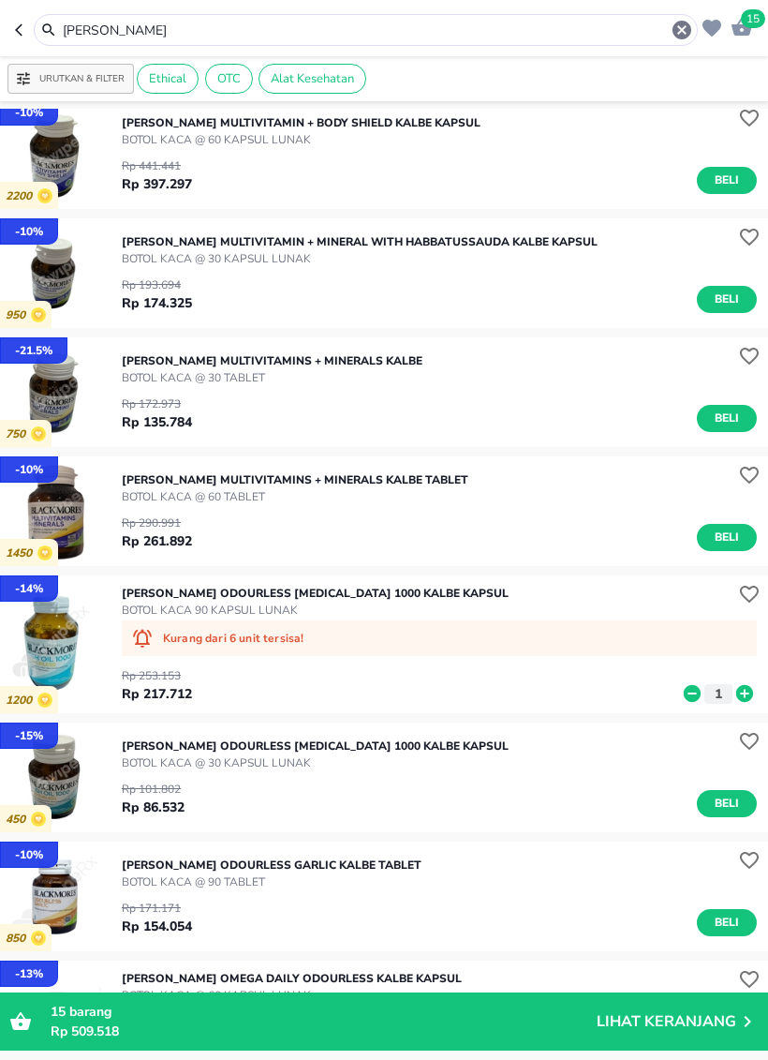
scroll to position [2473, 0]
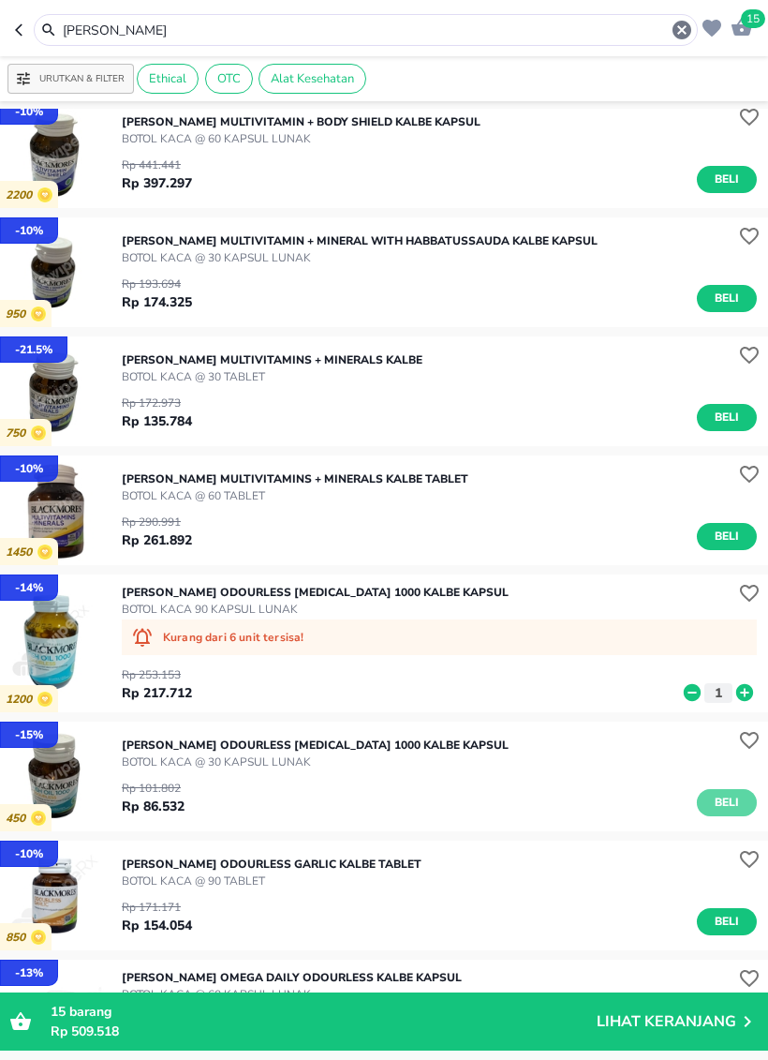
click at [727, 794] on span "Beli" at bounding box center [727, 803] width 32 height 20
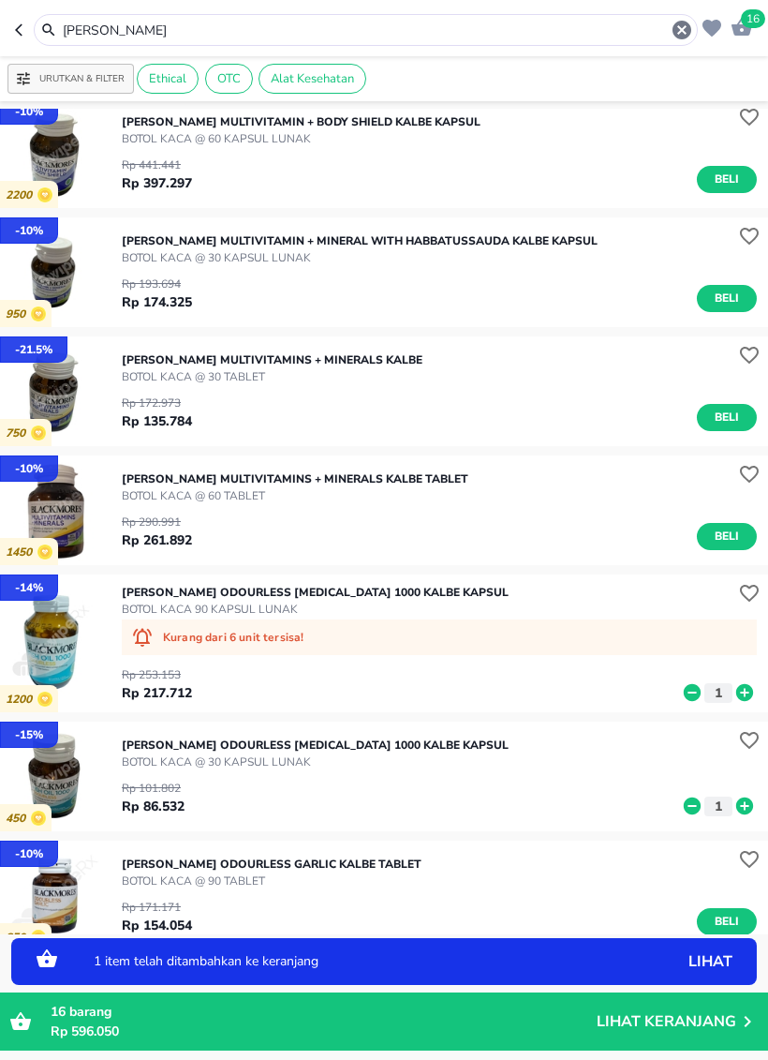
click at [747, 806] on icon at bounding box center [745, 806] width 24 height 21
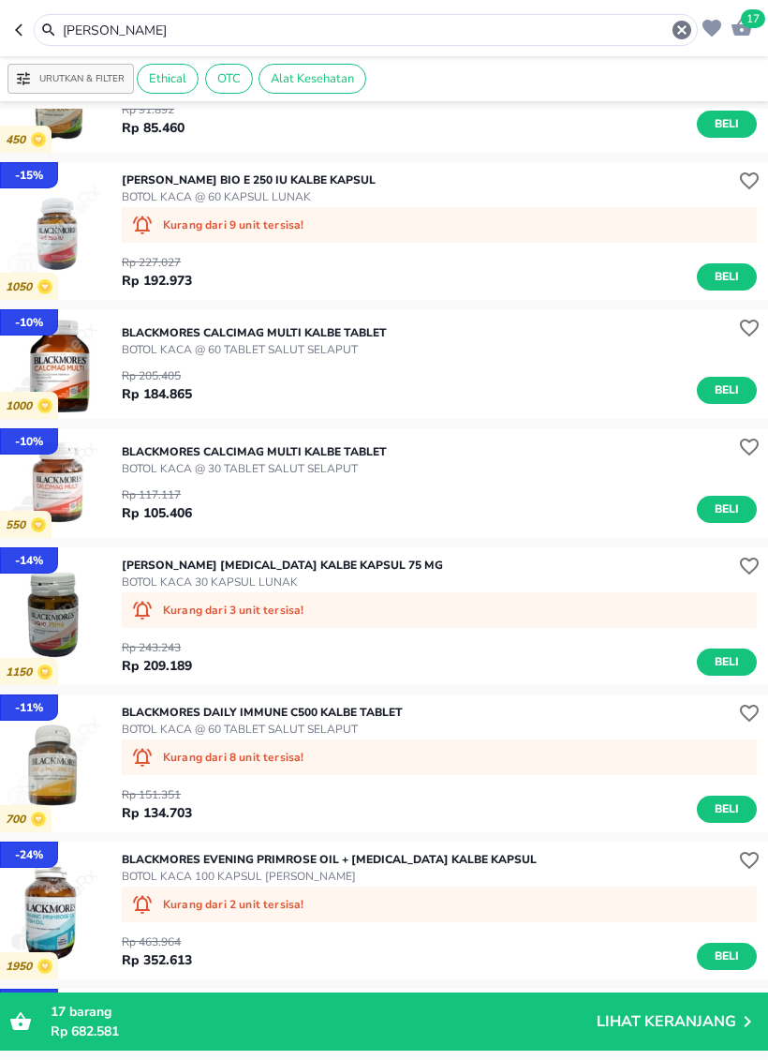
scroll to position [454, 0]
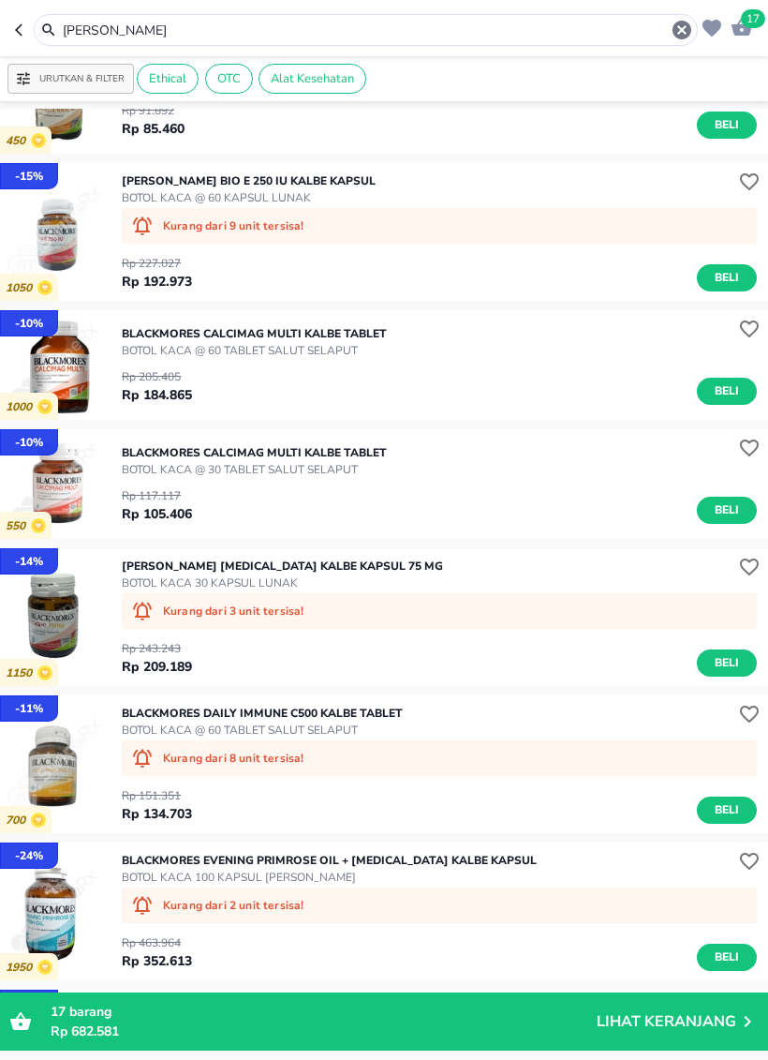
click at [730, 806] on span "Beli" at bounding box center [727, 810] width 32 height 20
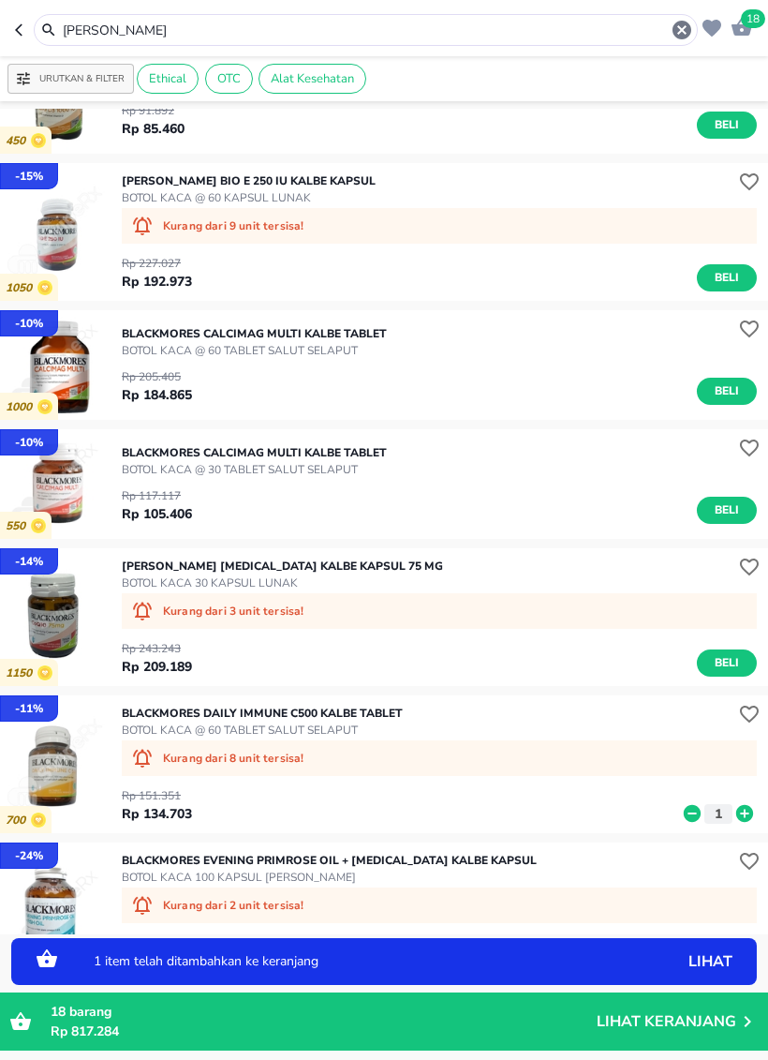
click at [748, 812] on icon at bounding box center [745, 813] width 17 height 17
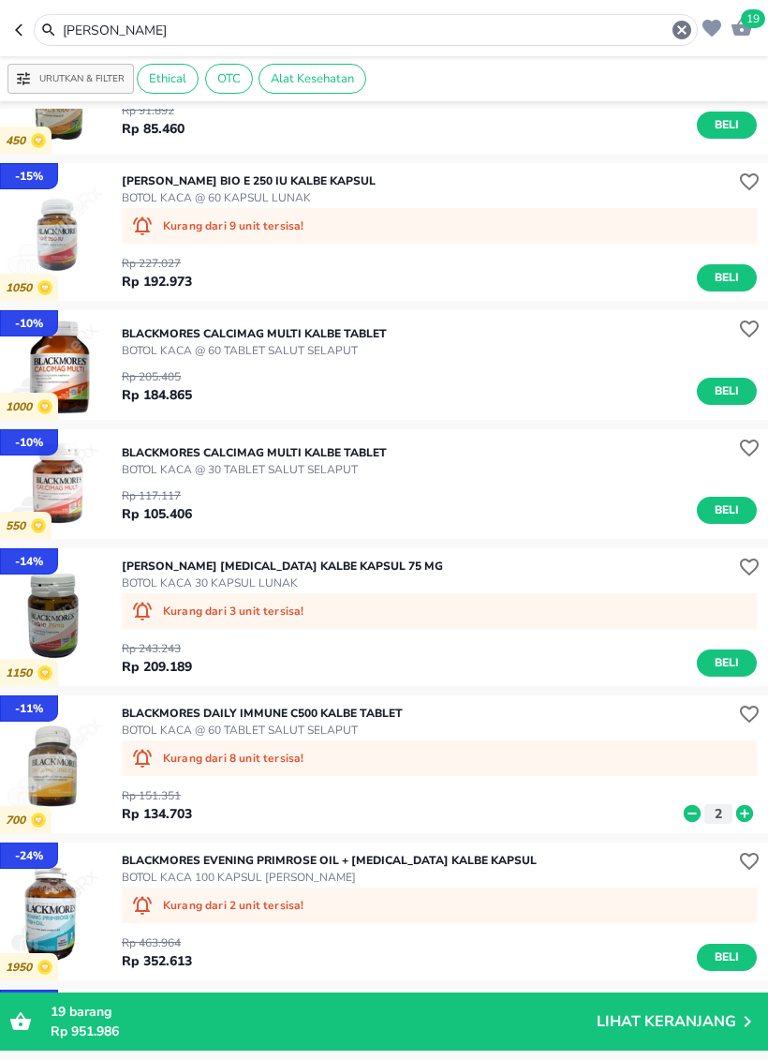
click at [694, 817] on icon at bounding box center [692, 813] width 17 height 17
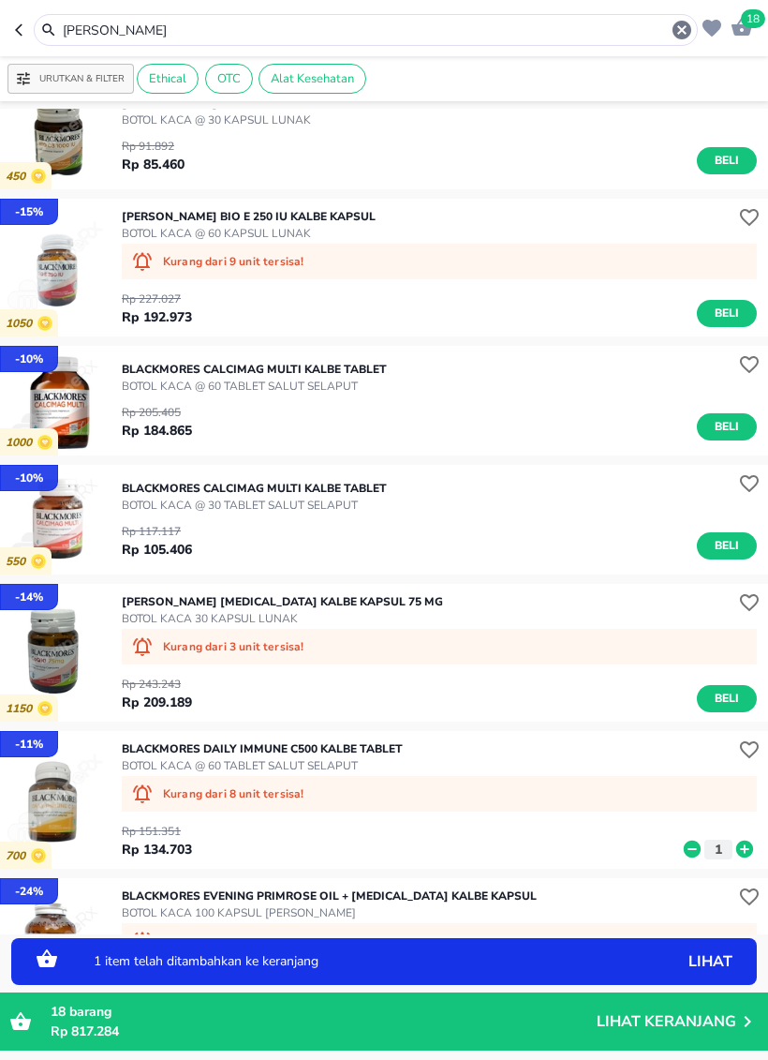
scroll to position [430, 0]
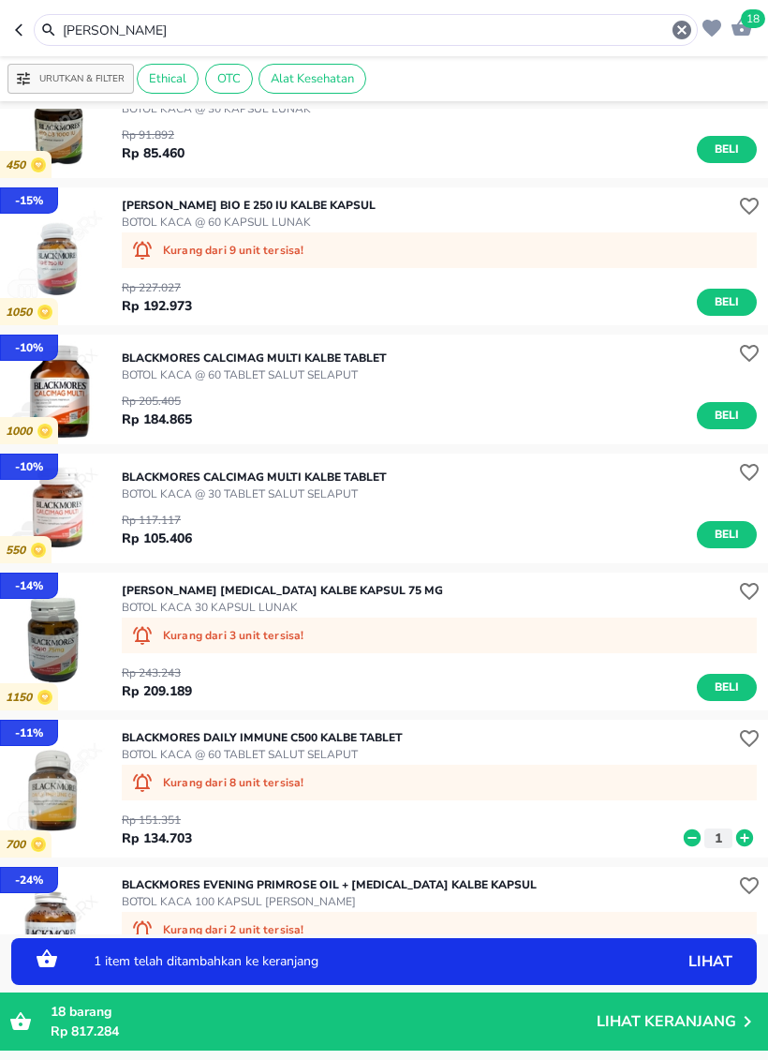
click at [697, 837] on icon at bounding box center [692, 837] width 17 height 17
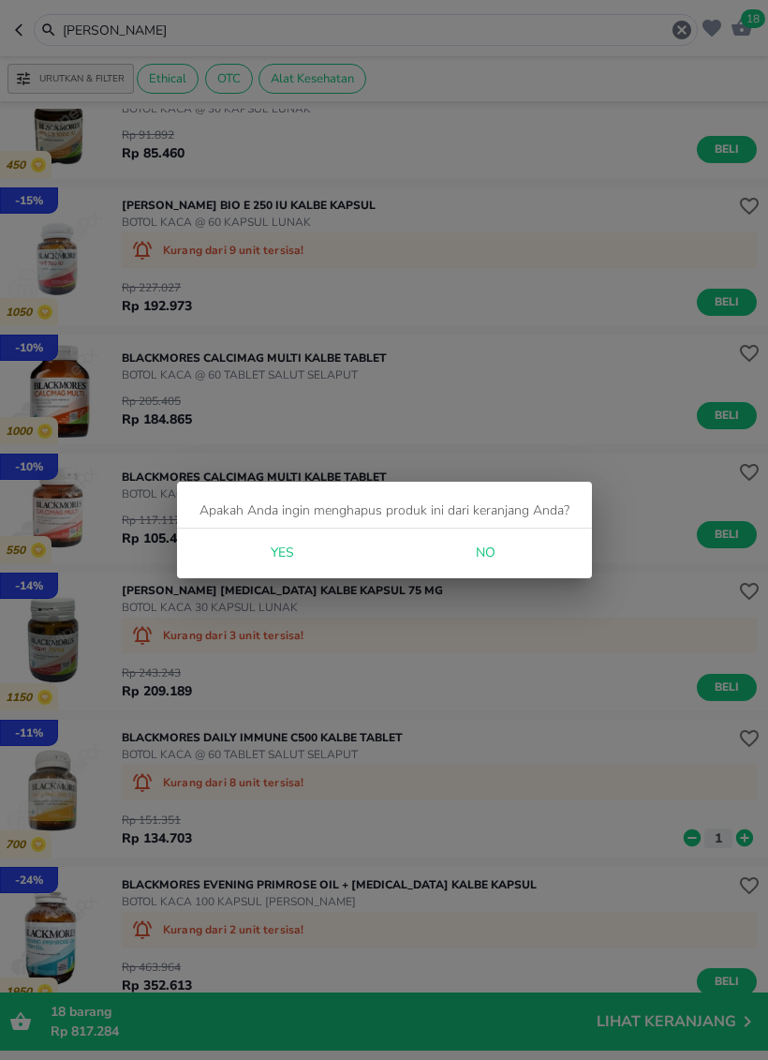
click at [511, 547] on button "No" at bounding box center [486, 553] width 60 height 35
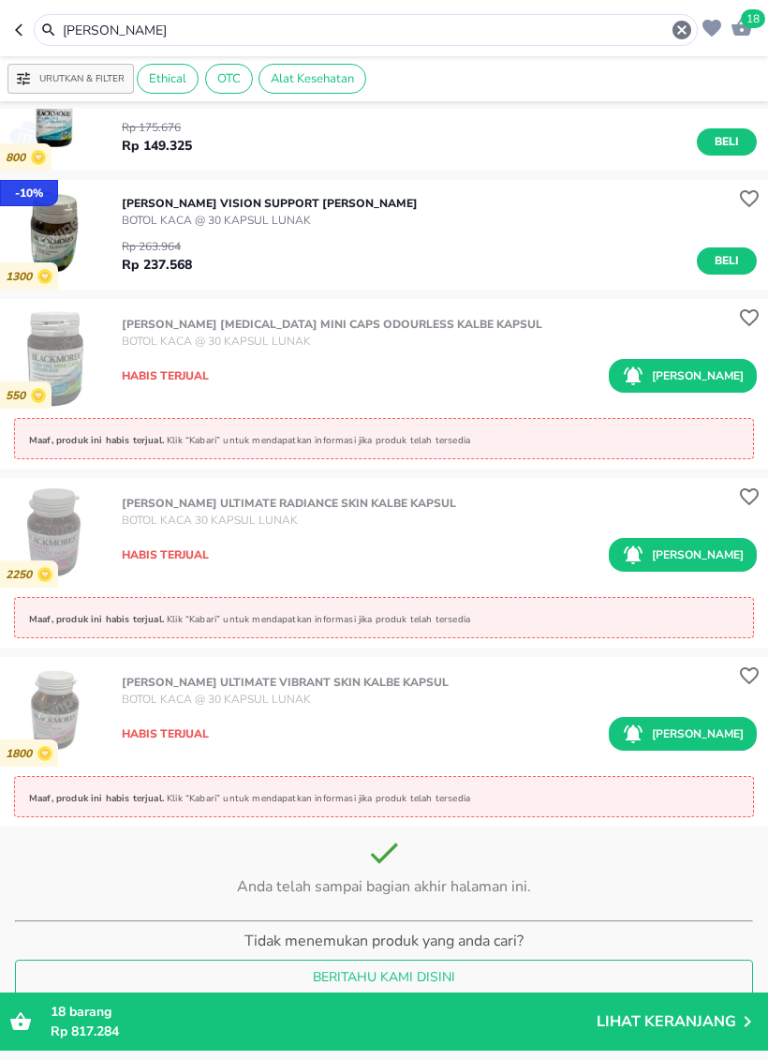
scroll to position [4169, 0]
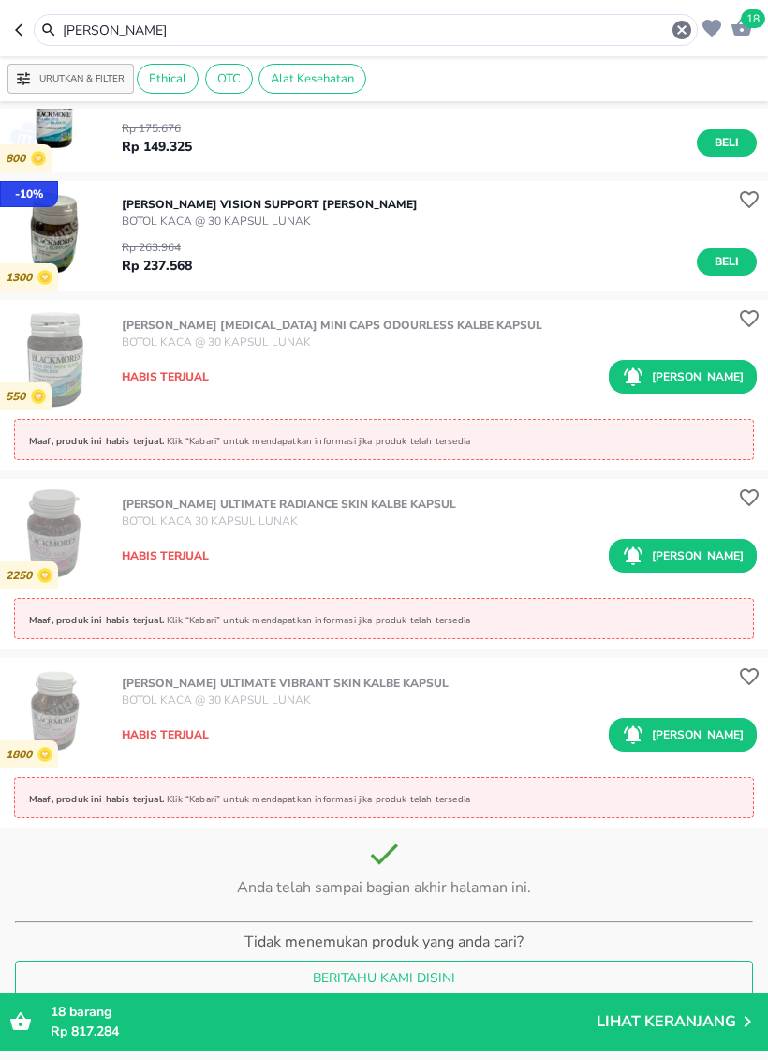
click at [668, 990] on p "Lihat Keranjang" at bounding box center [667, 1021] width 140 height 0
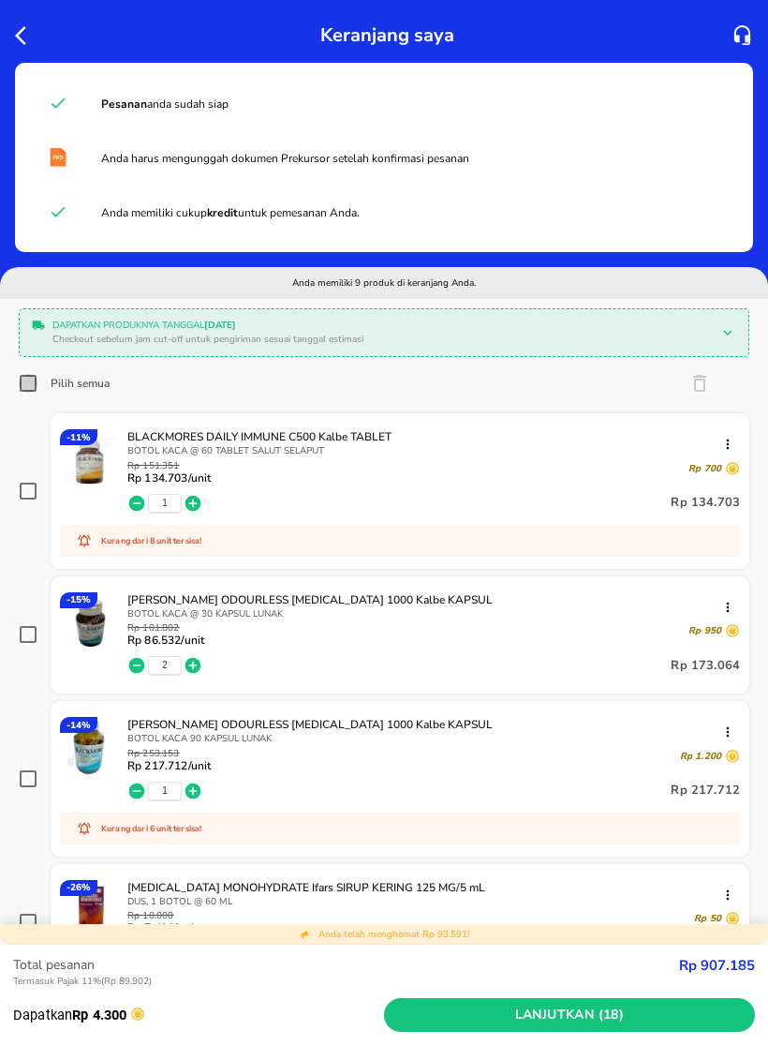
click at [31, 380] on input "Pilih semua" at bounding box center [28, 383] width 19 height 19
checkbox input "true"
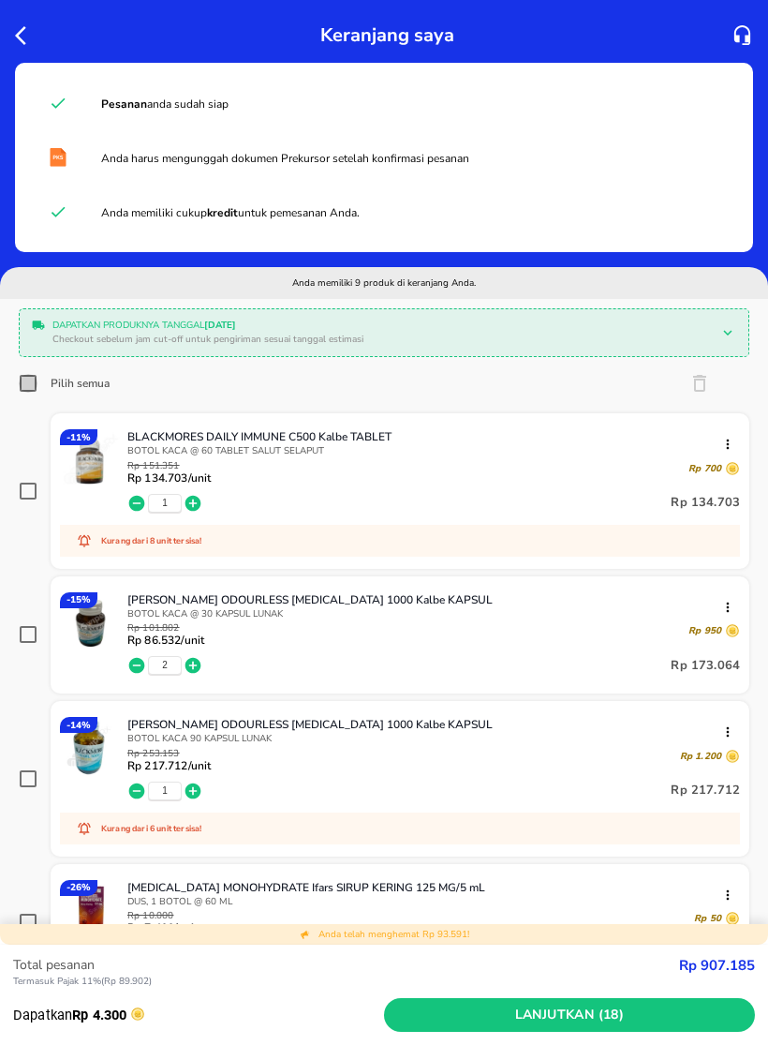
checkbox input "true"
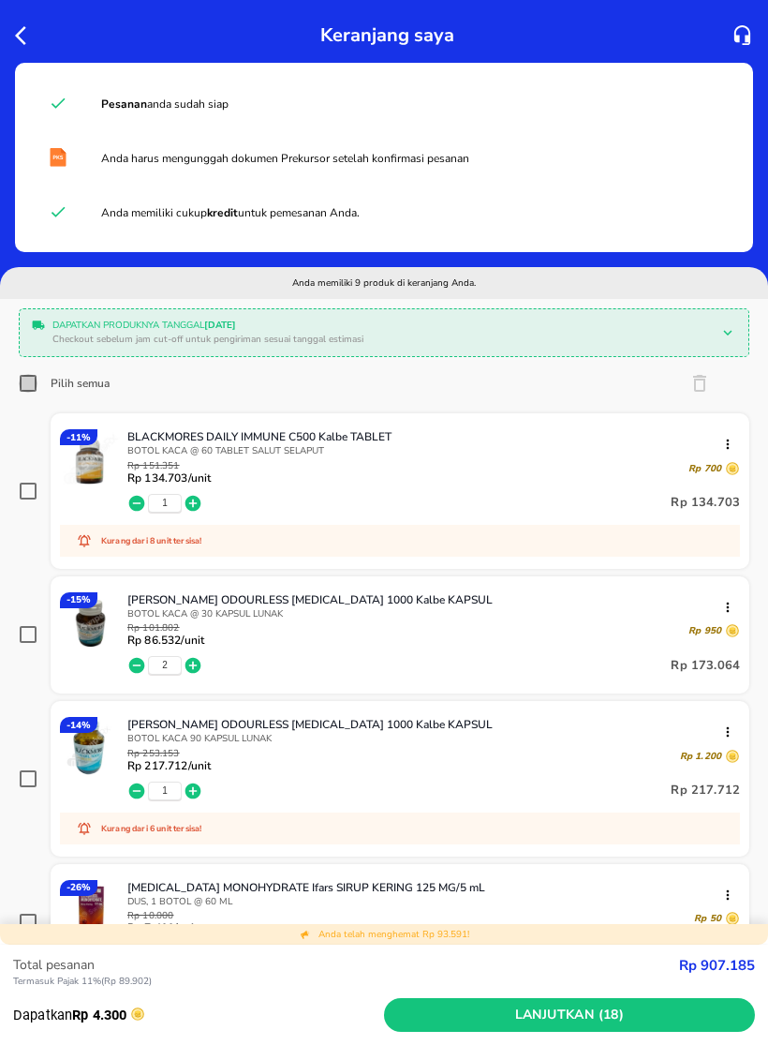
checkbox input "true"
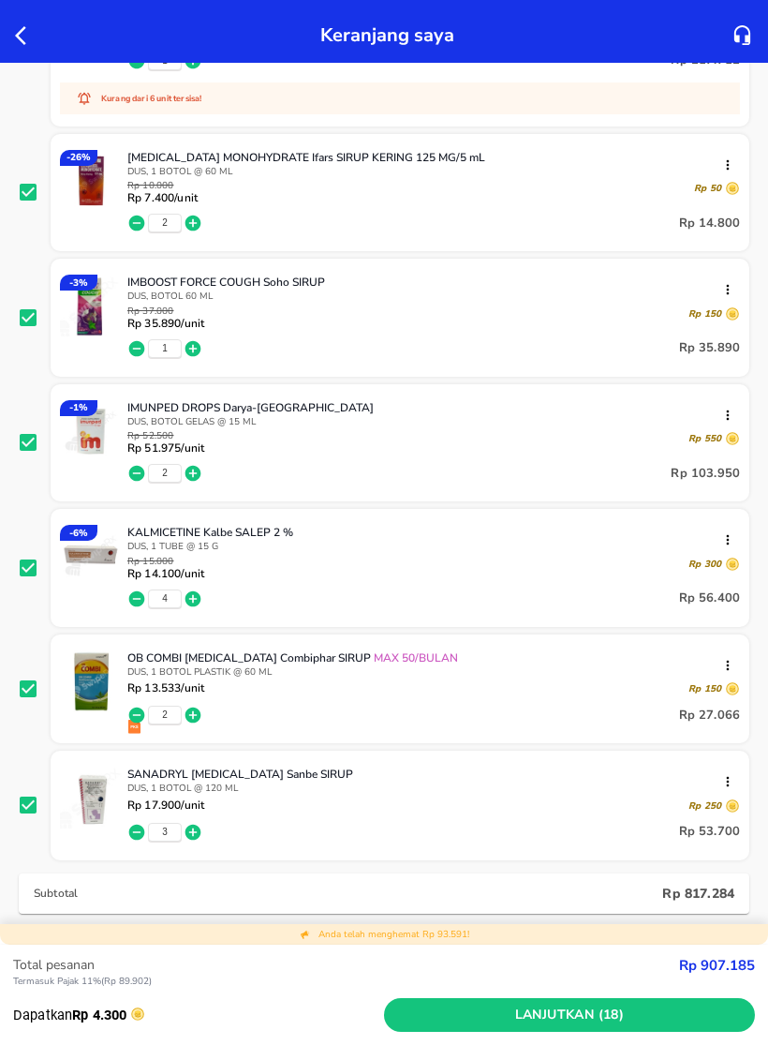
scroll to position [771, 0]
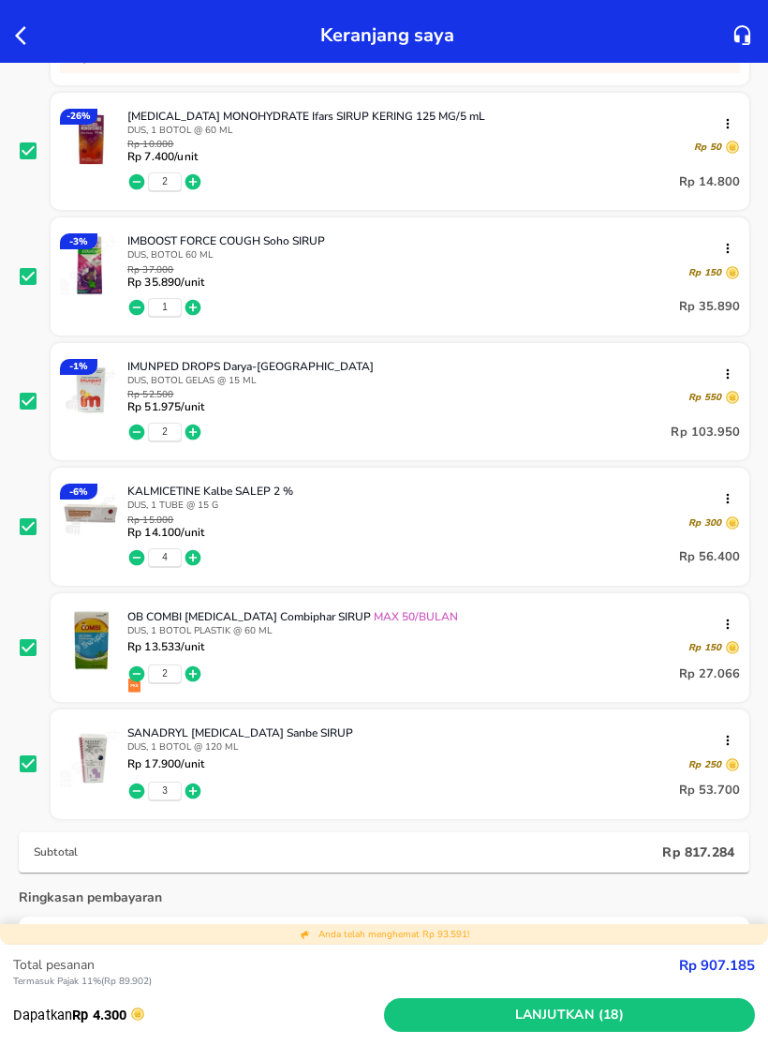
click at [592, 990] on span "Lanjutkan (18)" at bounding box center [570, 1015] width 356 height 23
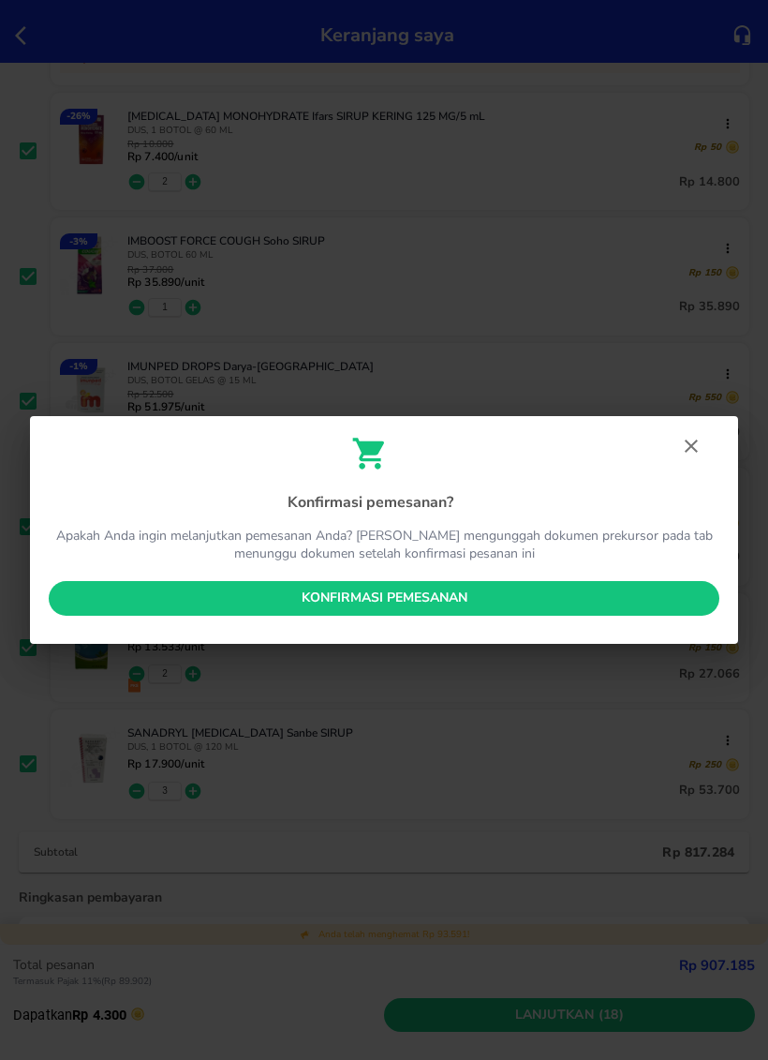
click at [560, 603] on span "Konfirmasi pemesanan" at bounding box center [384, 598] width 641 height 23
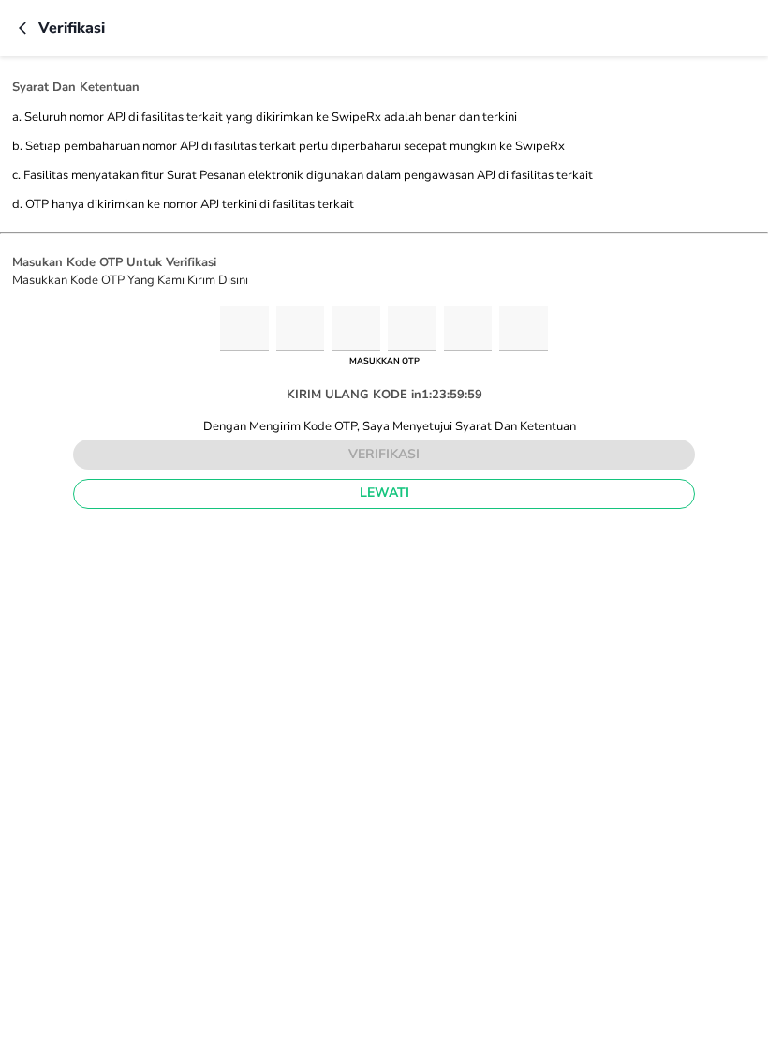
click at [221, 332] on input "Please enter OTP character 1" at bounding box center [244, 328] width 49 height 46
type input "3"
type input "0"
type input "9"
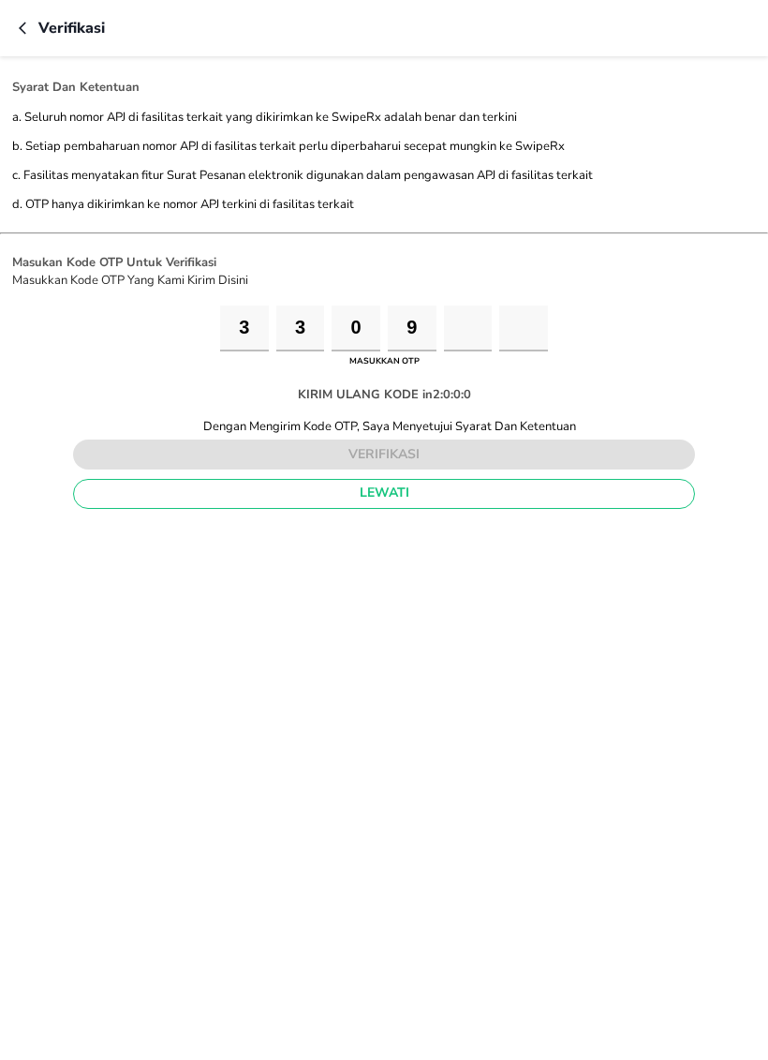
type input "4"
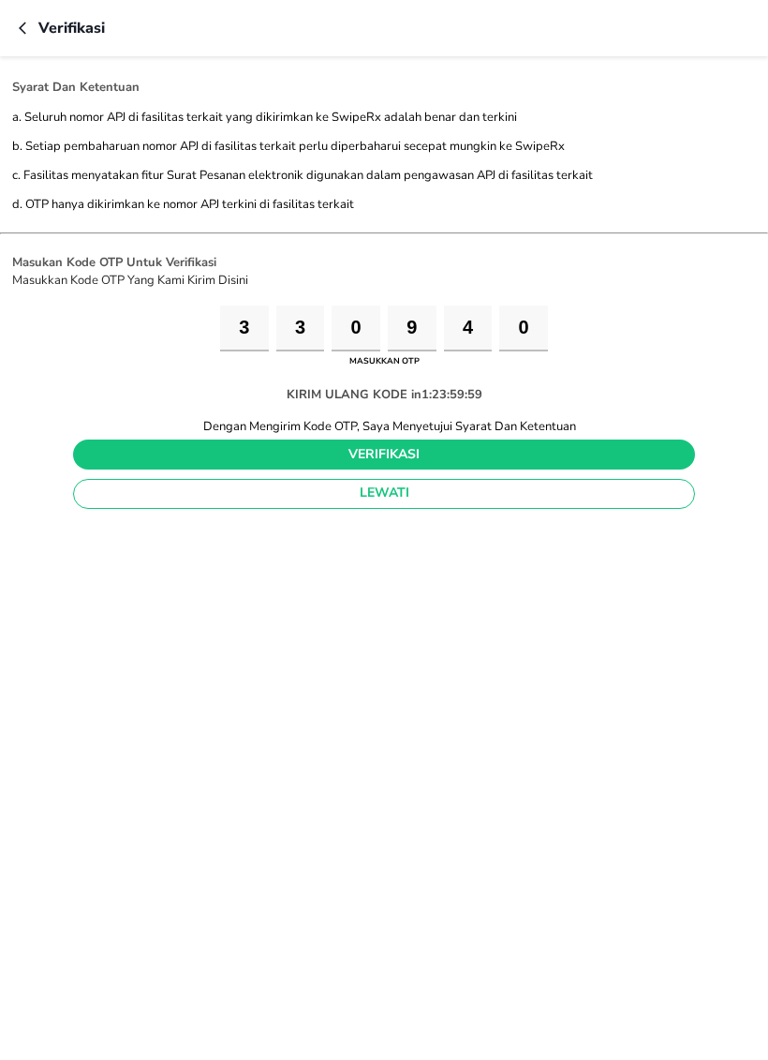
type input "0"
click at [525, 454] on button "verifikasi" at bounding box center [384, 454] width 622 height 30
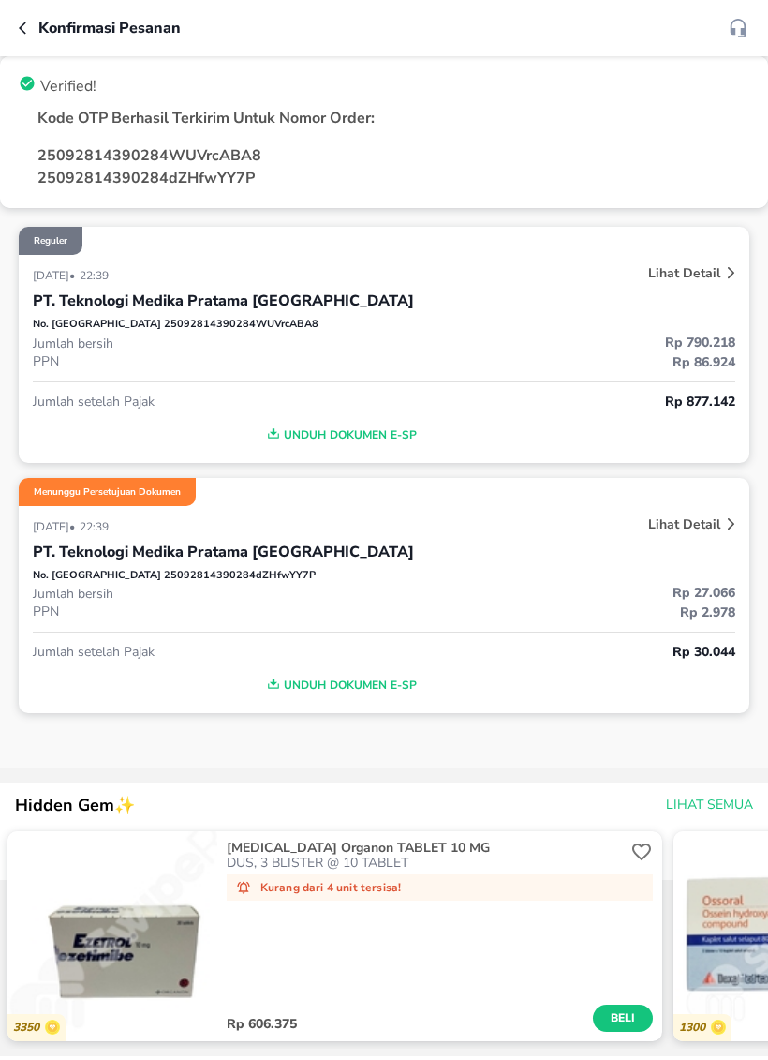
scroll to position [-1, 0]
click at [31, 30] on icon "button" at bounding box center [26, 28] width 15 height 15
